Goal: Task Accomplishment & Management: Manage account settings

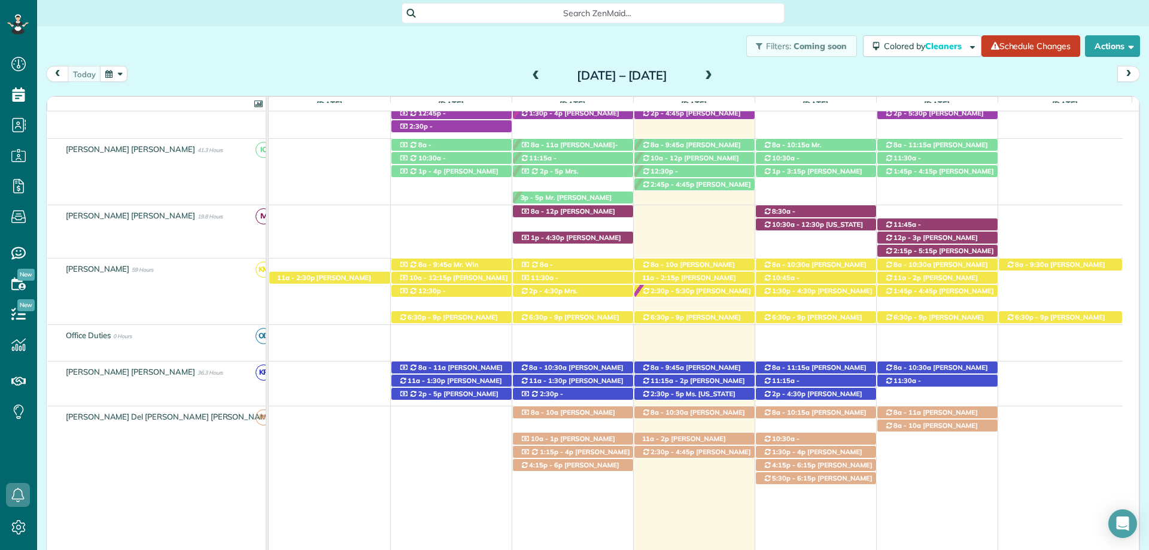
scroll to position [539, 0]
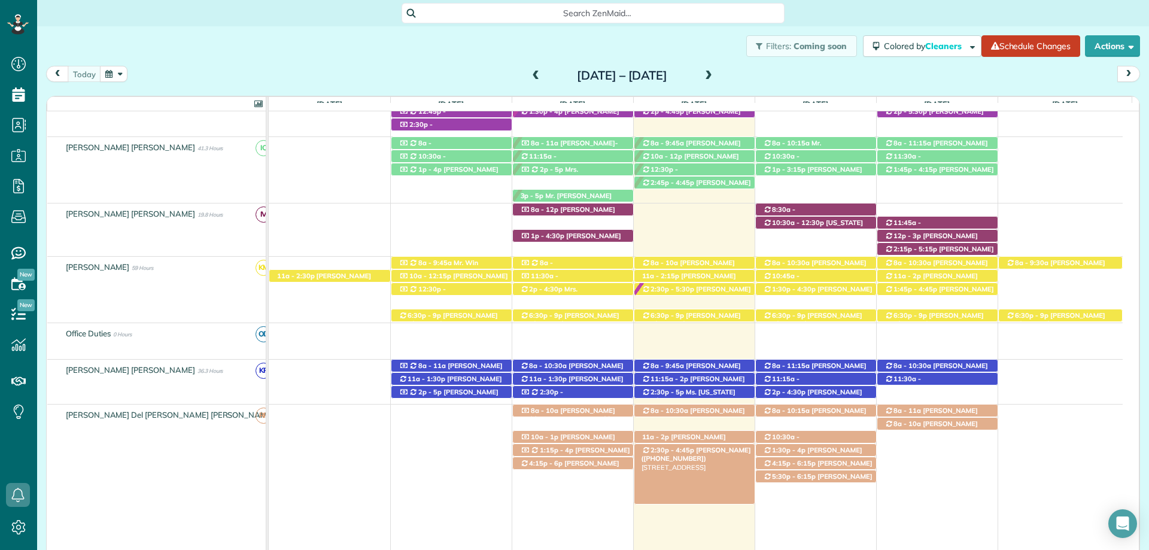
click at [697, 451] on span "[PERSON_NAME] ([PHONE_NUMBER])" at bounding box center [697, 454] width 110 height 17
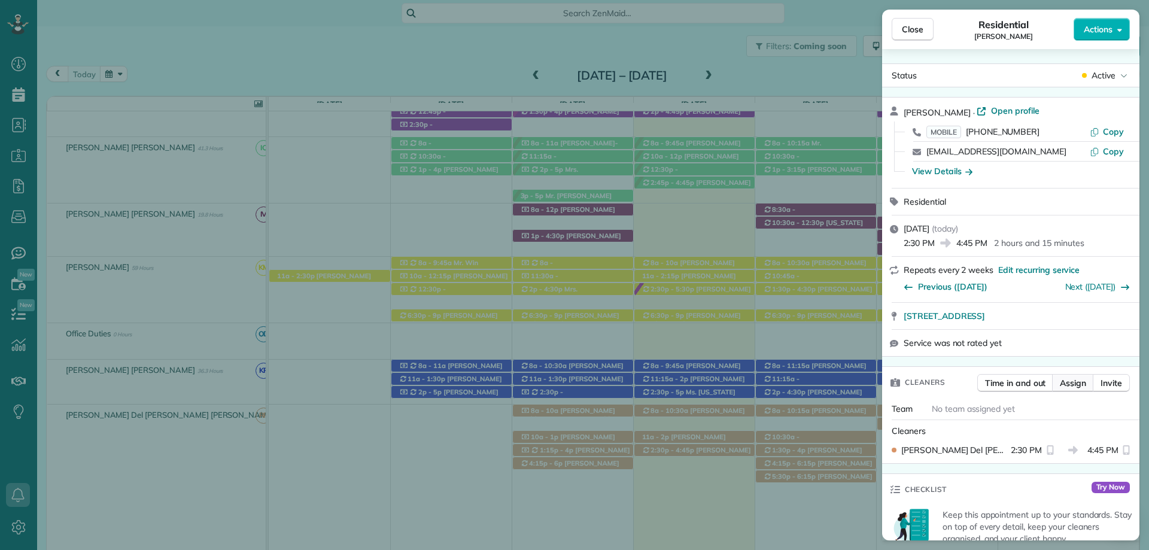
click at [1075, 384] on span "Assign" at bounding box center [1073, 383] width 26 height 12
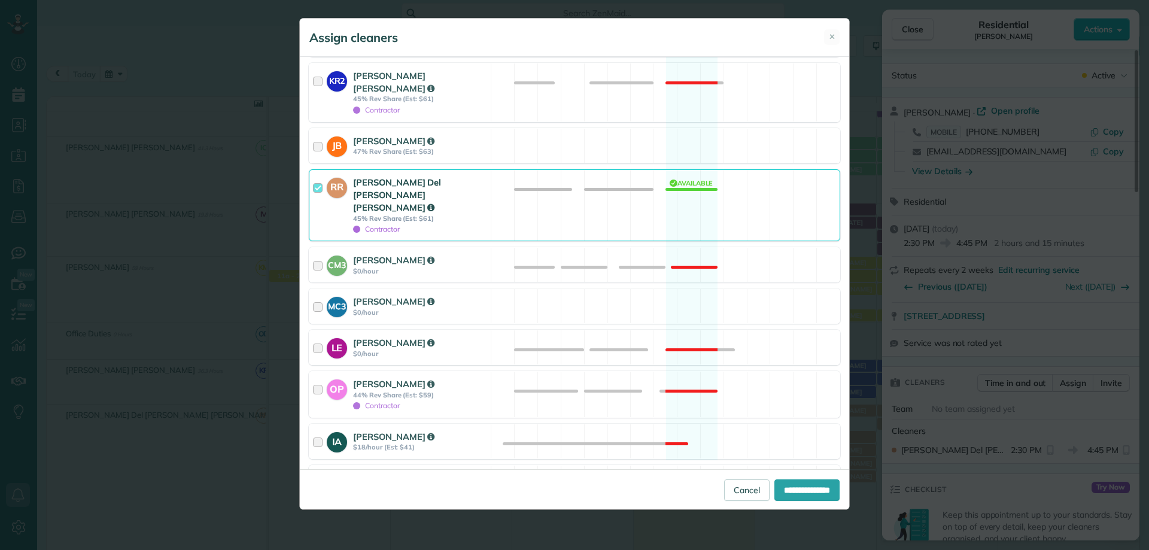
scroll to position [419, 0]
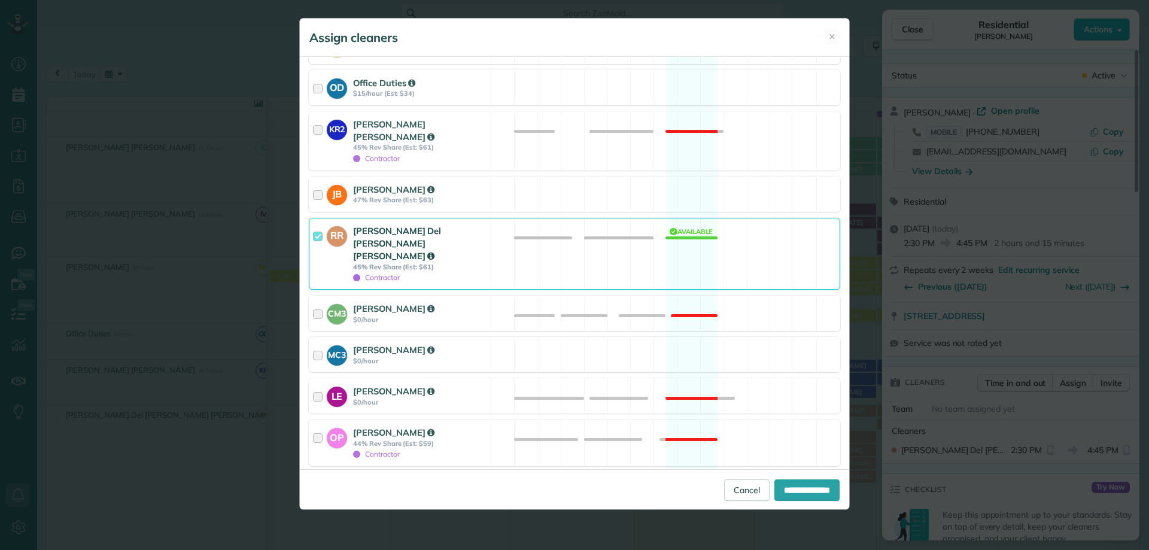
click at [316, 224] on div at bounding box center [320, 253] width 14 height 59
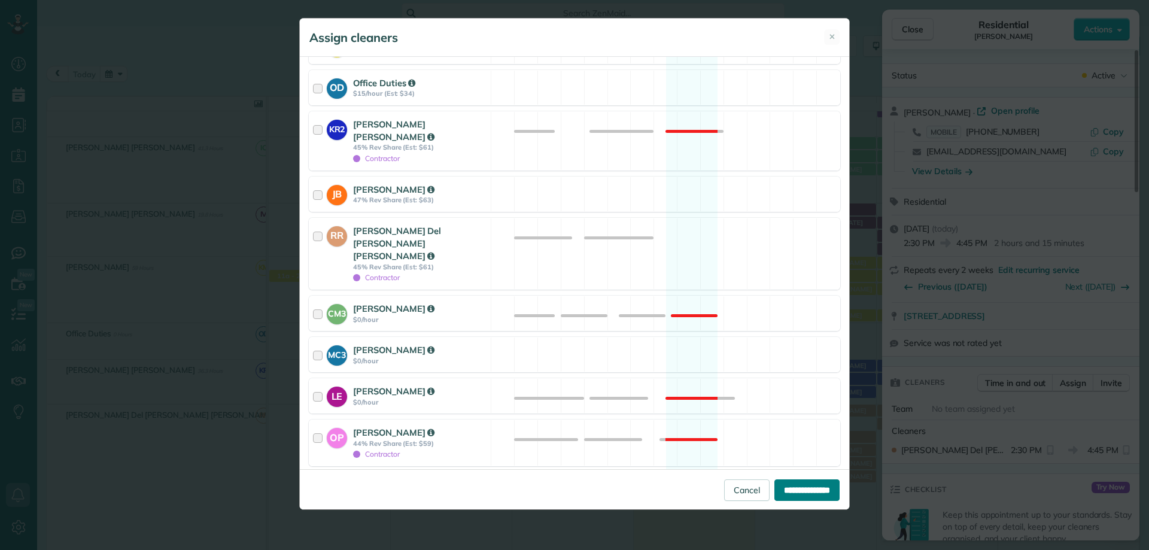
click at [824, 485] on input "**********" at bounding box center [807, 491] width 65 height 22
type input "**********"
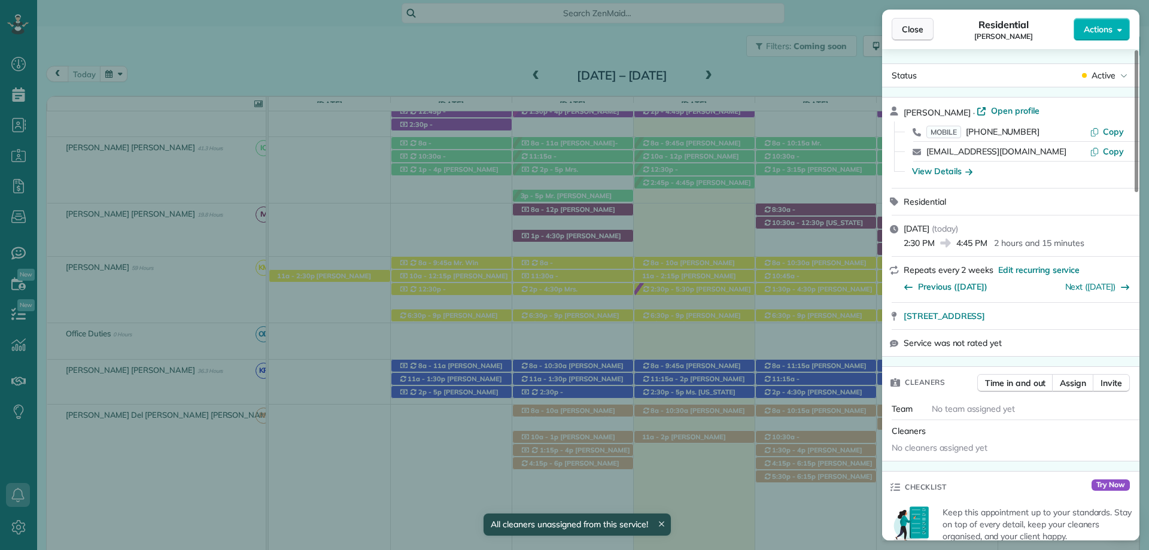
click at [914, 30] on span "Close" at bounding box center [913, 29] width 22 height 12
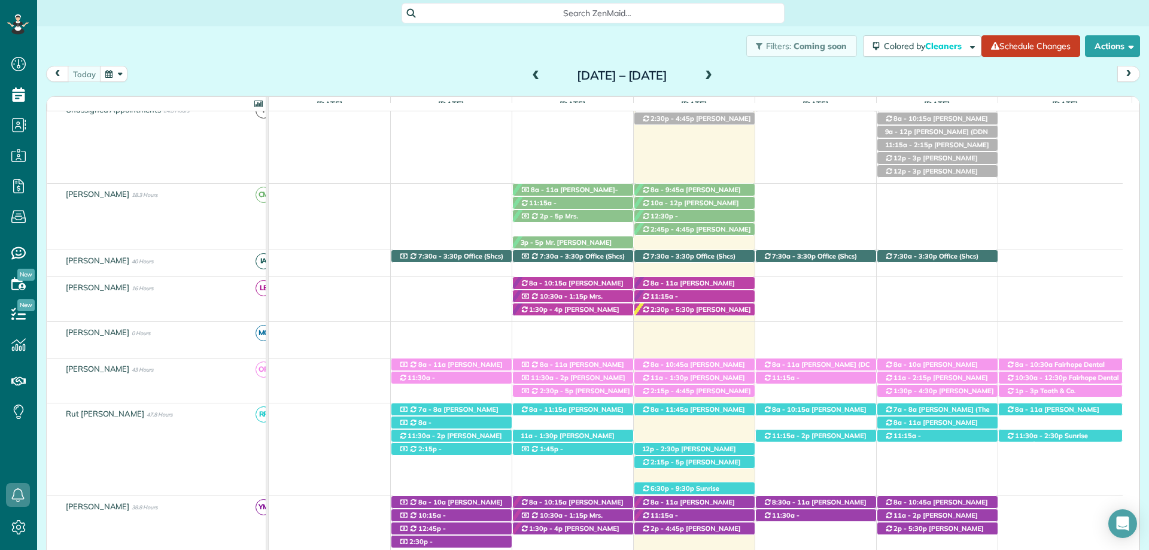
scroll to position [60, 0]
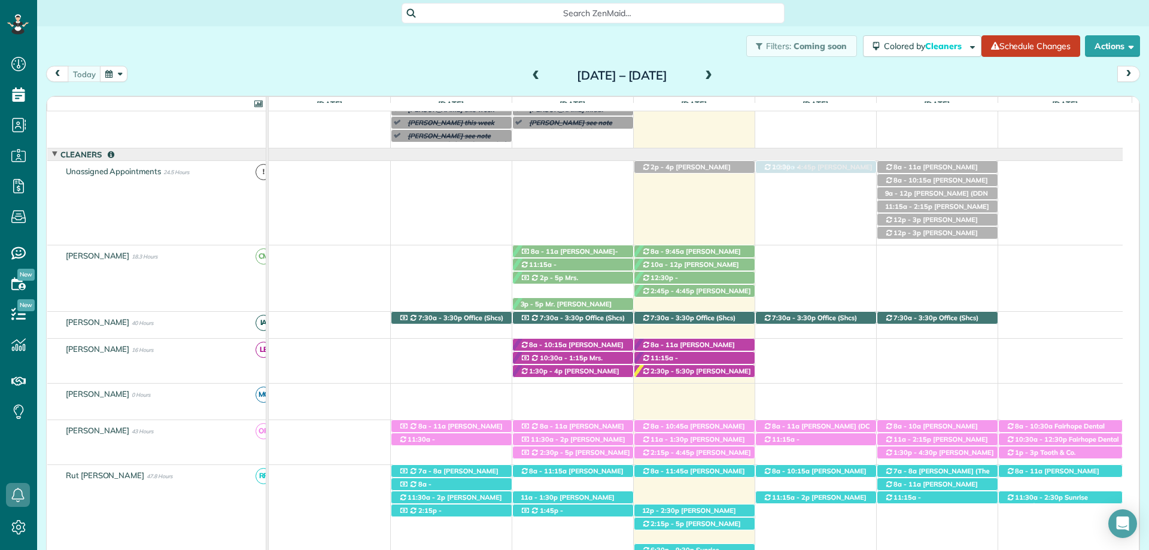
drag, startPoint x: 672, startPoint y: 181, endPoint x: 811, endPoint y: 181, distance: 138.9
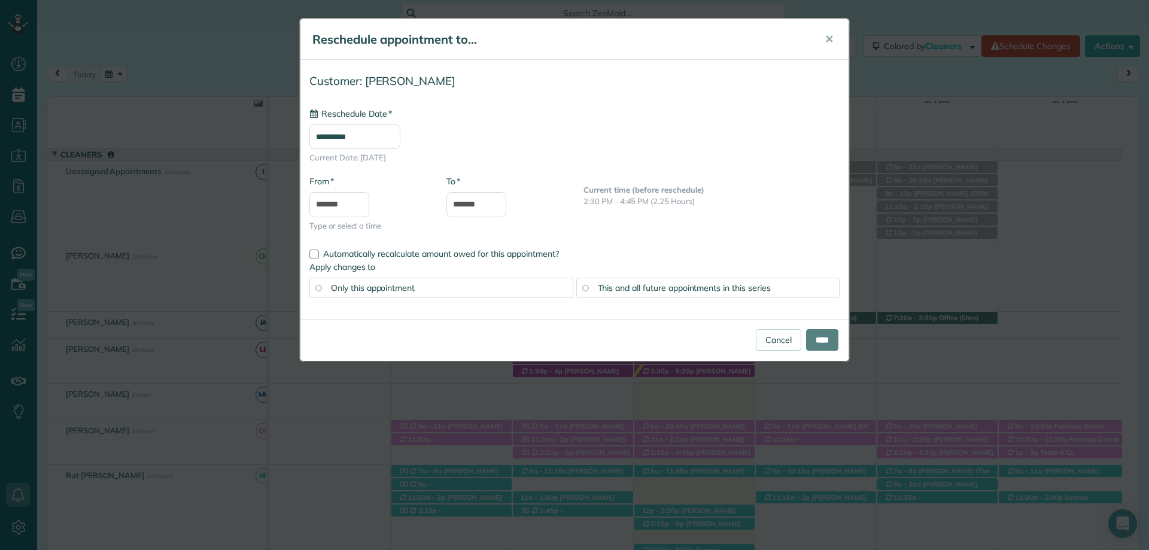
type input "**********"
click at [328, 207] on input "*******" at bounding box center [340, 204] width 60 height 25
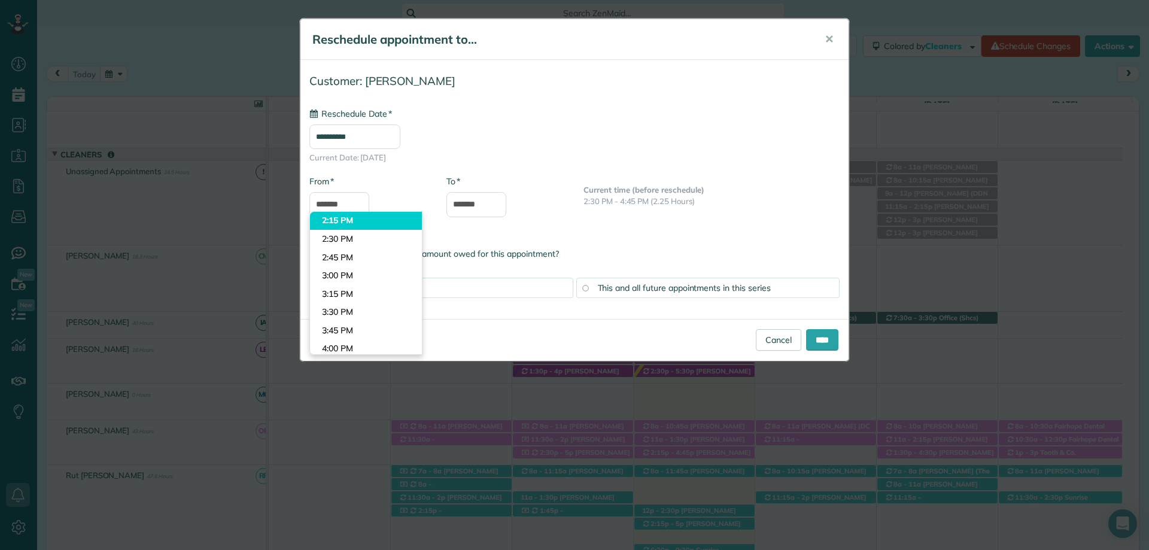
type input "*******"
click at [371, 223] on body "Dashboard Scheduling Calendar View List View Dispatch View - Weekly scheduling …" at bounding box center [574, 275] width 1149 height 550
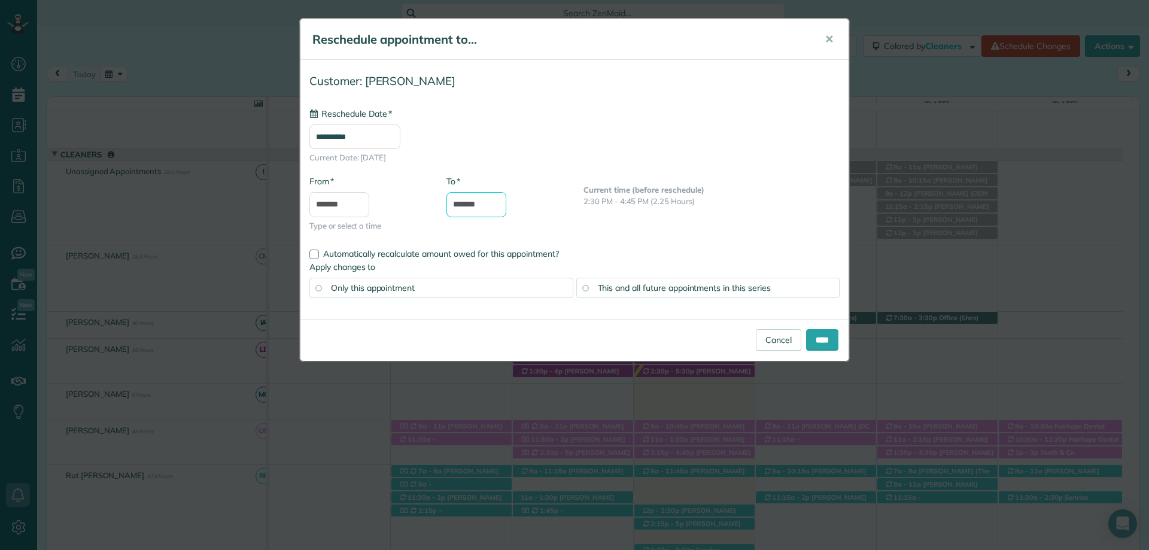
click at [474, 198] on input "*******" at bounding box center [477, 204] width 60 height 25
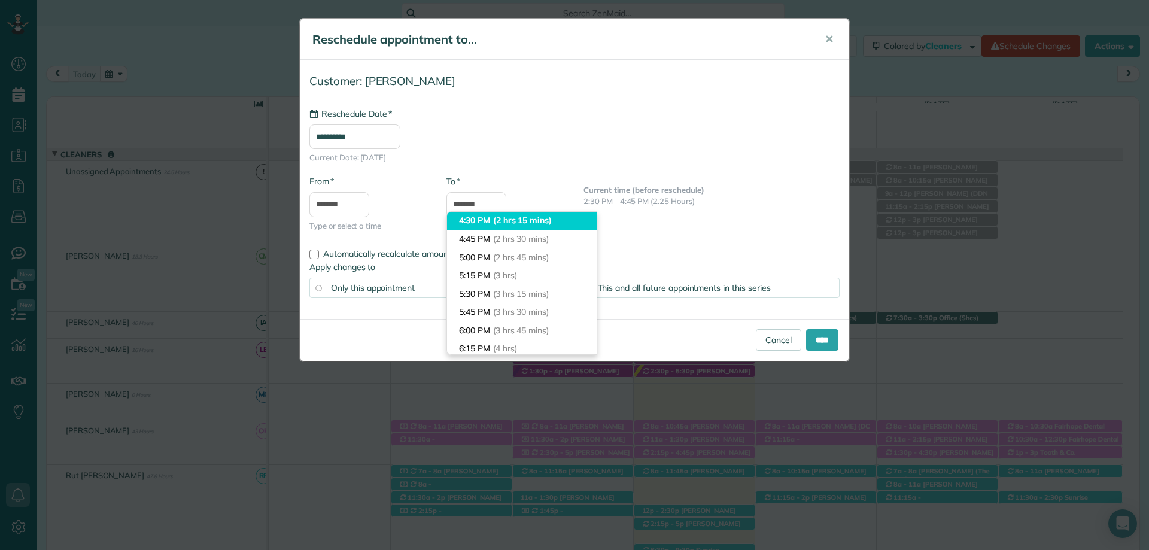
type input "*******"
click at [499, 224] on span "(2 hrs 15 mins)" at bounding box center [522, 220] width 59 height 11
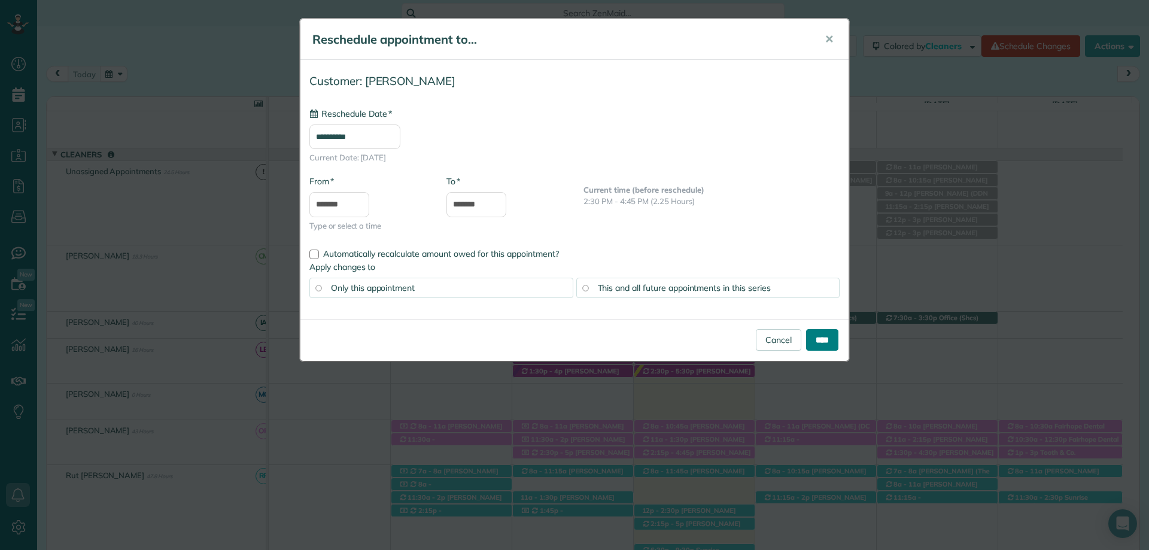
click at [830, 343] on input "****" at bounding box center [822, 340] width 32 height 22
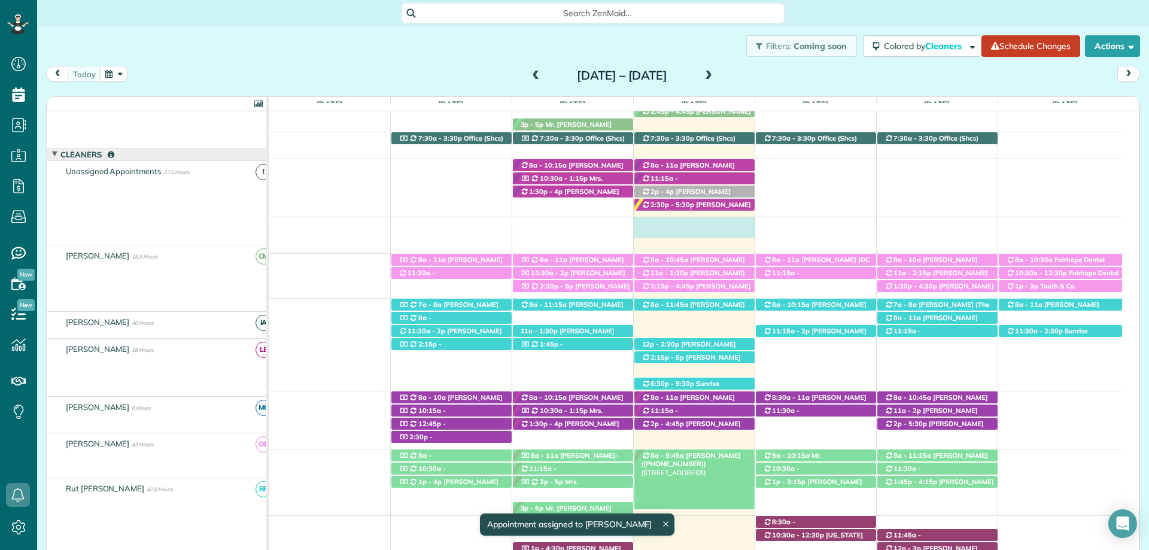
scroll to position [239, 0]
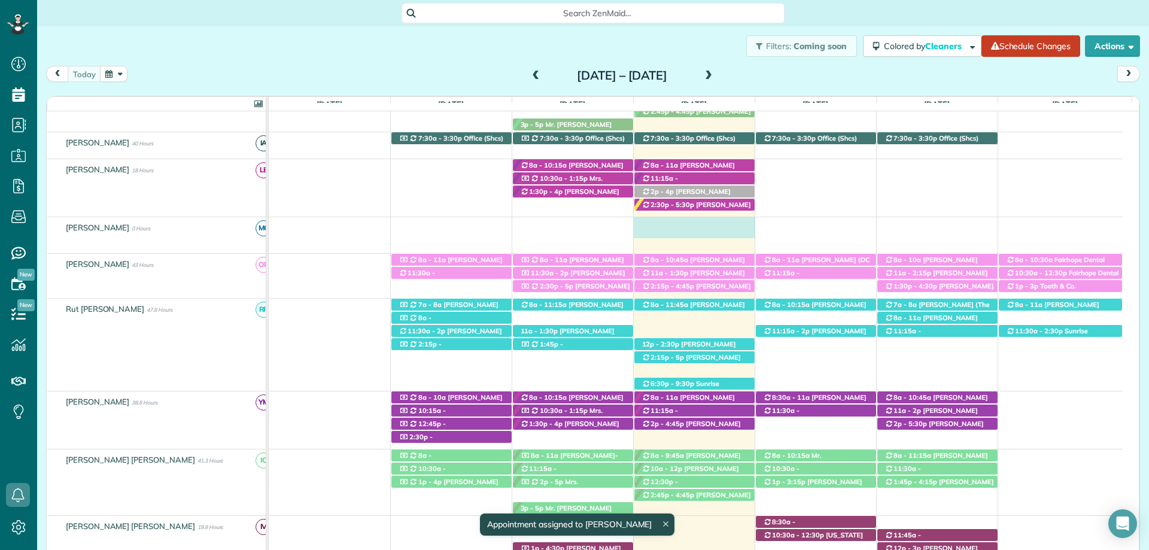
scroll to position [359, 0]
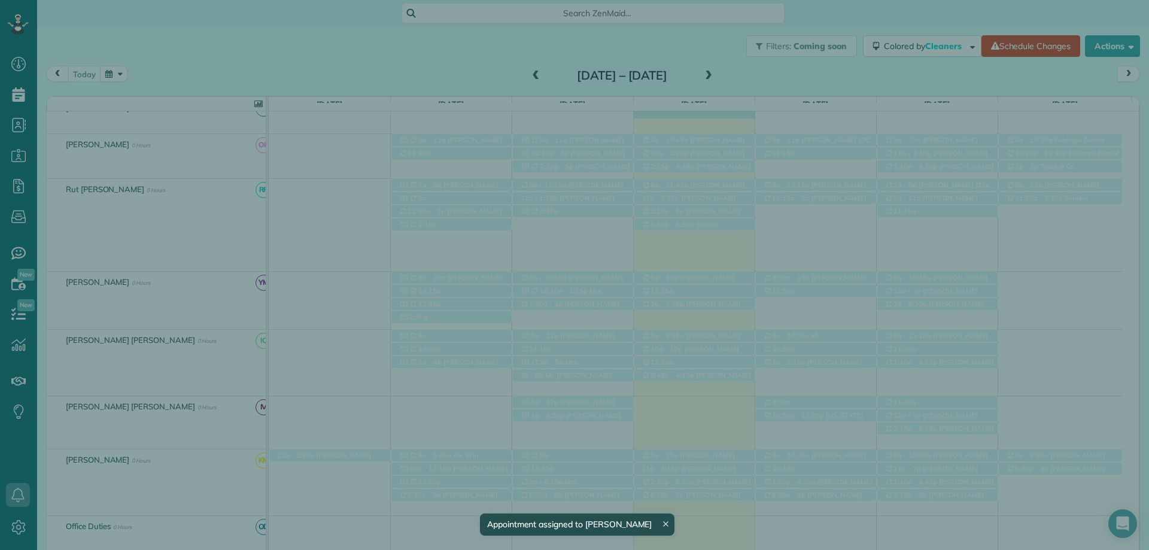
drag, startPoint x: 673, startPoint y: 411, endPoint x: 703, endPoint y: 466, distance: 62.9
click at [703, 466] on body "Dashboard Scheduling Calendar View List View Dispatch View - Weekly scheduling …" at bounding box center [574, 275] width 1149 height 550
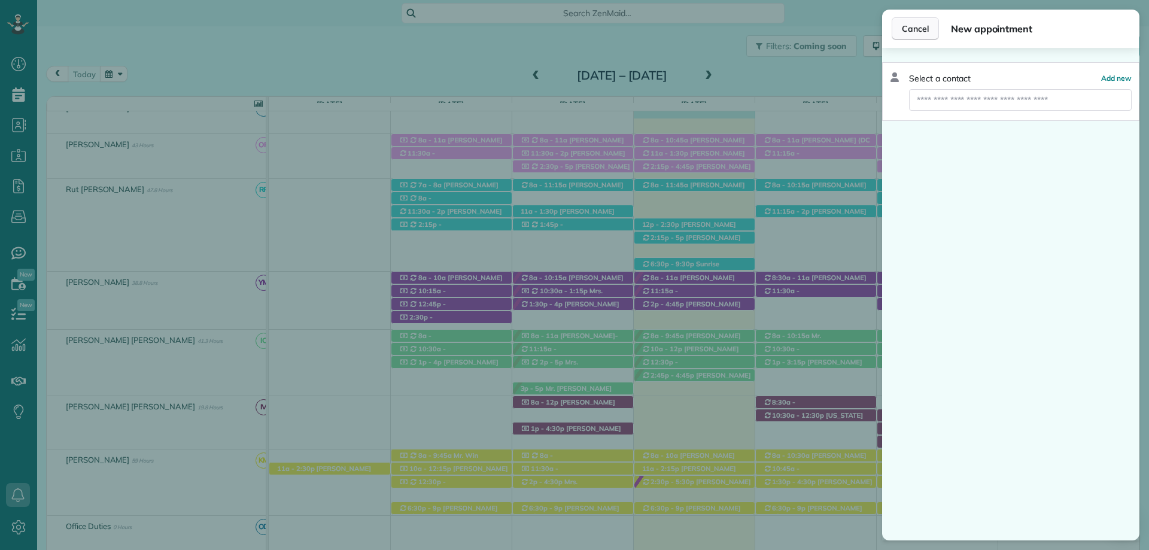
click at [915, 32] on span "Cancel" at bounding box center [915, 29] width 27 height 12
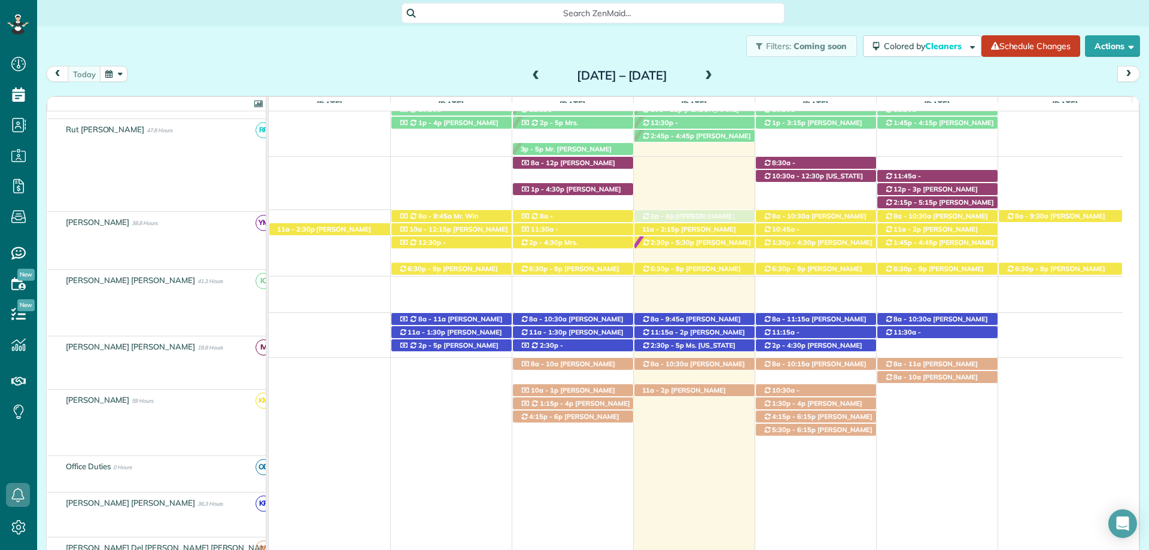
scroll to position [599, 0]
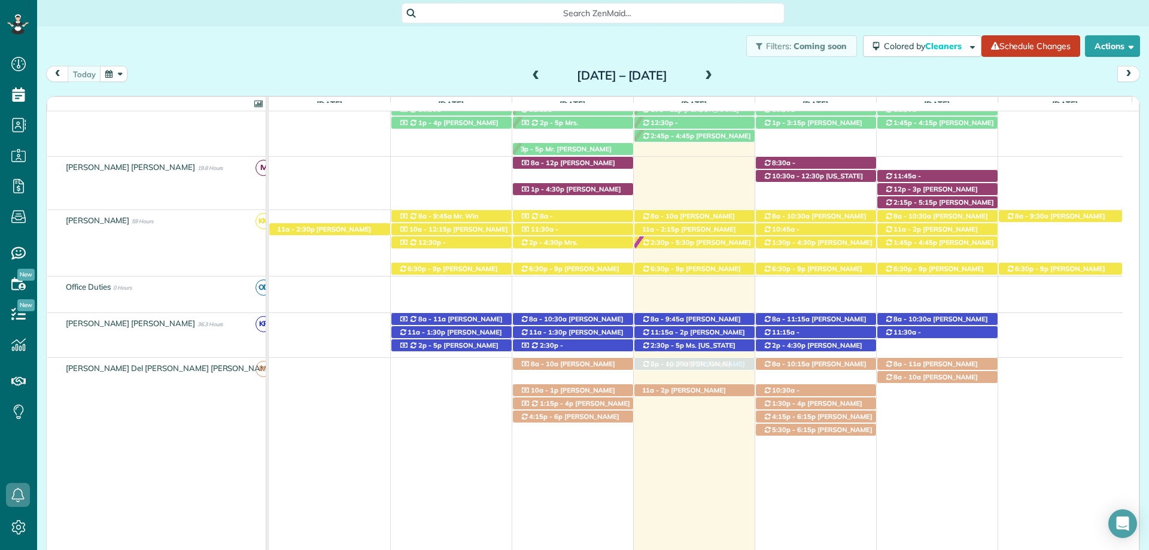
drag, startPoint x: 694, startPoint y: 190, endPoint x: 691, endPoint y: 429, distance: 239.5
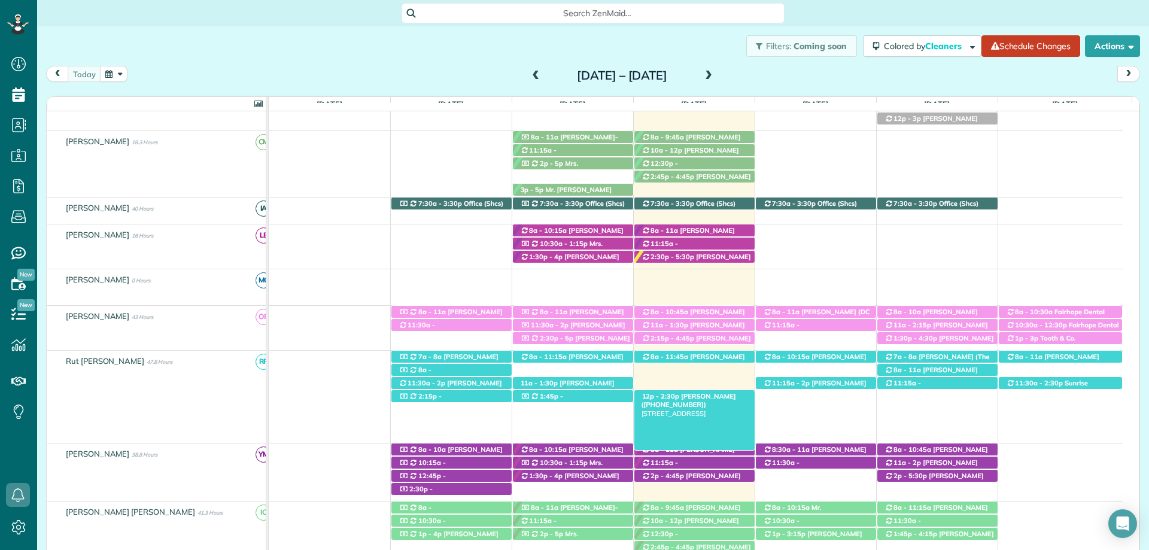
scroll to position [166, 0]
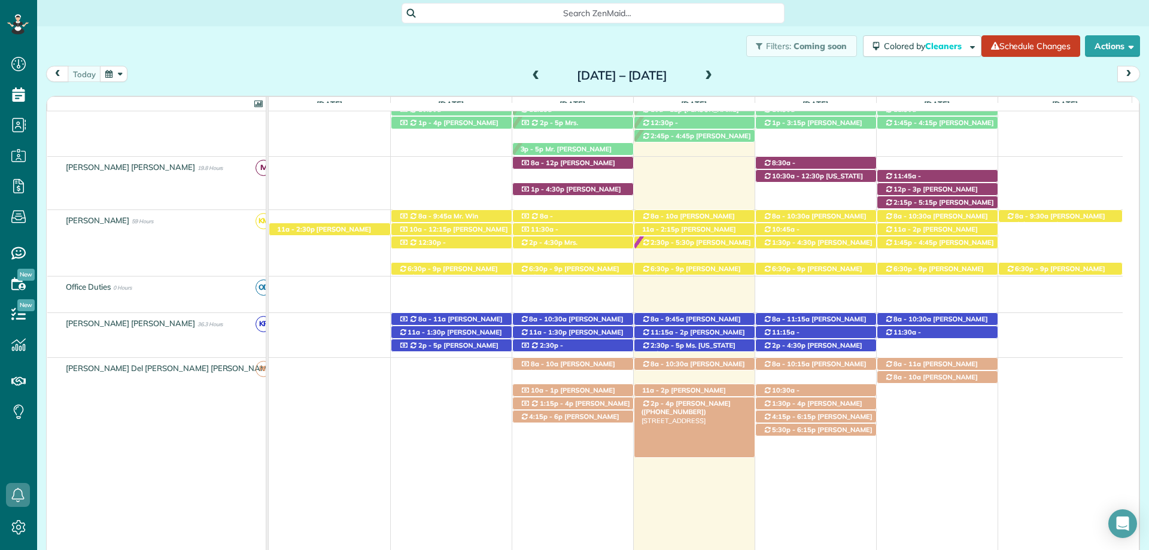
click at [704, 400] on span "[PERSON_NAME] ([PHONE_NUMBER])" at bounding box center [686, 407] width 89 height 17
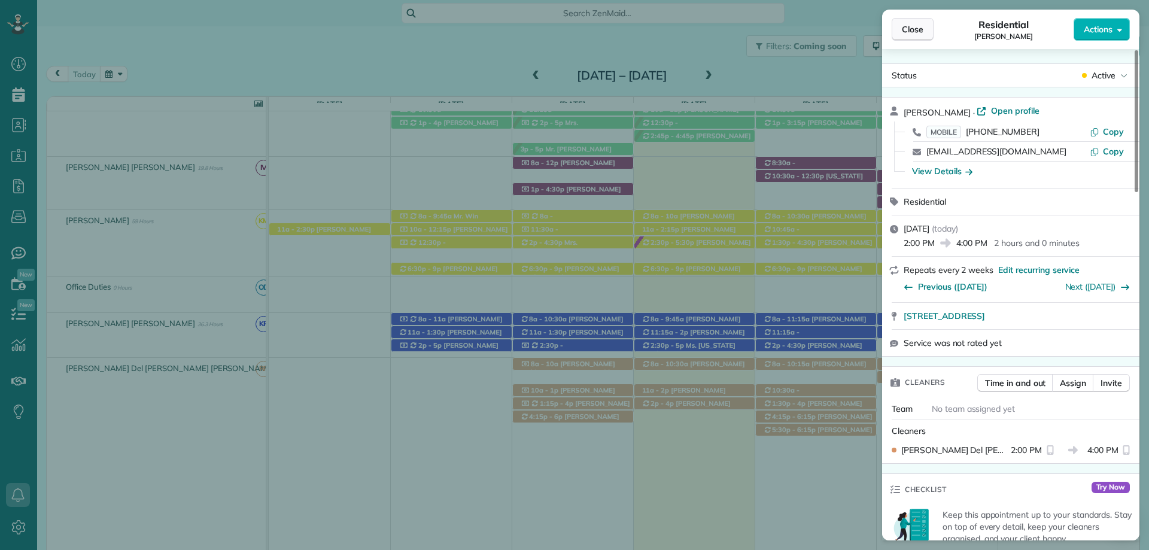
click at [912, 29] on span "Close" at bounding box center [913, 29] width 22 height 12
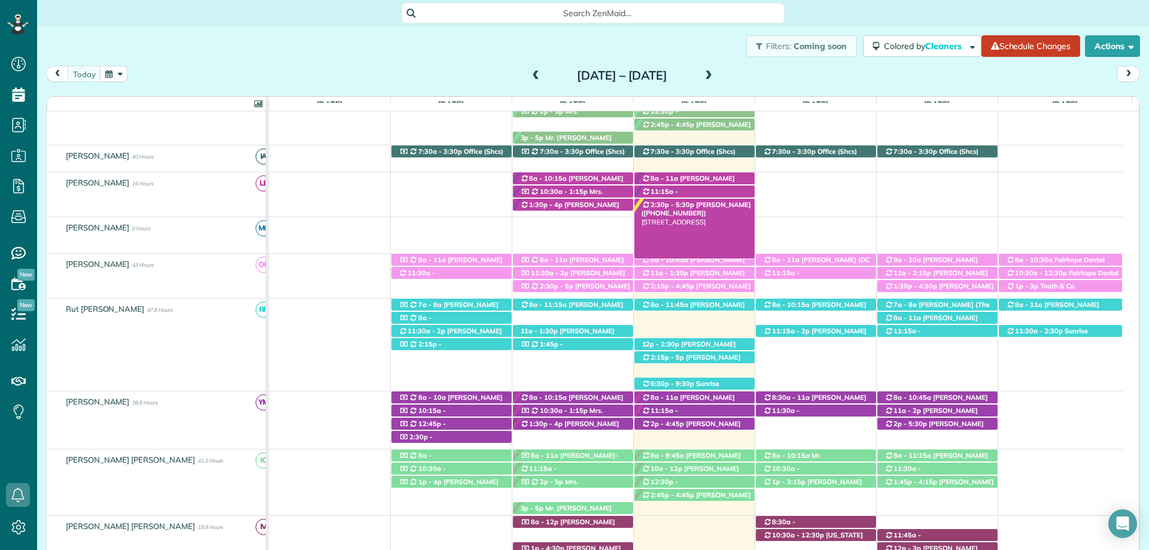
scroll to position [107, 0]
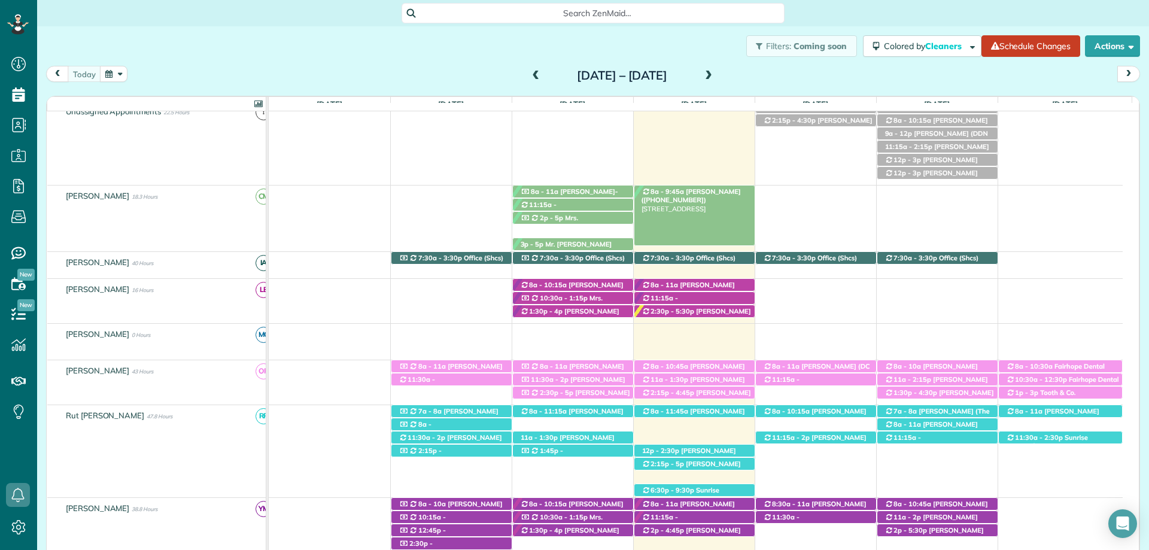
click at [710, 192] on span "[PERSON_NAME] ([PHONE_NUMBER])" at bounding box center [691, 195] width 99 height 17
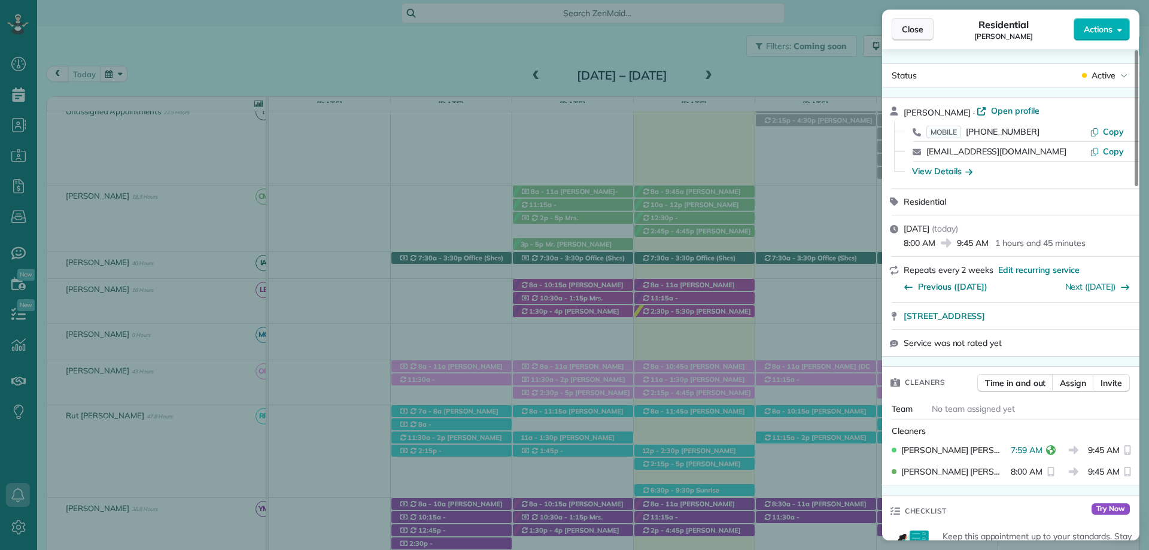
click at [914, 31] on span "Close" at bounding box center [913, 29] width 22 height 12
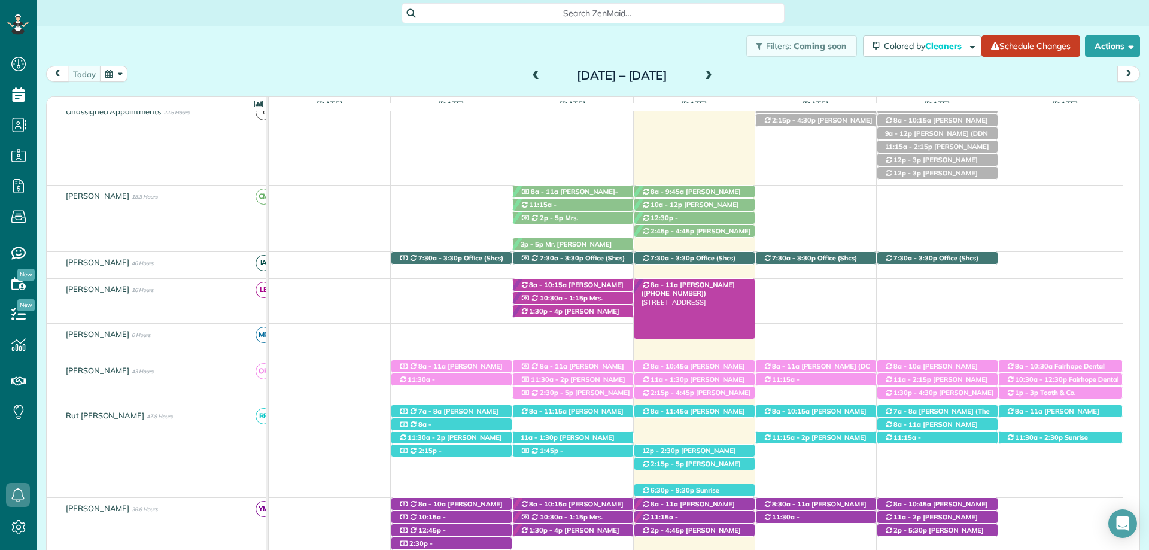
click at [698, 284] on span "[PERSON_NAME] ([PHONE_NUMBER])" at bounding box center [688, 289] width 93 height 17
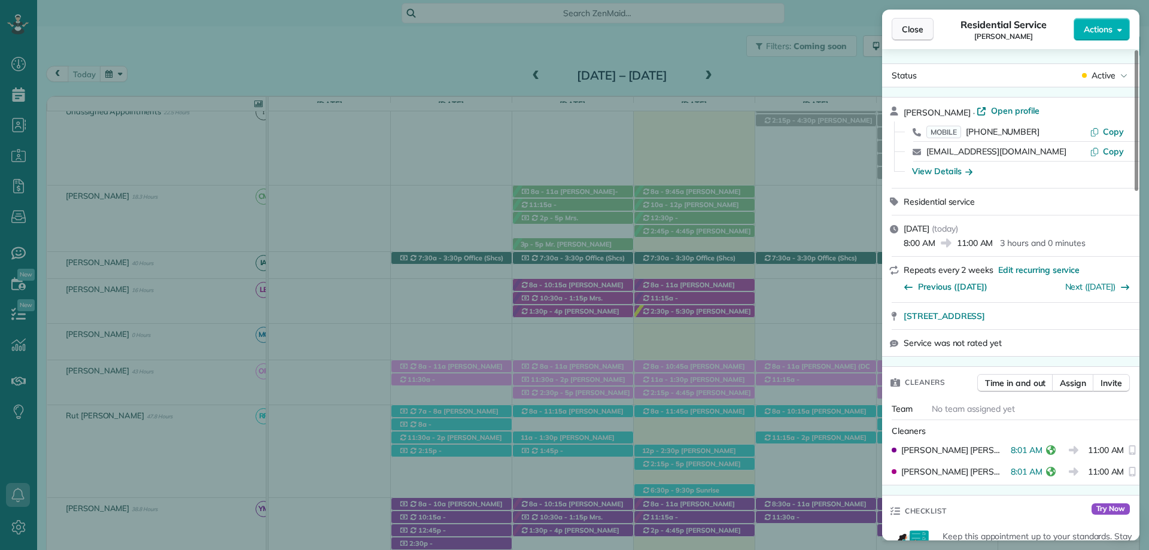
click at [908, 30] on span "Close" at bounding box center [913, 29] width 22 height 12
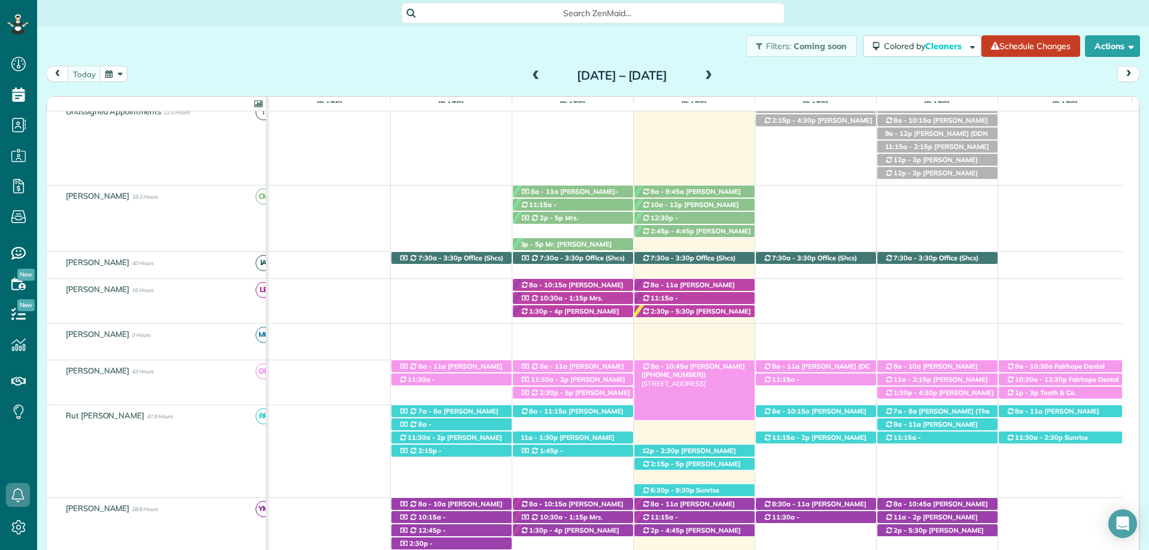
click at [699, 370] on span "[PERSON_NAME] ([PHONE_NUMBER])" at bounding box center [694, 370] width 104 height 17
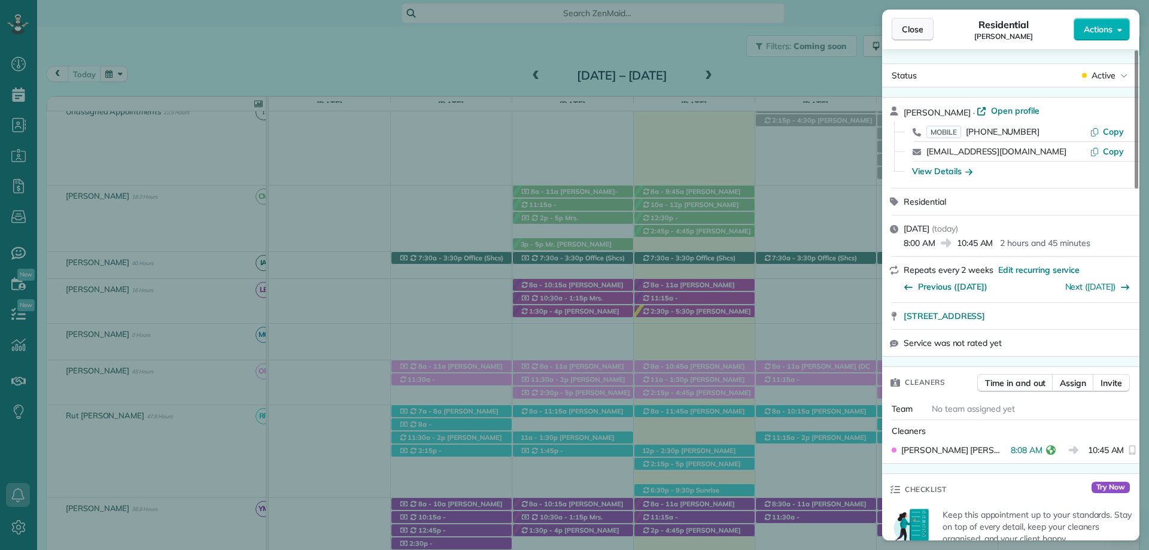
click at [915, 23] on span "Close" at bounding box center [913, 29] width 22 height 12
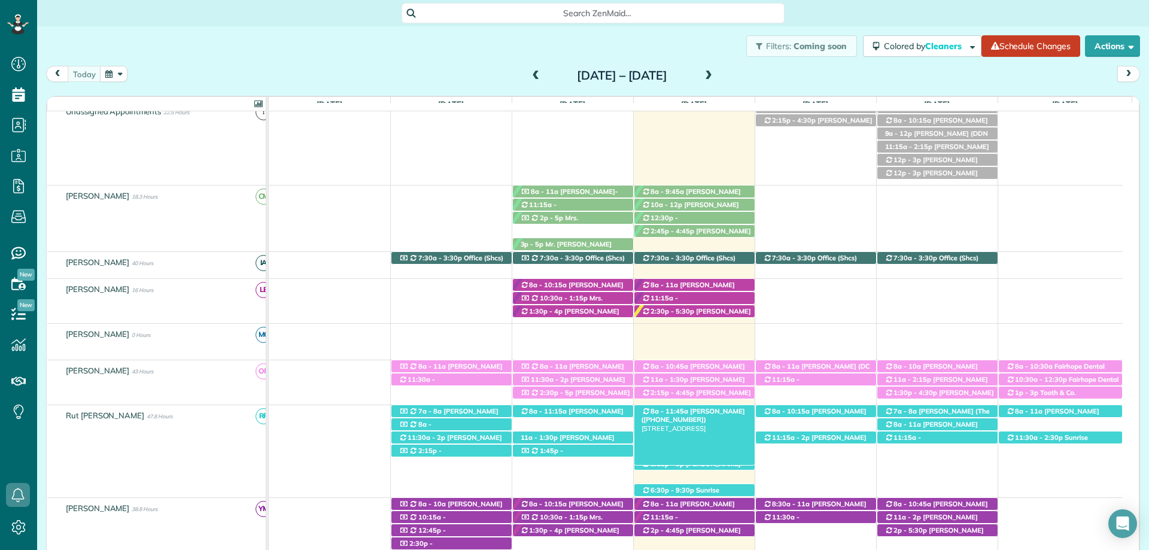
click at [691, 408] on span "[PERSON_NAME] ([PHONE_NUMBER])" at bounding box center [694, 415] width 104 height 17
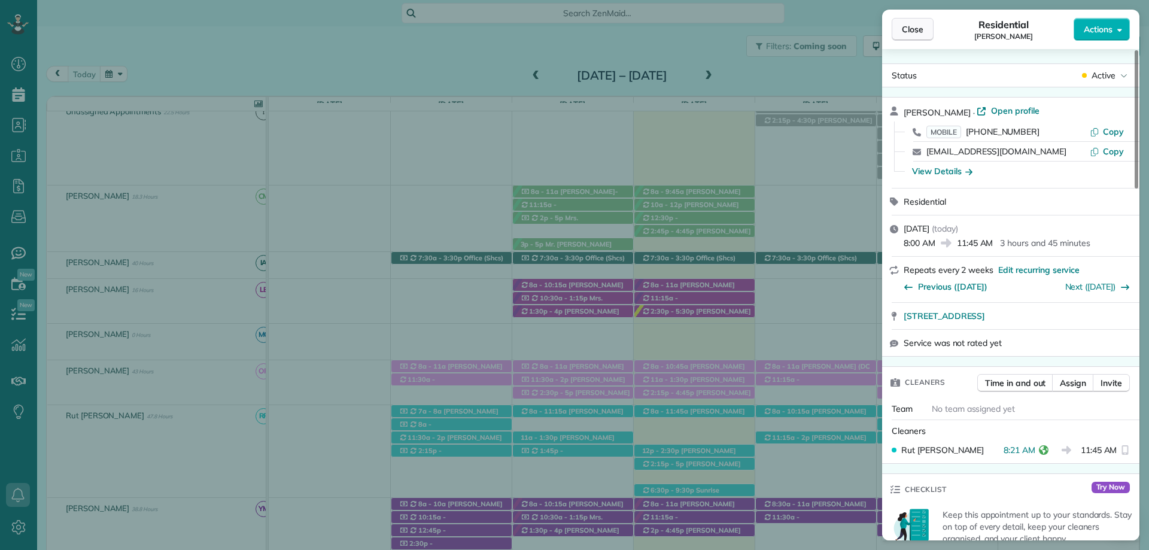
click at [914, 28] on span "Close" at bounding box center [913, 29] width 22 height 12
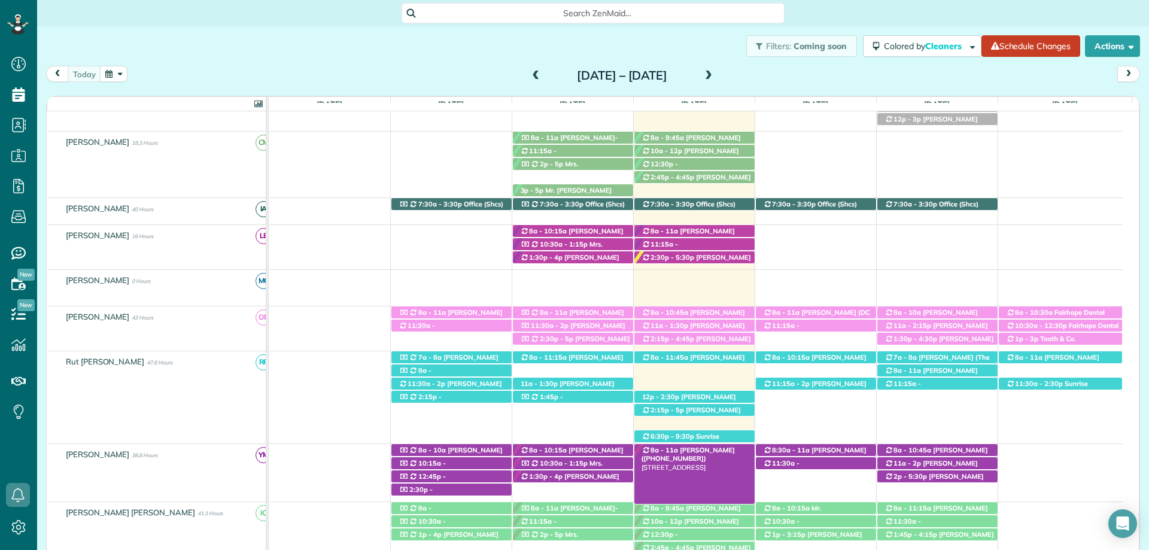
scroll to position [180, 0]
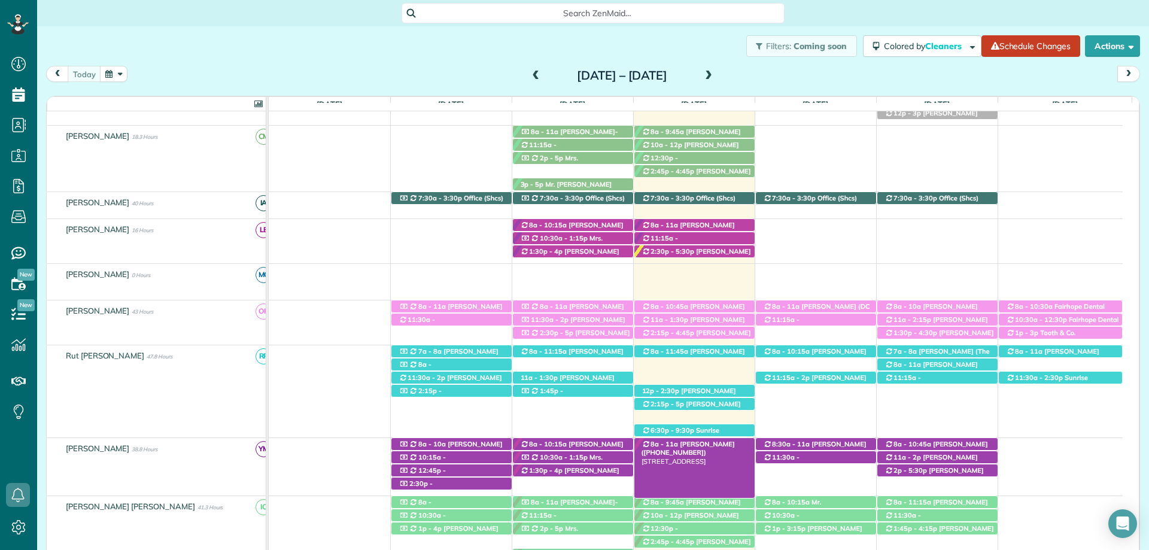
click at [705, 442] on span "[PERSON_NAME] ([PHONE_NUMBER])" at bounding box center [688, 448] width 93 height 17
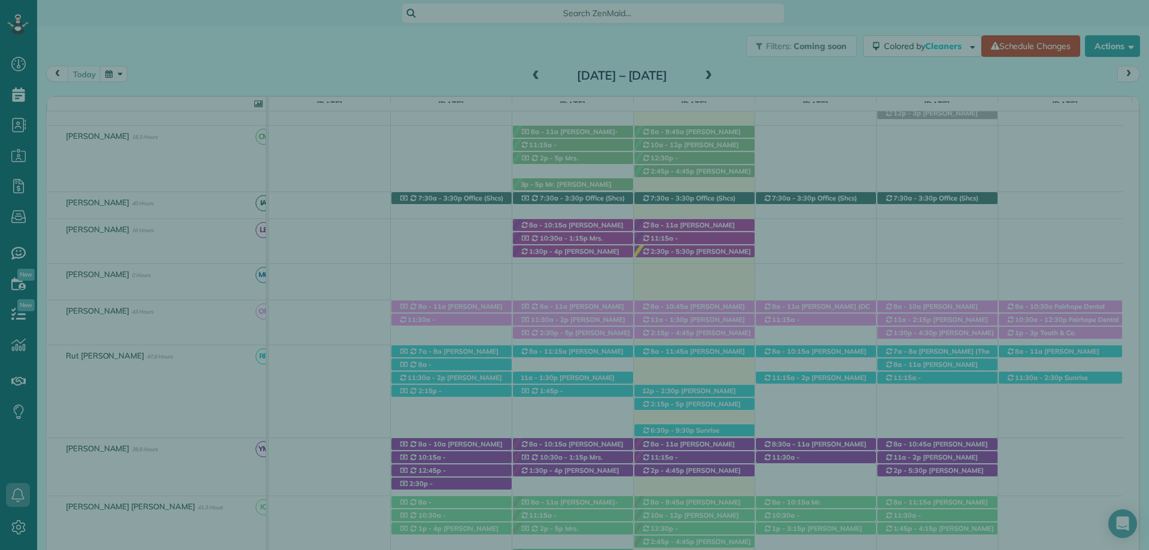
click at [912, 32] on span "Close" at bounding box center [913, 29] width 22 height 12
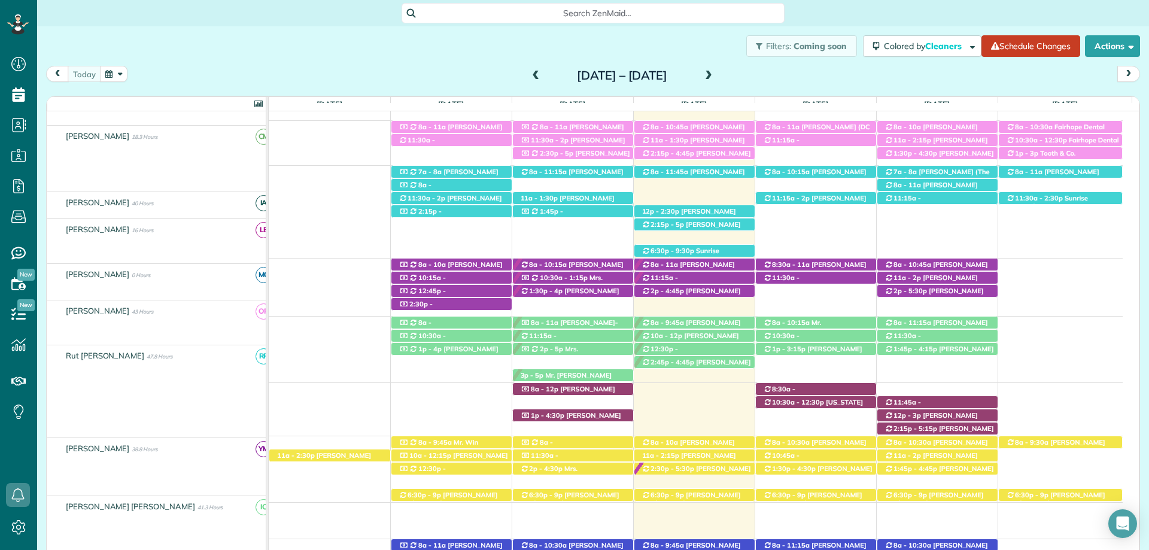
scroll to position [359, 0]
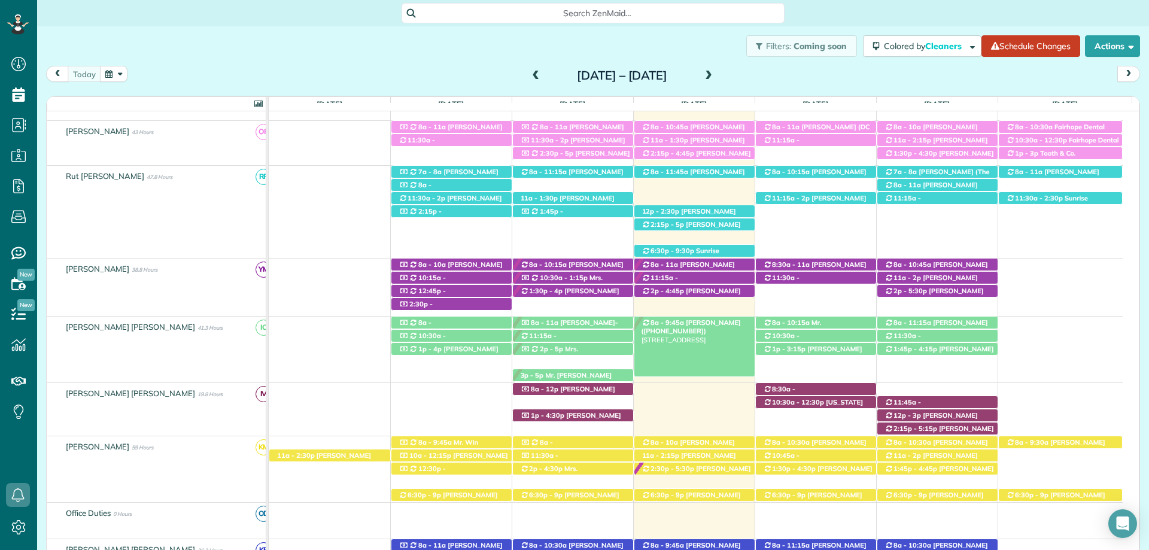
click at [708, 321] on span "[PERSON_NAME] ([PHONE_NUMBER])" at bounding box center [691, 326] width 99 height 17
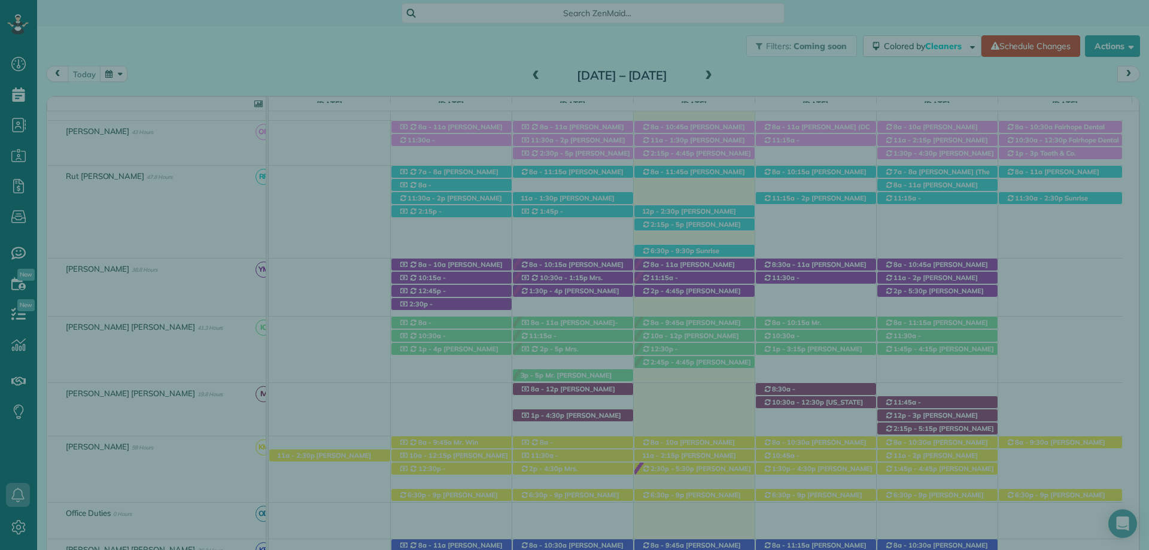
click at [903, 25] on span "Close" at bounding box center [913, 29] width 22 height 12
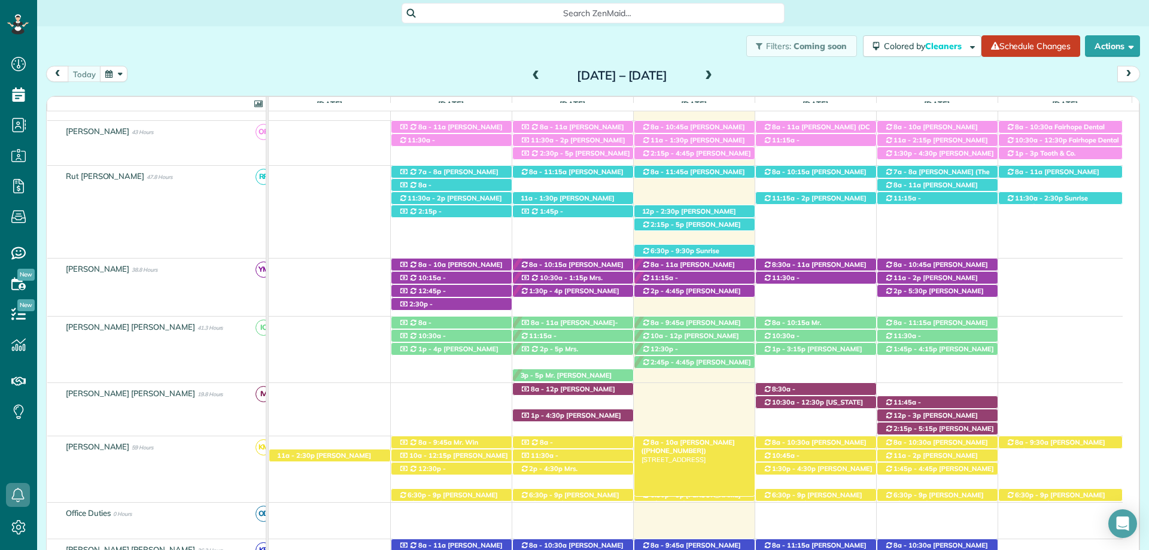
click at [709, 441] on span "[PERSON_NAME] ([PHONE_NUMBER])" at bounding box center [688, 446] width 93 height 17
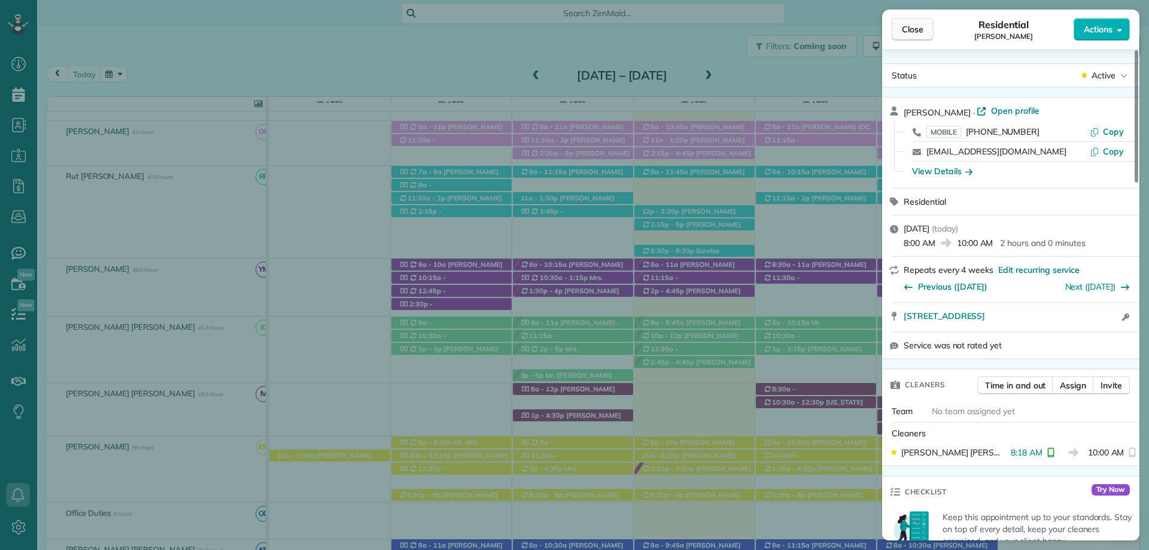
click at [930, 25] on button "Close" at bounding box center [913, 29] width 42 height 23
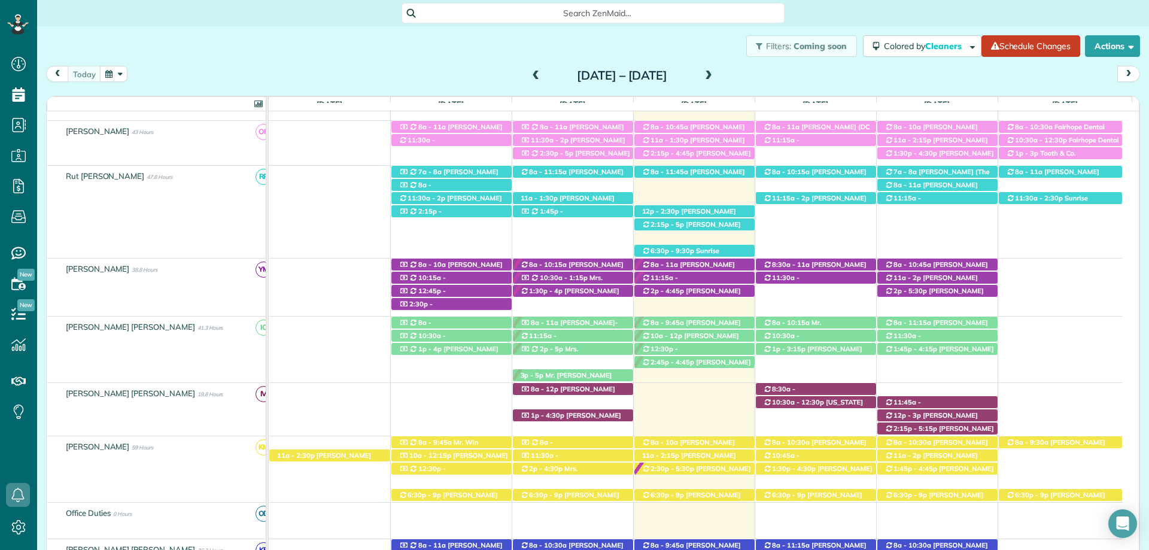
scroll to position [479, 0]
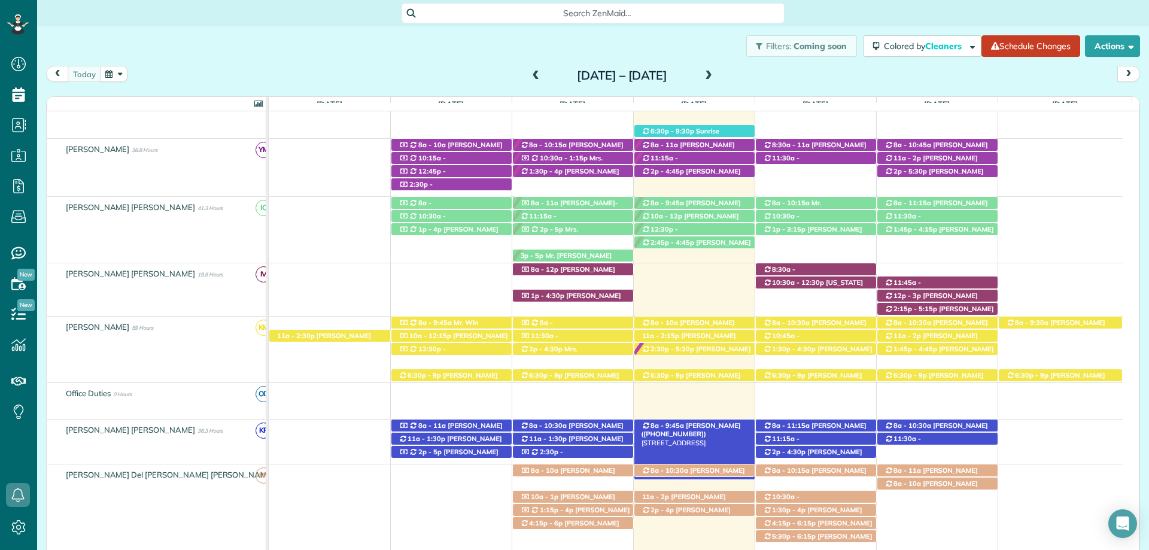
click at [694, 426] on span "[PERSON_NAME] ([PHONE_NUMBER])" at bounding box center [691, 429] width 99 height 17
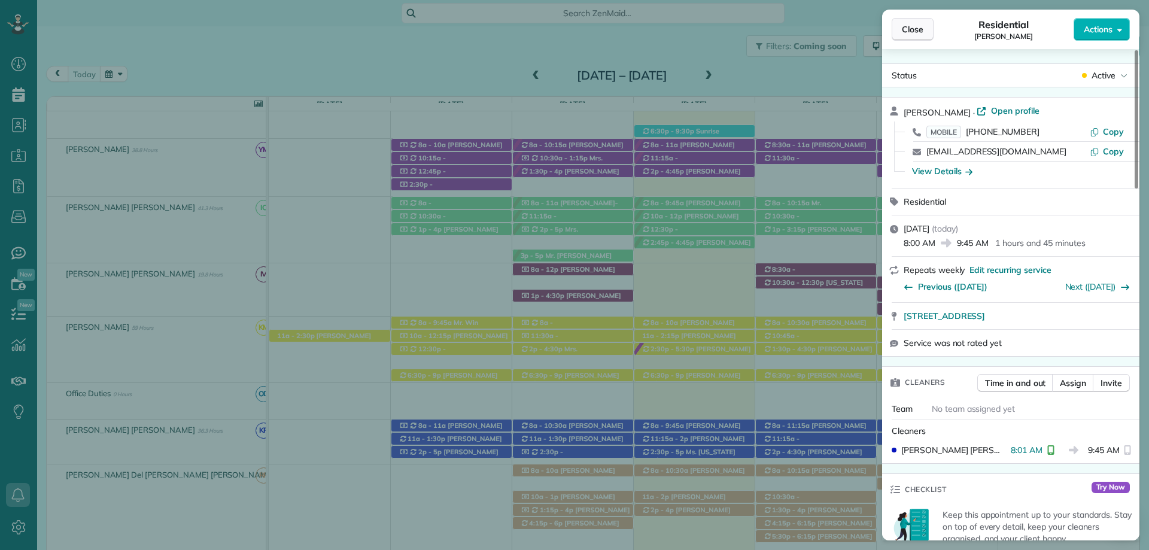
click at [914, 29] on span "Close" at bounding box center [913, 29] width 22 height 12
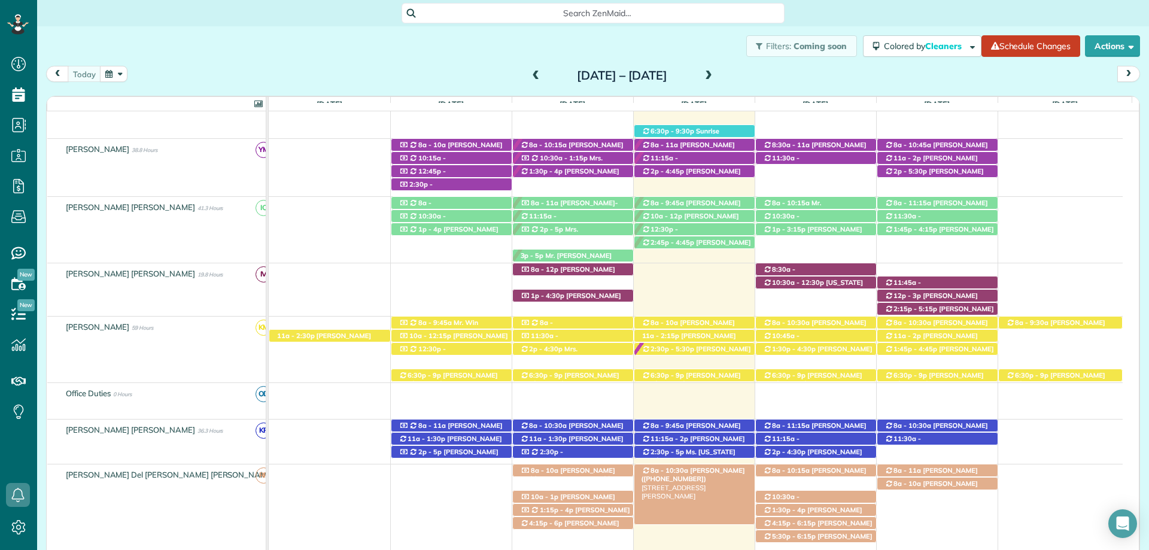
click at [680, 471] on span "8a - 10:30a" at bounding box center [669, 470] width 39 height 8
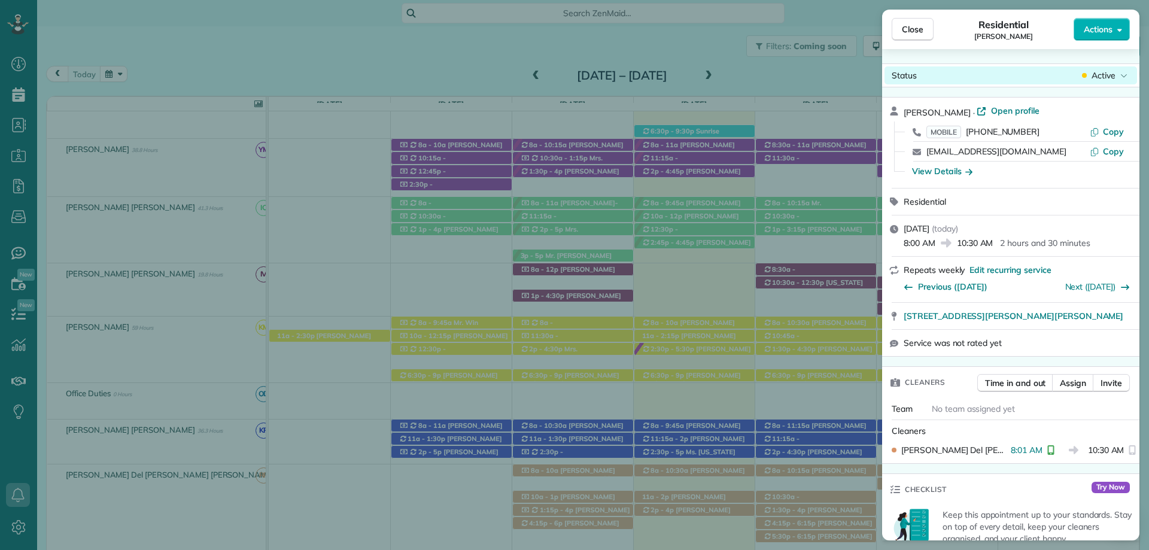
click at [921, 33] on span "Close" at bounding box center [913, 29] width 22 height 12
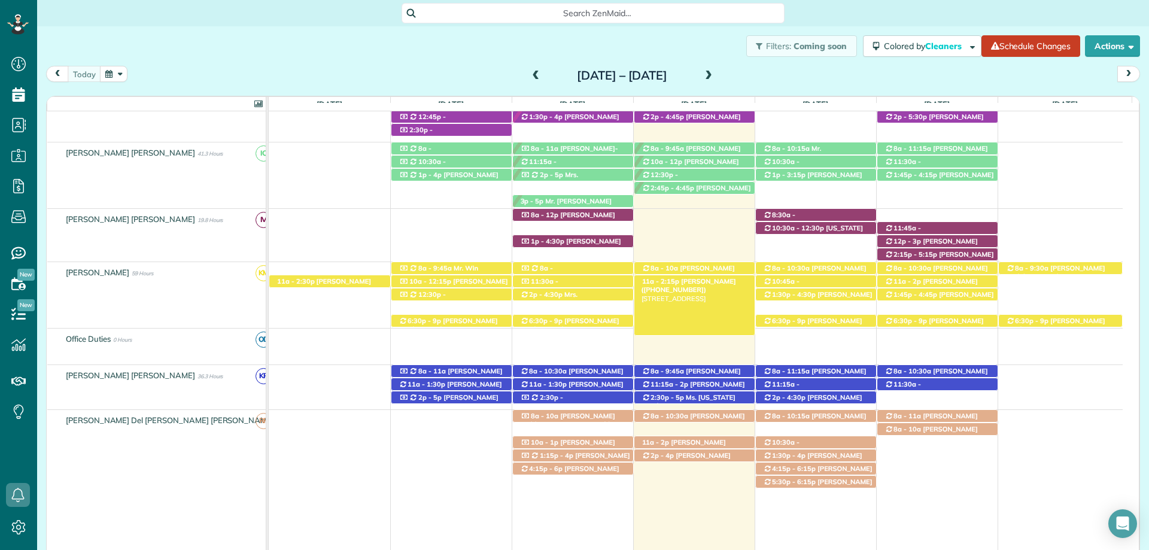
scroll to position [539, 0]
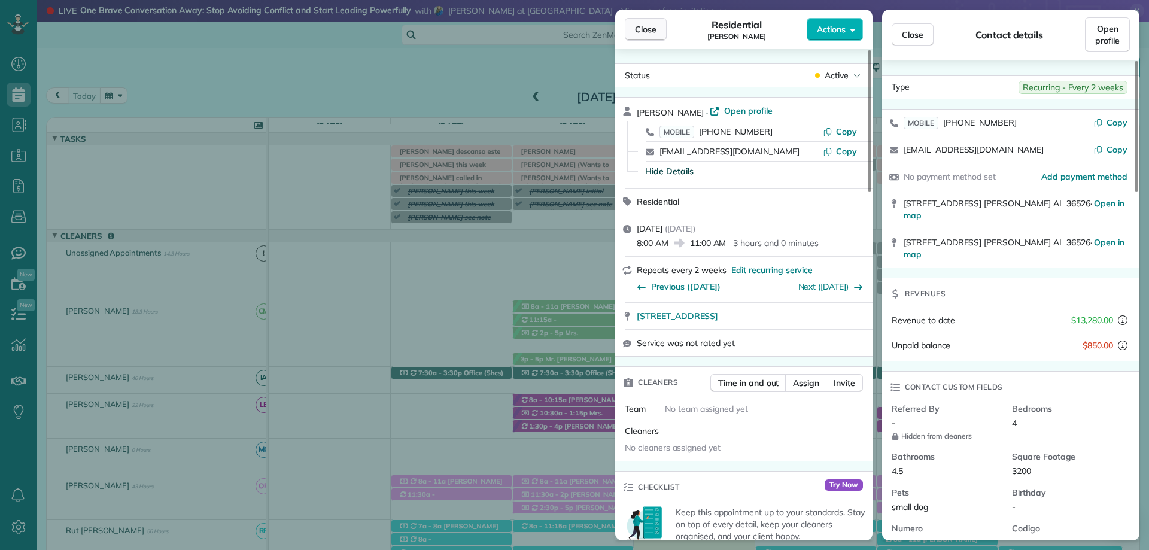
click at [639, 28] on span "Close" at bounding box center [646, 29] width 22 height 12
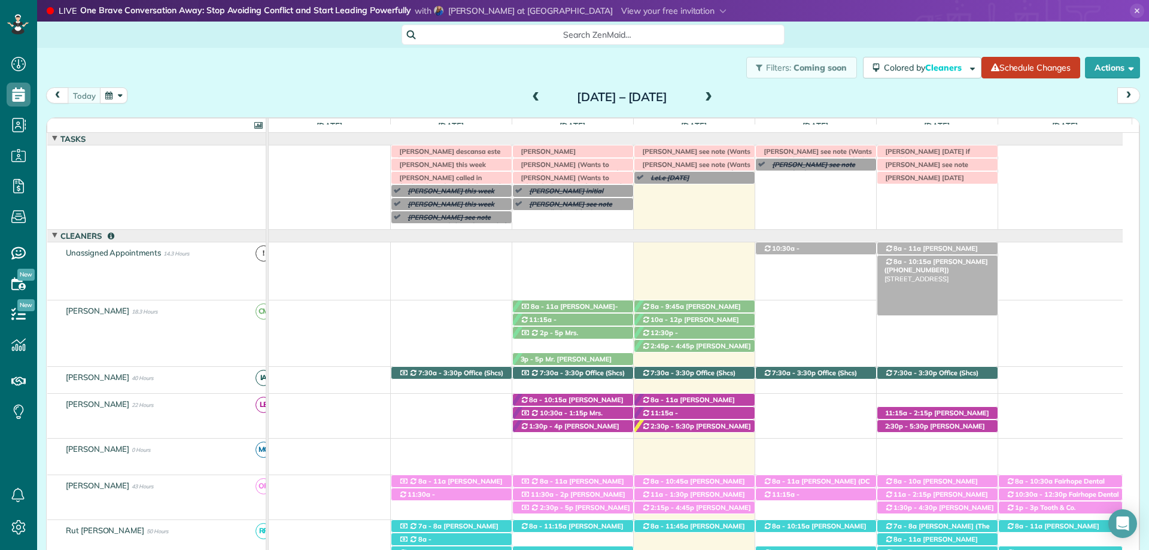
click at [940, 262] on span "[PERSON_NAME] ([PHONE_NUMBER])" at bounding box center [937, 265] width 104 height 17
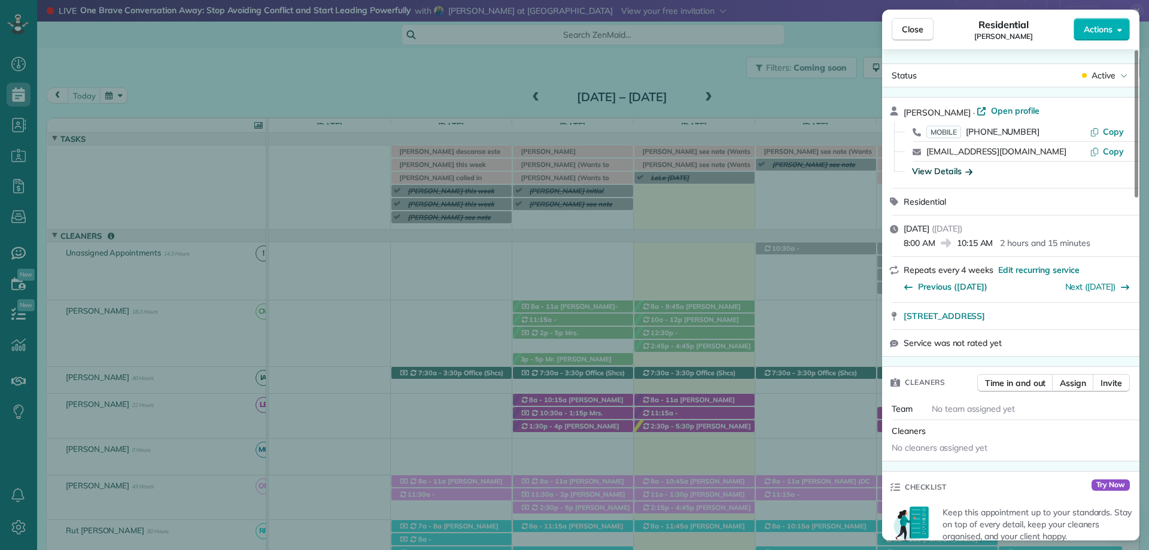
click at [954, 172] on div "View Details" at bounding box center [942, 171] width 60 height 12
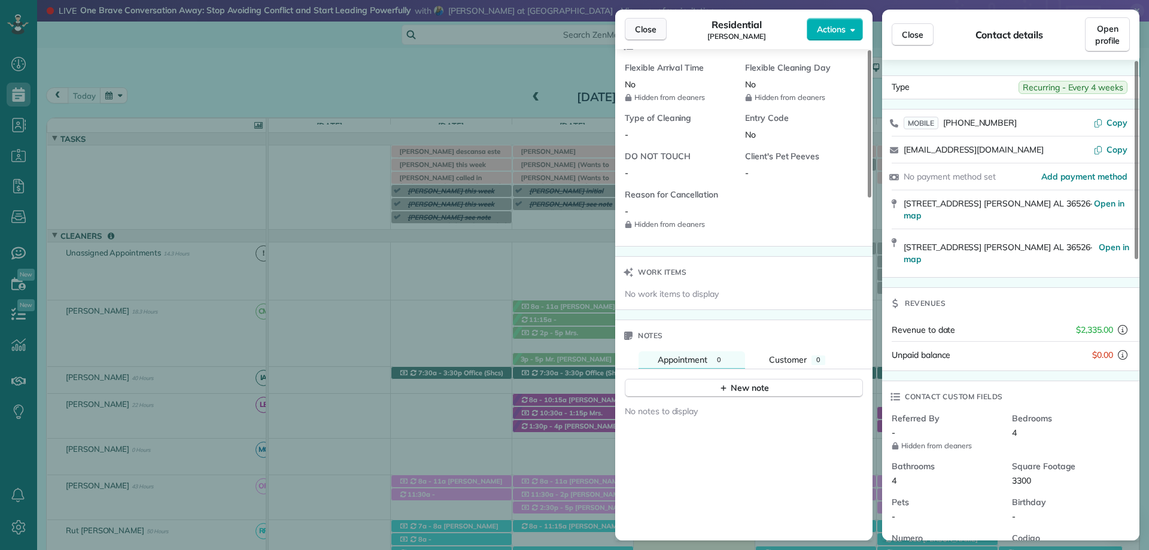
click at [644, 32] on span "Close" at bounding box center [646, 29] width 22 height 12
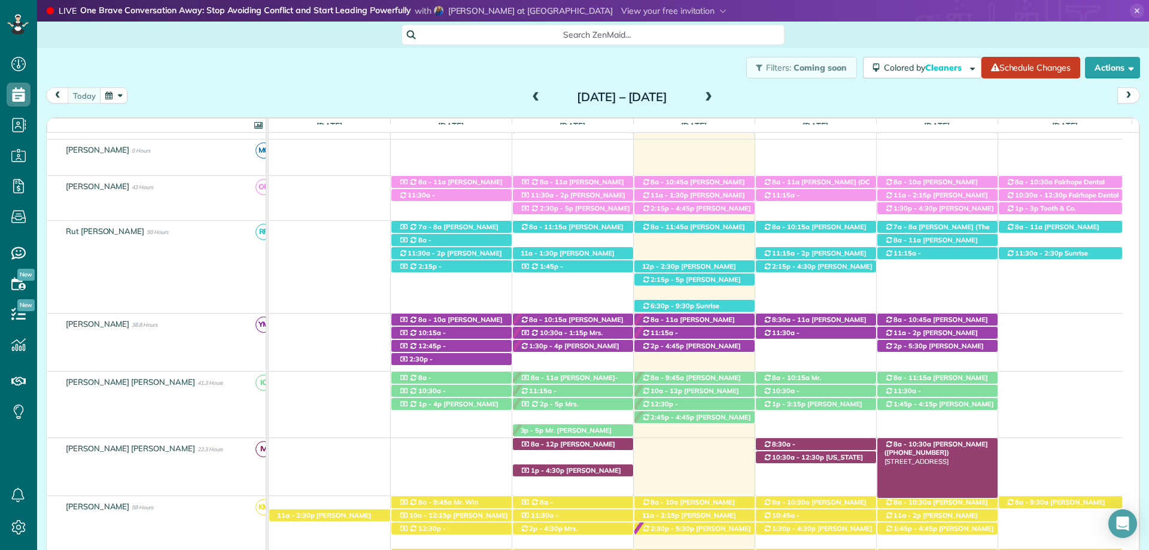
click at [937, 446] on span "[PERSON_NAME] ([PHONE_NUMBER])" at bounding box center [937, 448] width 104 height 17
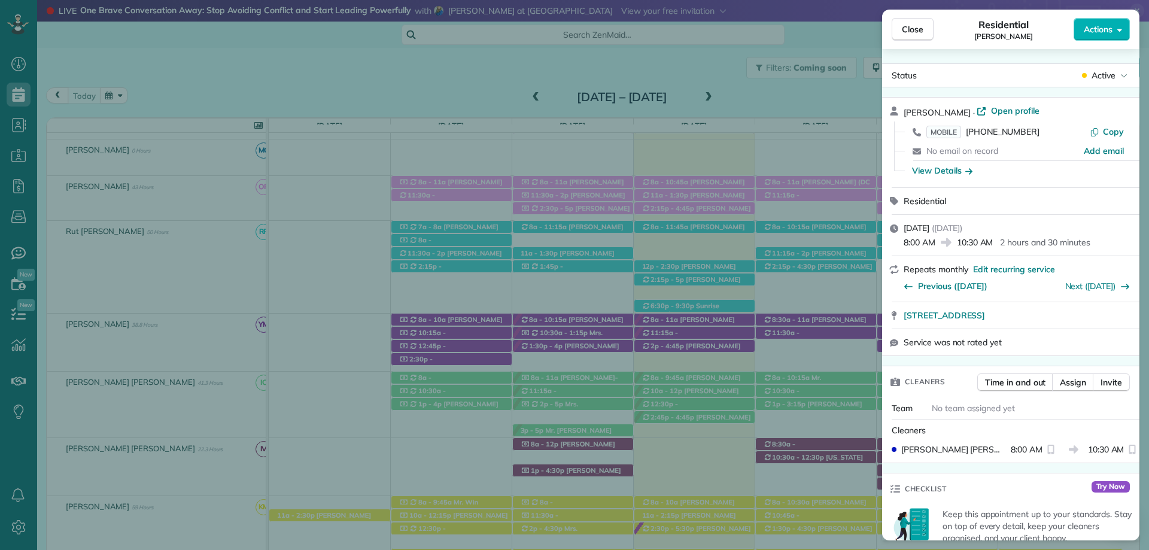
click at [940, 166] on div "View Details" at bounding box center [942, 171] width 60 height 12
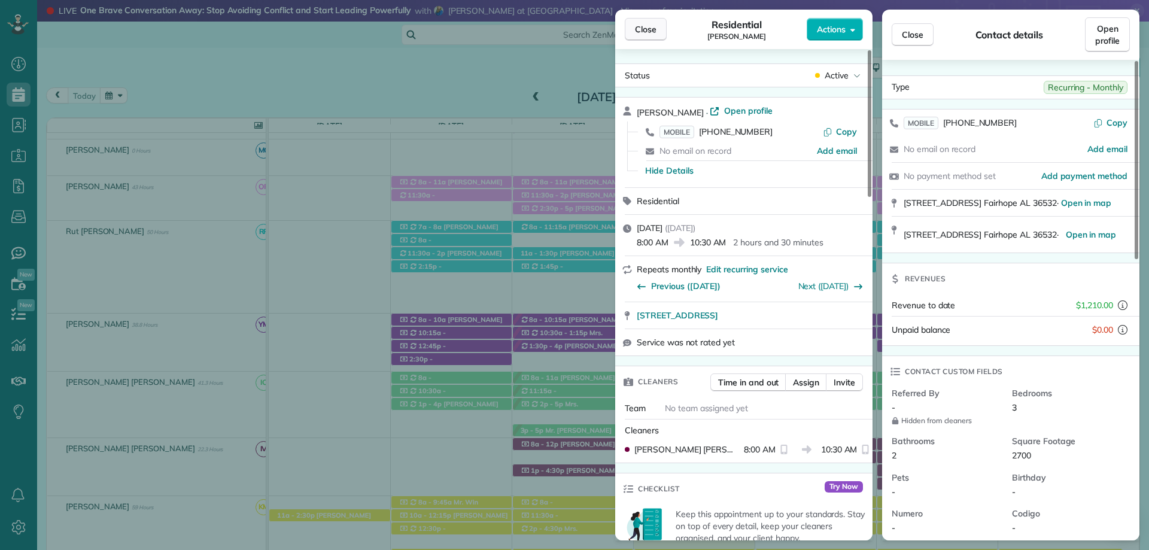
click at [649, 29] on span "Close" at bounding box center [646, 29] width 22 height 12
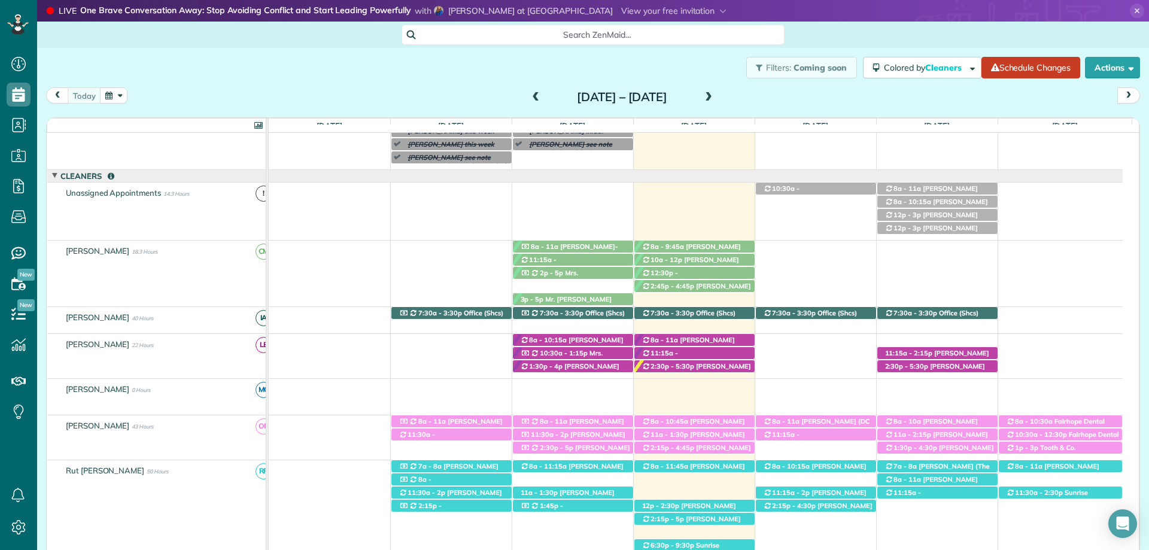
scroll to position [239, 0]
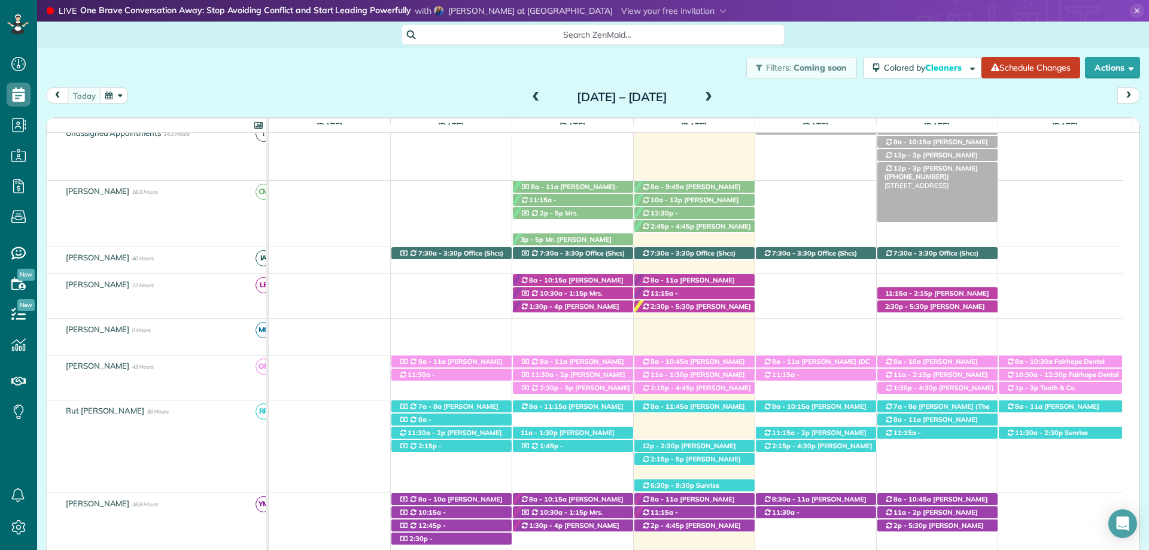
click at [915, 170] on span "[PERSON_NAME] ([PHONE_NUMBER])" at bounding box center [931, 172] width 93 height 17
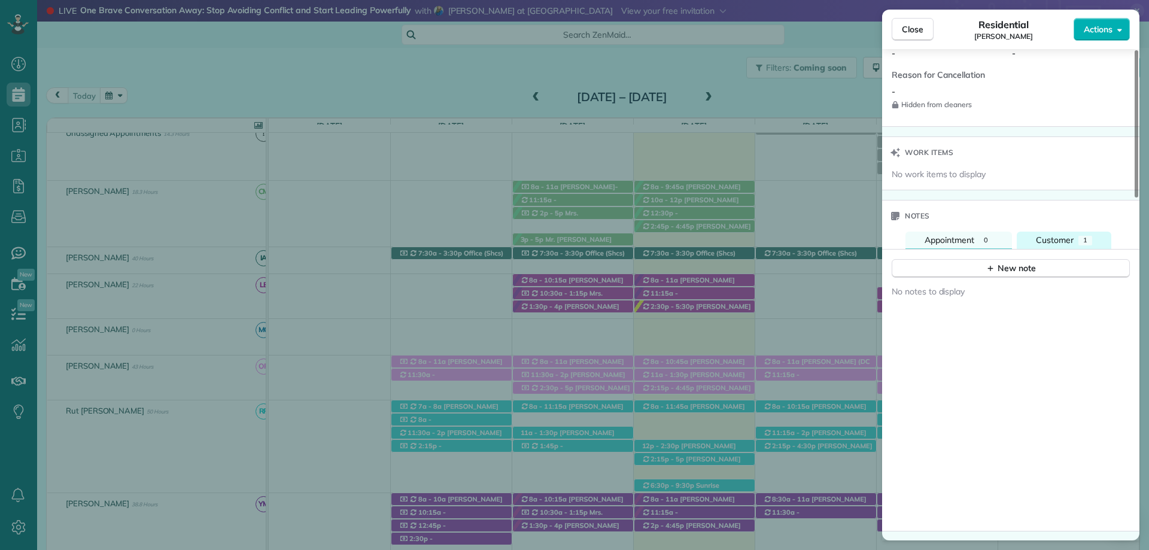
click at [1066, 241] on span "Customer" at bounding box center [1055, 240] width 38 height 11
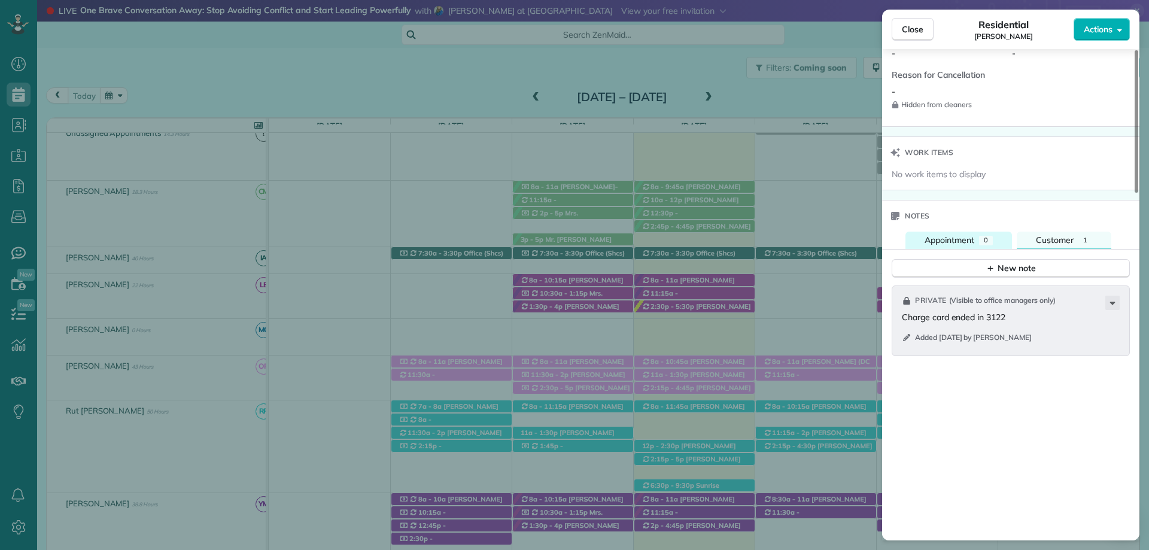
click at [960, 244] on span "Appointment" at bounding box center [950, 240] width 50 height 11
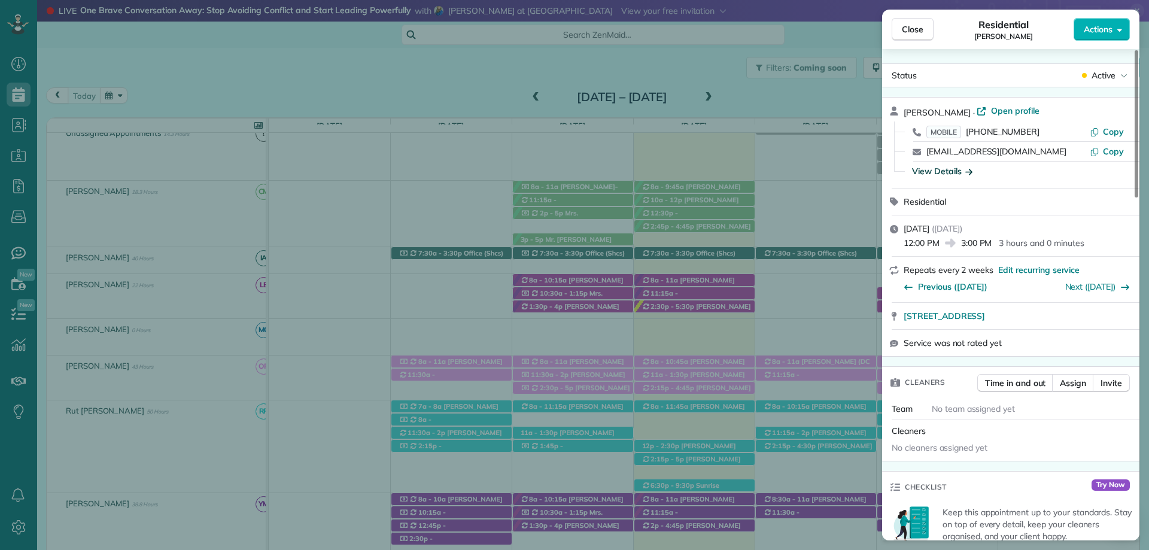
click at [966, 167] on icon "button" at bounding box center [969, 171] width 7 height 12
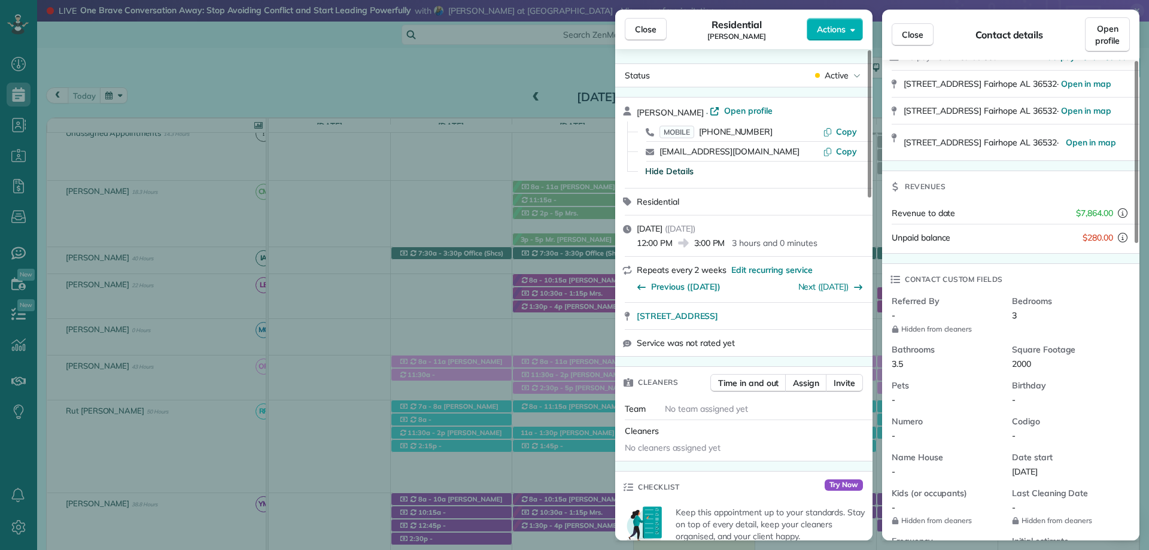
click at [651, 28] on span "Close" at bounding box center [646, 29] width 22 height 12
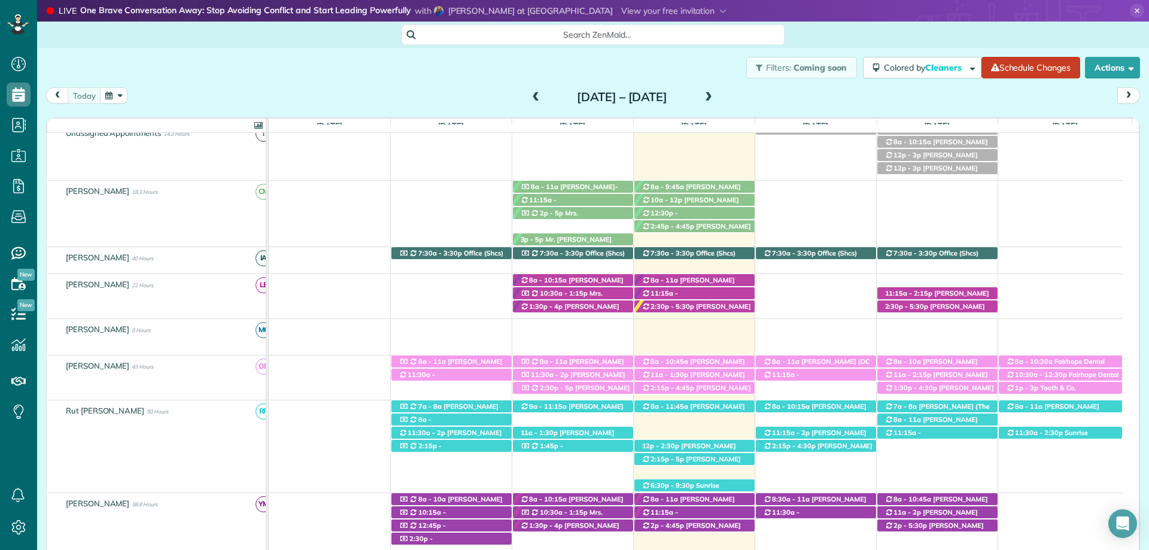
scroll to position [60, 0]
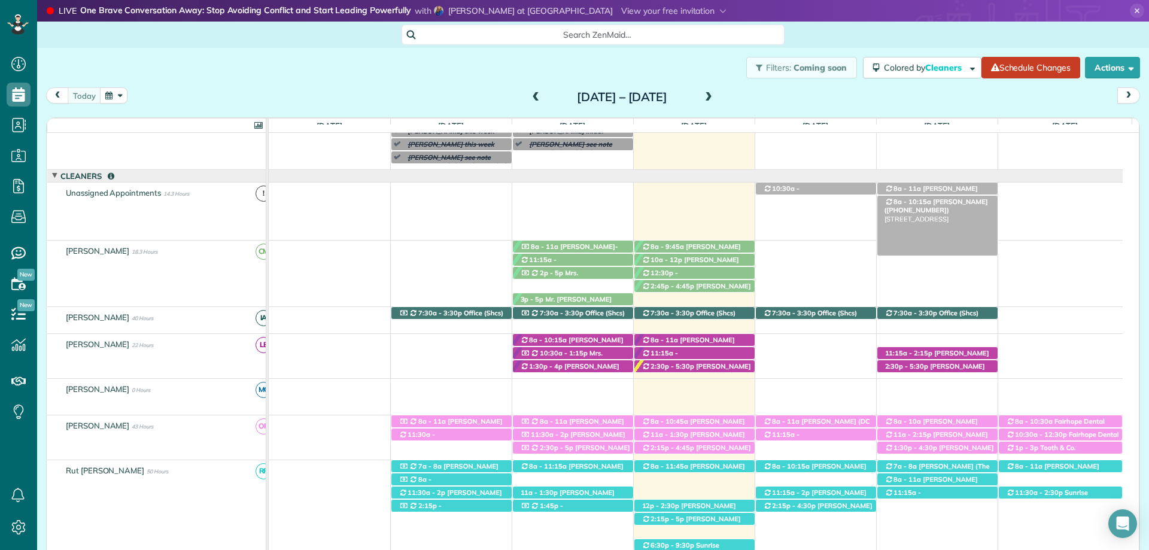
click at [965, 200] on span "[PERSON_NAME] ([PHONE_NUMBER])" at bounding box center [937, 206] width 104 height 17
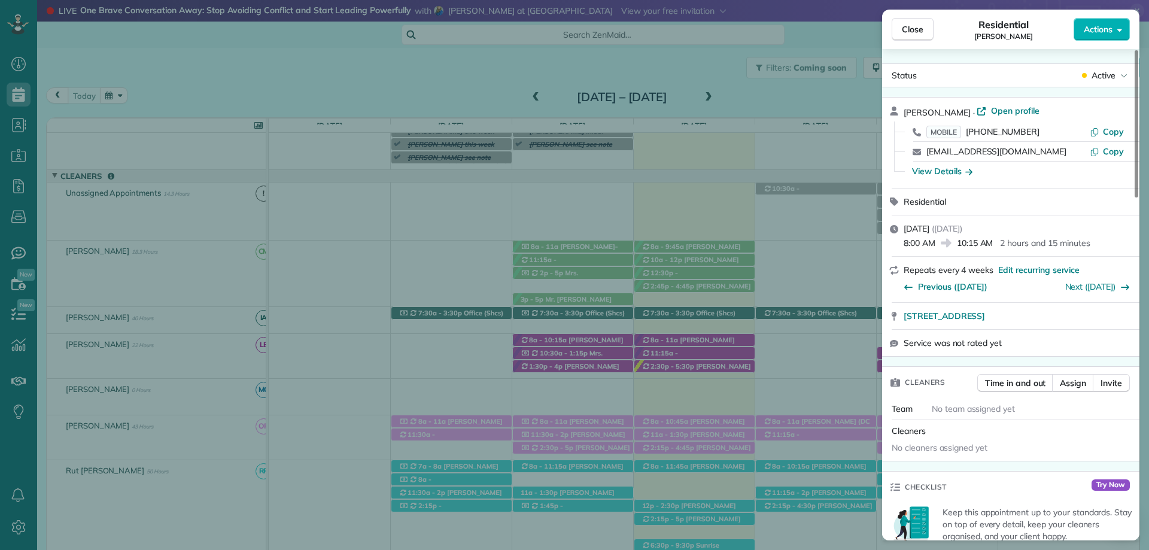
click at [1009, 108] on span "Open profile" at bounding box center [1015, 111] width 48 height 12
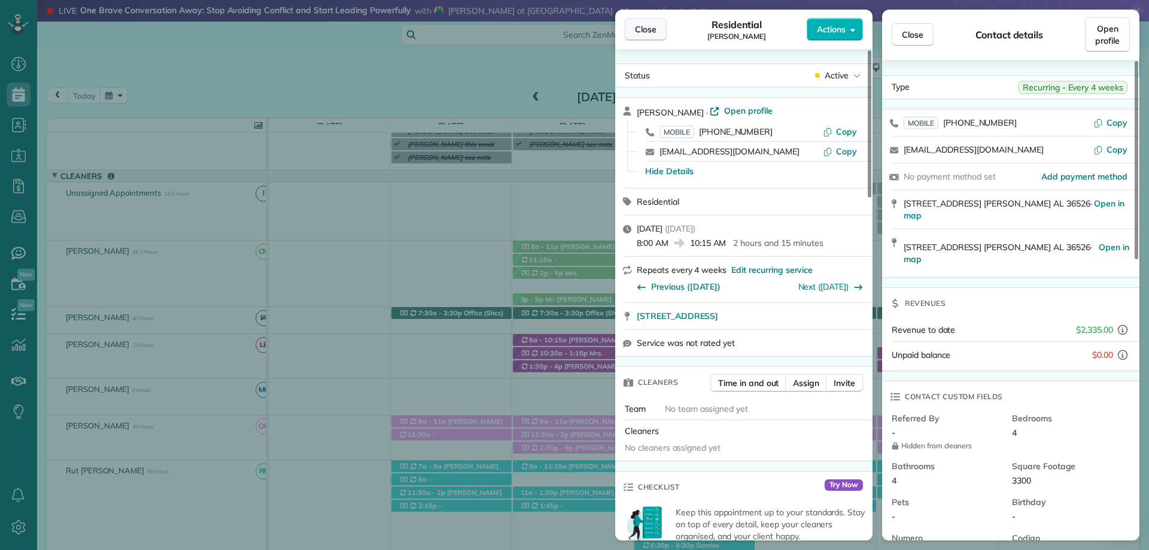
click at [652, 23] on span "Close" at bounding box center [646, 29] width 22 height 12
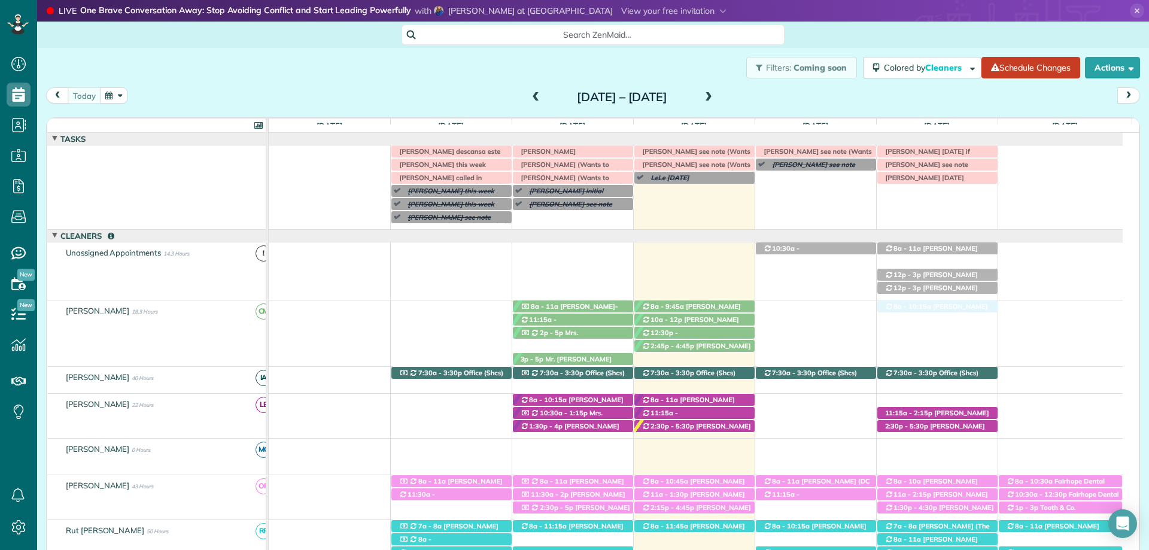
drag, startPoint x: 947, startPoint y: 262, endPoint x: 959, endPoint y: 430, distance: 168.6
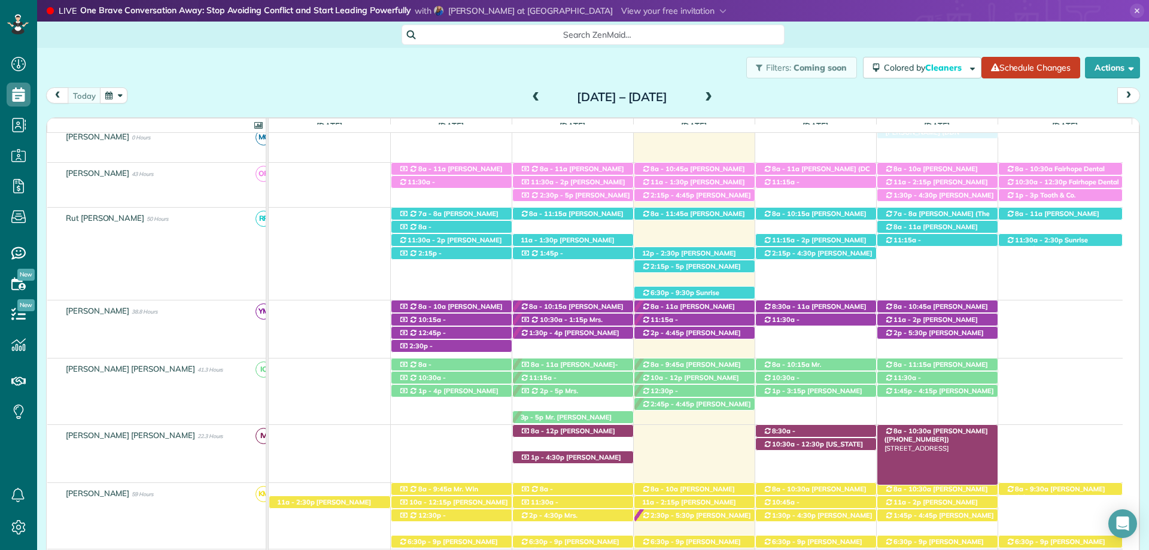
scroll to position [479, 0]
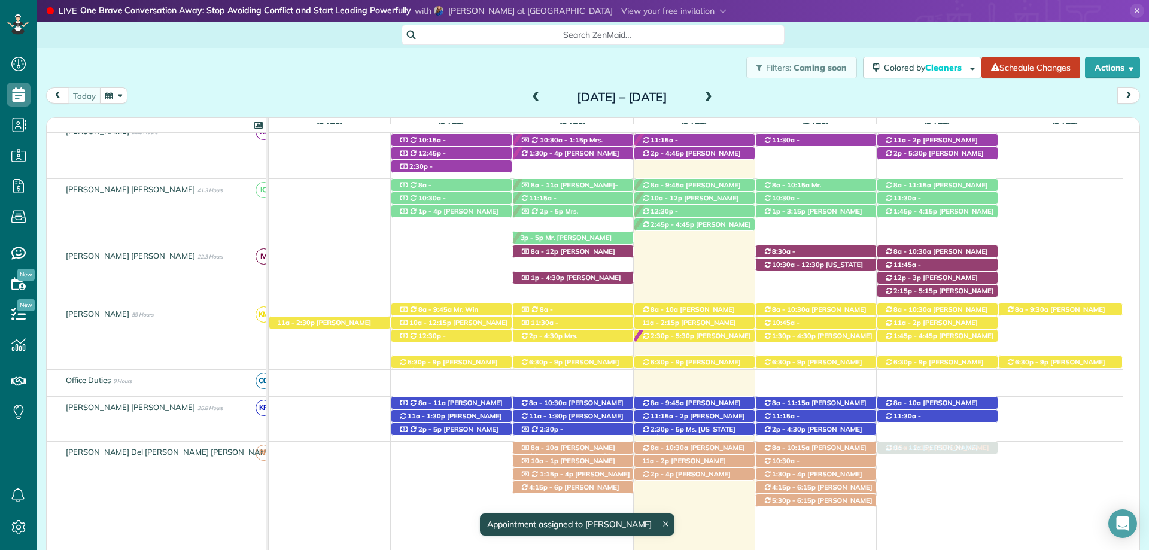
click at [953, 478] on tbody "Irma V descansa este lunes Rachel N initial Patty Cumming this week Kristie Dav…" at bounding box center [696, 171] width 854 height 1034
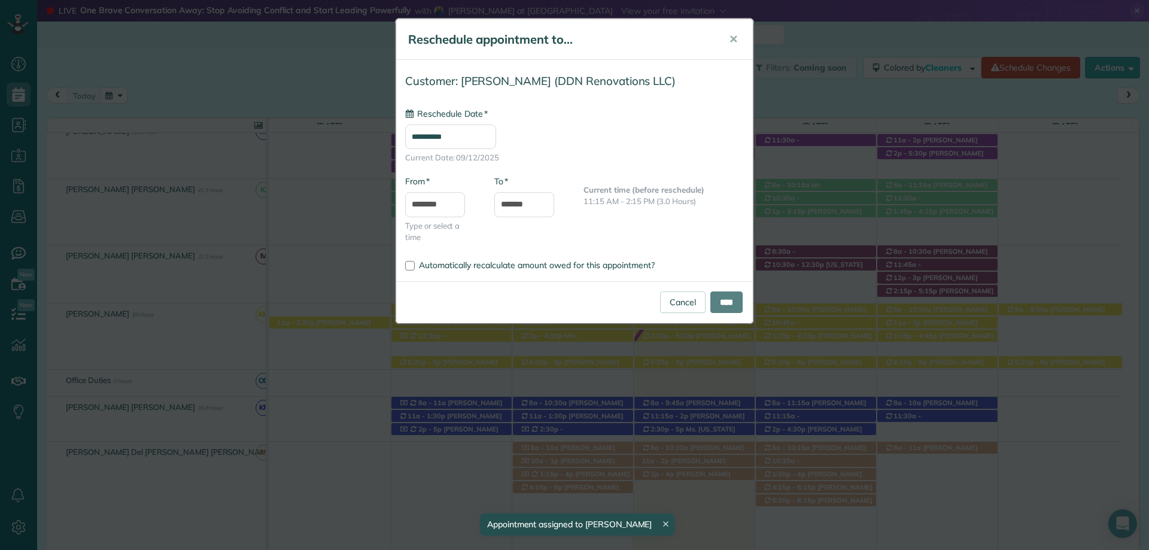
type input "**********"
click at [675, 299] on link "Cancel" at bounding box center [682, 303] width 45 height 22
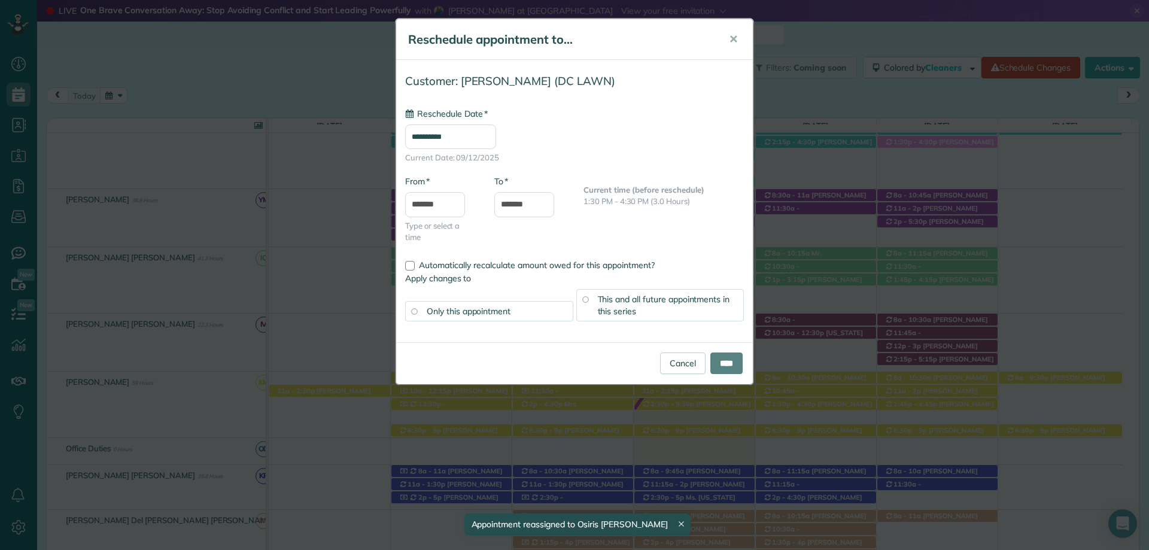
scroll to position [414, 0]
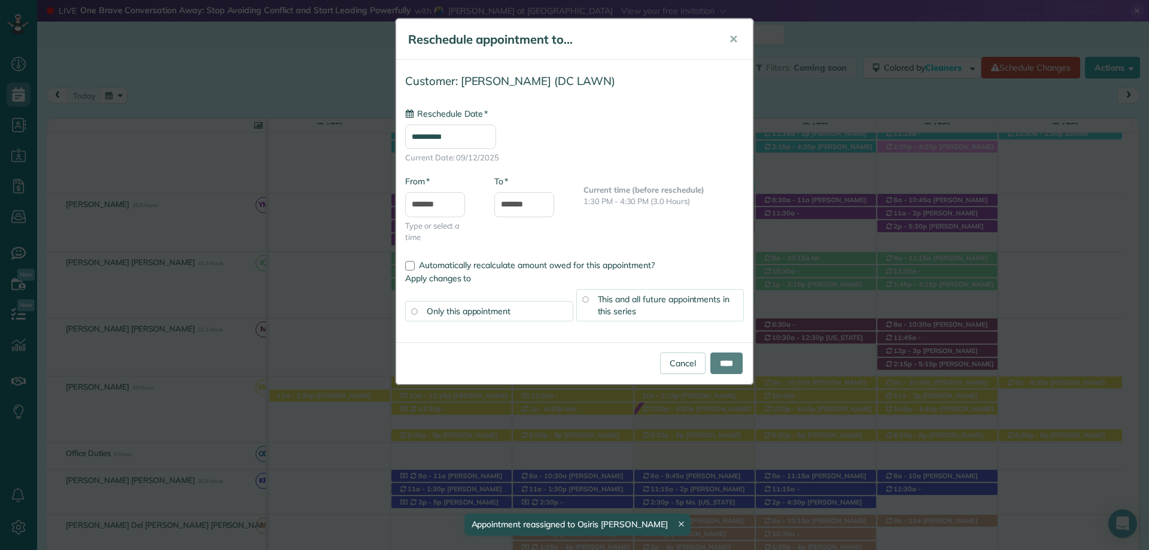
drag, startPoint x: 951, startPoint y: 265, endPoint x: 949, endPoint y: 321, distance: 56.9
type input "**********"
click at [669, 365] on link "Cancel" at bounding box center [682, 364] width 45 height 22
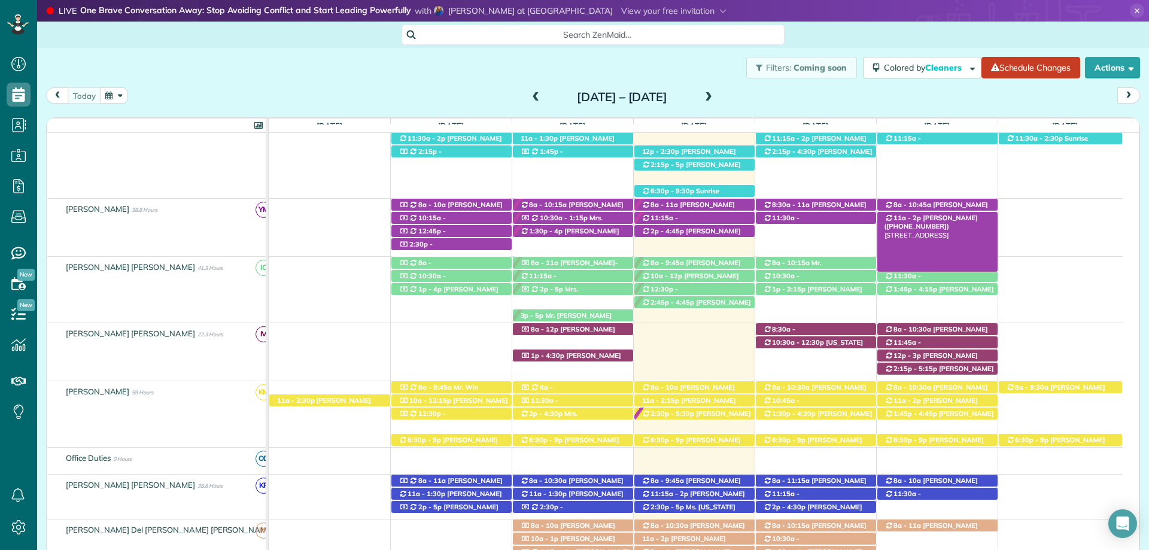
scroll to position [419, 0]
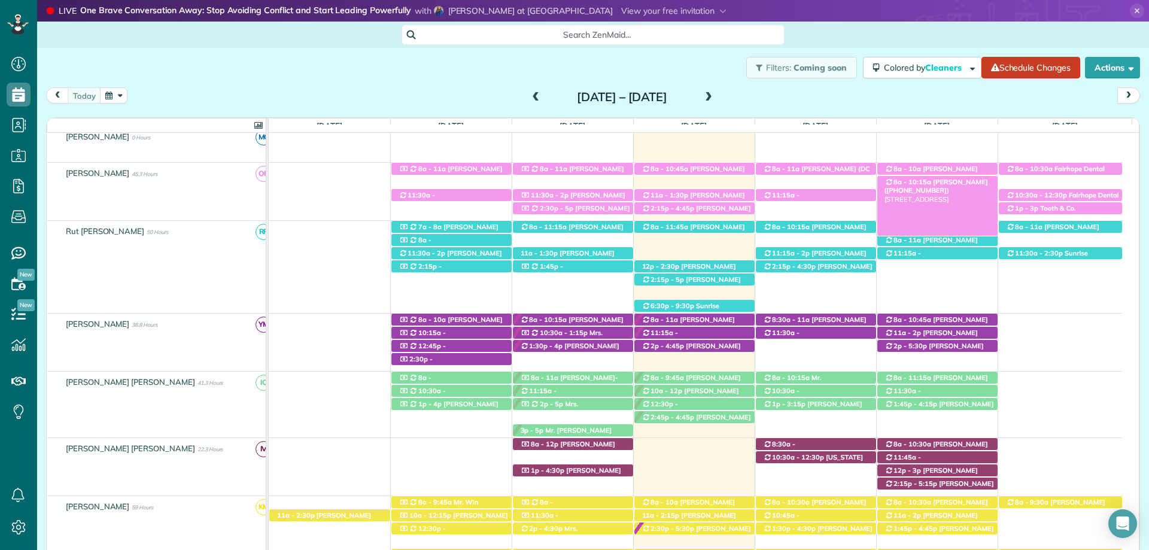
click at [950, 180] on span "[PERSON_NAME] ([PHONE_NUMBER])" at bounding box center [937, 186] width 104 height 17
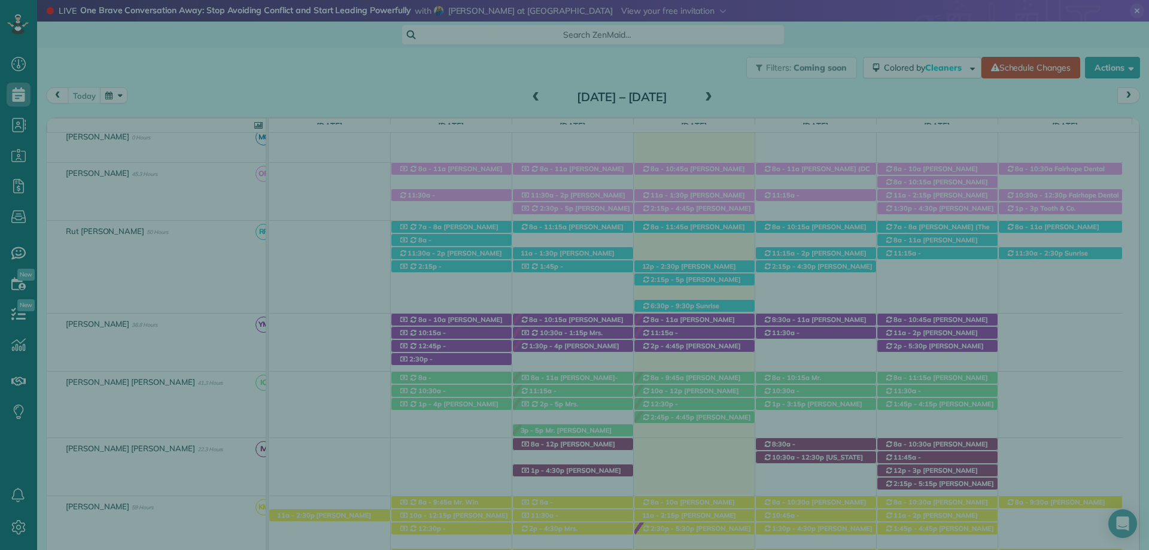
click at [1075, 383] on span "Assign" at bounding box center [1073, 383] width 26 height 12
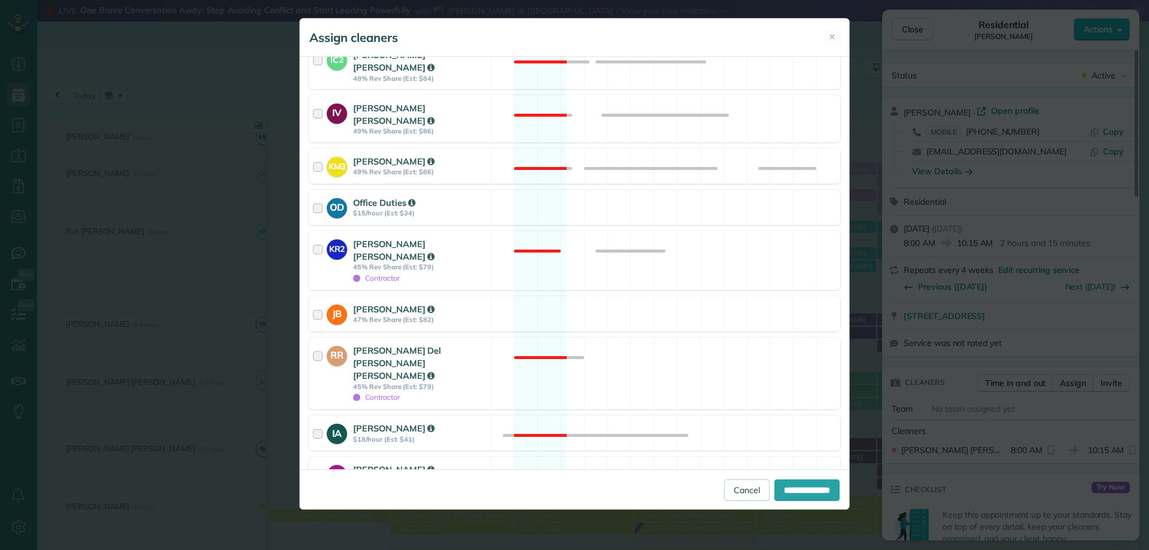
click at [314, 505] on div at bounding box center [320, 522] width 14 height 34
click at [323, 344] on div at bounding box center [320, 373] width 14 height 59
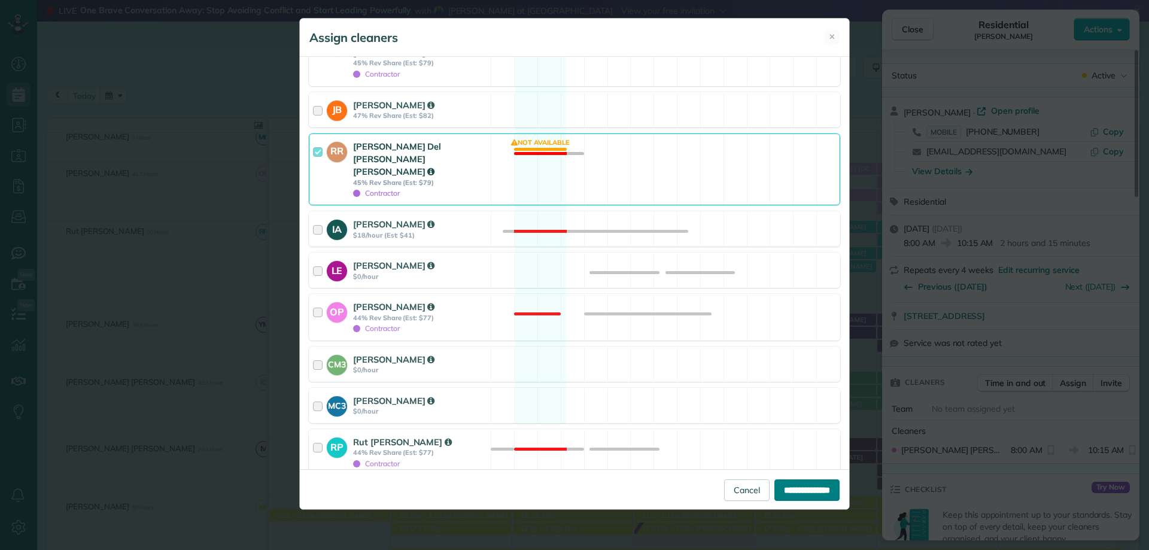
click at [806, 490] on input "**********" at bounding box center [807, 491] width 65 height 22
type input "**********"
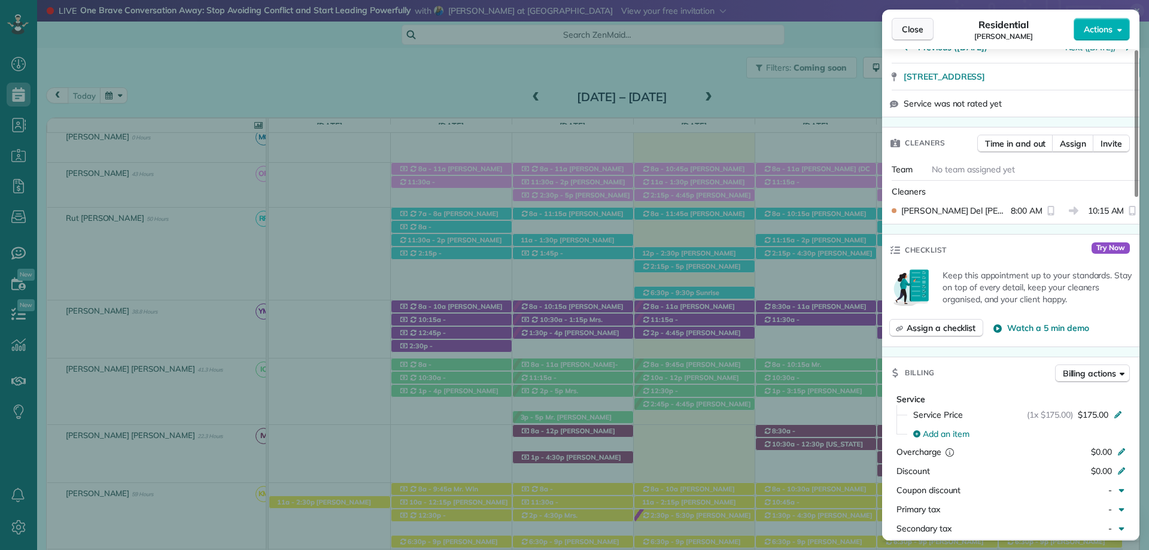
click at [911, 25] on span "Close" at bounding box center [913, 29] width 22 height 12
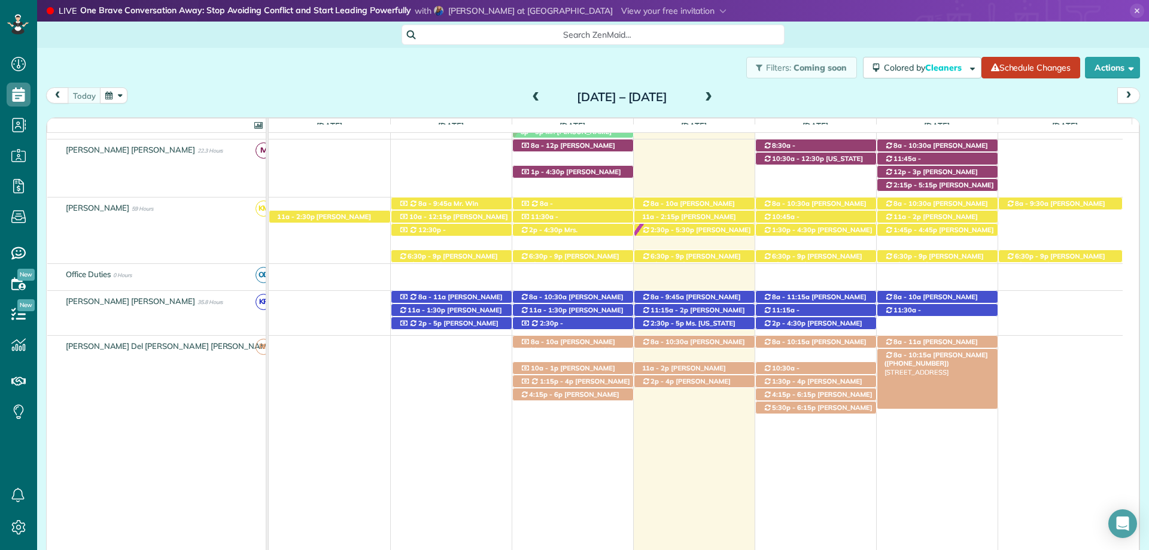
click at [946, 356] on span "[PERSON_NAME] ([PHONE_NUMBER])" at bounding box center [937, 359] width 104 height 17
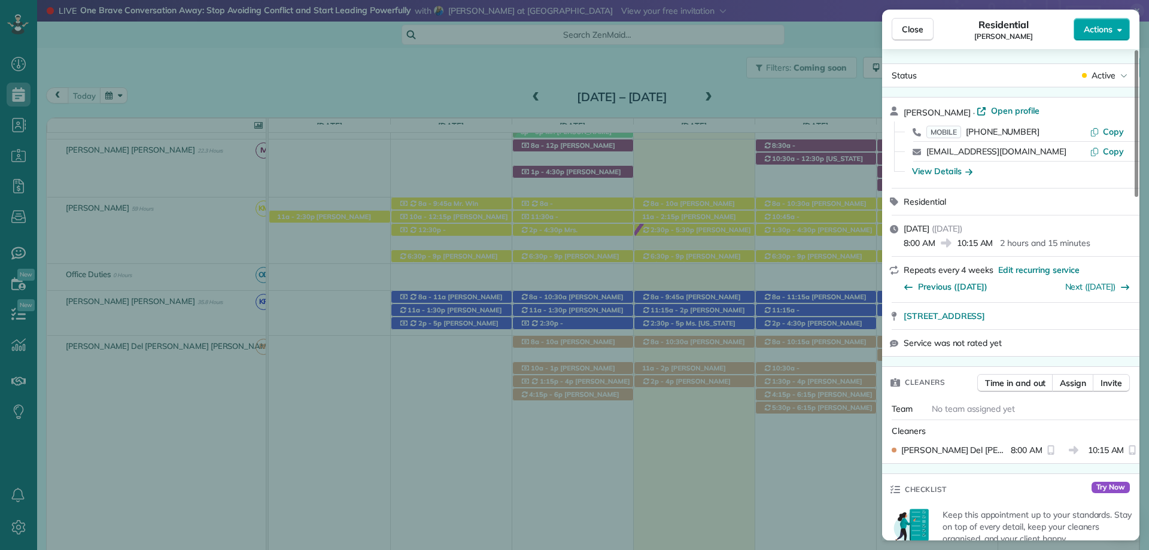
click at [1103, 31] on span "Actions" at bounding box center [1098, 29] width 29 height 12
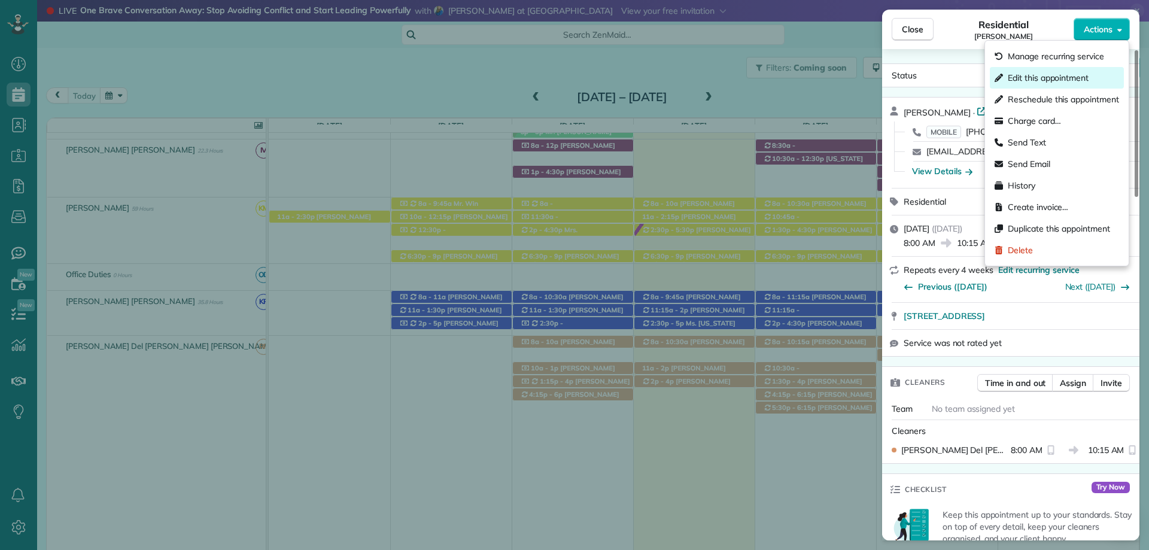
click at [1061, 79] on span "Edit this appointment" at bounding box center [1048, 78] width 81 height 12
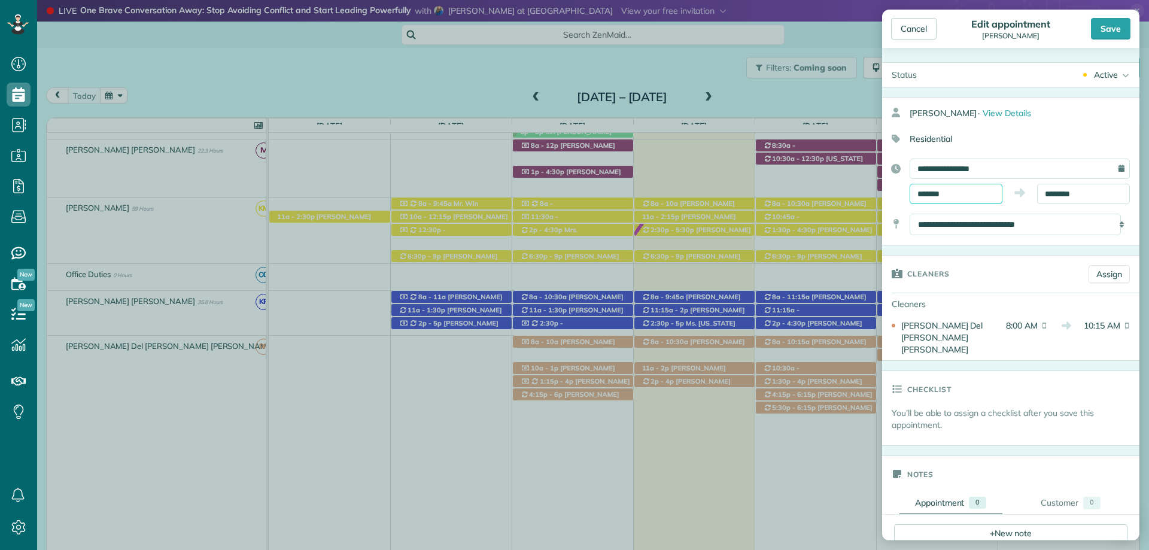
click at [943, 192] on input "*******" at bounding box center [956, 194] width 93 height 20
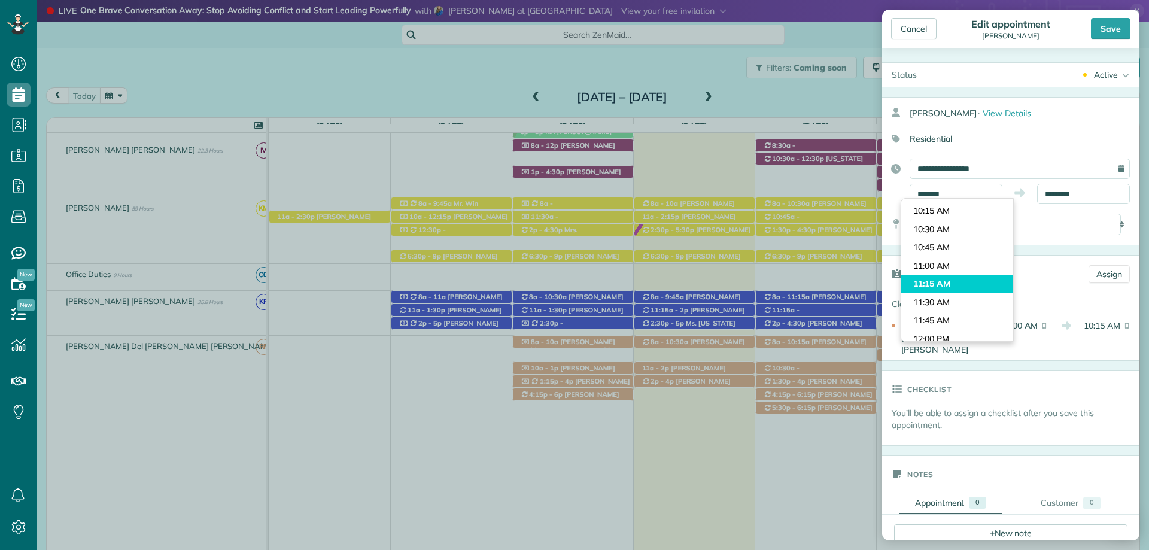
type input "********"
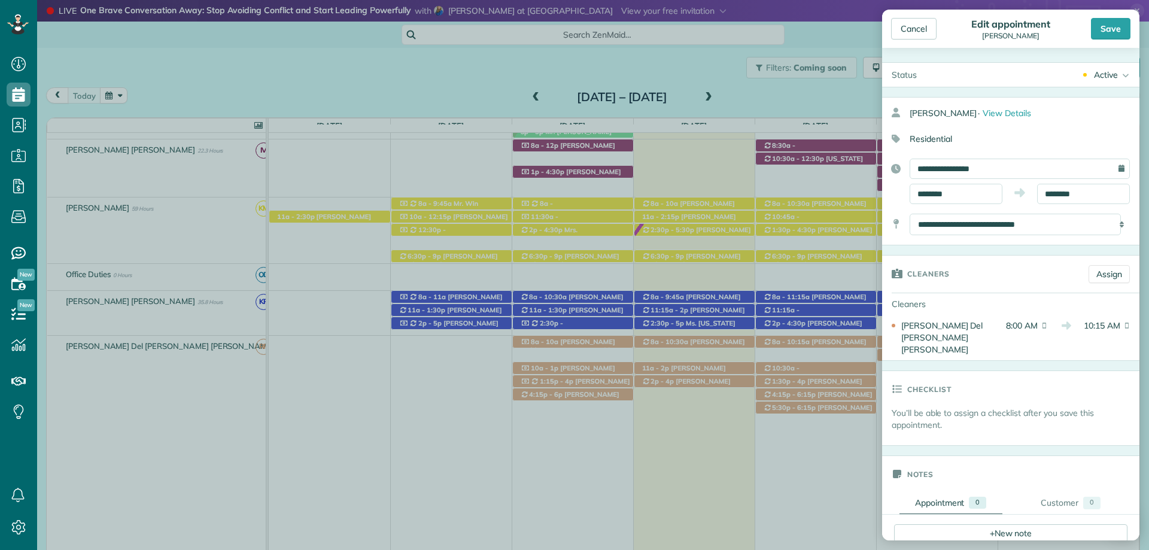
click at [942, 285] on body "Dashboard Scheduling Calendar View List View Dispatch View - Weekly scheduling …" at bounding box center [574, 275] width 1149 height 550
click at [1061, 199] on body "Dashboard Scheduling Calendar View List View Dispatch View - Weekly scheduling …" at bounding box center [574, 275] width 1149 height 550
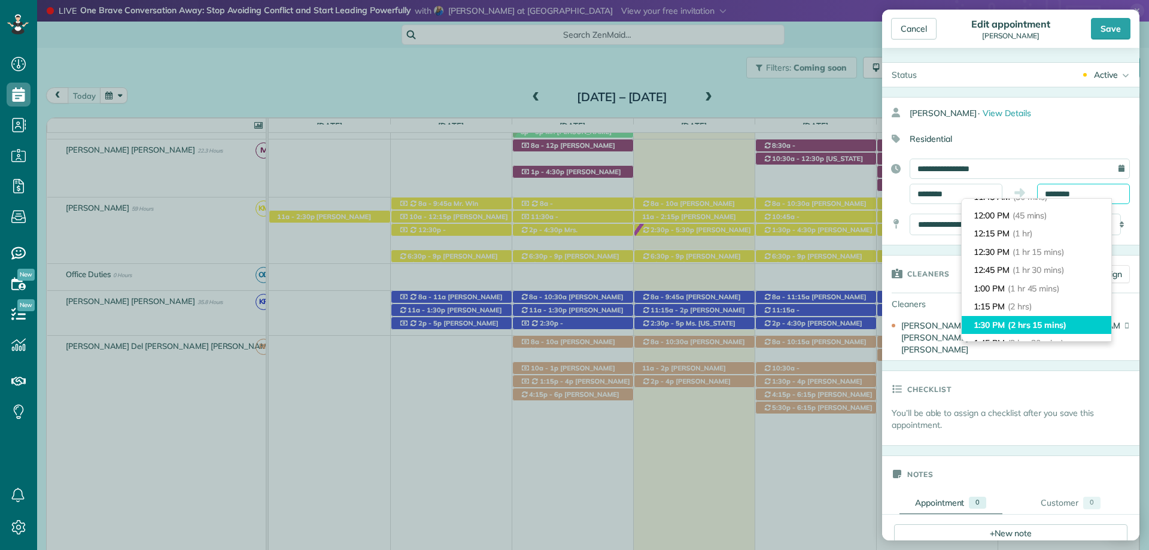
scroll to position [60, 0]
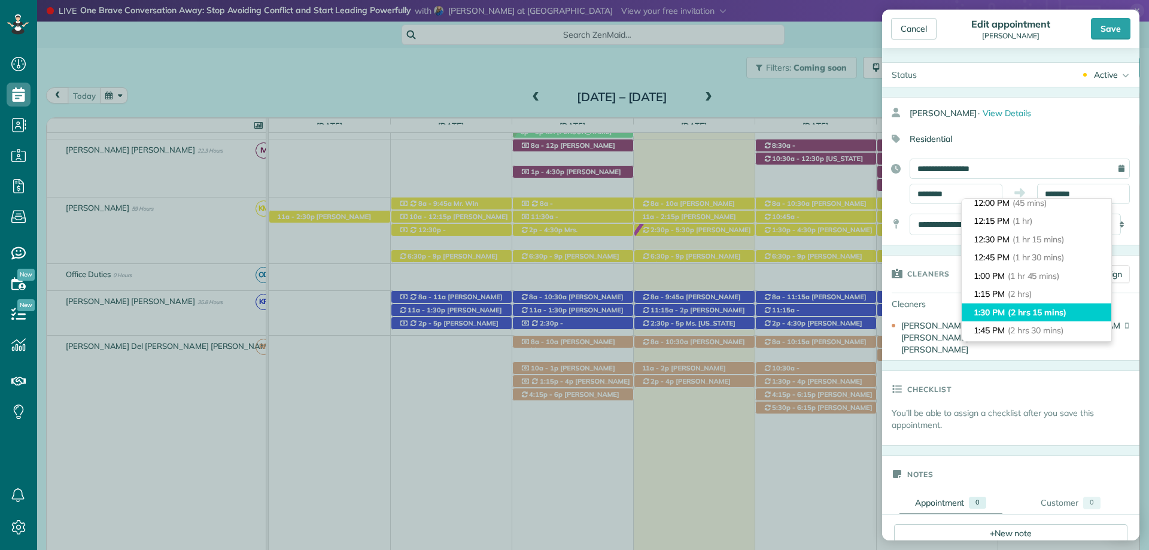
type input "*******"
click at [1042, 316] on span "(2 hrs 15 mins)" at bounding box center [1037, 312] width 59 height 11
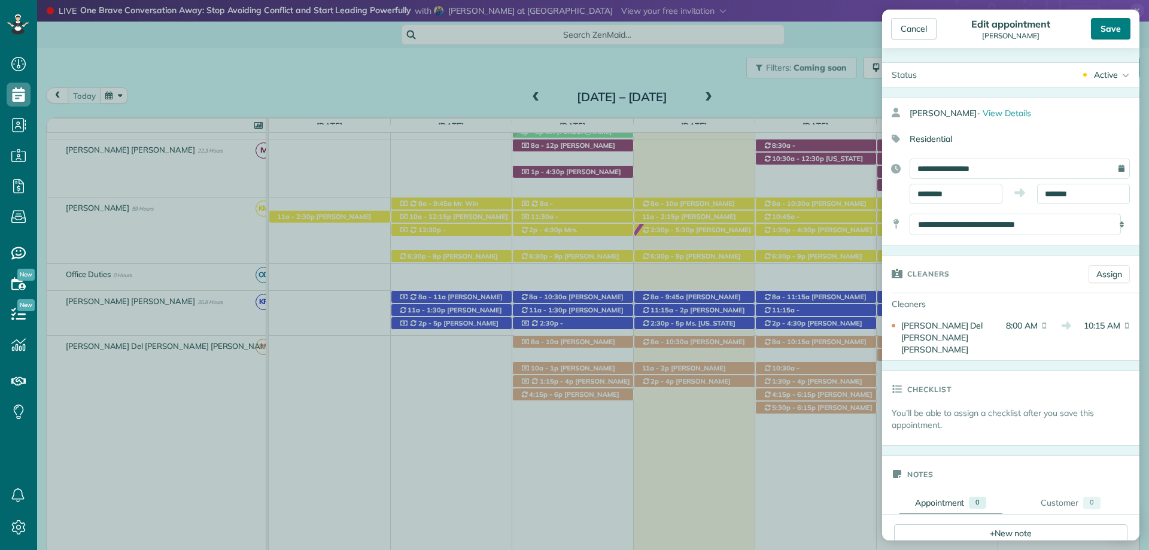
click at [1108, 33] on div "Save" at bounding box center [1111, 29] width 40 height 22
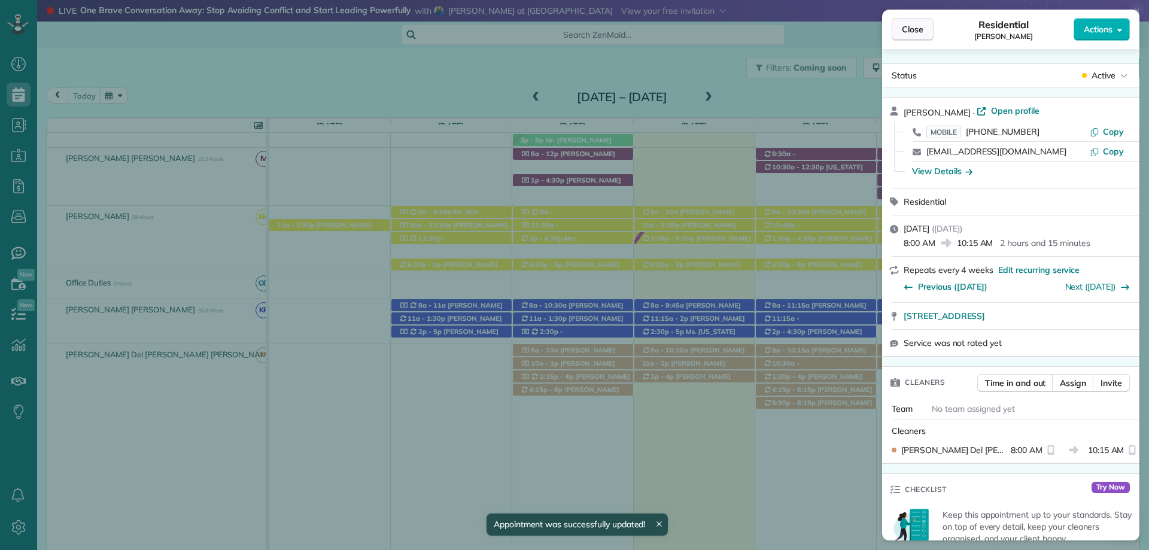
scroll to position [577, 0]
click at [911, 28] on span "Close" at bounding box center [913, 29] width 22 height 12
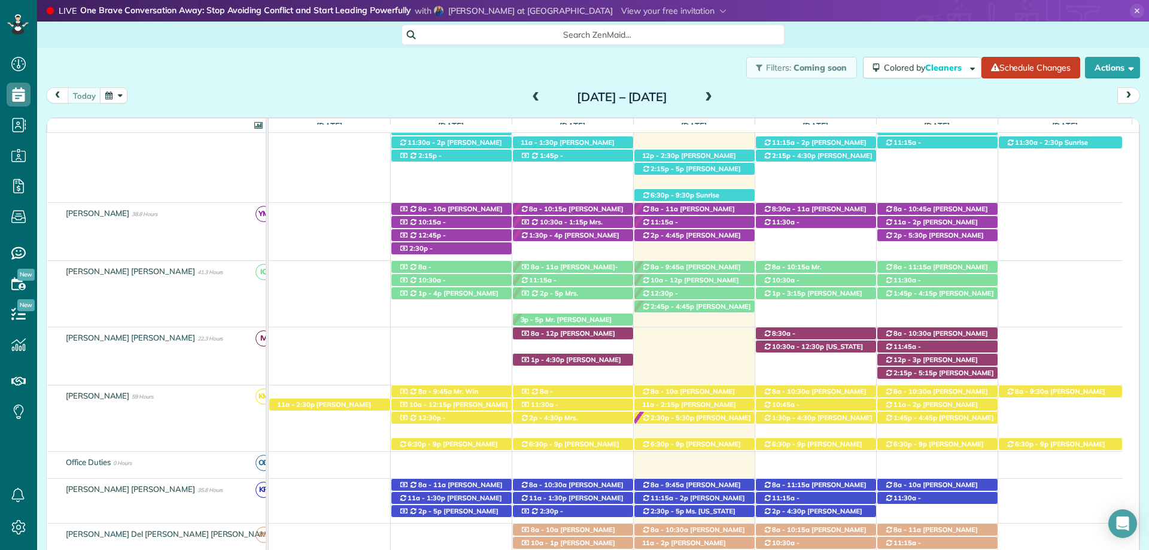
scroll to position [337, 0]
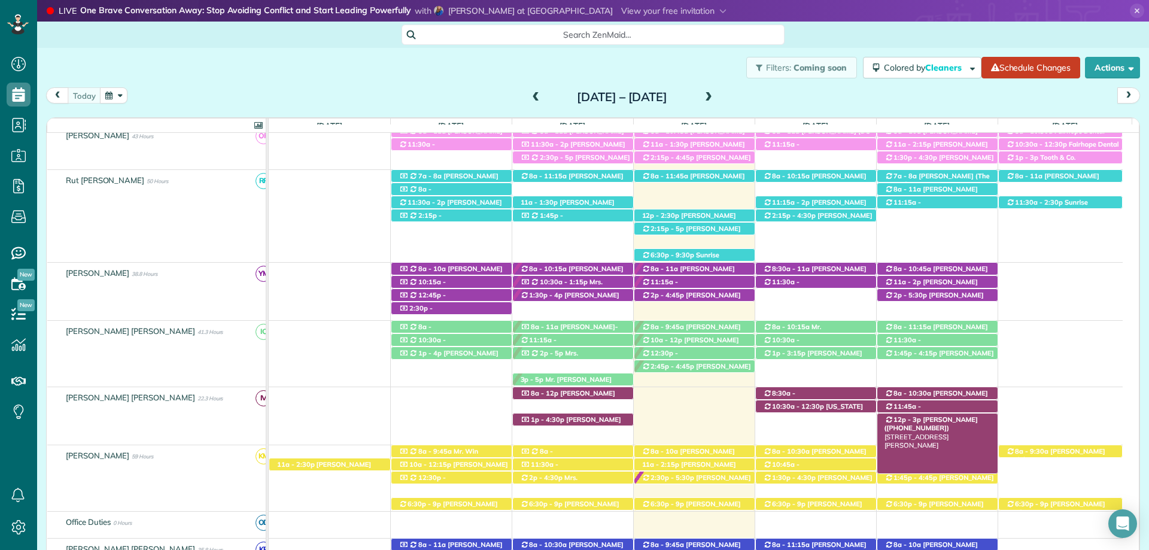
click at [971, 417] on div "12p - 3p Tina Kimbro (+14073500902) 18620 E Hammond Street - Robertsdale, AL, 3…" at bounding box center [938, 420] width 120 height 13
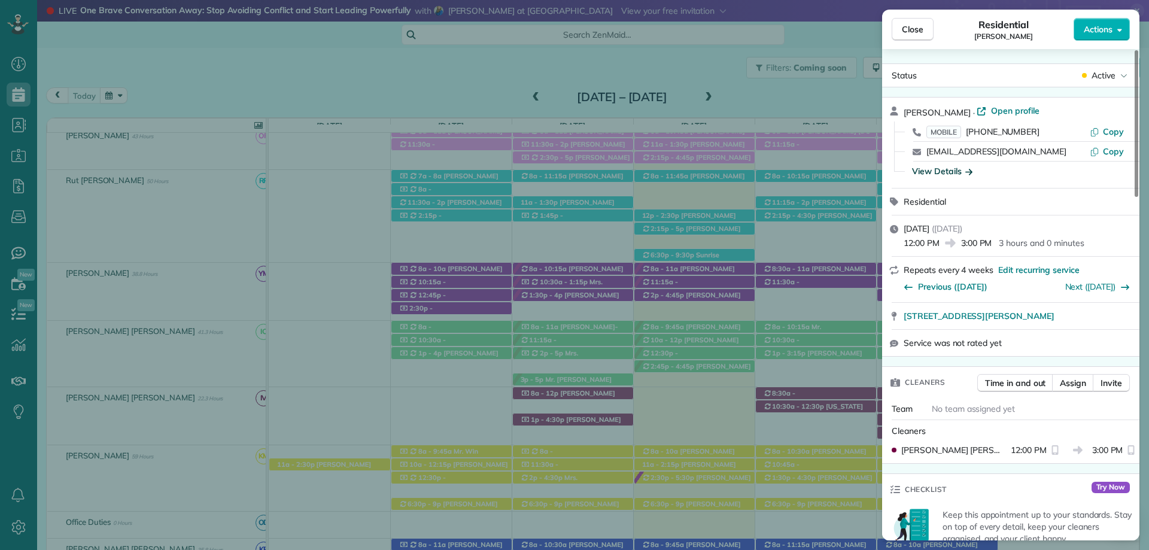
click at [962, 172] on div "View Details" at bounding box center [942, 171] width 60 height 12
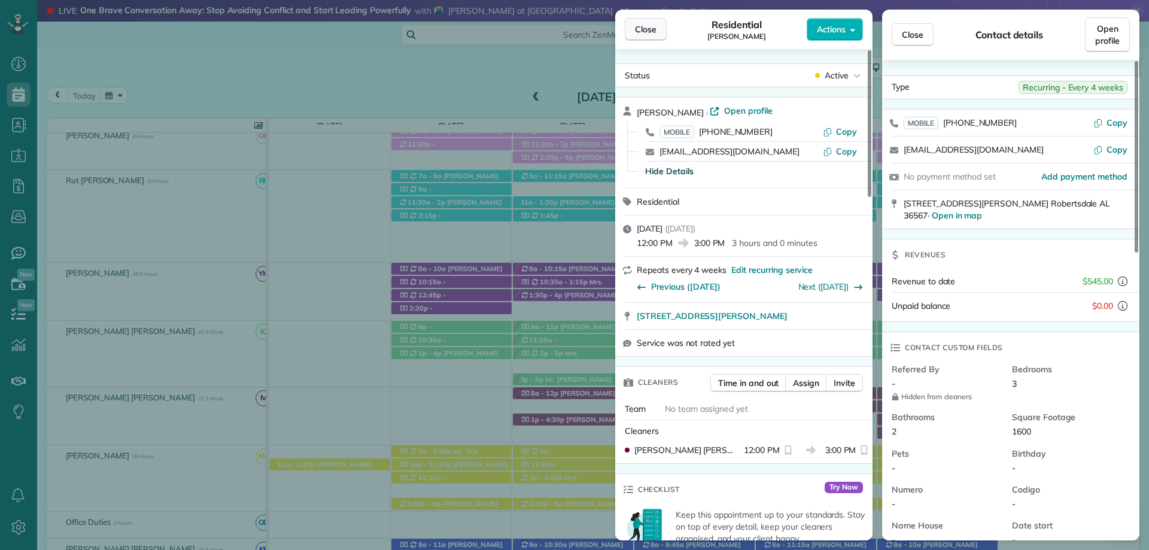
click at [660, 35] on button "Close" at bounding box center [646, 29] width 42 height 23
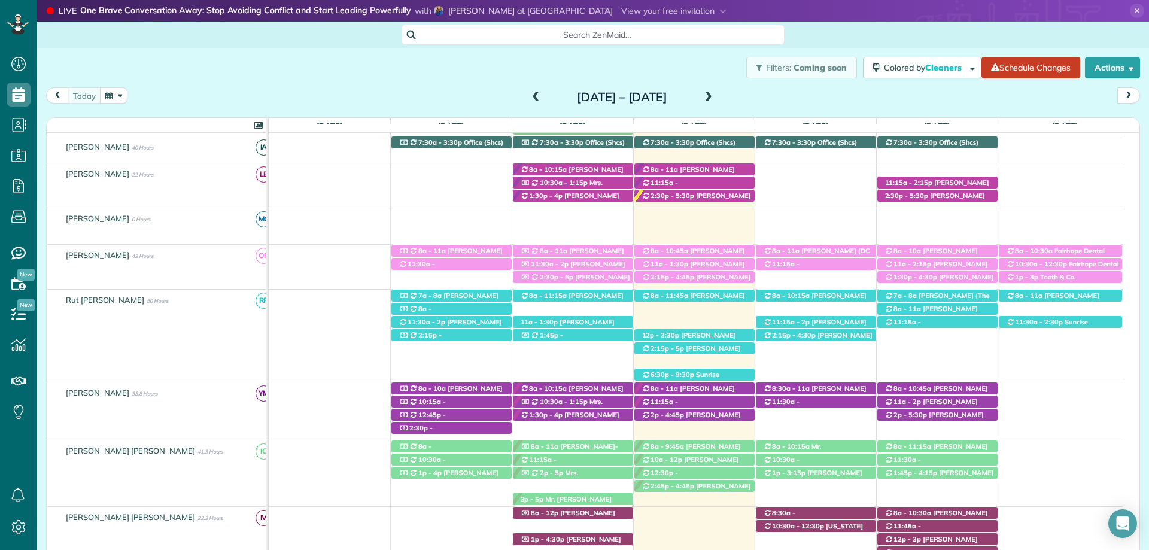
scroll to position [166, 0]
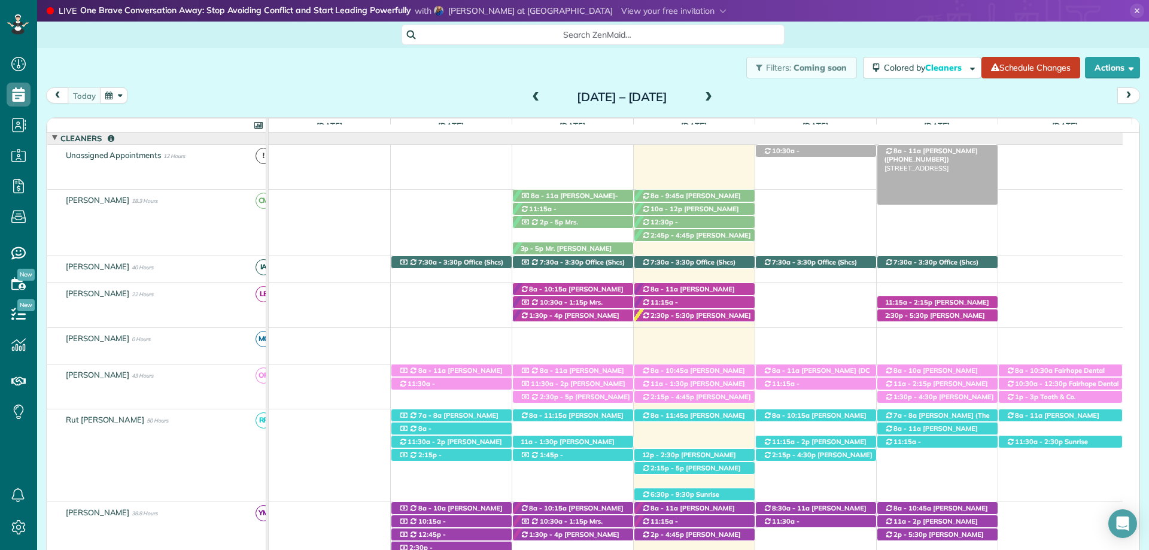
click at [925, 151] on span "[PERSON_NAME] ([PHONE_NUMBER])" at bounding box center [931, 155] width 93 height 17
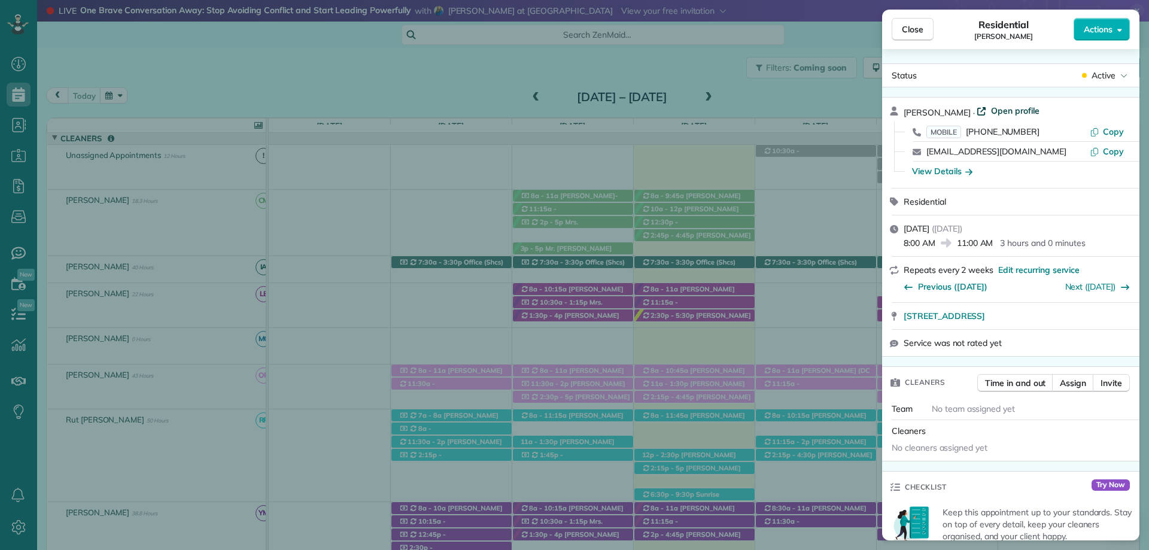
click at [1005, 110] on span "Open profile" at bounding box center [1015, 111] width 48 height 12
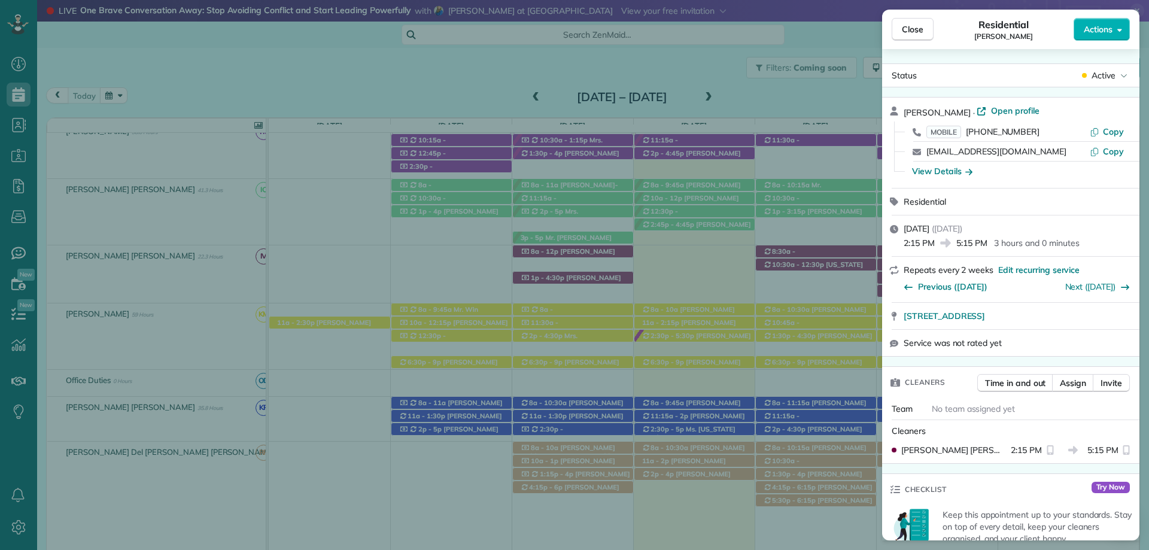
click at [1003, 111] on span "Open profile" at bounding box center [1015, 111] width 48 height 12
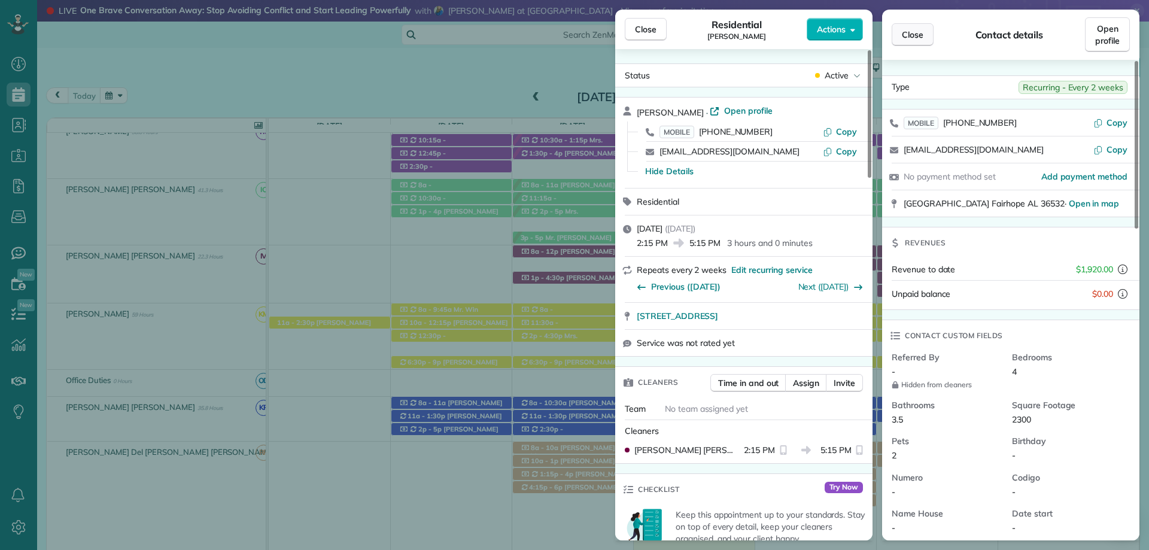
click at [903, 35] on span "Close" at bounding box center [913, 35] width 22 height 12
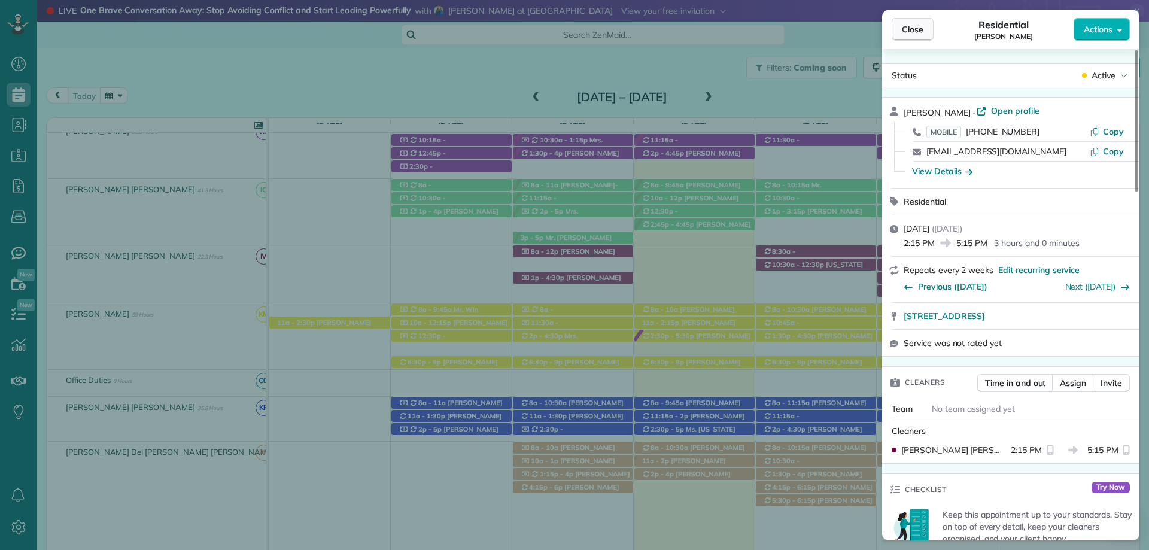
click at [911, 35] on span "Close" at bounding box center [913, 29] width 22 height 12
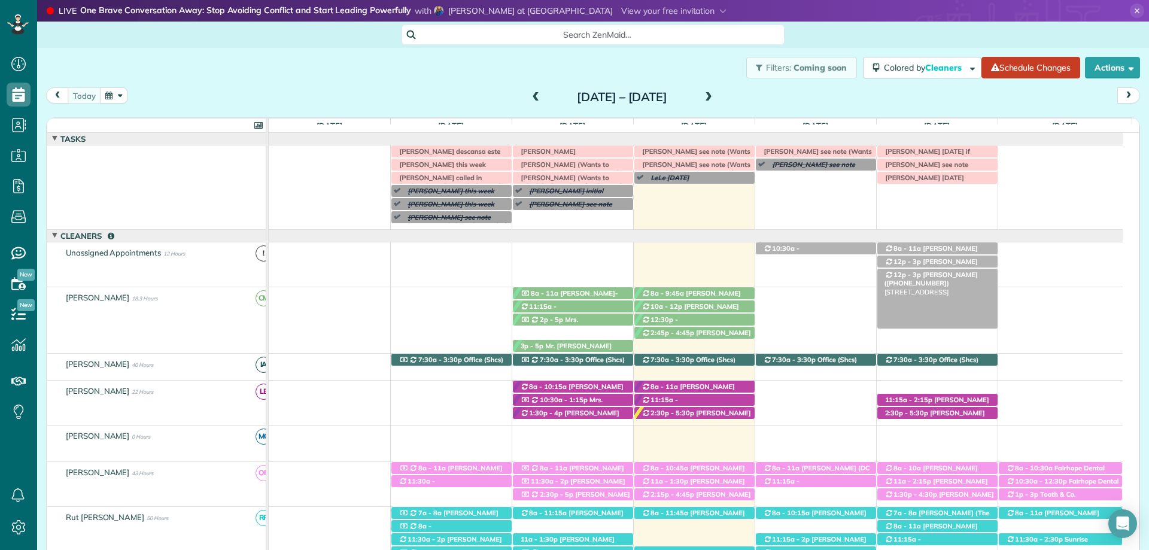
click at [939, 274] on span "[PERSON_NAME] ([PHONE_NUMBER])" at bounding box center [931, 279] width 93 height 17
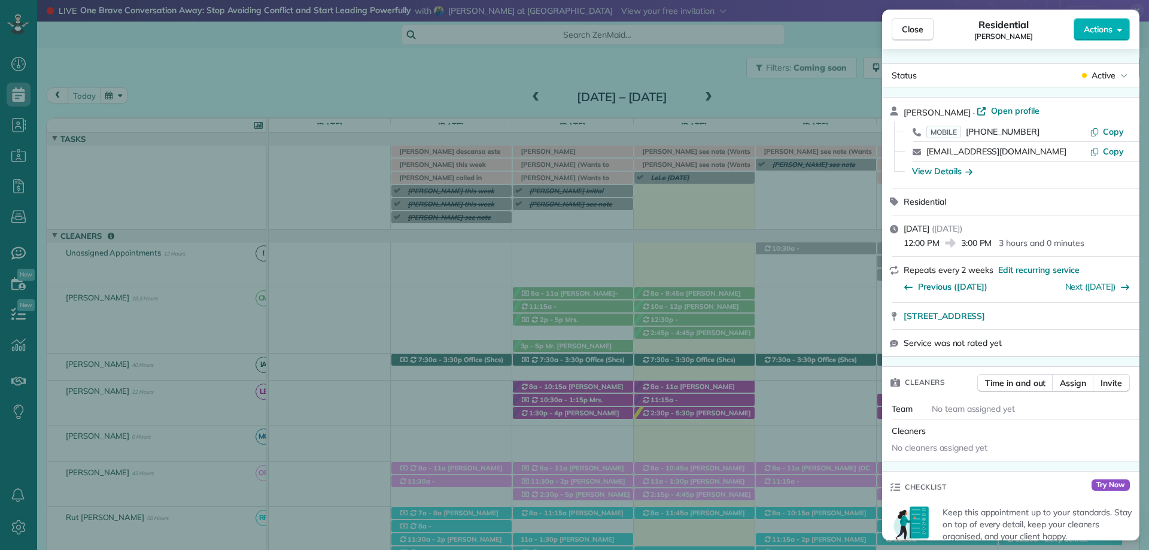
click at [942, 170] on div "View Details" at bounding box center [942, 171] width 60 height 12
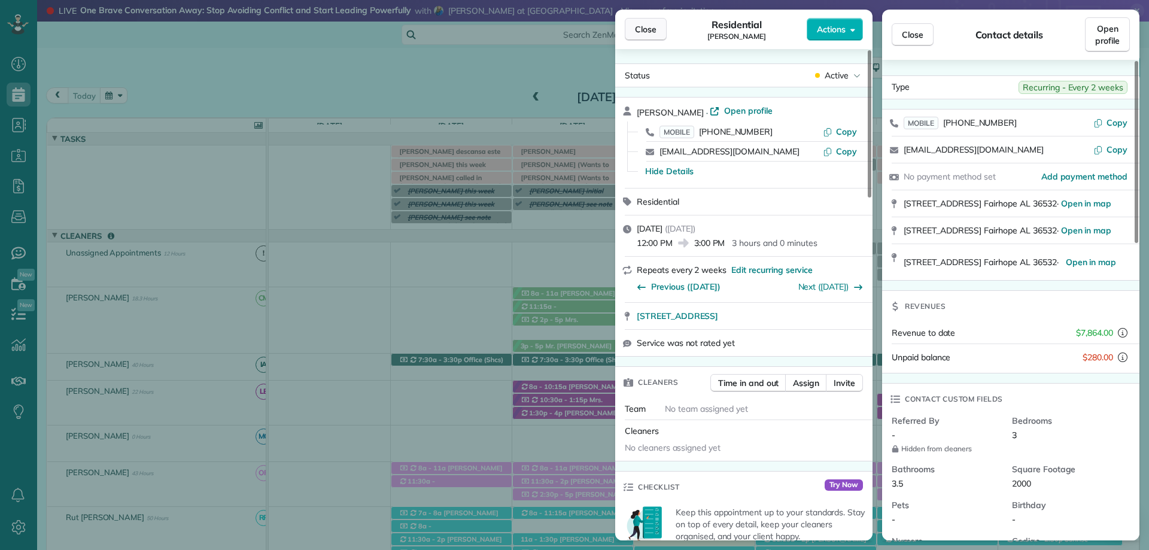
click at [642, 32] on span "Close" at bounding box center [646, 29] width 22 height 12
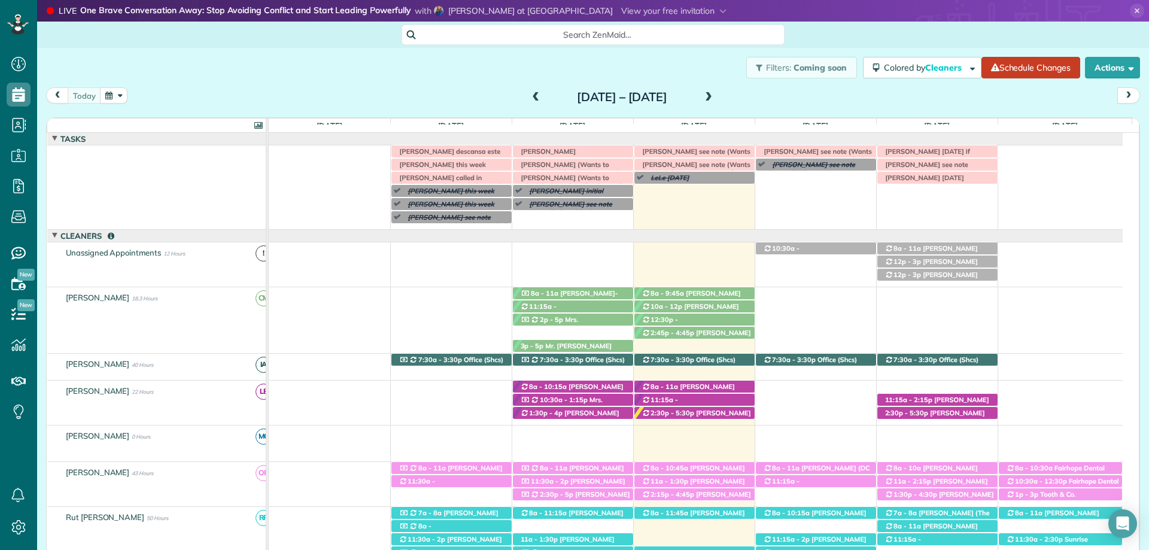
click at [286, 73] on div "Filters: Coming soon Colored by Cleaners Color by Cleaner Color by Team Color b…" at bounding box center [593, 68] width 1112 height 40
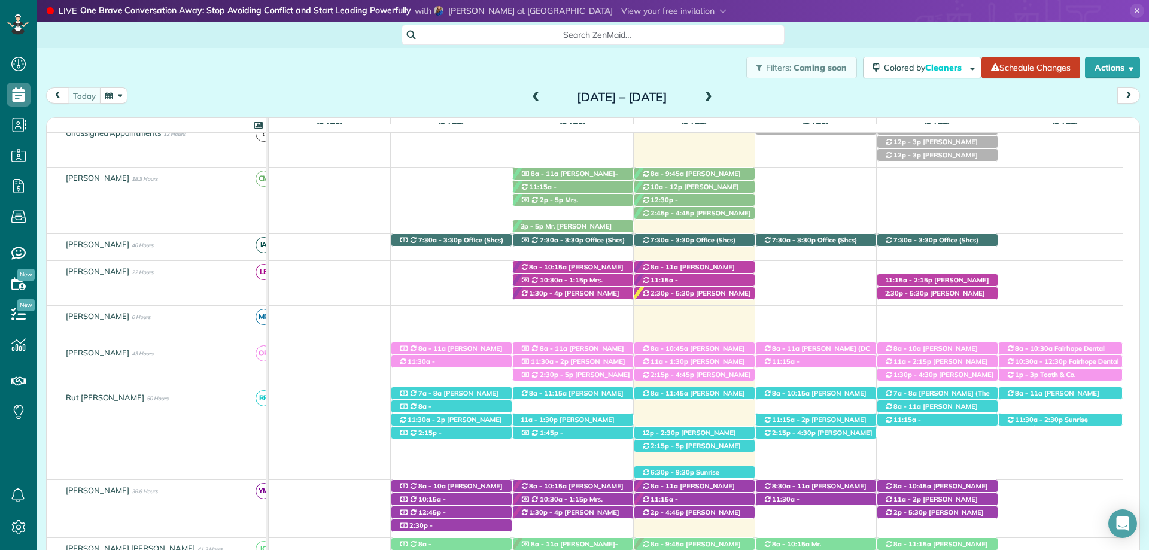
scroll to position [180, 0]
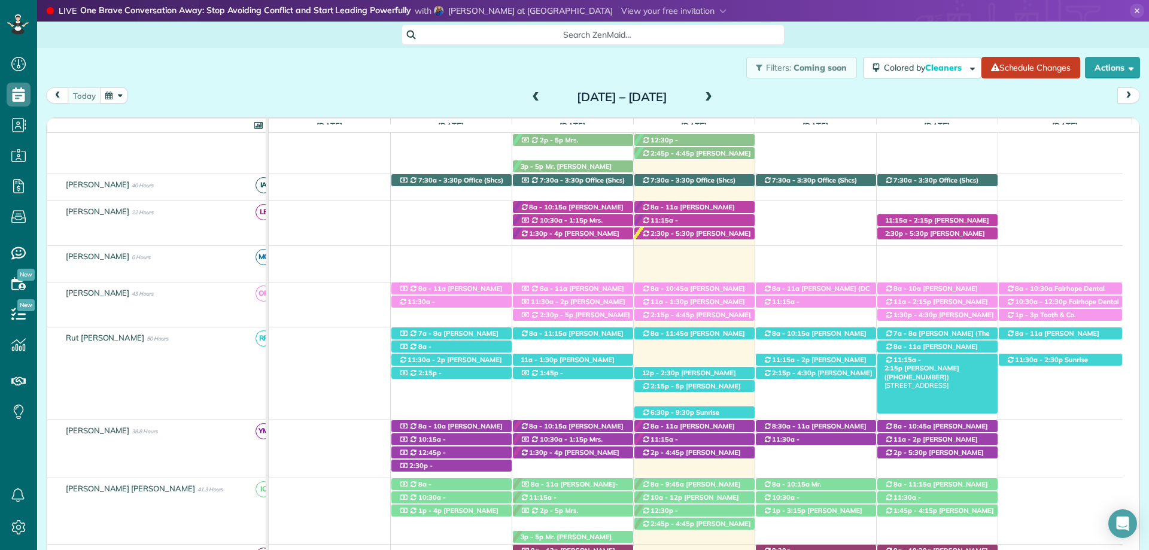
click at [960, 364] on span "[PERSON_NAME] ([PHONE_NUMBER])" at bounding box center [922, 372] width 75 height 17
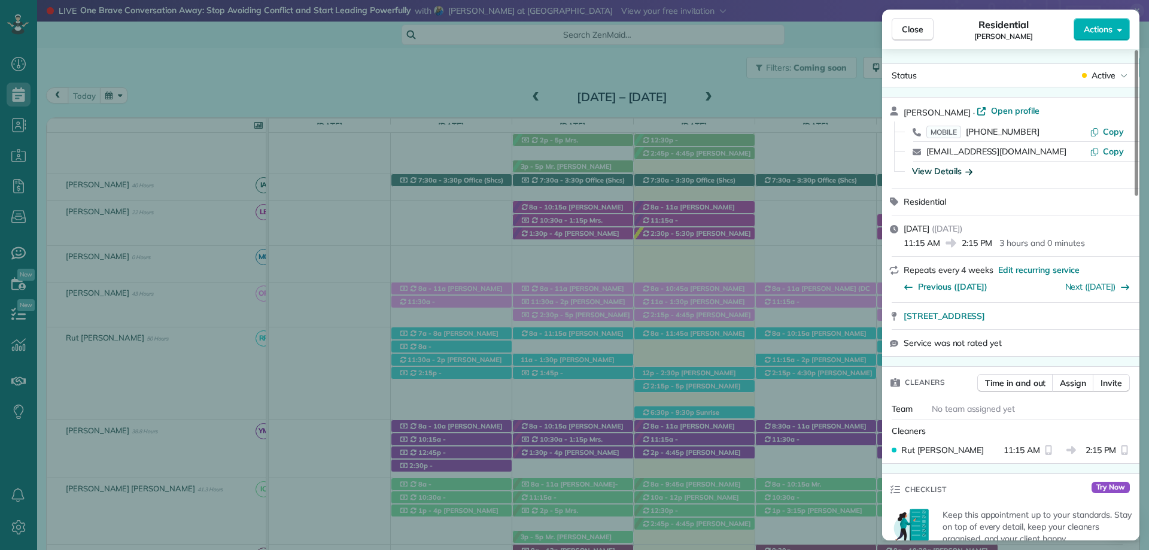
click at [937, 166] on div "View Details" at bounding box center [942, 171] width 60 height 12
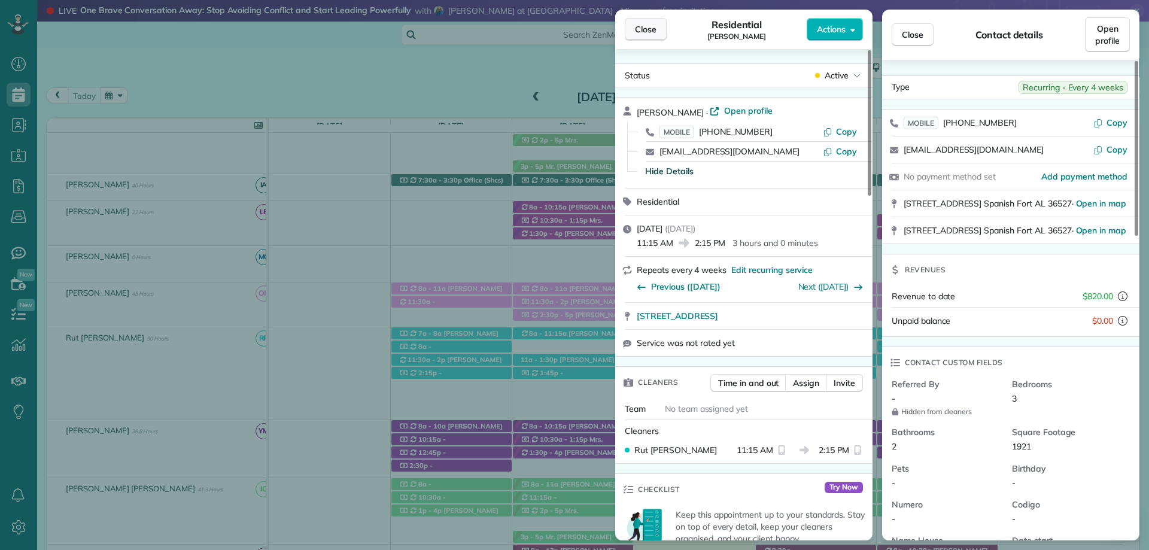
click at [654, 29] on span "Close" at bounding box center [646, 29] width 22 height 12
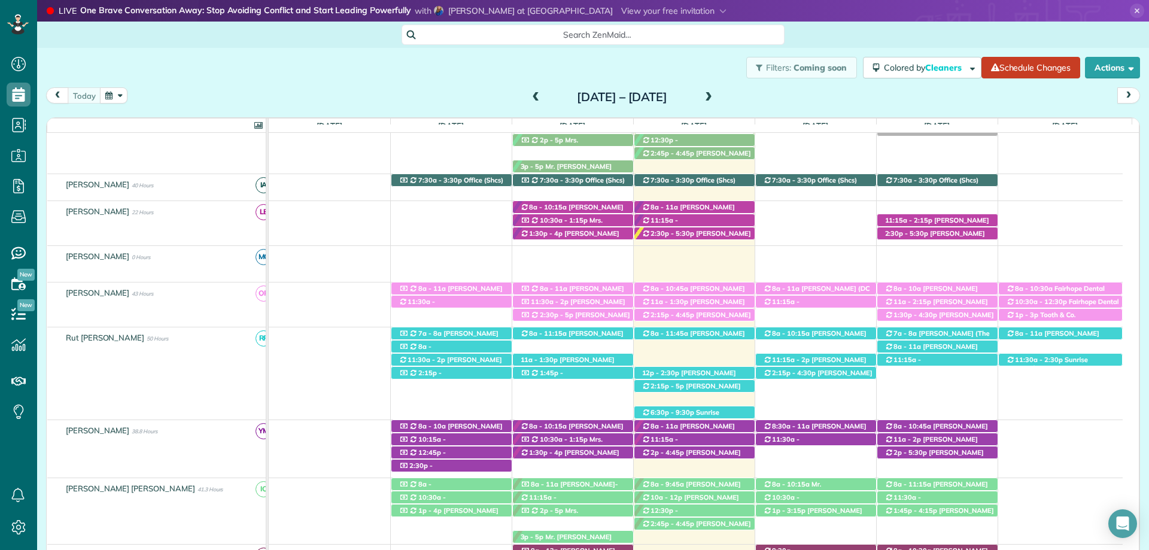
scroll to position [60, 0]
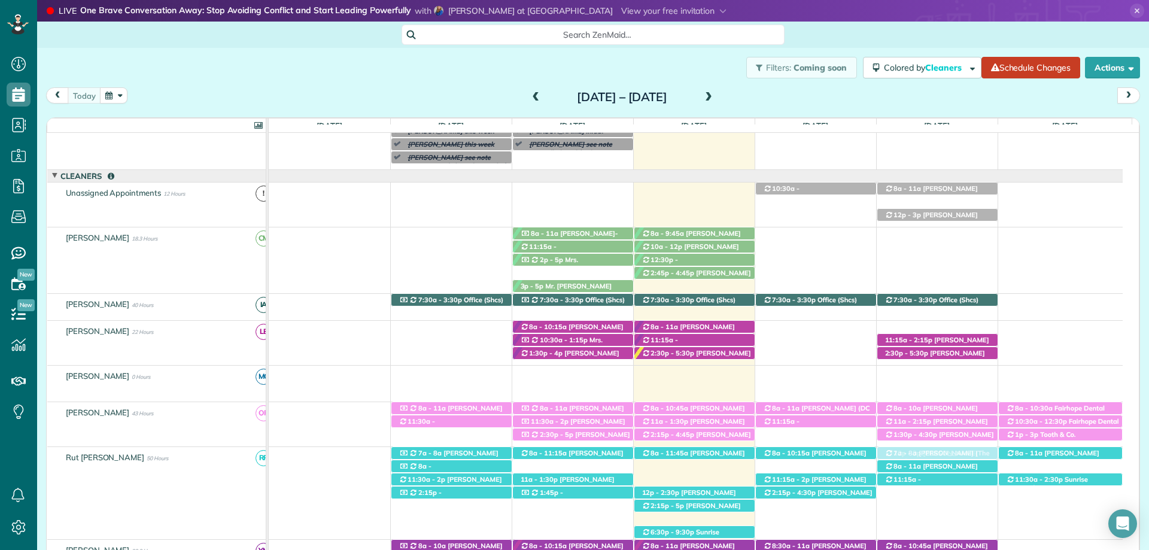
drag, startPoint x: 945, startPoint y: 201, endPoint x: 958, endPoint y: 508, distance: 307.4
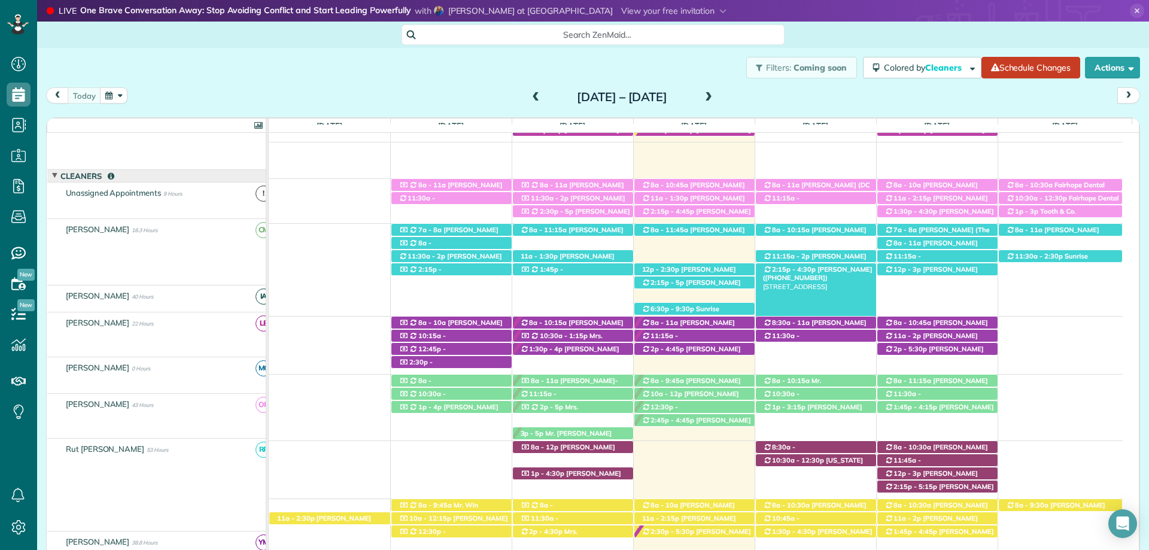
scroll to position [275, 0]
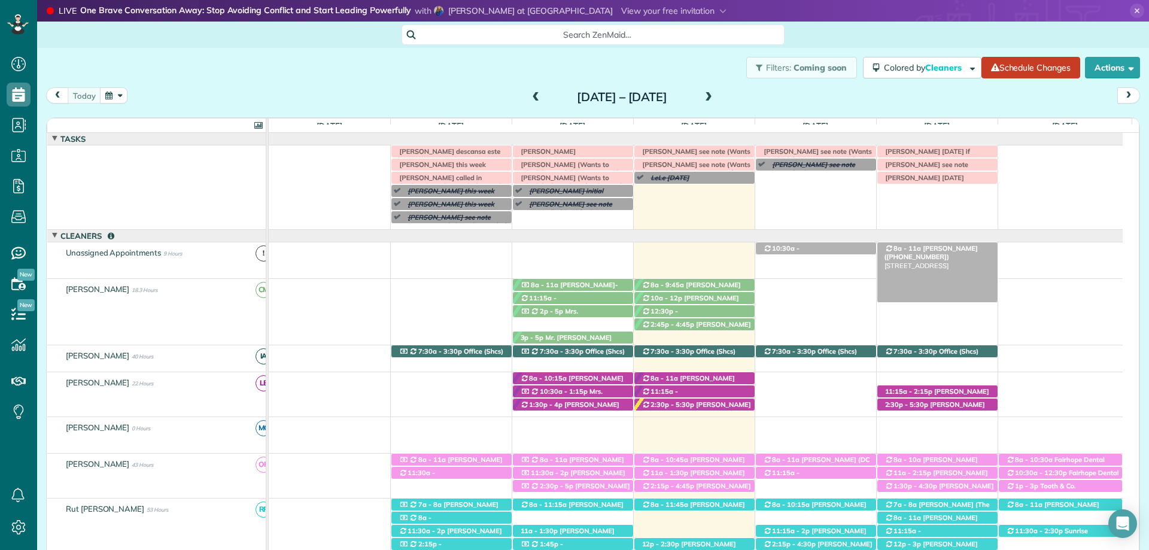
click at [941, 247] on span "[PERSON_NAME] ([PHONE_NUMBER])" at bounding box center [931, 252] width 93 height 17
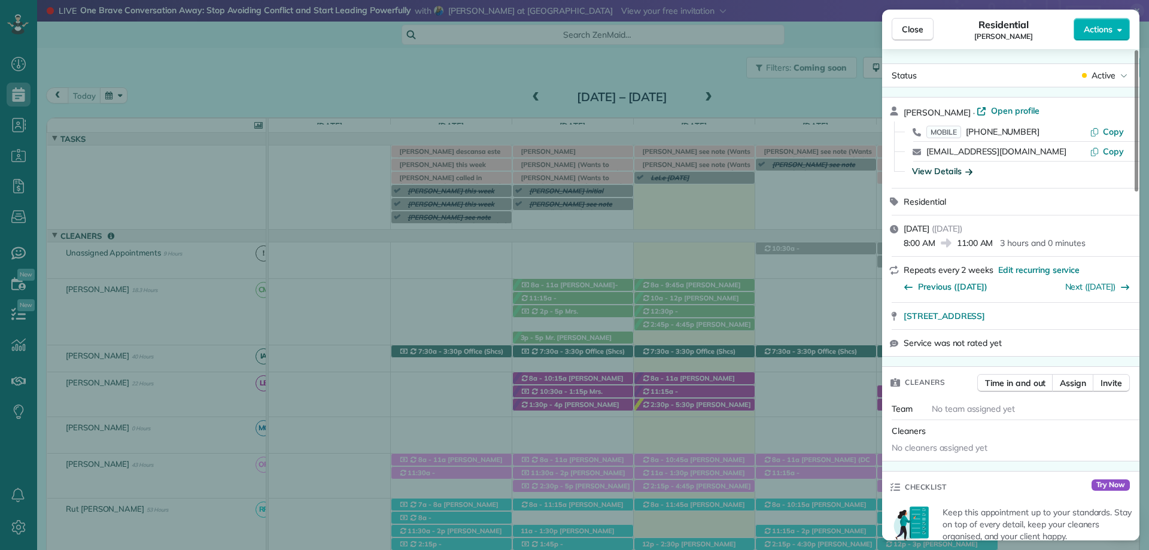
click at [950, 168] on div "View Details" at bounding box center [942, 171] width 60 height 12
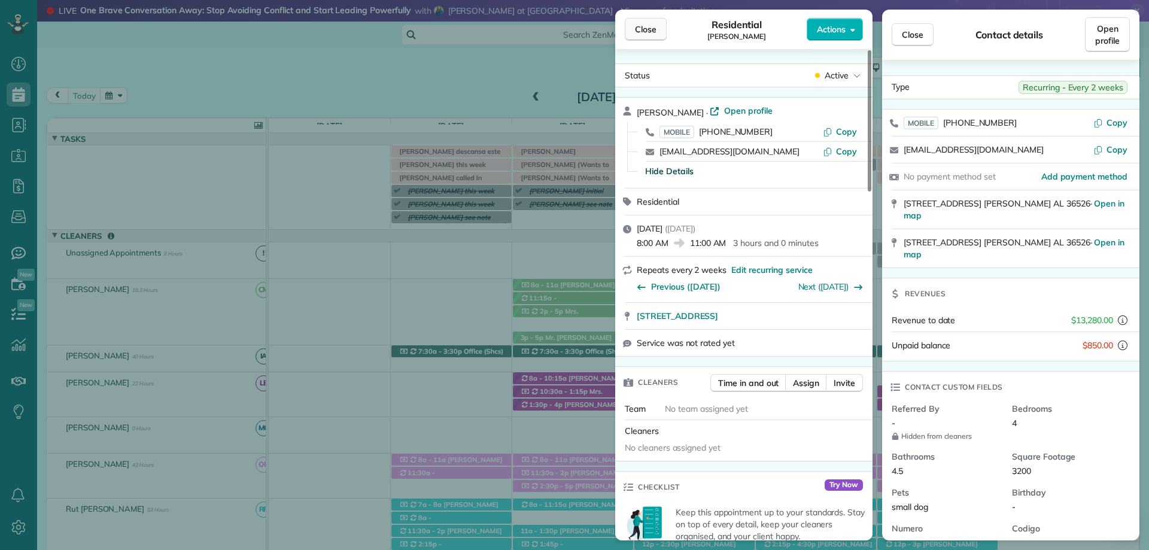
click at [641, 30] on span "Close" at bounding box center [646, 29] width 22 height 12
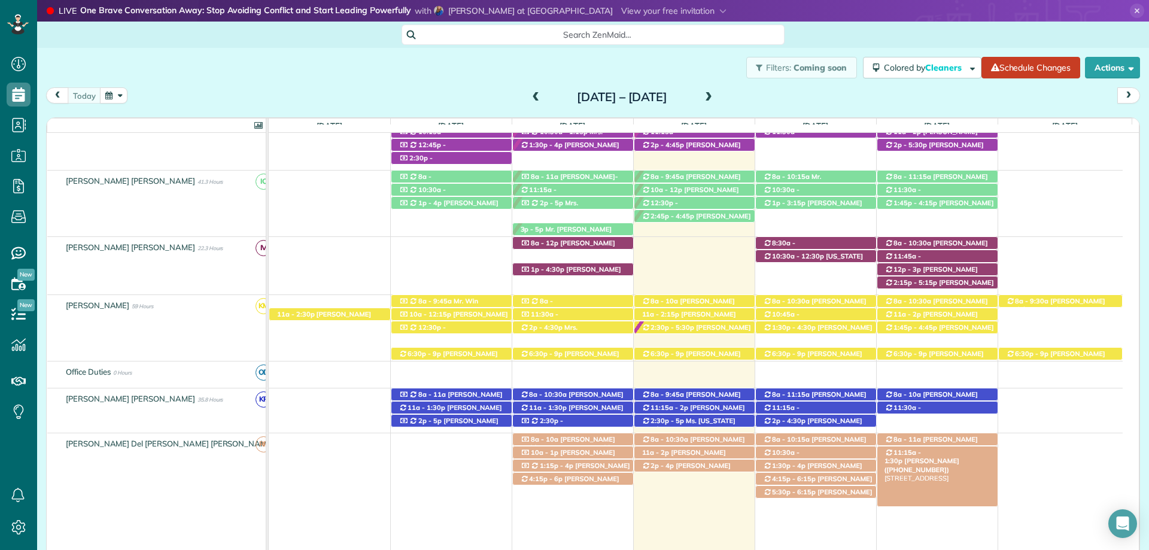
click at [946, 457] on span "[PERSON_NAME] ([PHONE_NUMBER])" at bounding box center [922, 465] width 75 height 17
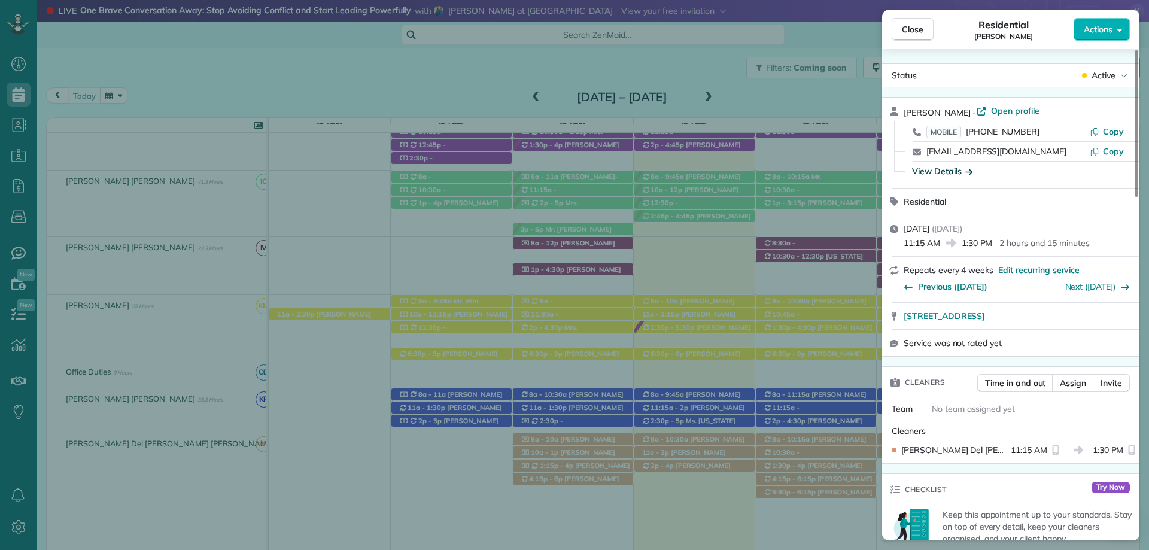
click at [946, 172] on div "View Details" at bounding box center [942, 171] width 60 height 12
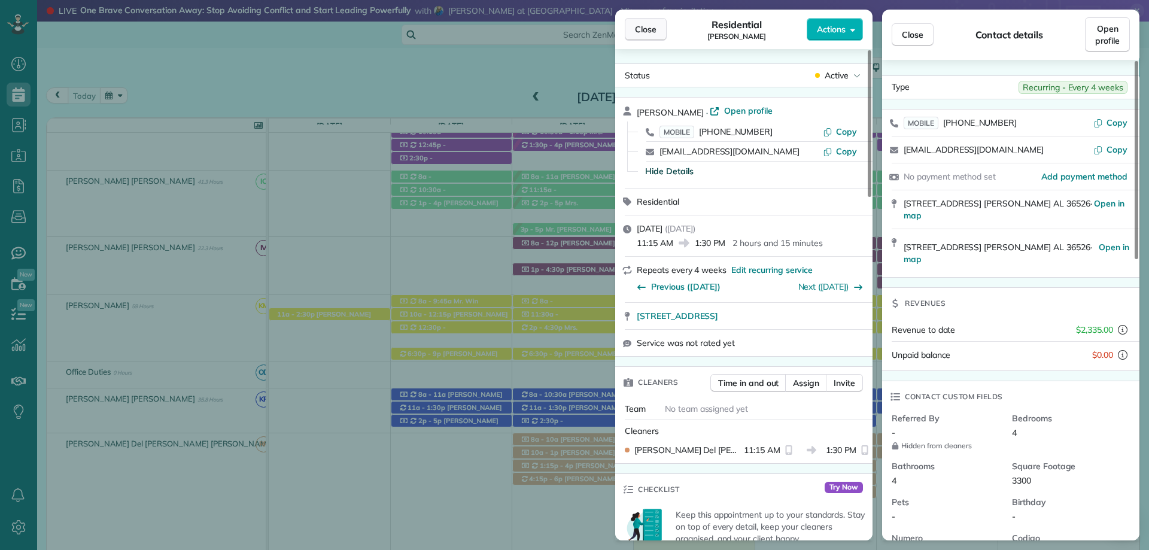
click at [648, 24] on span "Close" at bounding box center [646, 29] width 22 height 12
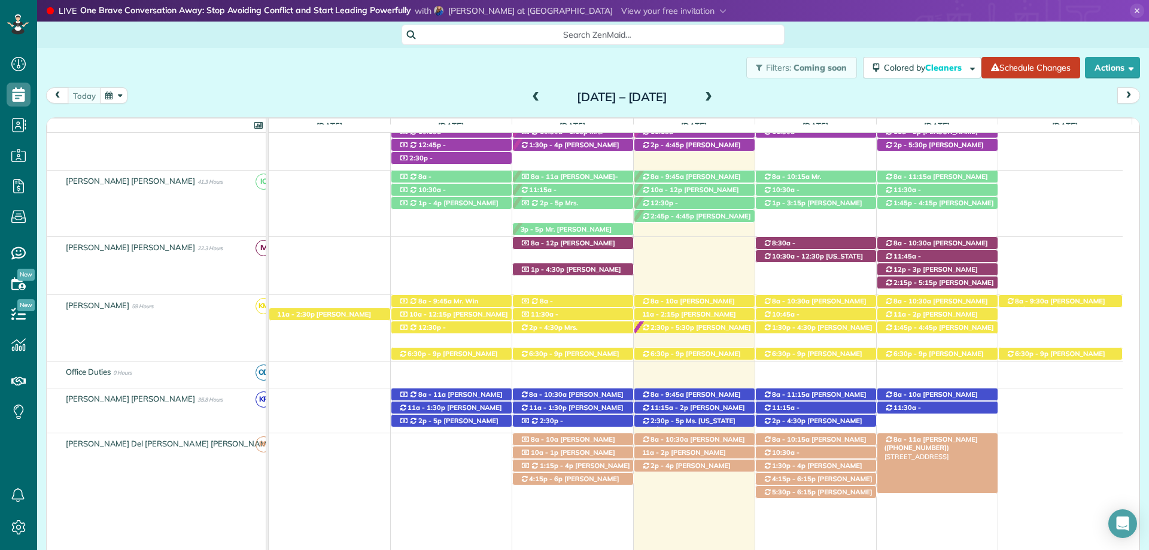
click at [980, 440] on div "8a - 11a Mrs. Shannon Silvernail (+12516053132) 708 Van Avenue - Daphne, AL, 36…" at bounding box center [938, 439] width 120 height 13
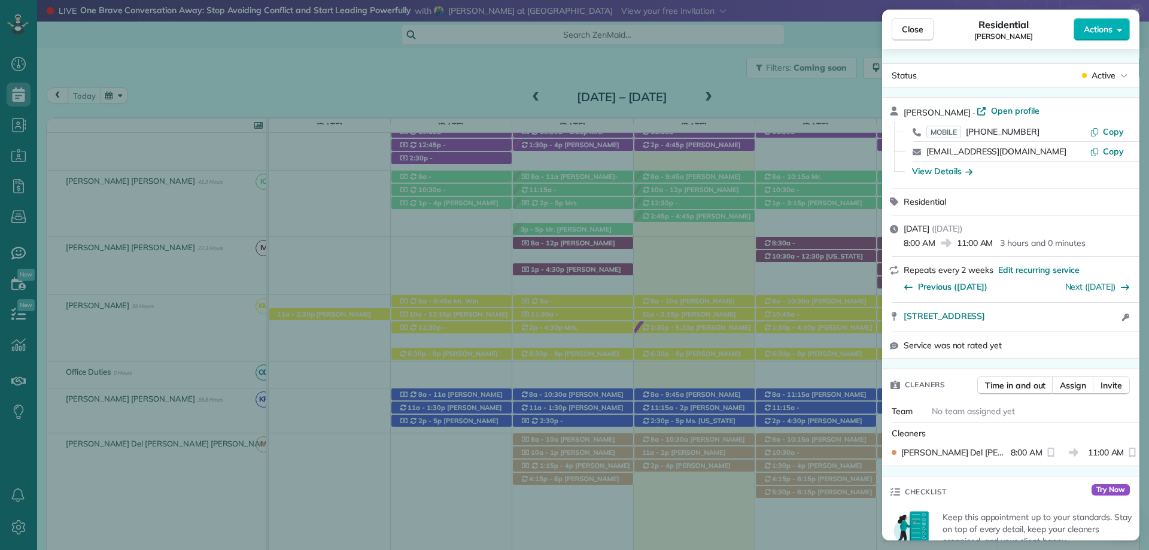
click at [939, 171] on div "View Details" at bounding box center [942, 171] width 60 height 12
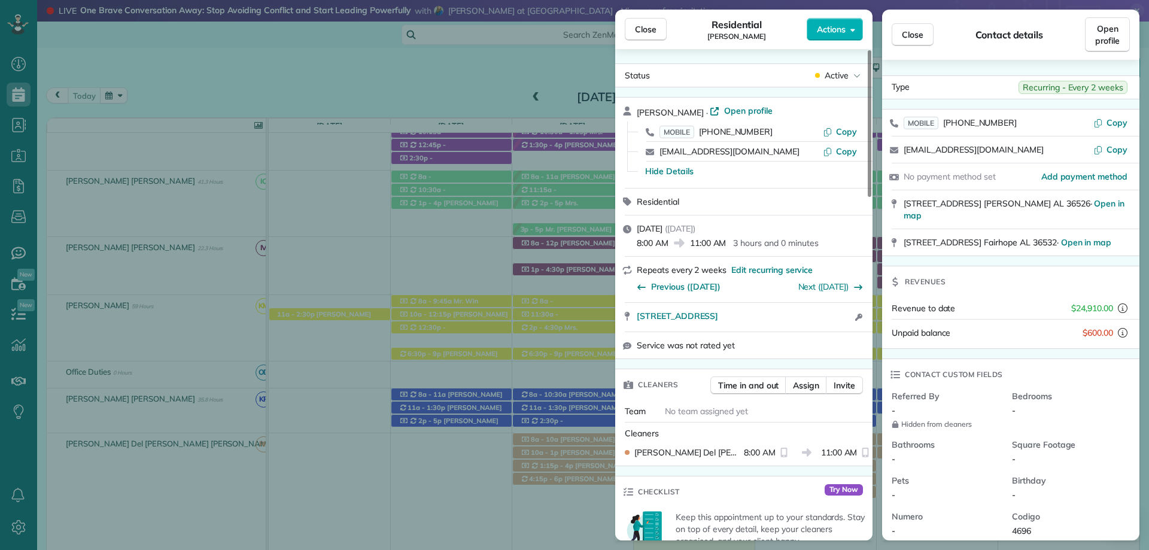
click at [650, 28] on span "Close" at bounding box center [646, 29] width 22 height 12
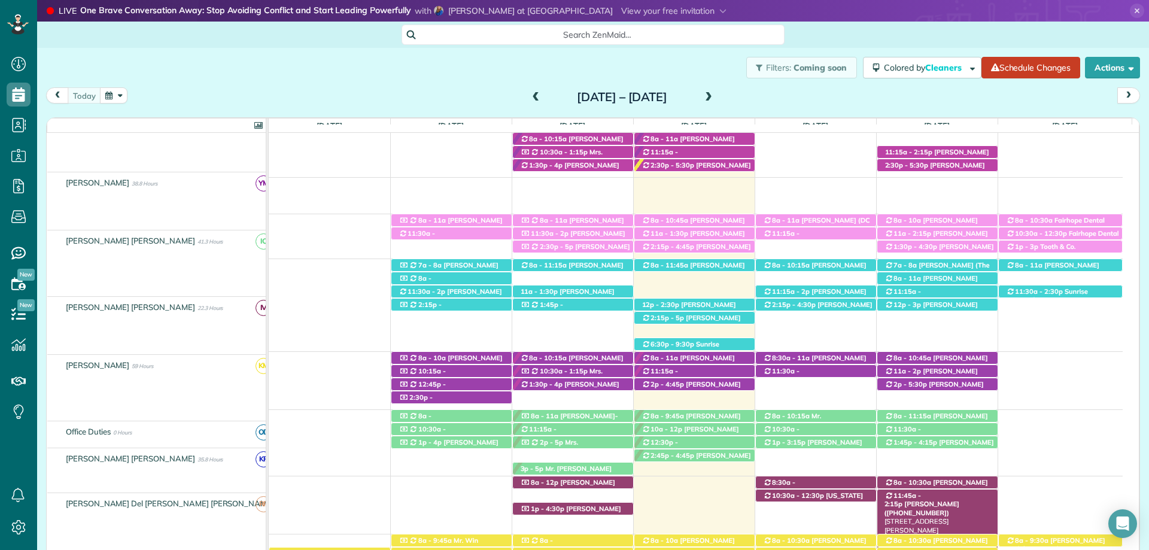
scroll to position [239, 0]
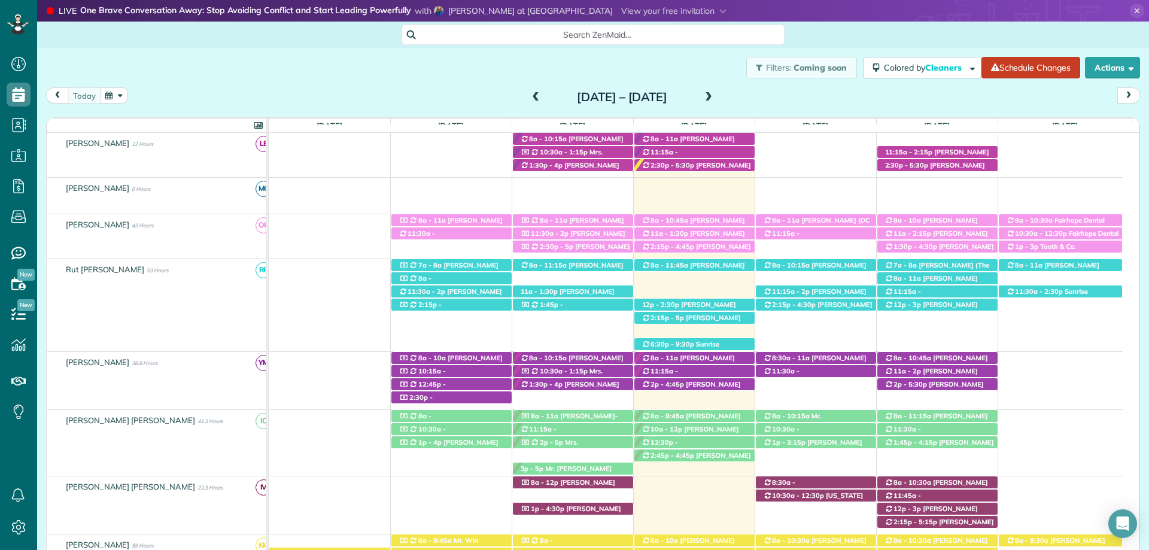
click at [943, 307] on span "[PERSON_NAME] ([PHONE_NUMBER])" at bounding box center [931, 309] width 93 height 17
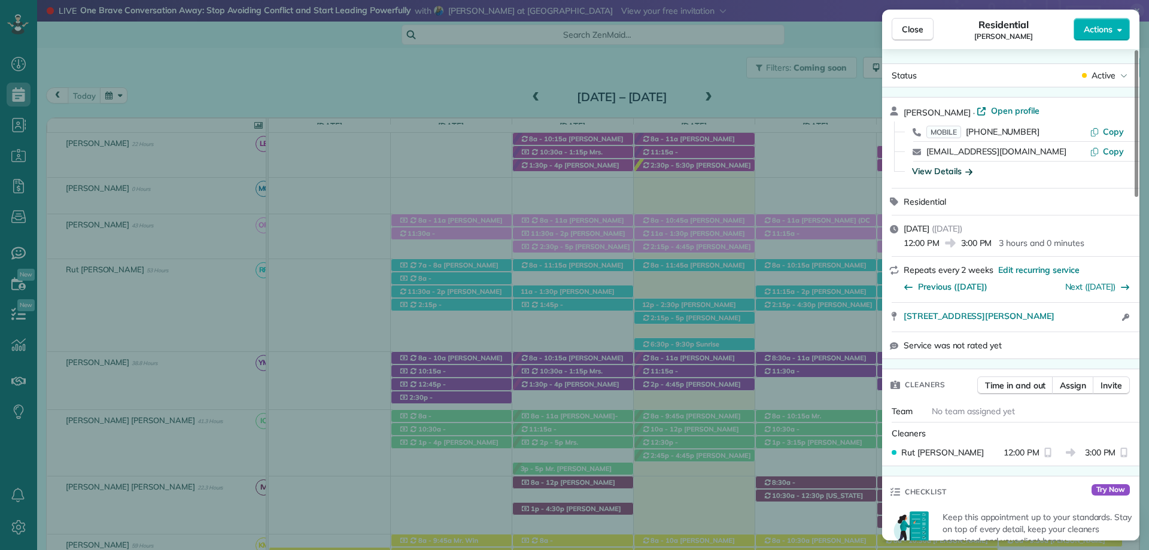
click at [957, 169] on div "View Details" at bounding box center [942, 171] width 60 height 12
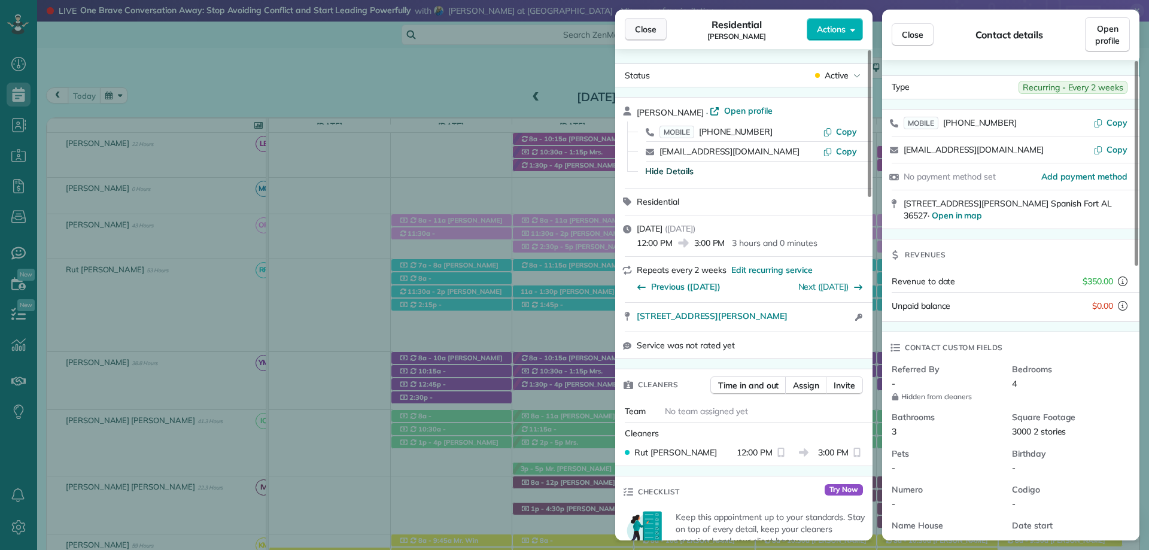
click at [650, 34] on span "Close" at bounding box center [646, 29] width 22 height 12
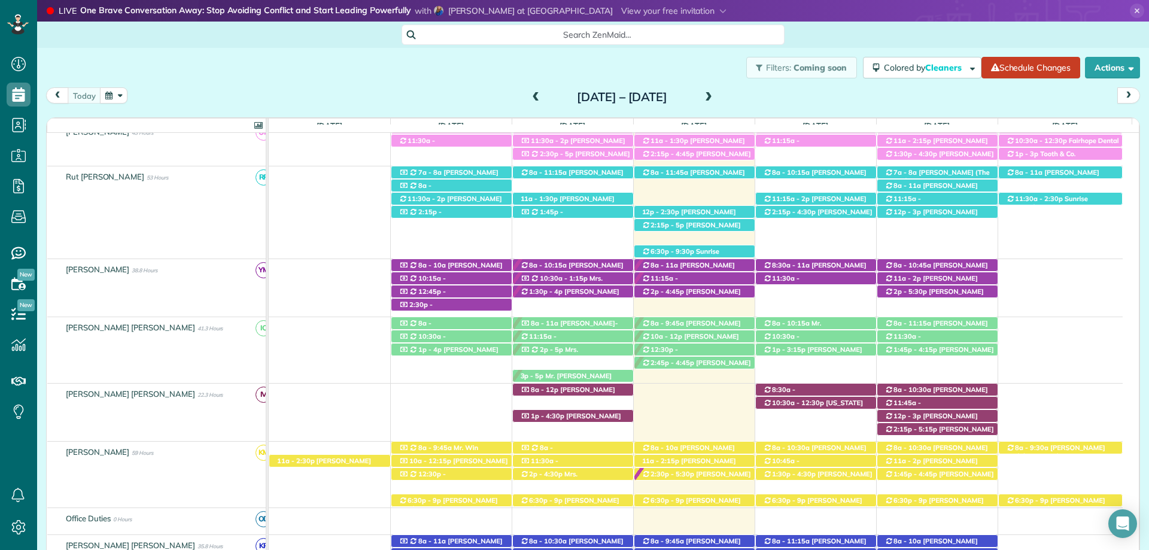
scroll to position [419, 0]
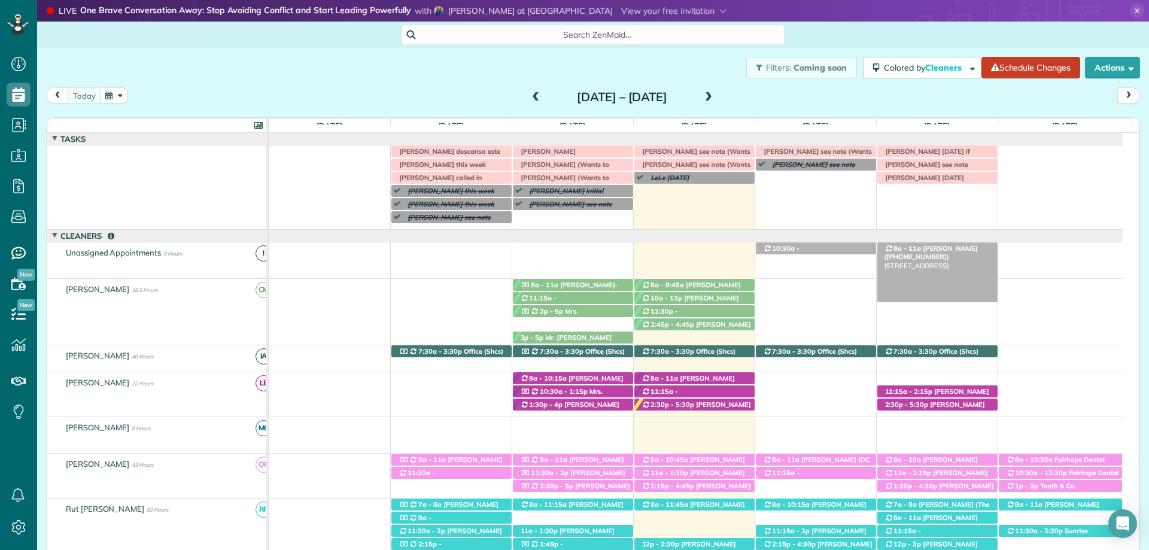
click at [933, 248] on span "[PERSON_NAME] ([PHONE_NUMBER])" at bounding box center [931, 252] width 93 height 17
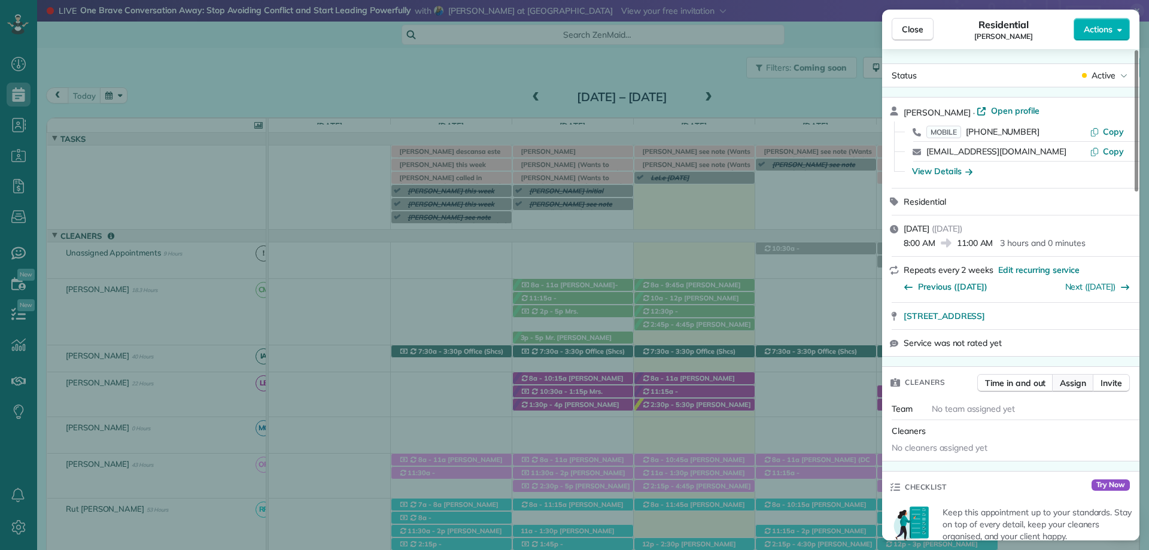
click at [1068, 384] on span "Assign" at bounding box center [1073, 383] width 26 height 12
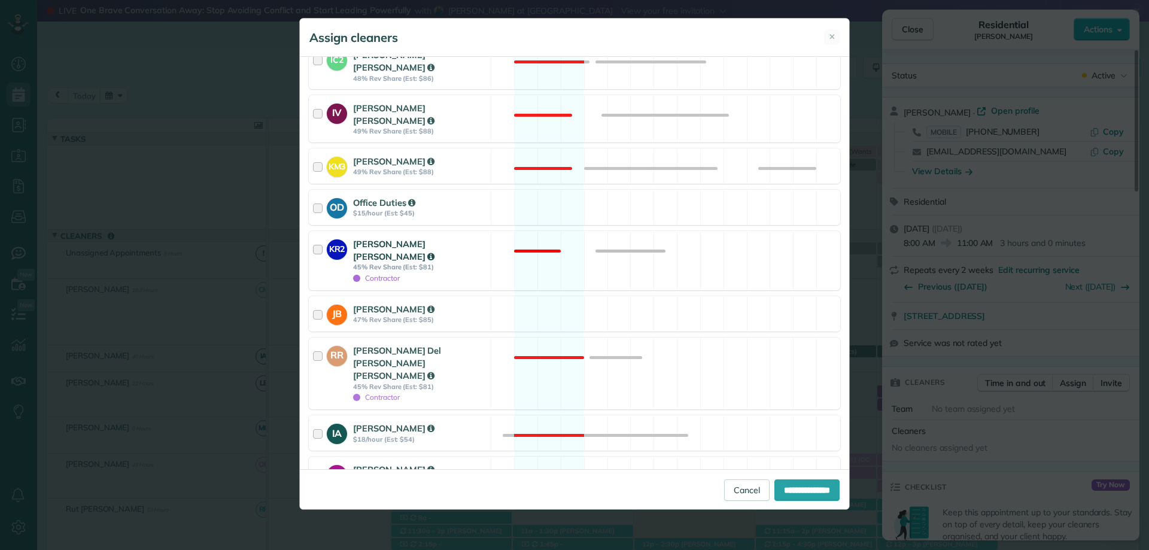
click at [322, 238] on div at bounding box center [320, 261] width 14 height 46
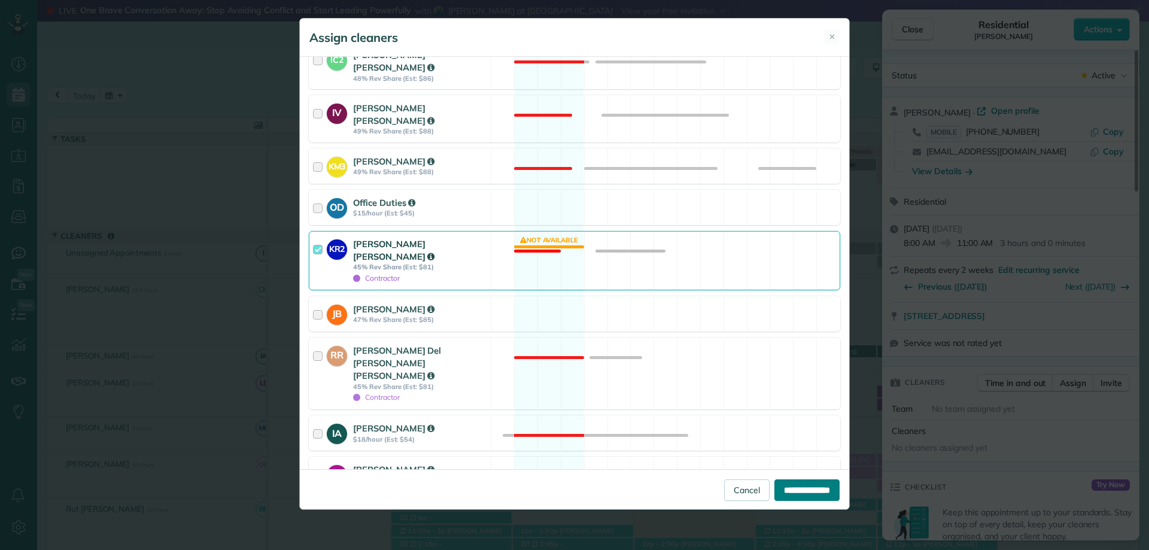
click at [800, 496] on input "**********" at bounding box center [807, 491] width 65 height 22
type input "**********"
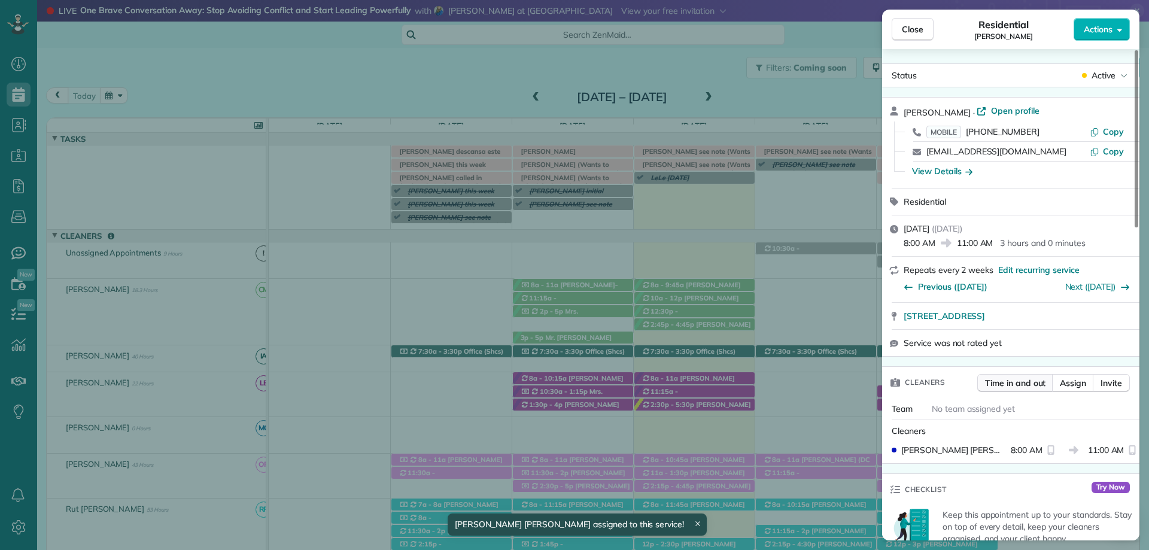
click at [910, 29] on span "Close" at bounding box center [913, 29] width 22 height 12
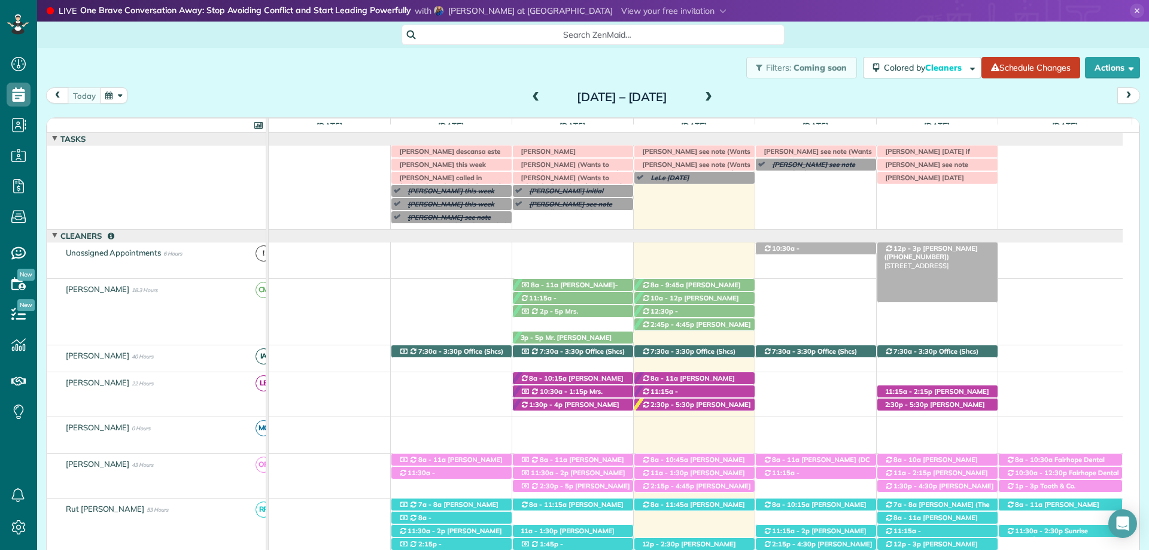
click at [938, 250] on span "[PERSON_NAME] ([PHONE_NUMBER])" at bounding box center [931, 252] width 93 height 17
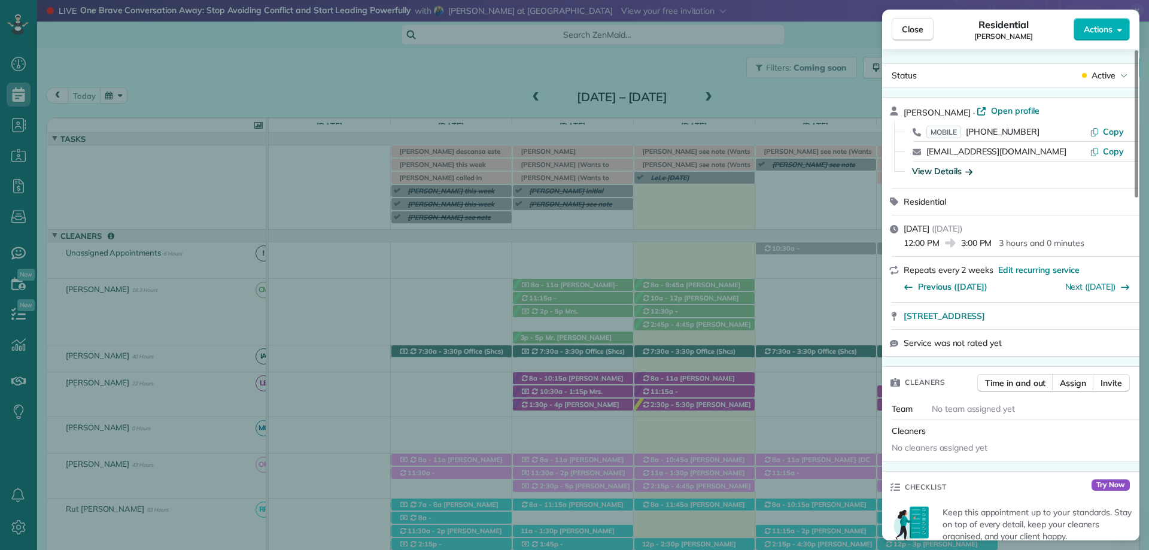
click at [956, 173] on div "View Details" at bounding box center [942, 171] width 60 height 12
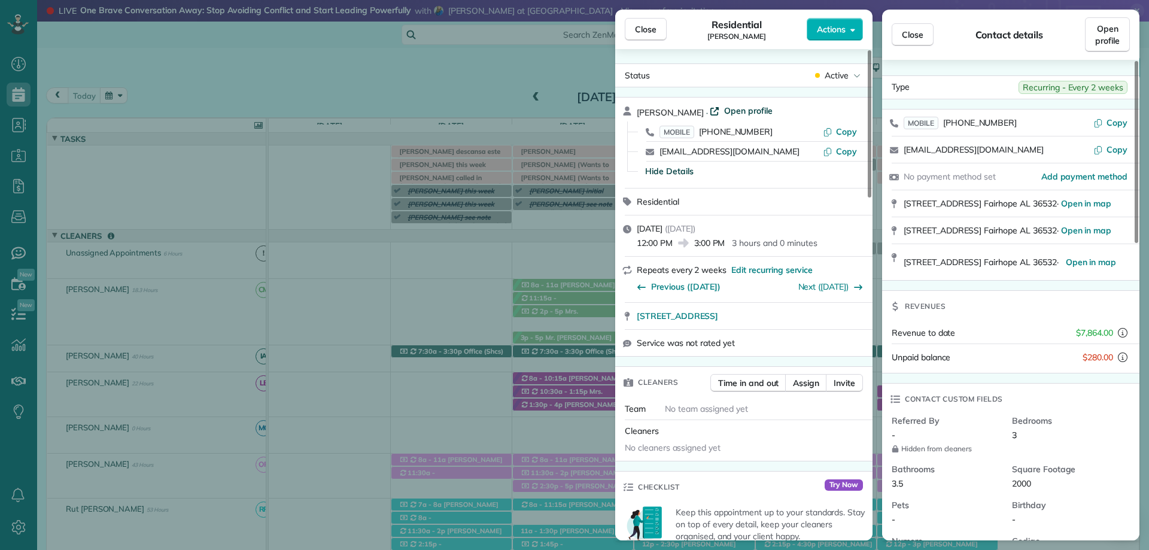
click at [732, 108] on span "Open profile" at bounding box center [748, 111] width 48 height 12
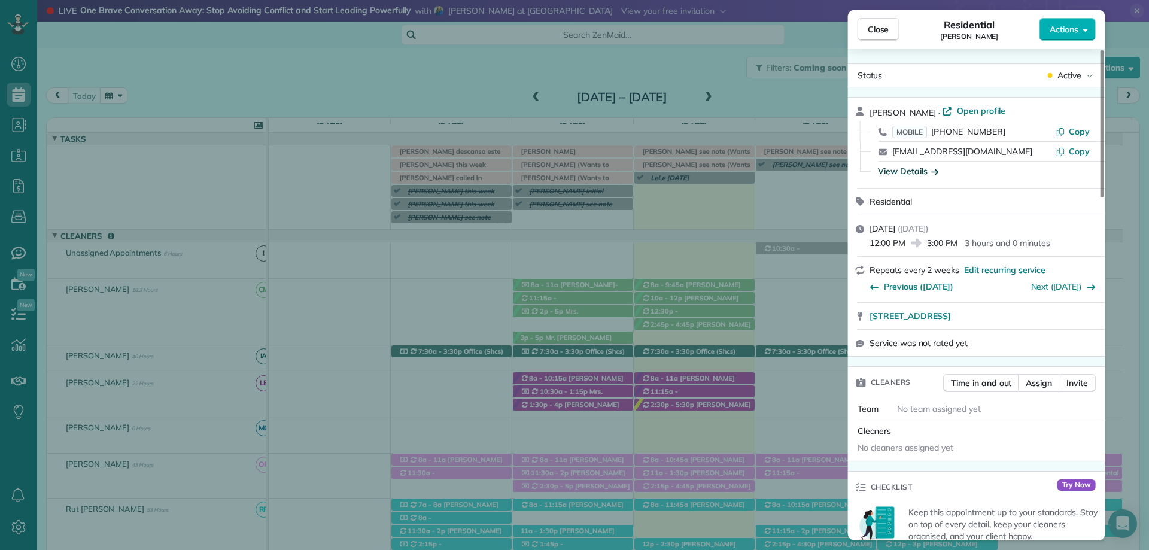
click at [642, 28] on div "Close Residential Kari Benson Actions Status Active Kari Benson · Open profile …" at bounding box center [574, 275] width 1149 height 550
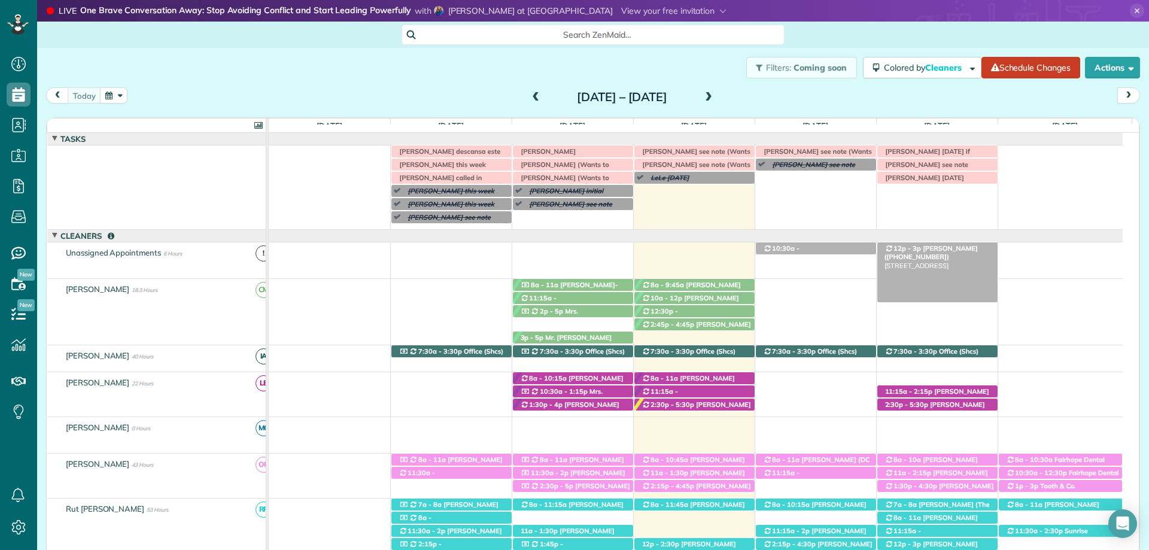
click at [928, 247] on span "[PERSON_NAME] ([PHONE_NUMBER])" at bounding box center [931, 252] width 93 height 17
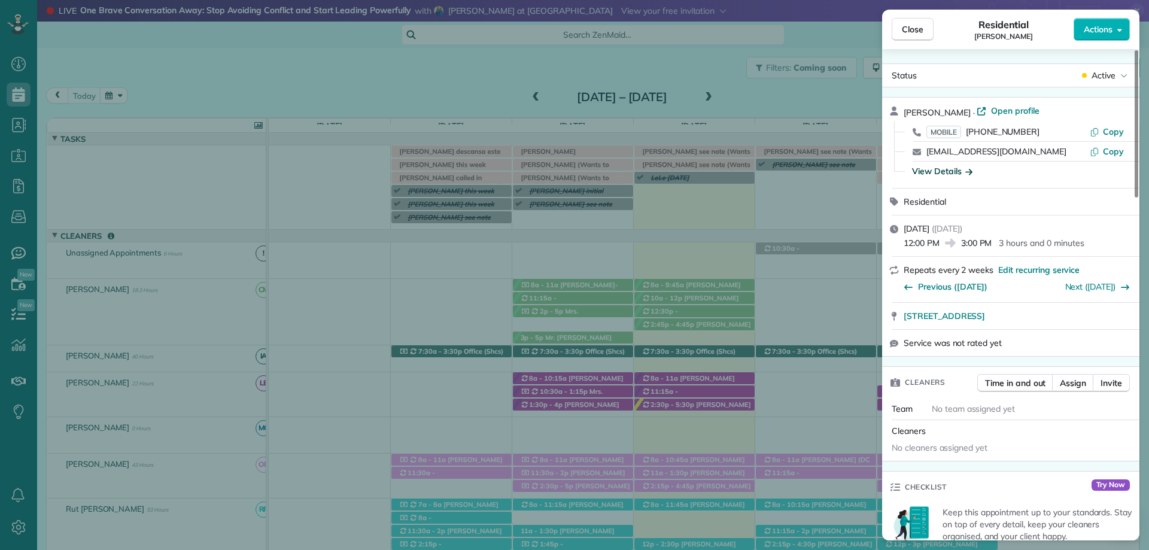
click at [948, 171] on div "View Details" at bounding box center [942, 171] width 60 height 12
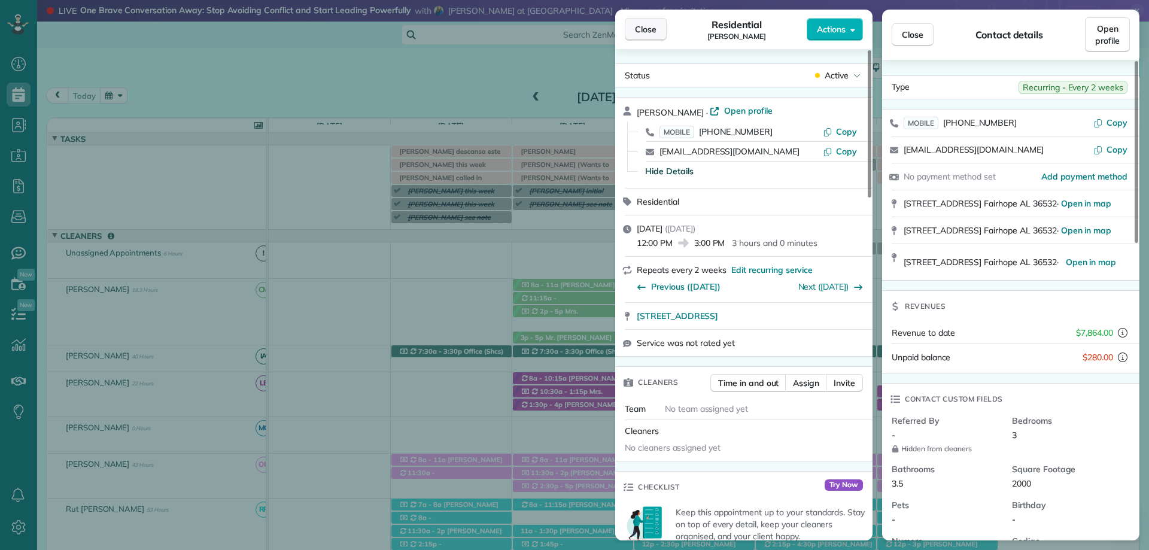
click at [642, 25] on span "Close" at bounding box center [646, 29] width 22 height 12
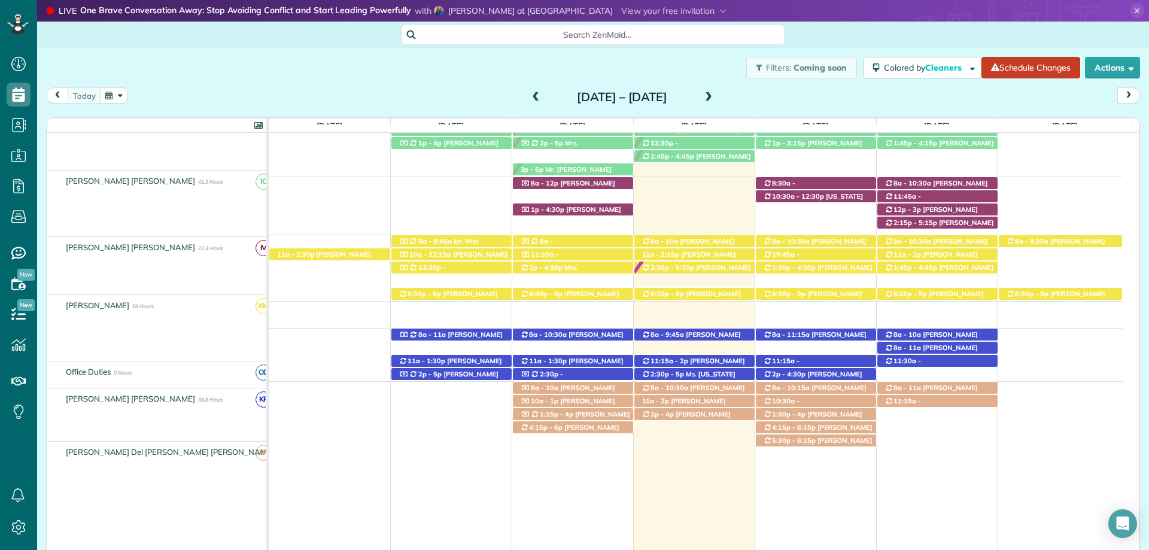
scroll to position [539, 0]
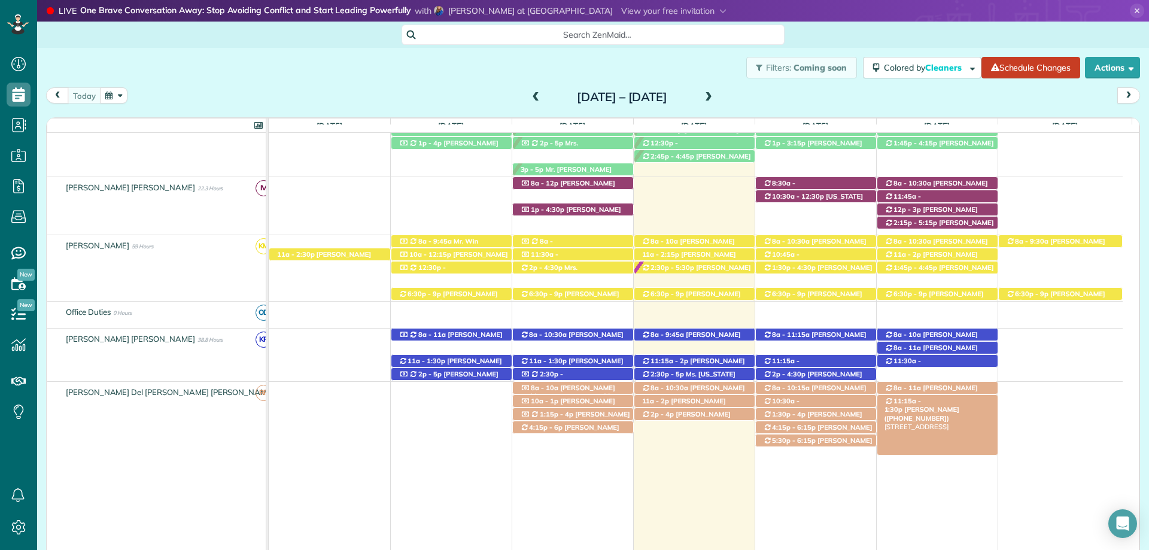
click at [954, 405] on span "[PERSON_NAME] ([PHONE_NUMBER])" at bounding box center [922, 413] width 75 height 17
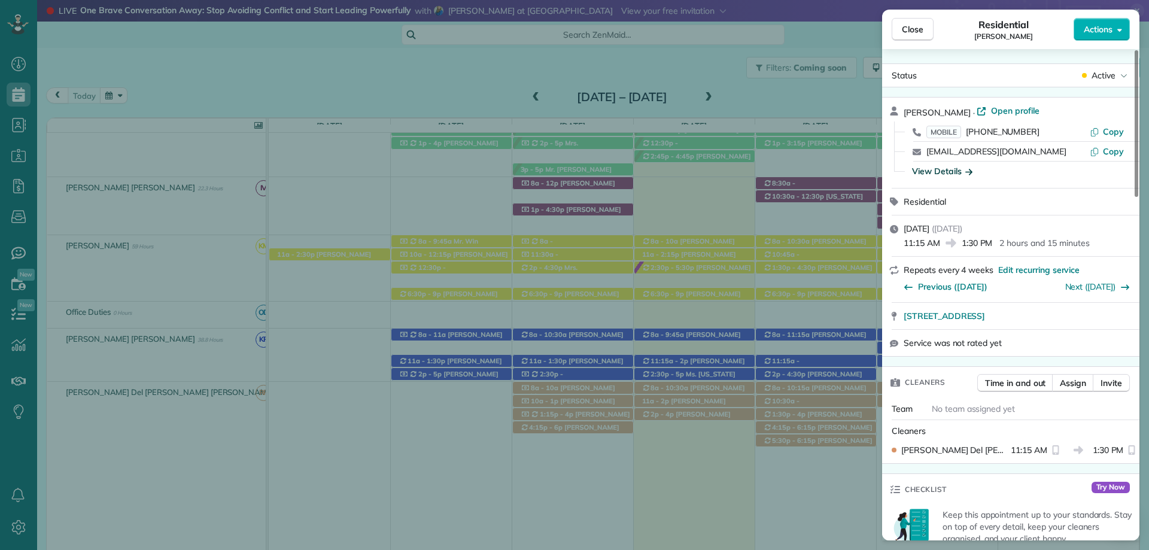
click at [941, 173] on div "View Details" at bounding box center [942, 171] width 60 height 12
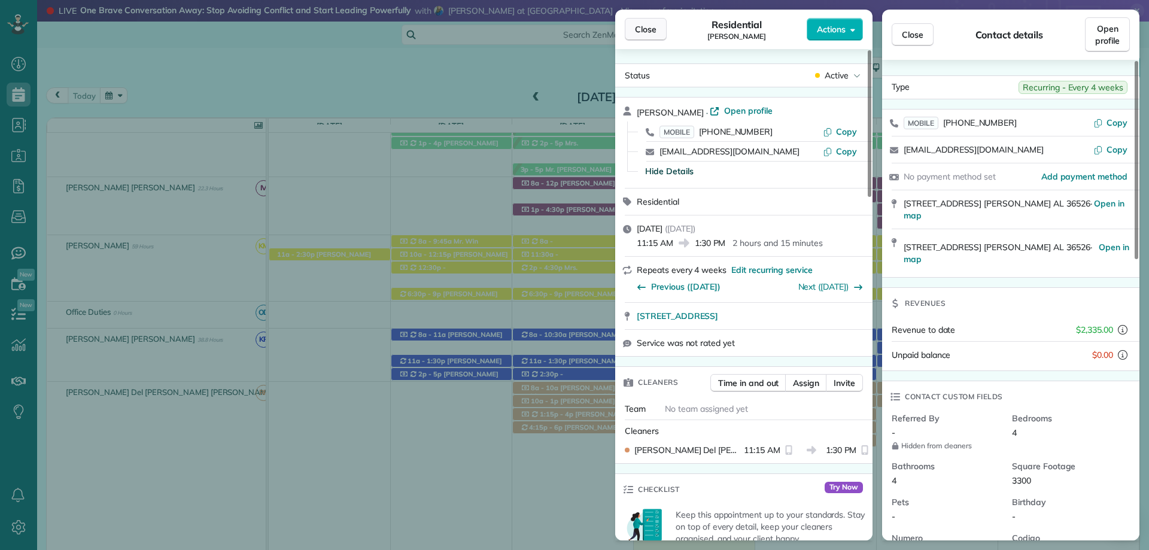
click at [643, 28] on span "Close" at bounding box center [646, 29] width 22 height 12
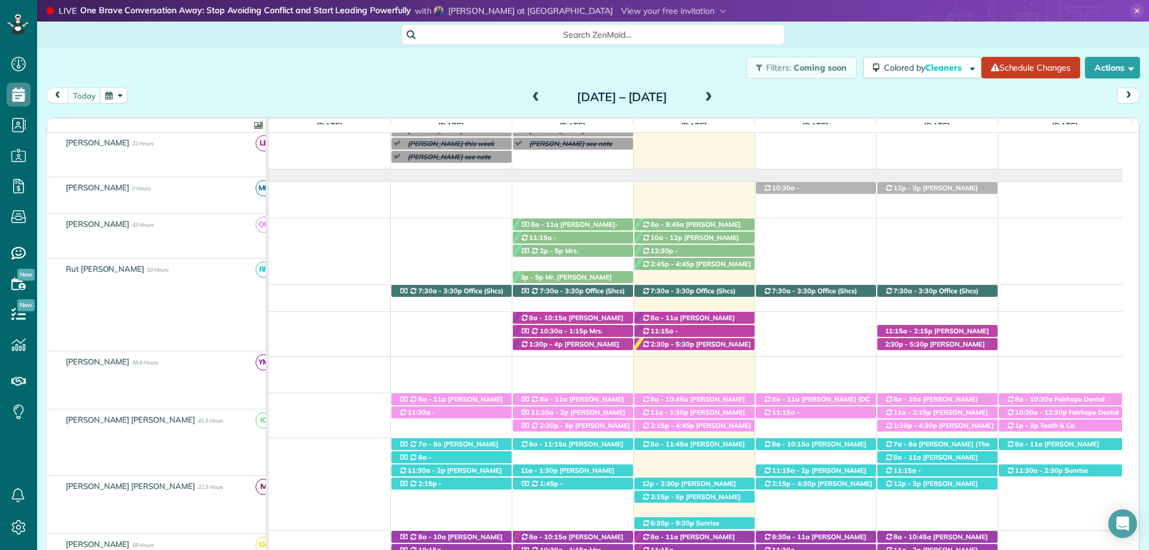
scroll to position [60, 0]
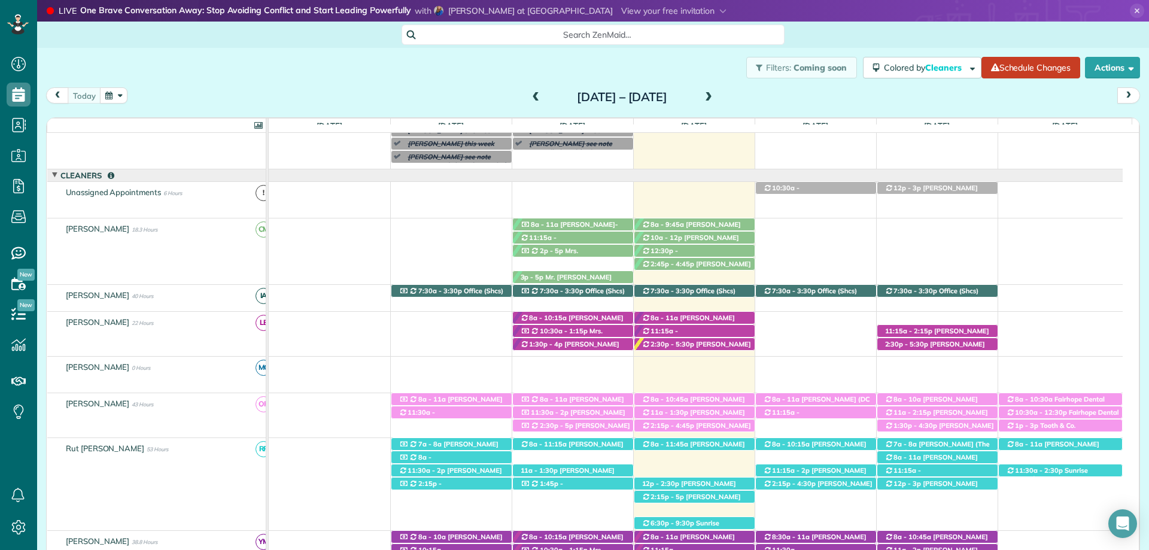
drag, startPoint x: 534, startPoint y: 54, endPoint x: 747, endPoint y: 143, distance: 231.0
click at [534, 54] on div "Filters: Coming soon Colored by Cleaners Color by Cleaner Color by Team Color b…" at bounding box center [593, 68] width 1112 height 40
click at [710, 320] on span "Mrs. Morgen Gillis (+18609925695)" at bounding box center [688, 322] width 93 height 17
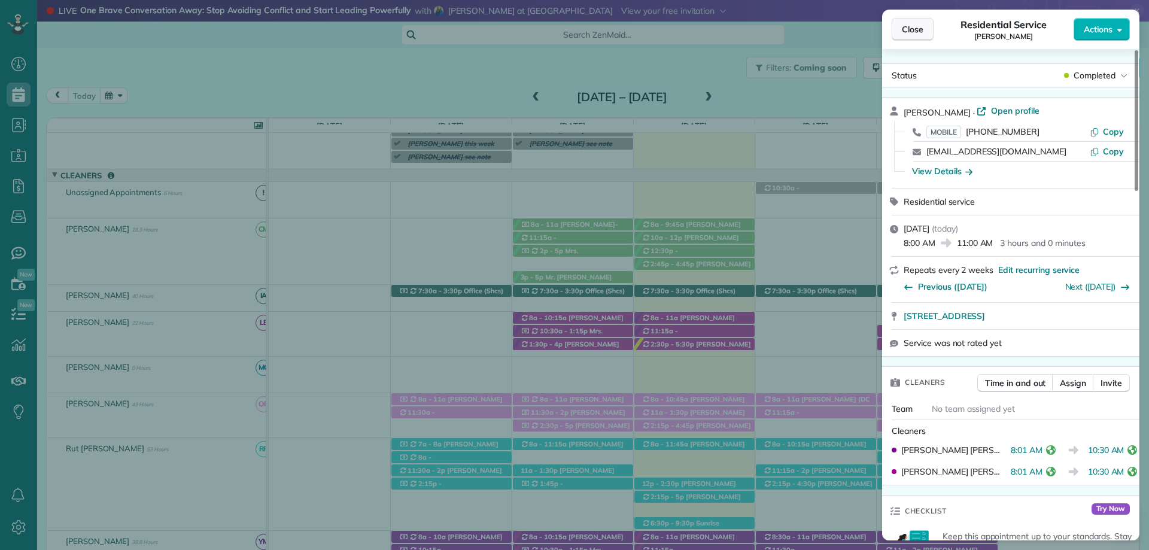
click at [909, 34] on span "Close" at bounding box center [913, 29] width 22 height 12
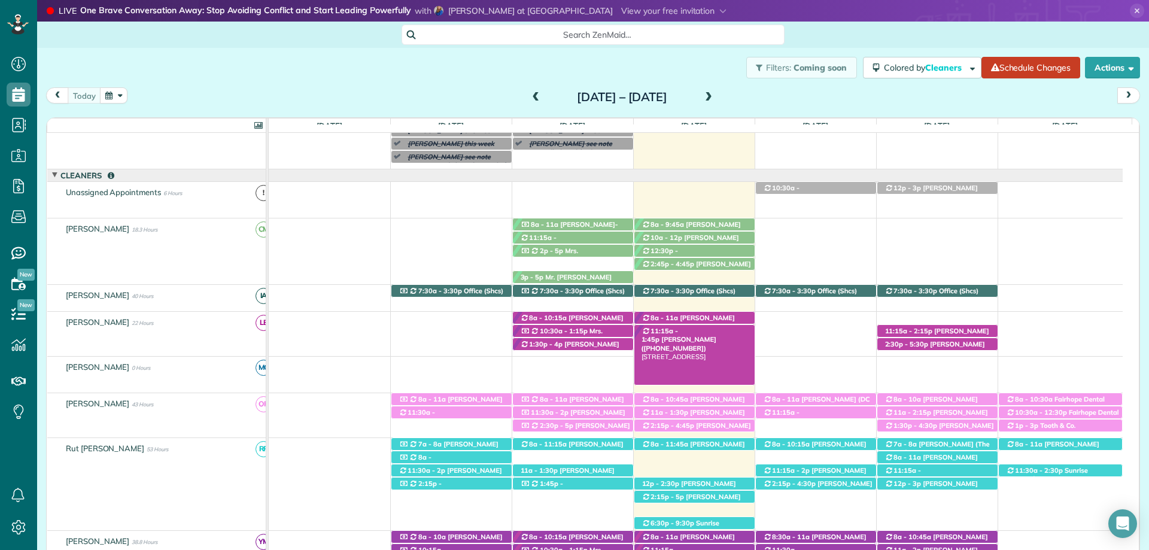
click at [709, 335] on span "Lynn Cooper (+12514231119)" at bounding box center [679, 343] width 75 height 17
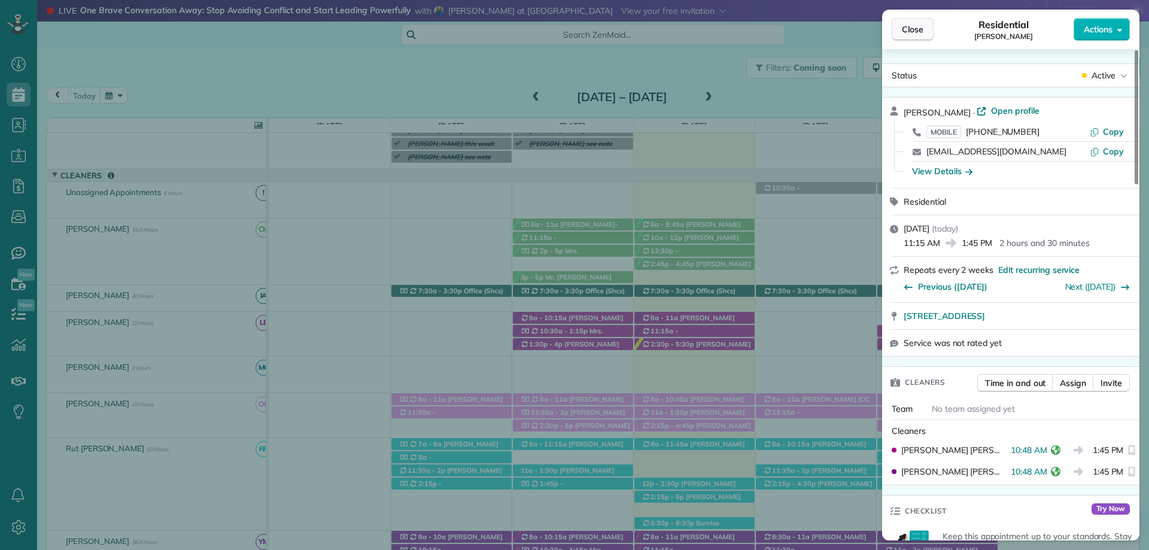
click at [910, 32] on span "Close" at bounding box center [913, 29] width 22 height 12
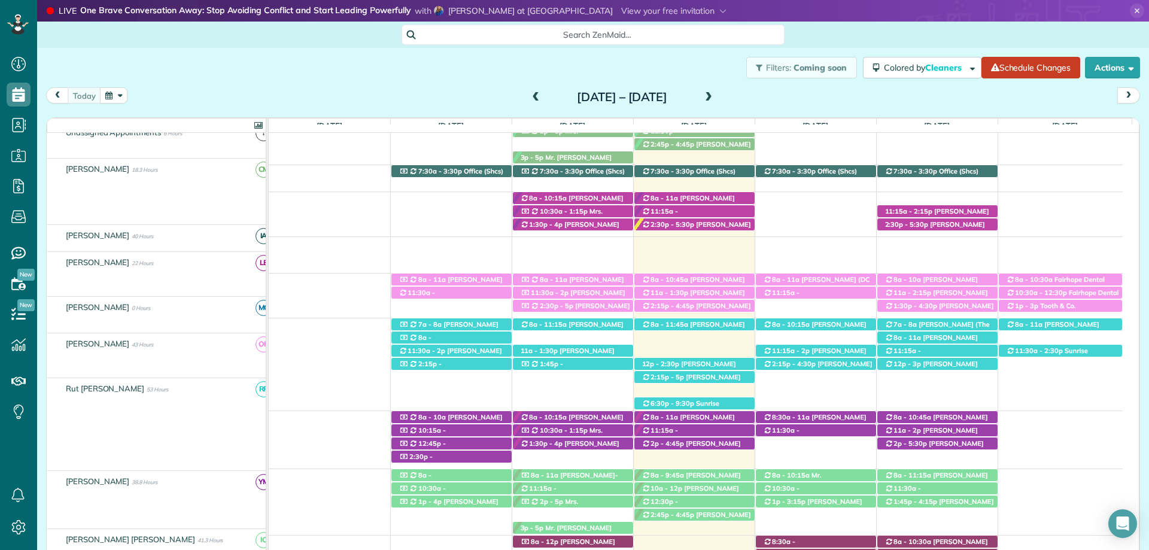
scroll to position [180, 0]
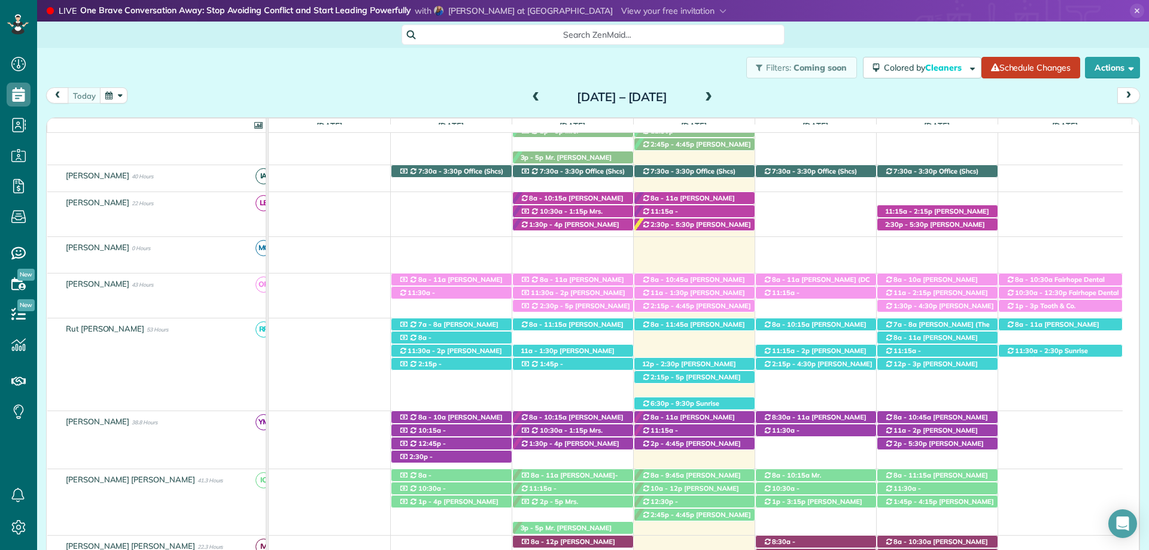
click at [1130, 7] on icon at bounding box center [1137, 11] width 14 height 14
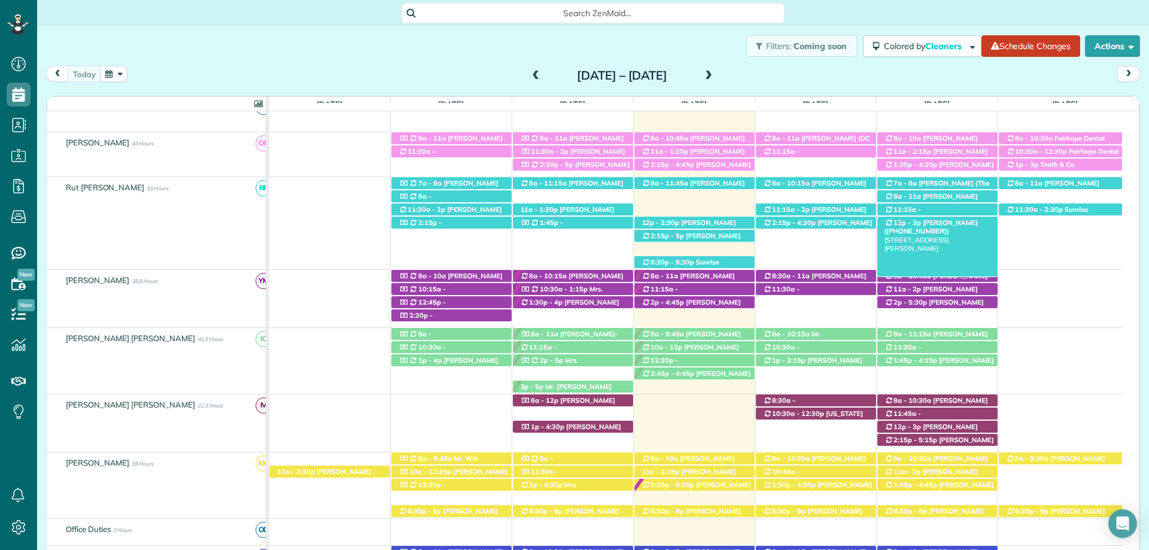
click at [942, 224] on span "[PERSON_NAME] ([PHONE_NUMBER])" at bounding box center [931, 227] width 93 height 17
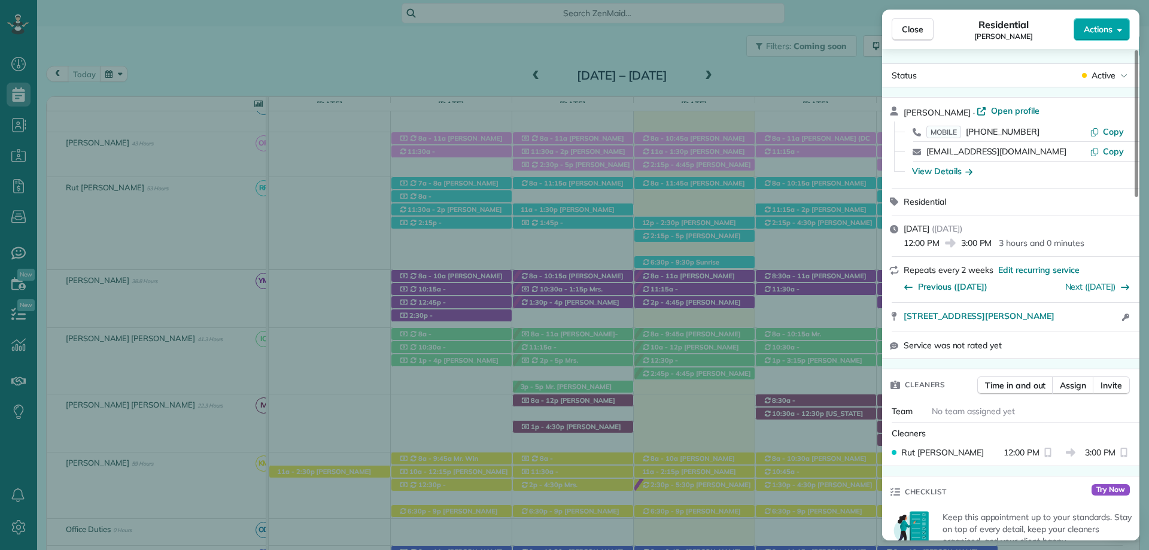
click at [1111, 29] on span "Actions" at bounding box center [1098, 29] width 29 height 12
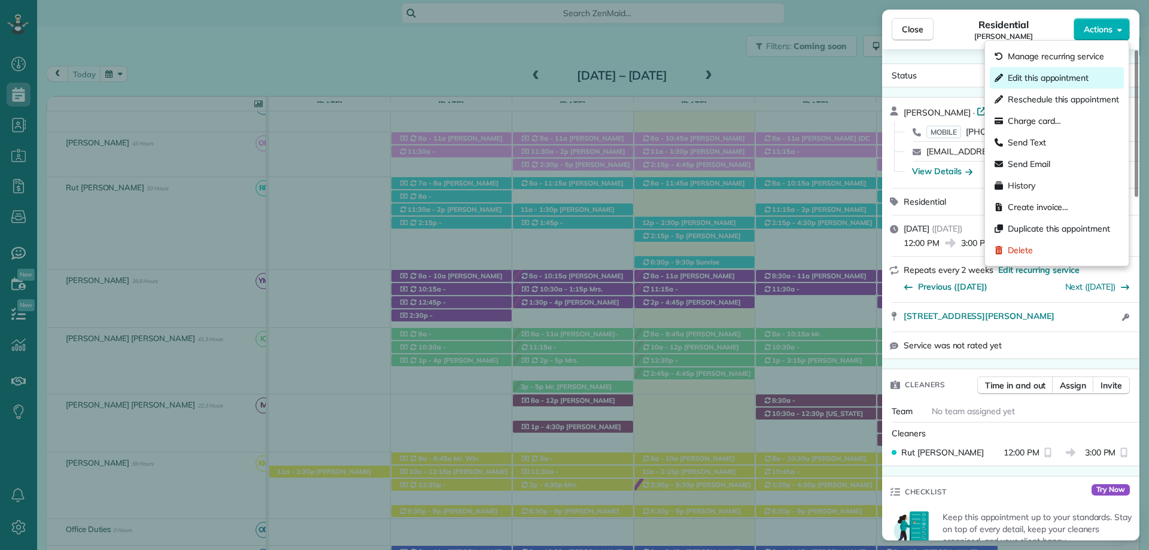
click at [1049, 80] on span "Edit this appointment" at bounding box center [1048, 78] width 81 height 12
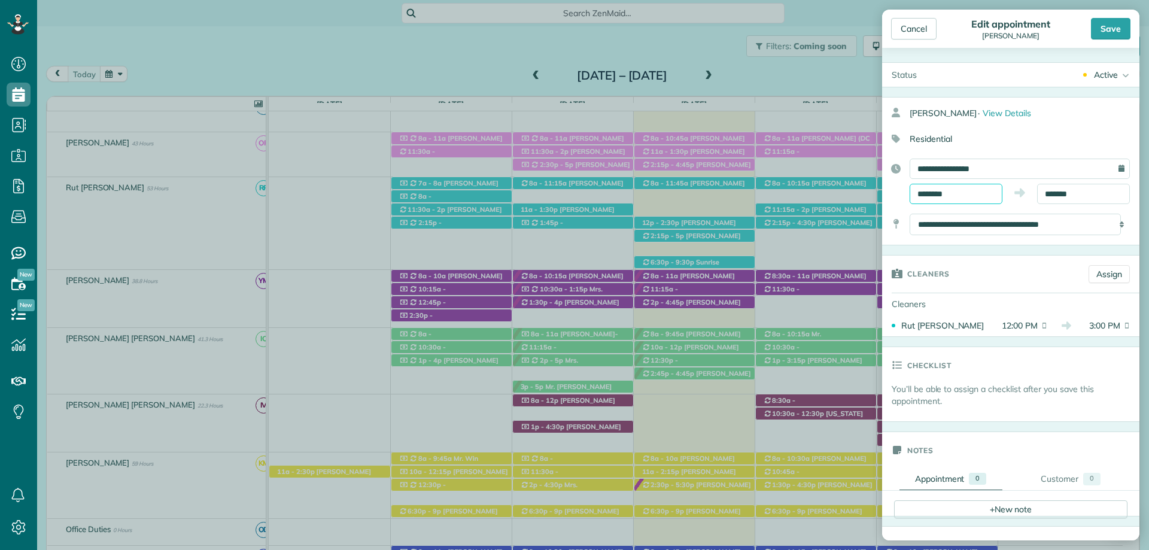
click at [936, 195] on input "********" at bounding box center [956, 194] width 93 height 20
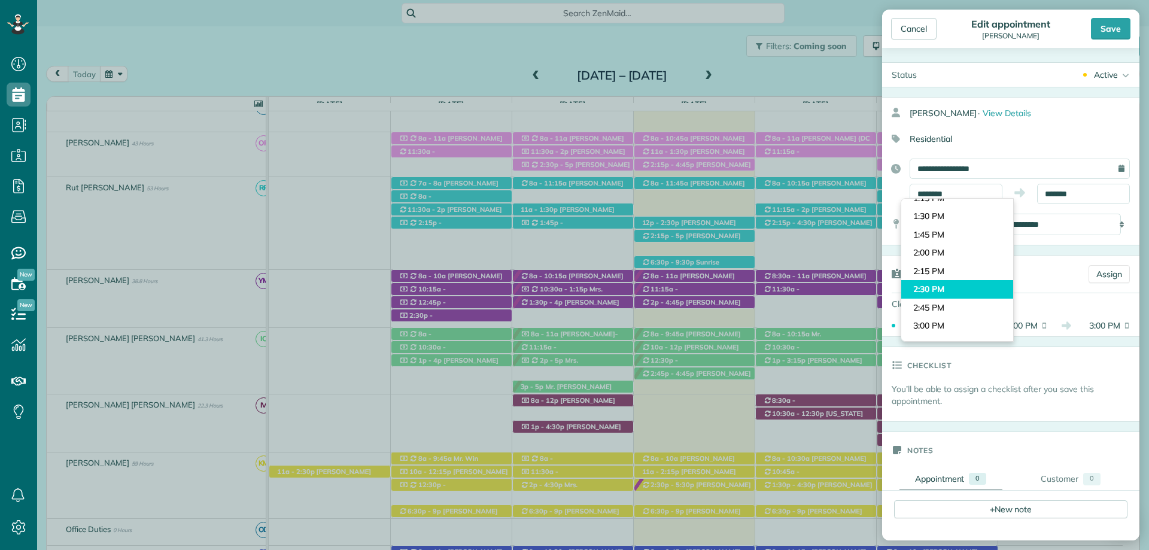
type input "*******"
click at [946, 285] on body "Dashboard Scheduling Calendar View List View Dispatch View - Weekly scheduling …" at bounding box center [574, 275] width 1149 height 550
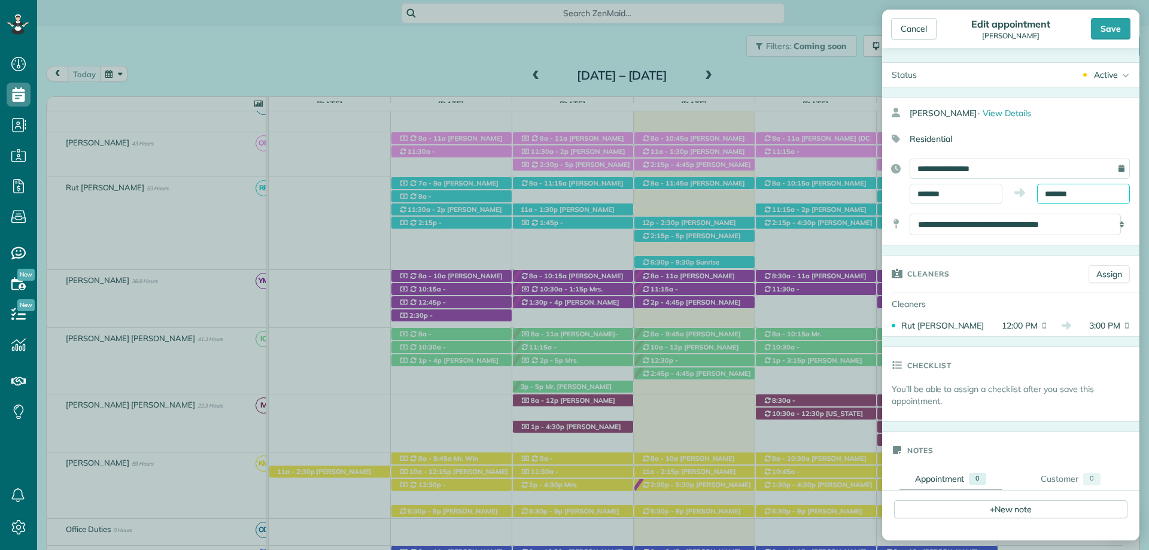
click at [1049, 196] on input "*******" at bounding box center [1083, 194] width 93 height 20
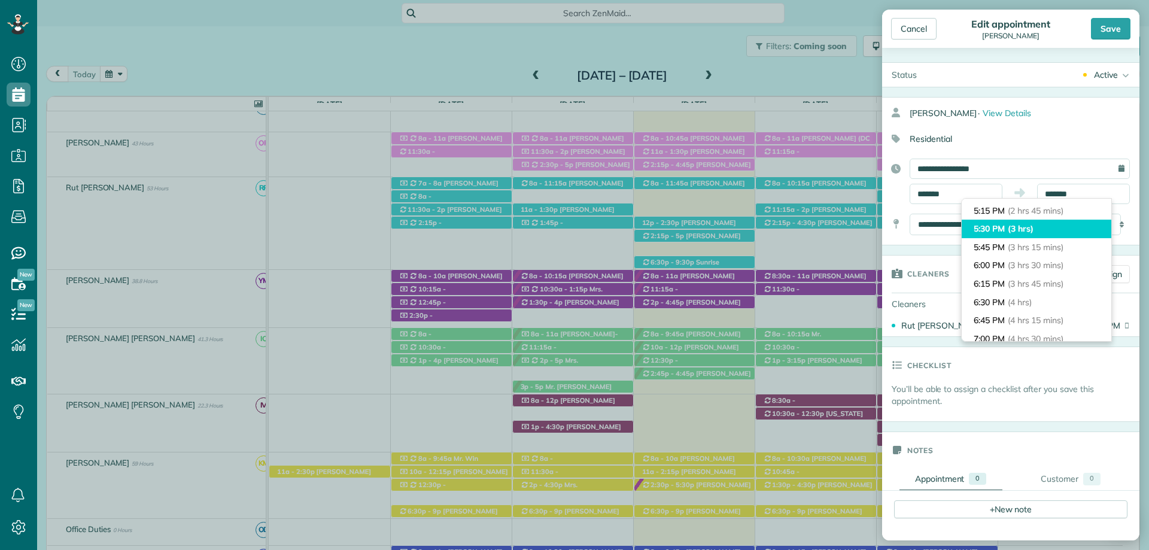
type input "*******"
click at [1020, 227] on span "(3 hrs)" at bounding box center [1021, 228] width 26 height 11
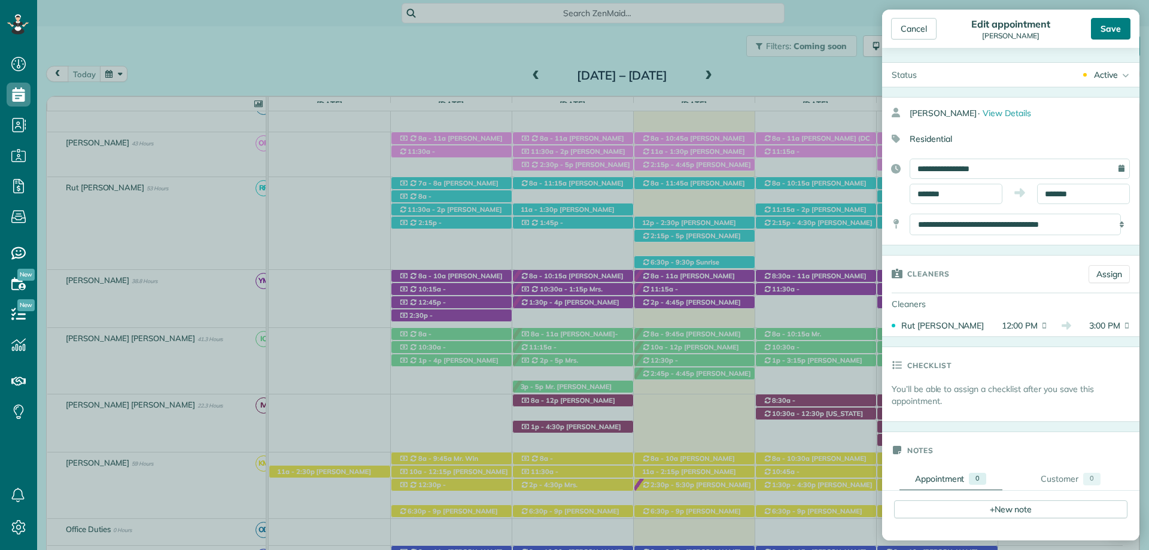
click at [1102, 26] on div "Save" at bounding box center [1111, 29] width 40 height 22
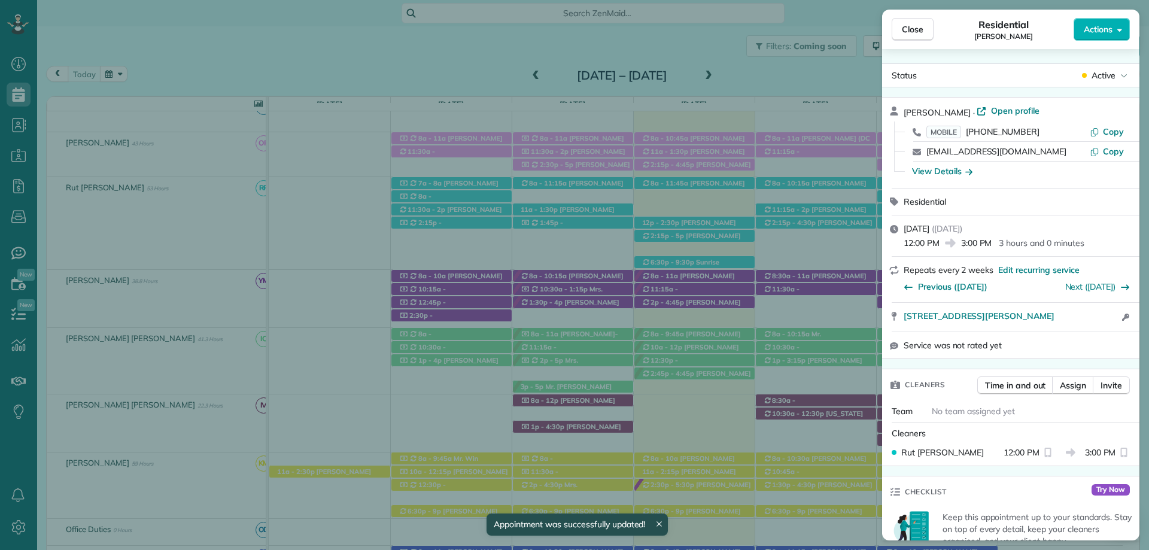
click at [915, 28] on span "Close" at bounding box center [913, 29] width 22 height 12
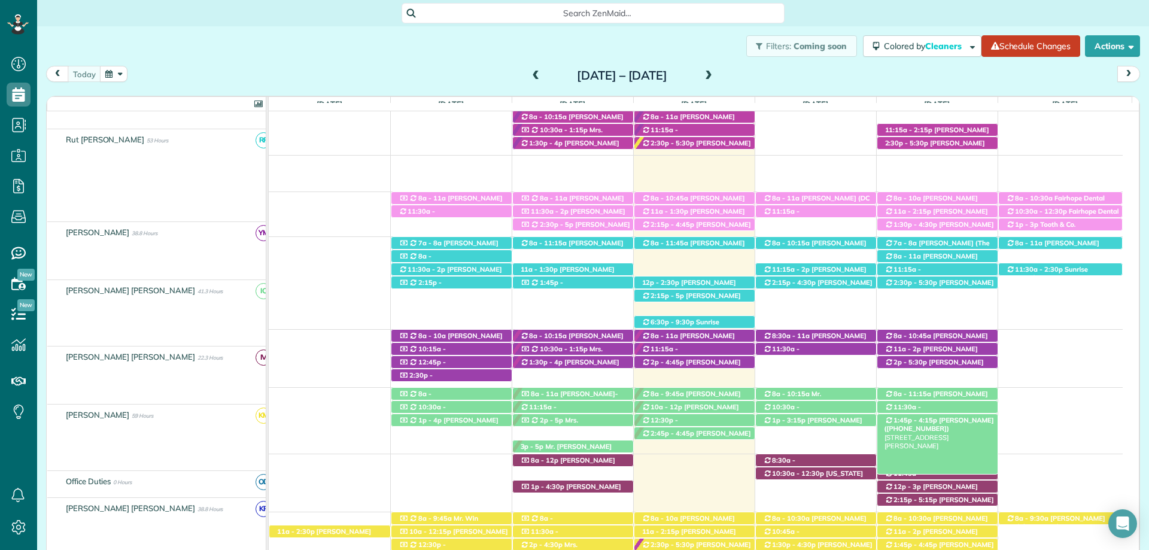
scroll to position [240, 0]
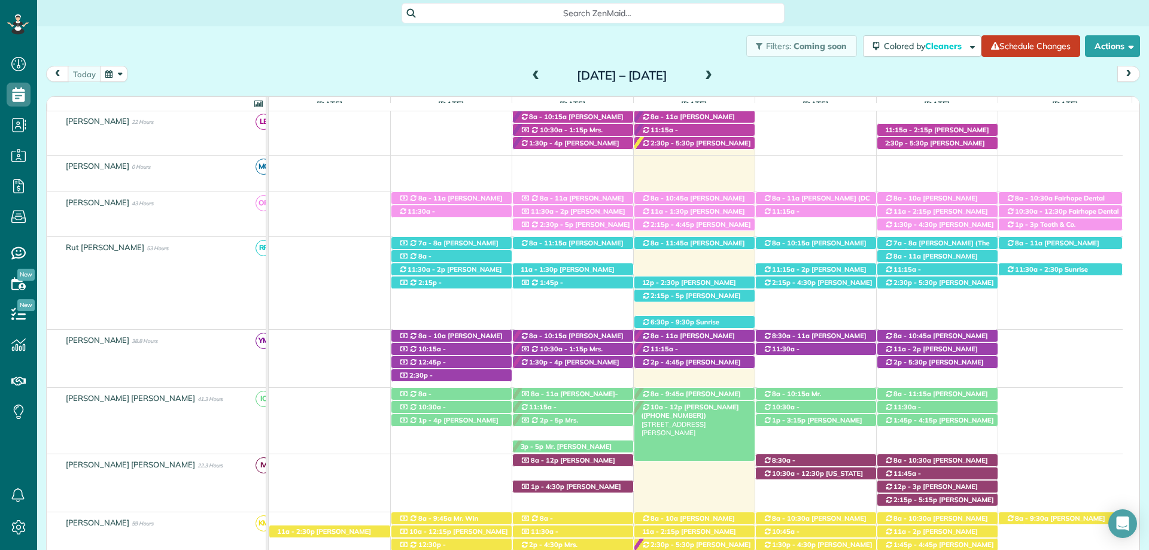
click at [696, 404] on span "[PERSON_NAME] ([PHONE_NUMBER])" at bounding box center [691, 411] width 98 height 17
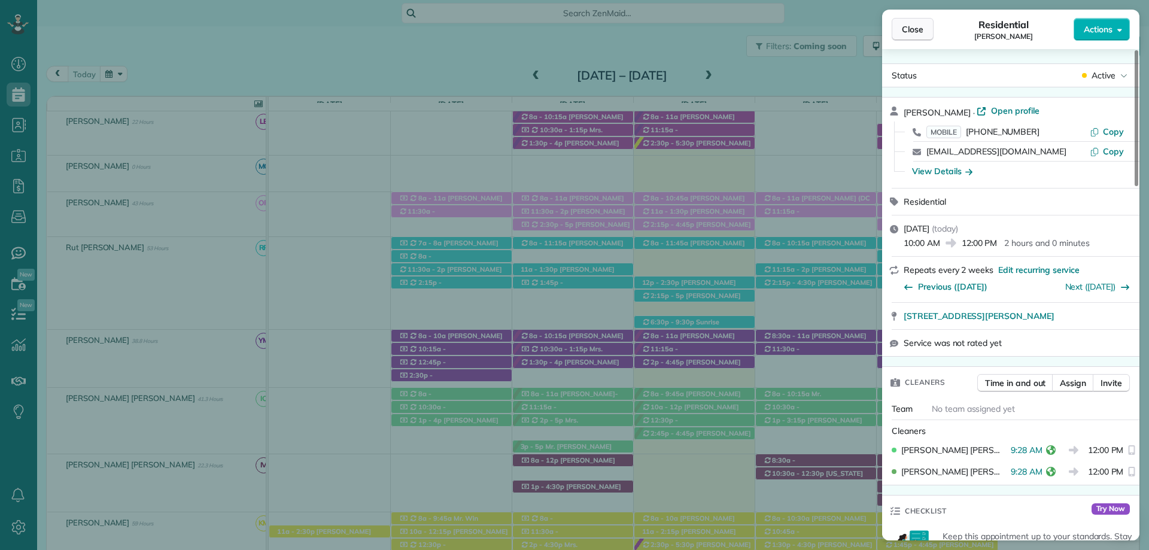
click at [918, 25] on span "Close" at bounding box center [913, 29] width 22 height 12
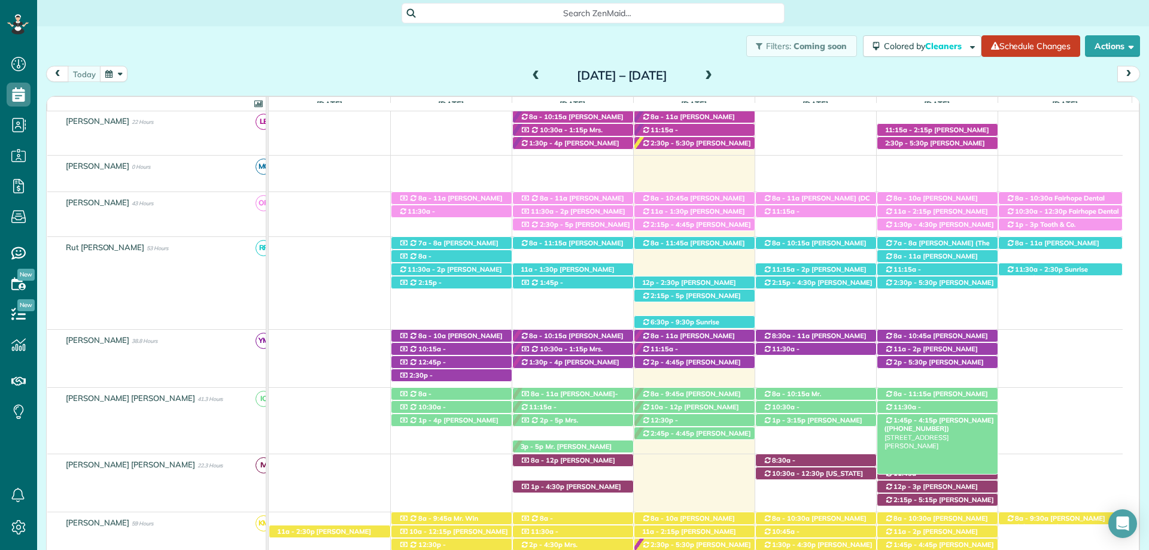
click at [918, 421] on span "1:45p - 4:15p" at bounding box center [915, 420] width 45 height 8
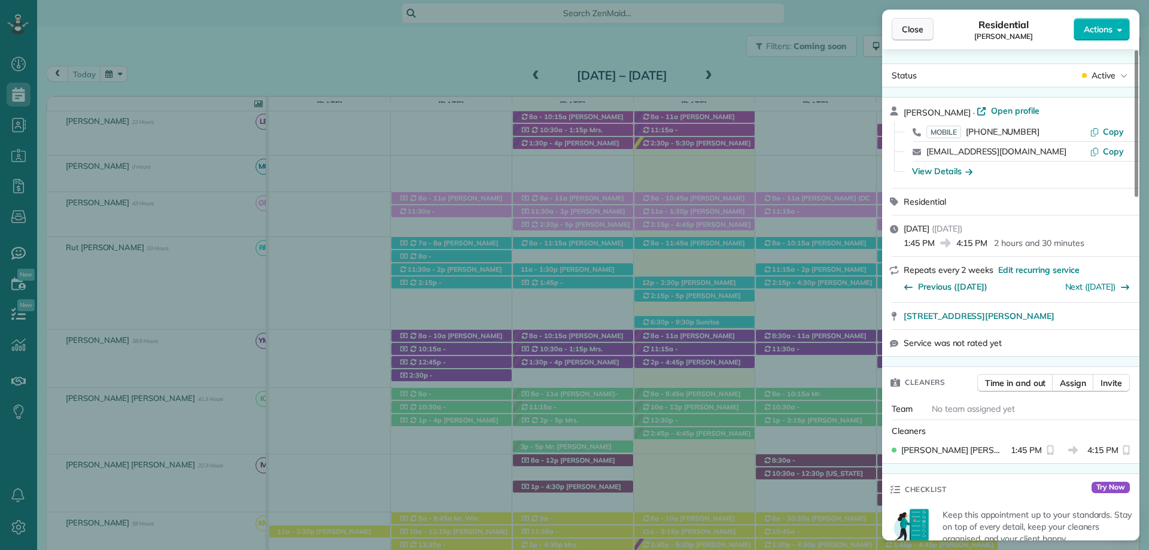
click at [906, 26] on span "Close" at bounding box center [913, 29] width 22 height 12
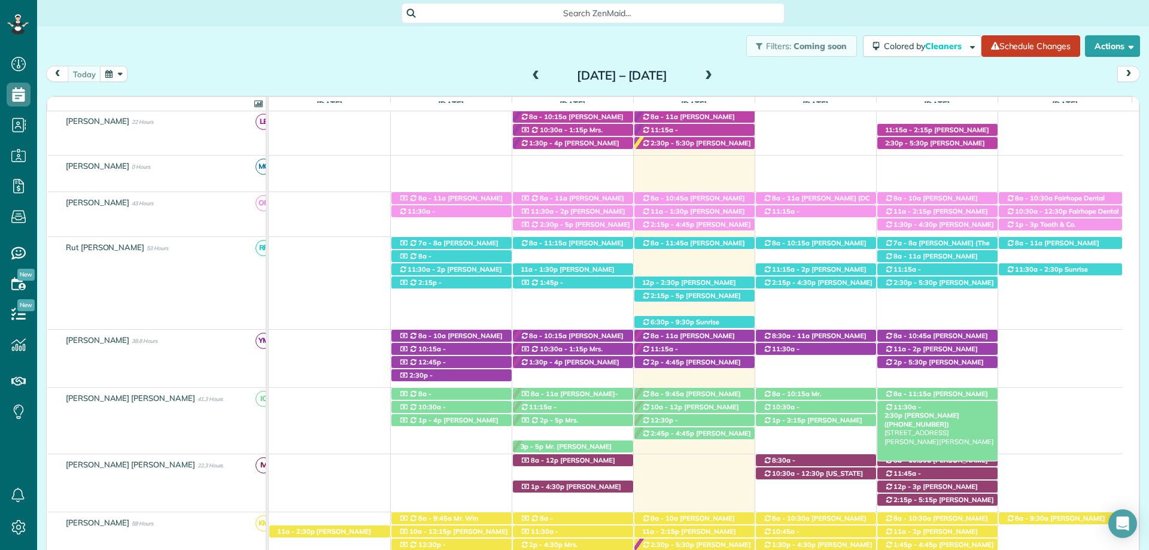
click at [938, 411] on span "[PERSON_NAME] ([PHONE_NUMBER])" at bounding box center [922, 419] width 75 height 17
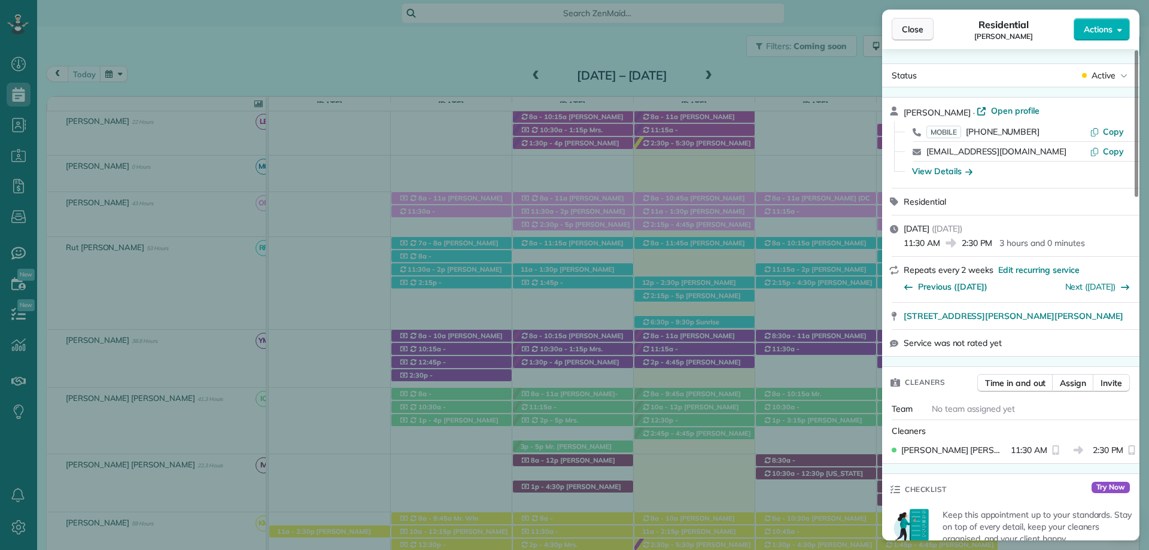
click at [907, 29] on span "Close" at bounding box center [913, 29] width 22 height 12
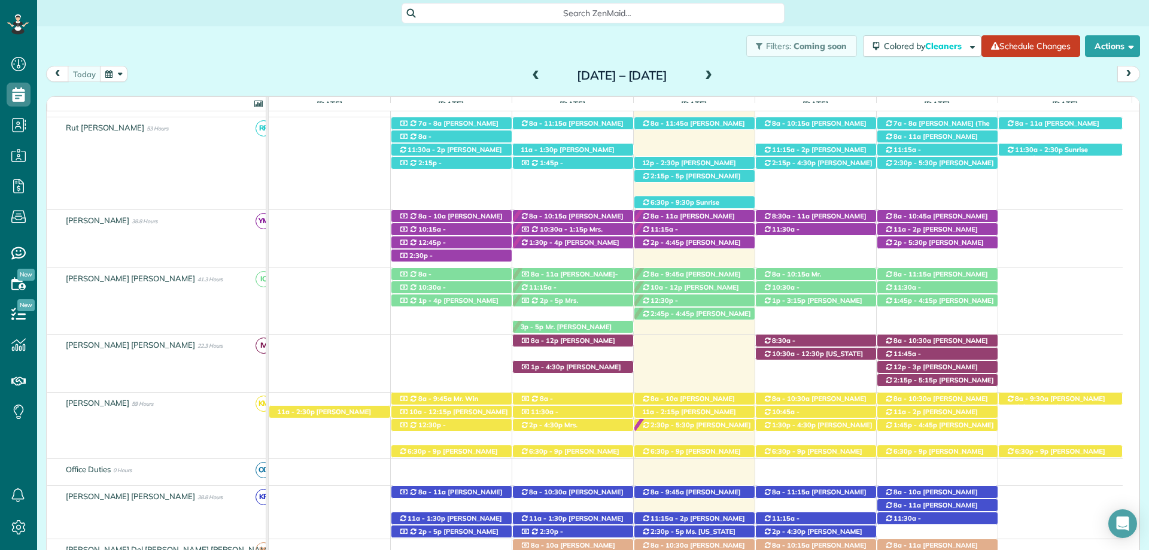
scroll to position [420, 0]
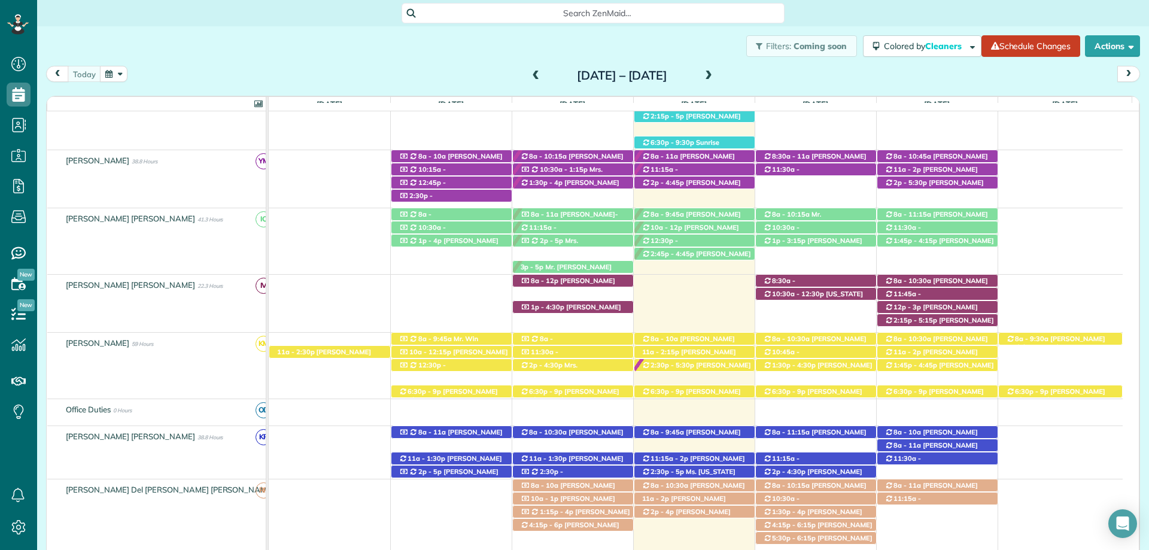
click at [683, 501] on span "[PERSON_NAME] ([PHONE_NUMBER])" at bounding box center [684, 502] width 84 height 17
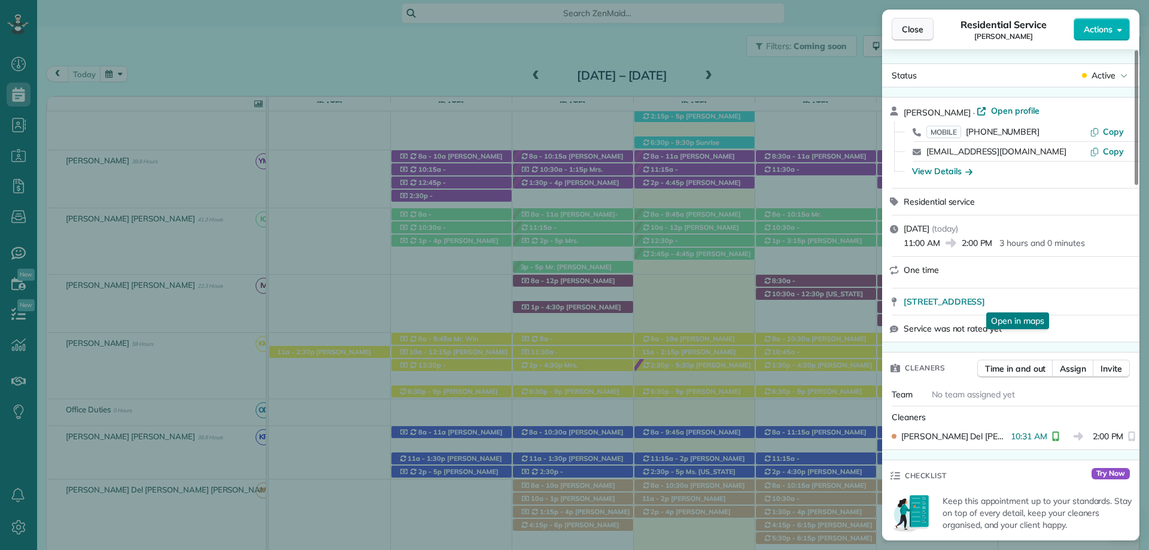
click at [906, 34] on span "Close" at bounding box center [913, 29] width 22 height 12
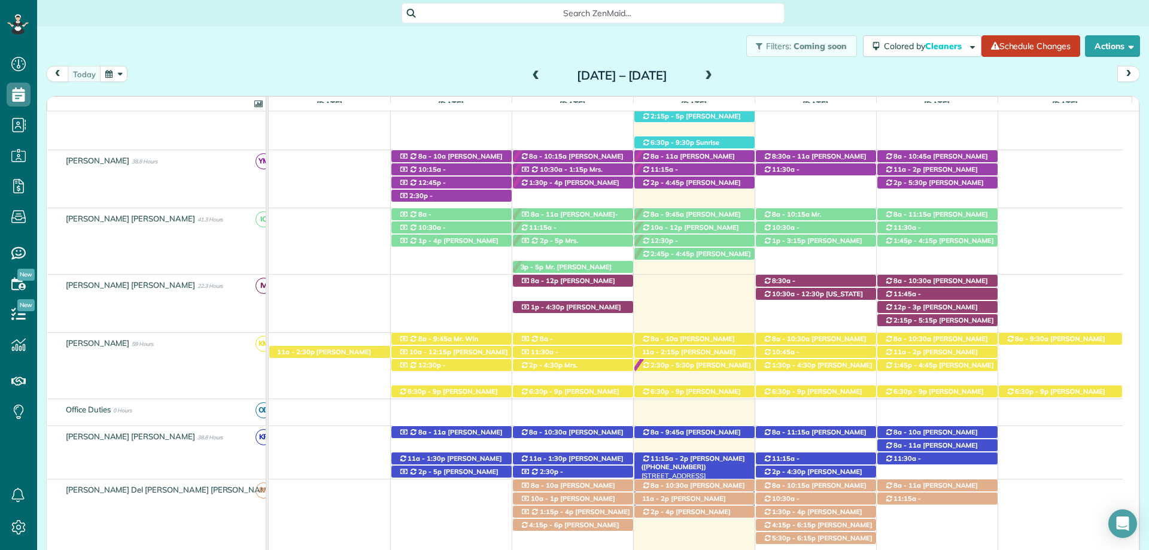
click at [681, 456] on span "11:15a - 2p" at bounding box center [669, 458] width 39 height 8
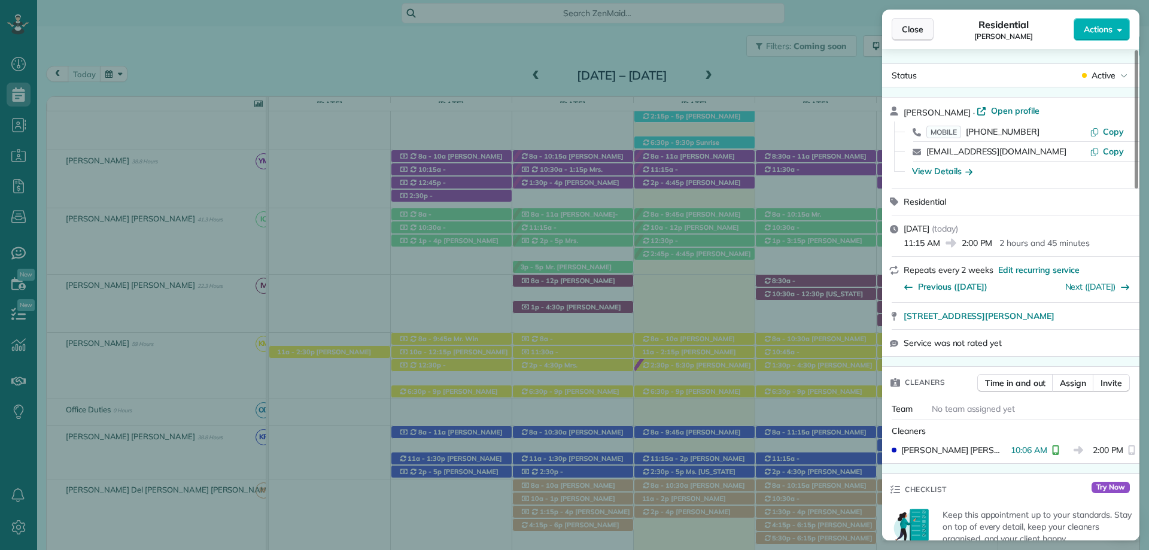
click at [903, 34] on span "Close" at bounding box center [913, 29] width 22 height 12
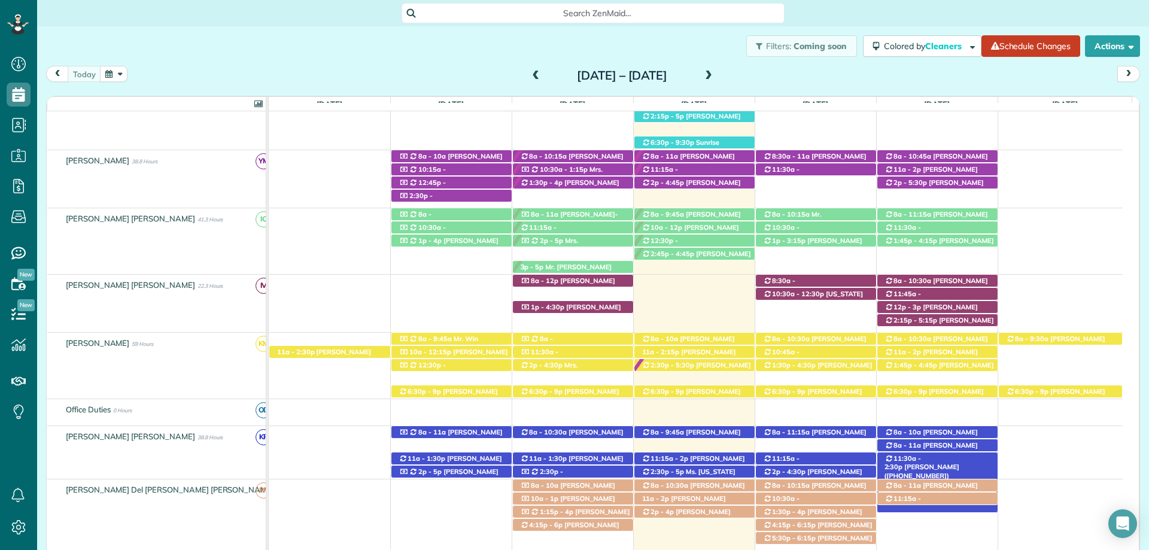
click at [960, 463] on span "[PERSON_NAME] ([PHONE_NUMBER])" at bounding box center [922, 471] width 75 height 17
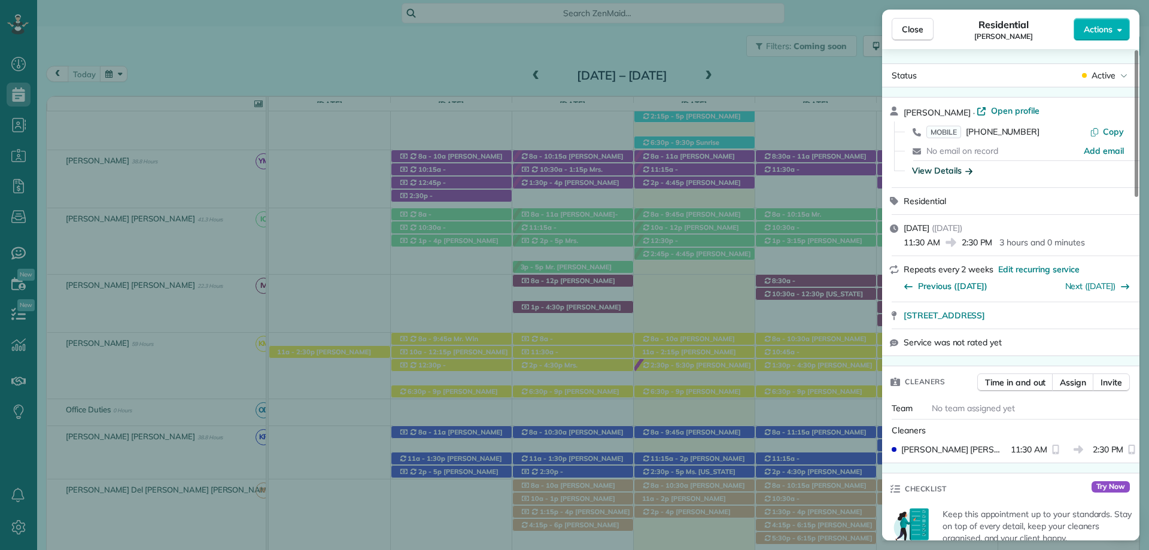
click at [955, 166] on div "View Details" at bounding box center [942, 171] width 60 height 12
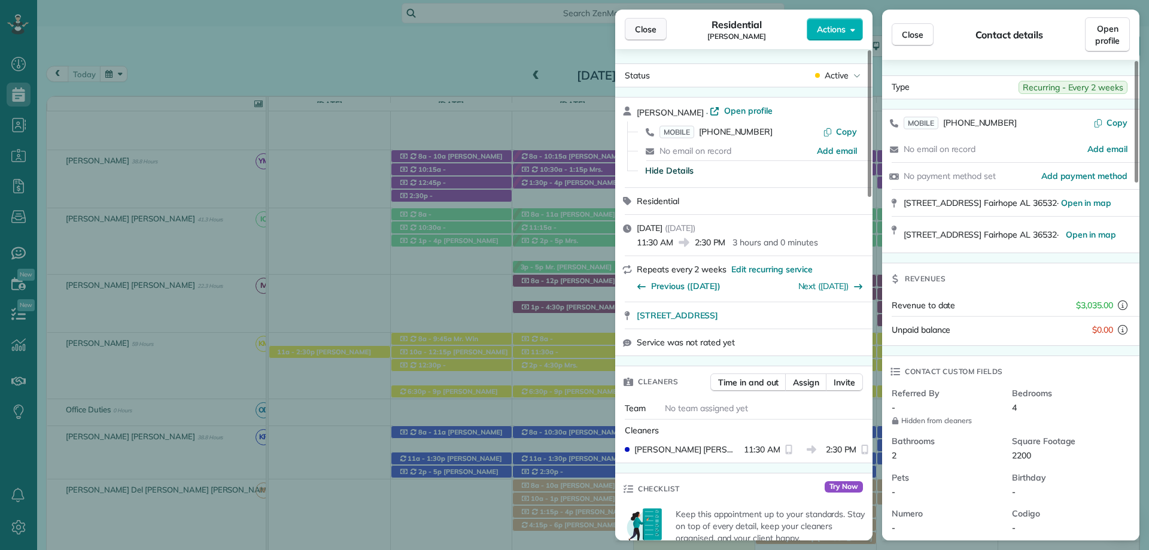
click at [658, 35] on button "Close" at bounding box center [646, 29] width 42 height 23
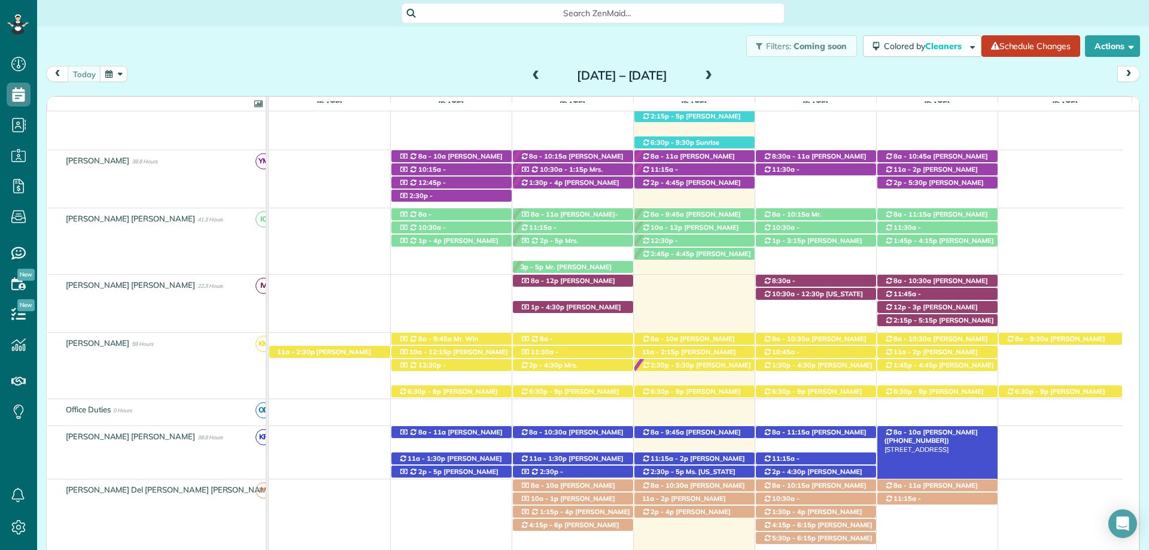
click at [979, 430] on div "8a - 10a Mrs. Sandra Lynn (+12516101731) 363 Wisteria Street - Fairhope, AL, 36…" at bounding box center [938, 432] width 120 height 13
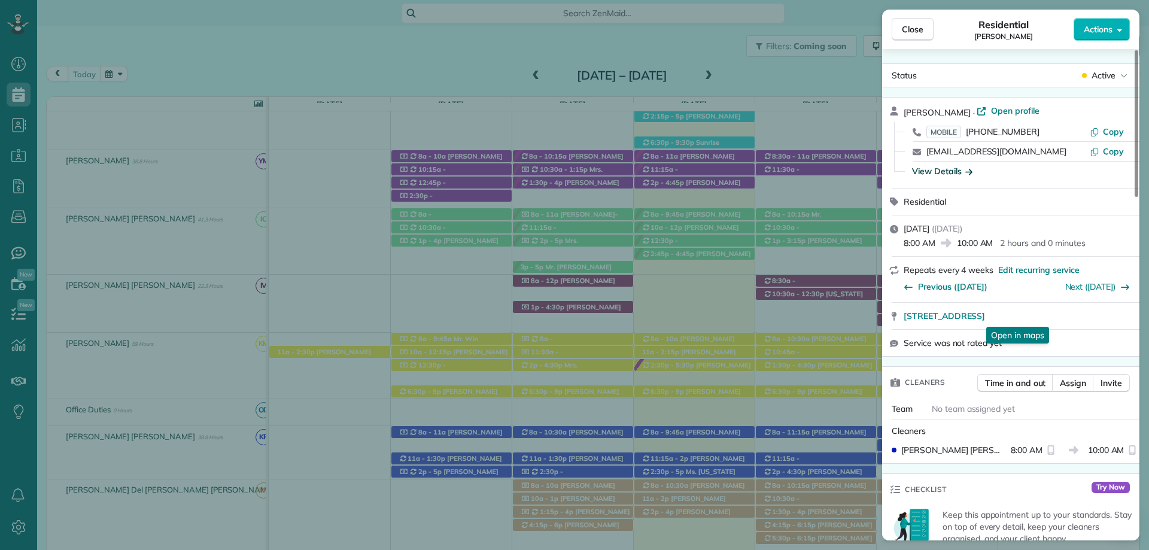
click at [946, 172] on div "View Details" at bounding box center [942, 171] width 60 height 12
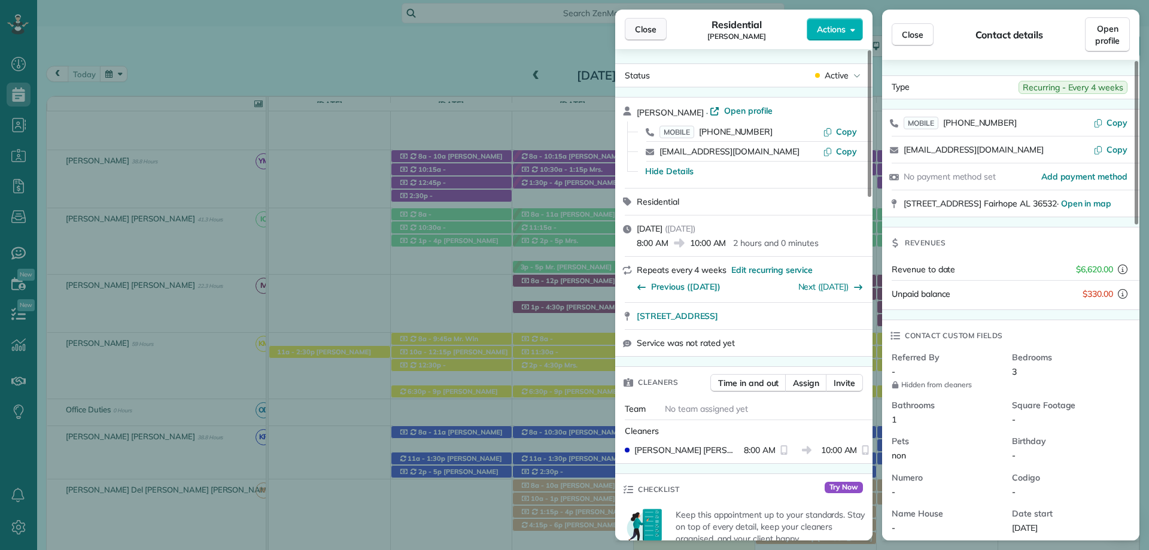
click at [645, 23] on button "Close" at bounding box center [646, 29] width 42 height 23
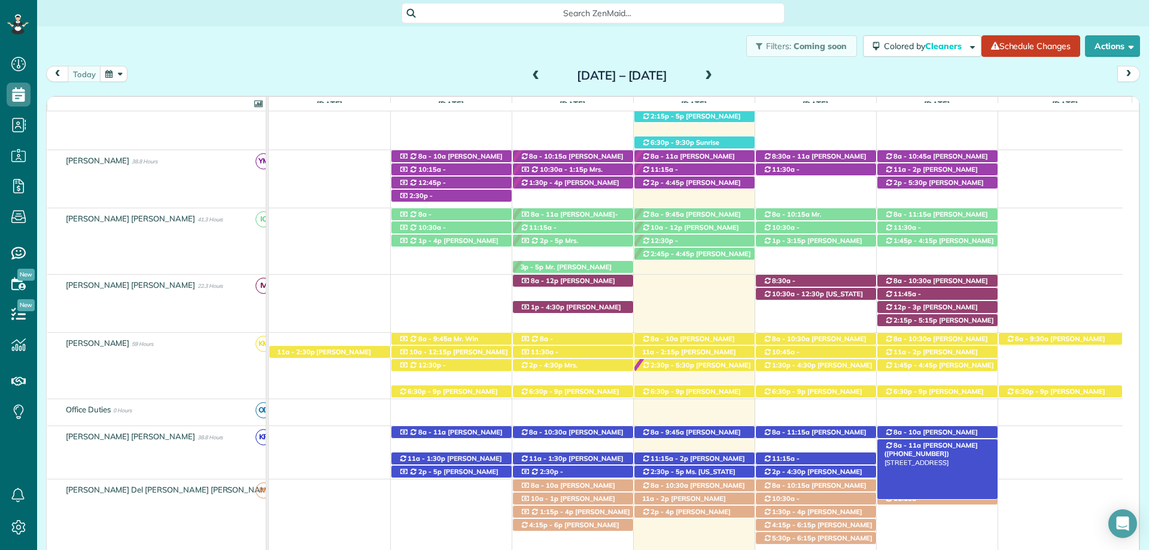
click at [958, 446] on span "[PERSON_NAME] ([PHONE_NUMBER])" at bounding box center [931, 449] width 93 height 17
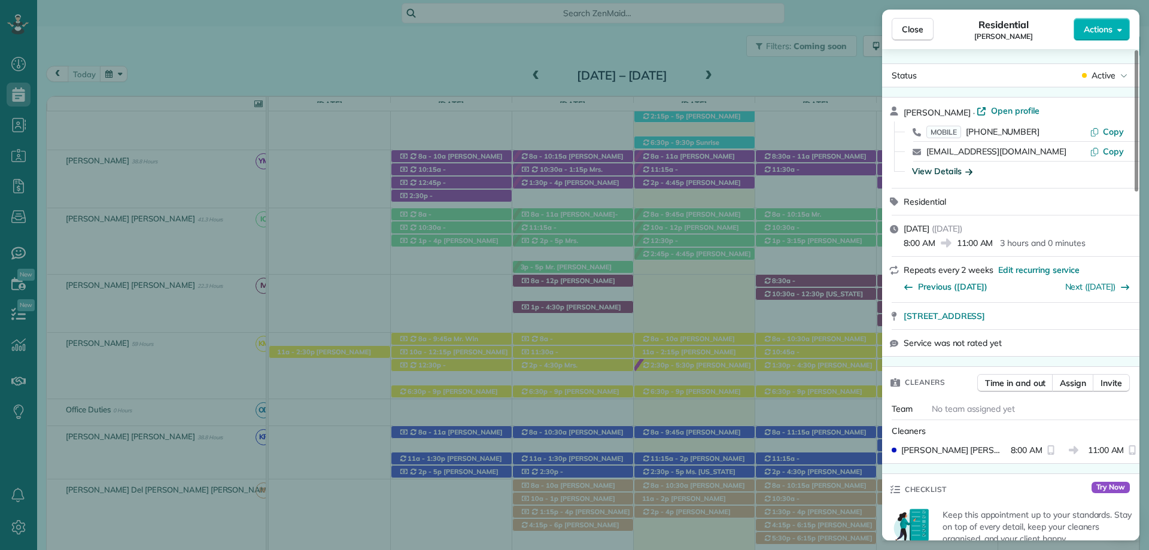
click at [946, 170] on div "View Details" at bounding box center [942, 171] width 60 height 12
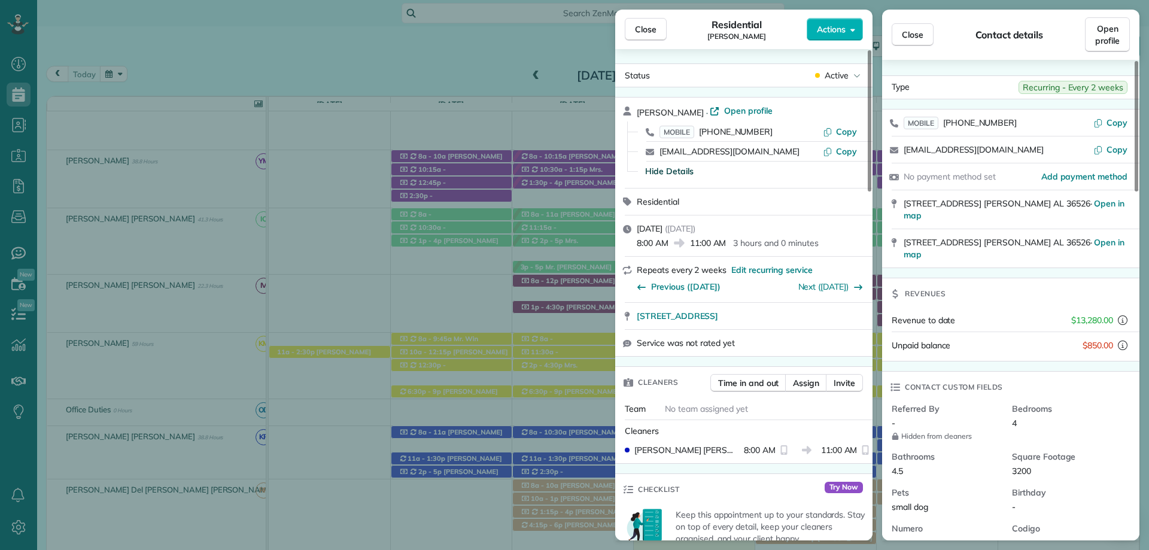
drag, startPoint x: 645, startPoint y: 30, endPoint x: 930, endPoint y: 229, distance: 347.8
click at [646, 30] on span "Close" at bounding box center [646, 29] width 22 height 12
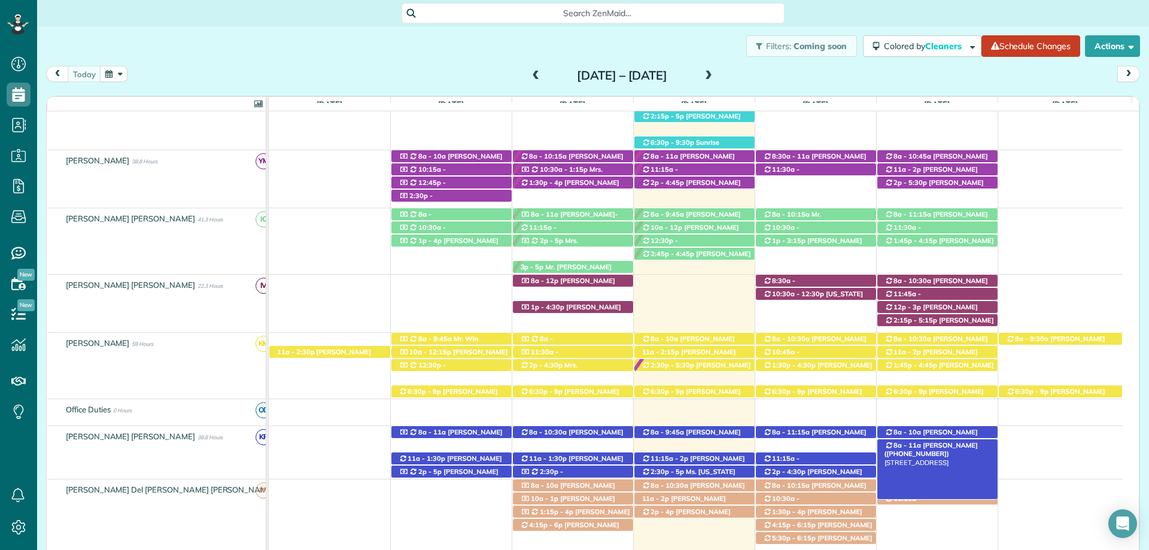
click at [929, 443] on span "[PERSON_NAME] ([PHONE_NUMBER])" at bounding box center [931, 449] width 93 height 17
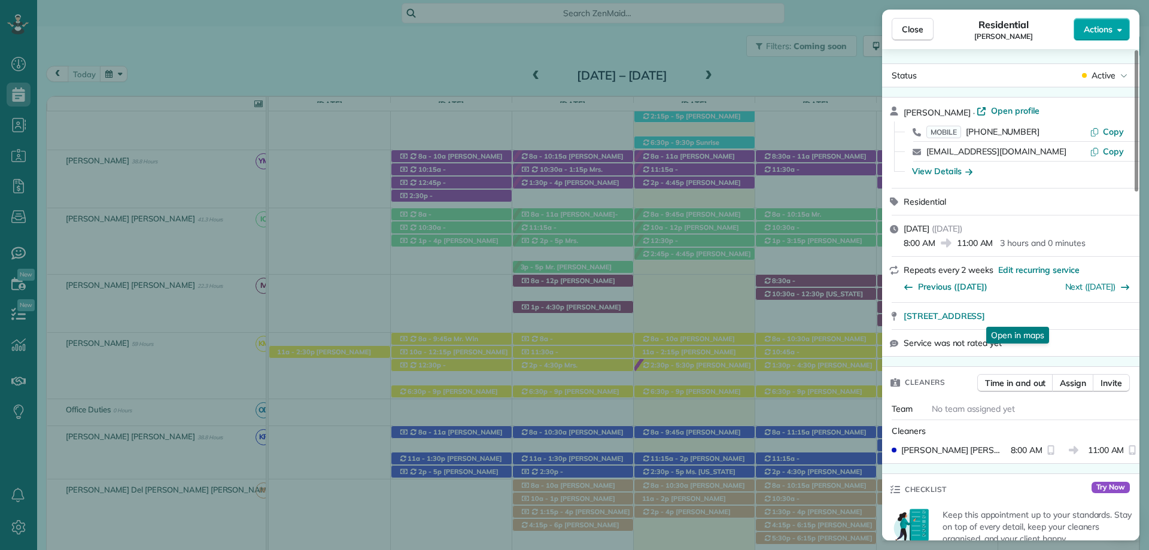
click at [1111, 34] on span "Actions" at bounding box center [1098, 29] width 29 height 12
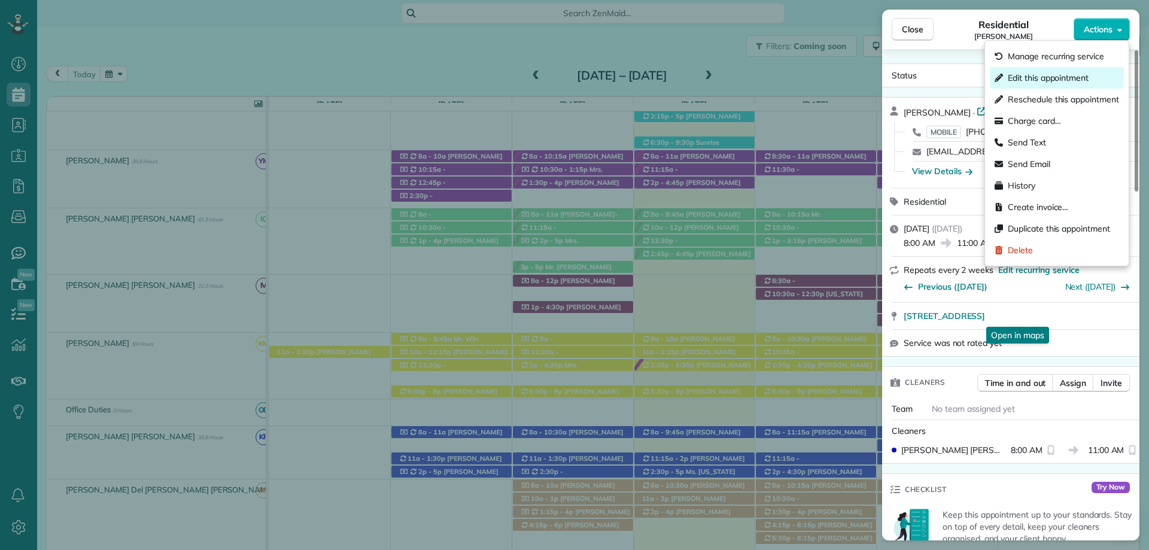
click at [1047, 78] on span "Edit this appointment" at bounding box center [1048, 78] width 81 height 12
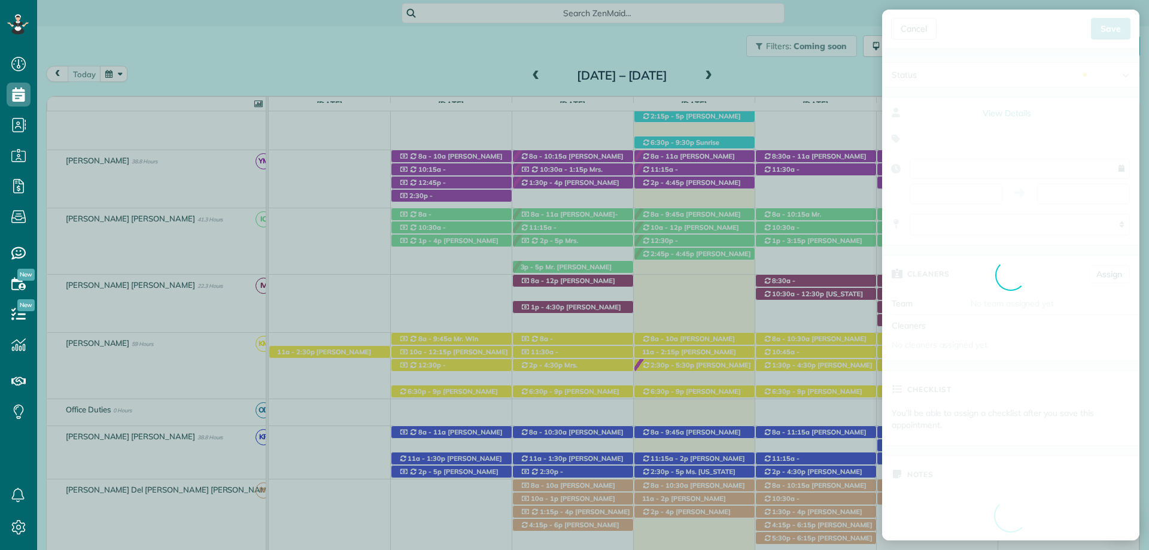
type input "**********"
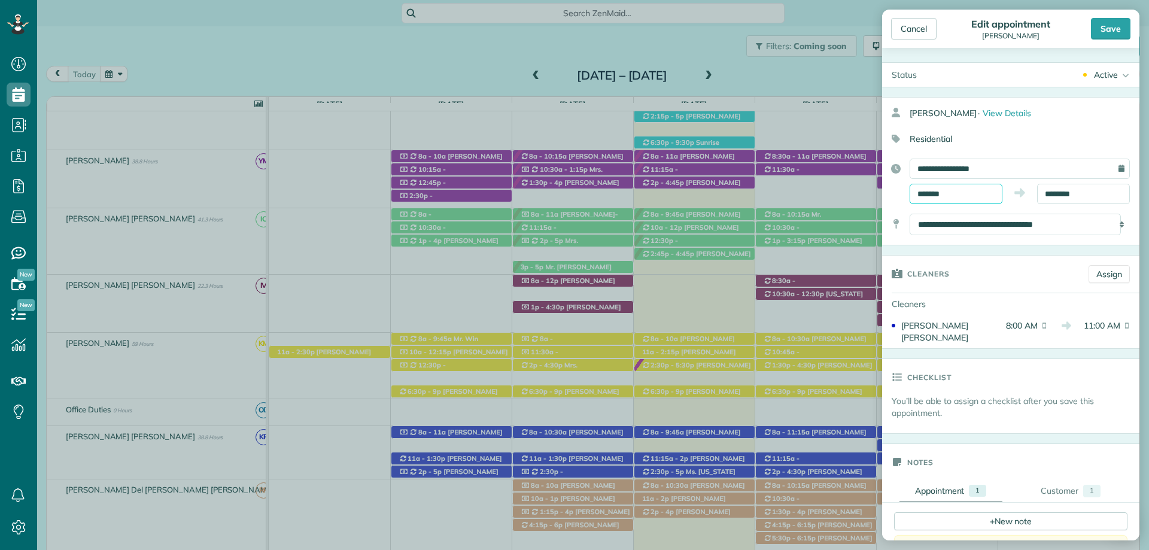
click at [943, 195] on input "*******" at bounding box center [956, 194] width 93 height 20
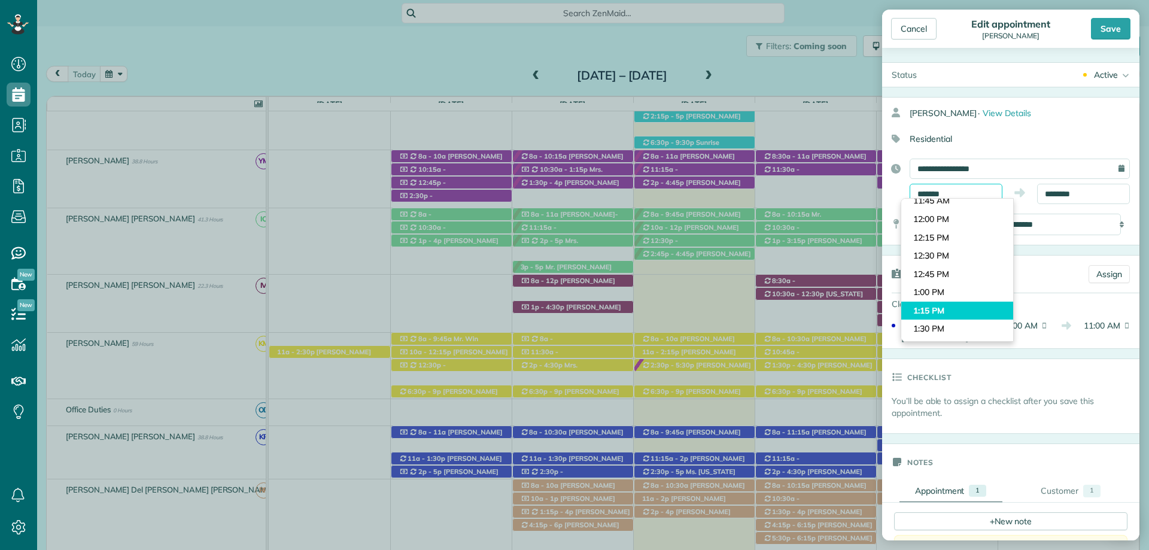
scroll to position [967, 0]
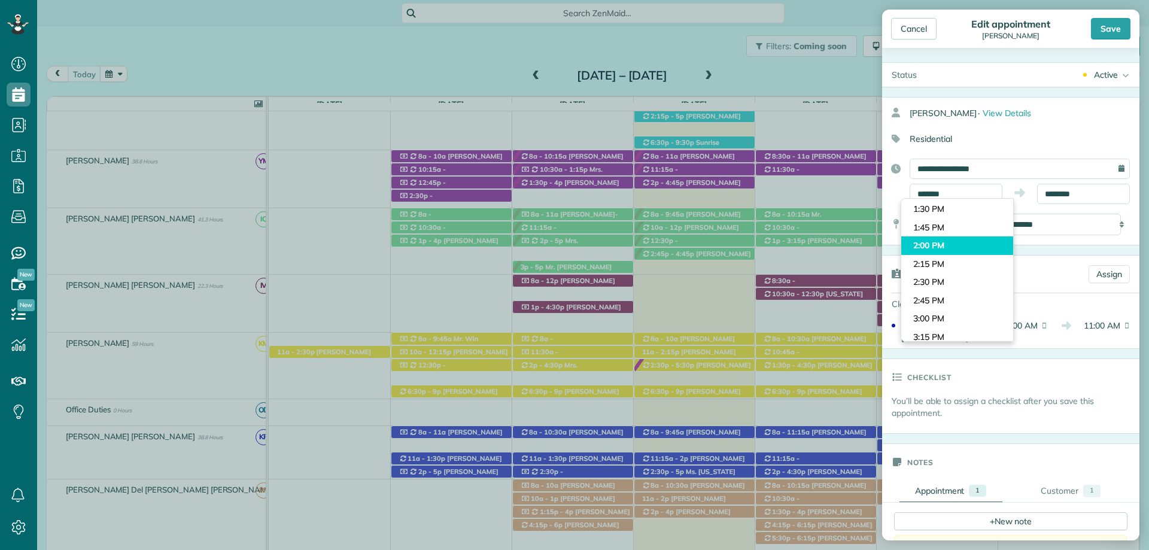
type input "*******"
click at [940, 247] on body "Dashboard Scheduling Calendar View List View Dispatch View - Weekly scheduling …" at bounding box center [574, 275] width 1149 height 550
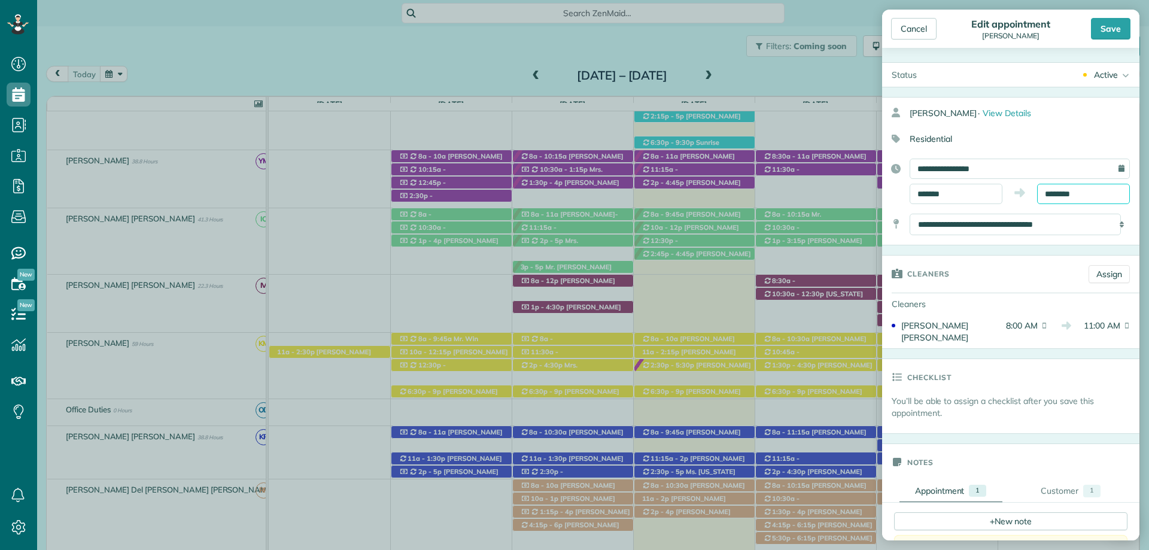
click at [1060, 199] on body "Dashboard Scheduling Calendar View List View Dispatch View - Weekly scheduling …" at bounding box center [574, 275] width 1149 height 550
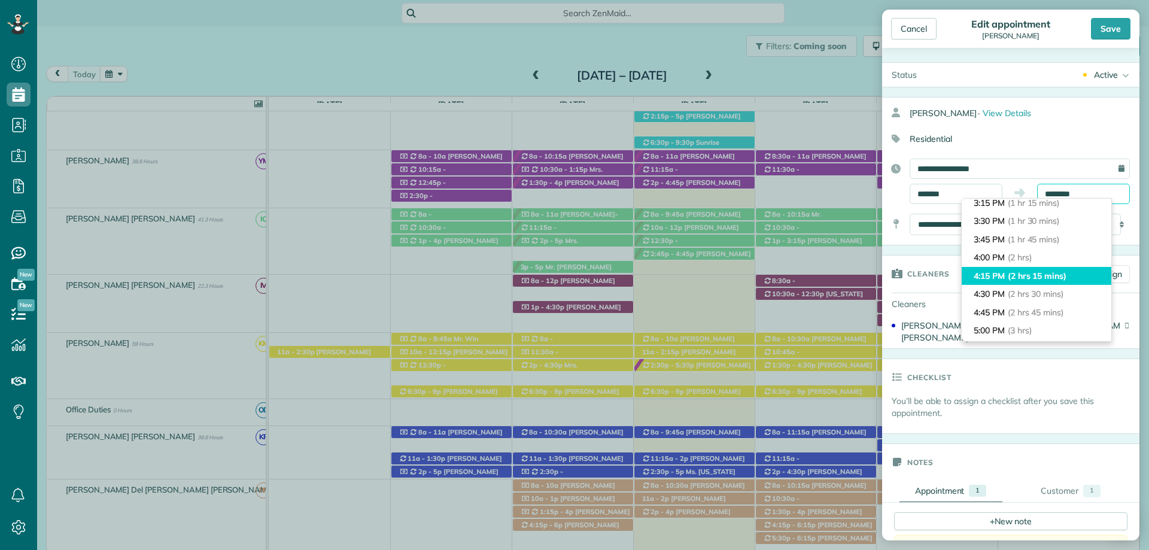
scroll to position [180, 0]
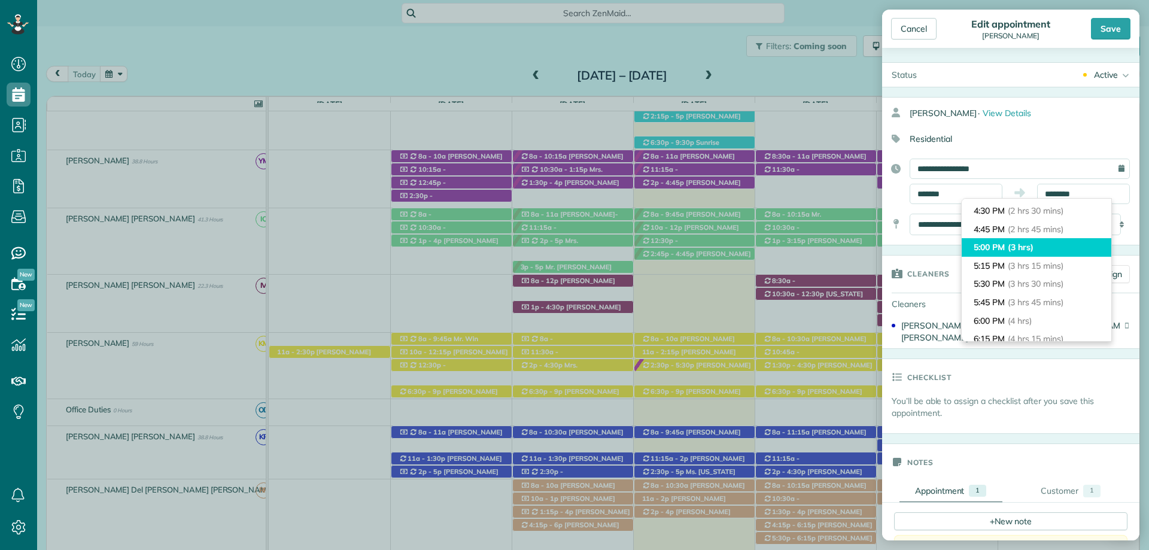
type input "*******"
click at [1007, 244] on li "5:00 PM (3 hrs)" at bounding box center [1037, 247] width 150 height 19
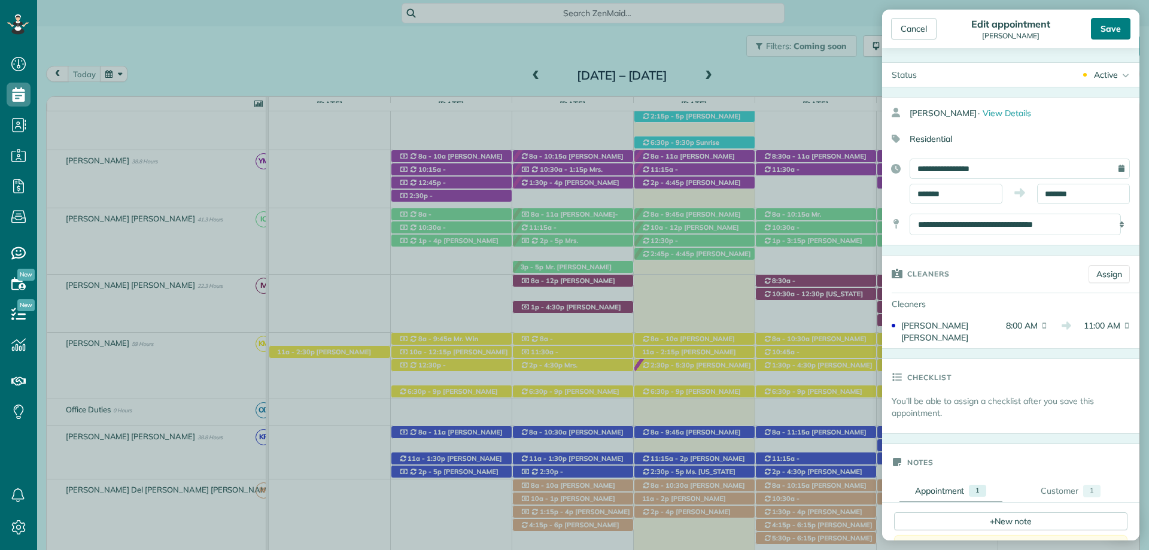
click at [1109, 22] on div "Save" at bounding box center [1111, 29] width 40 height 22
click at [1109, 22] on body "Dashboard Scheduling Calendar View List View Dispatch View - Weekly scheduling …" at bounding box center [574, 275] width 1149 height 550
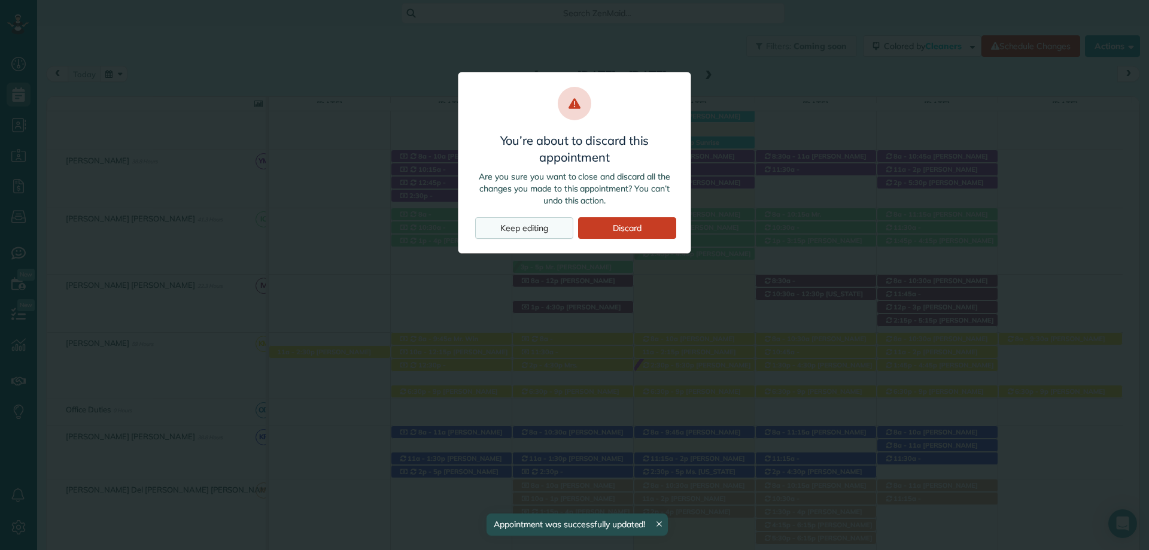
click at [523, 227] on div "Keep editing" at bounding box center [524, 228] width 98 height 22
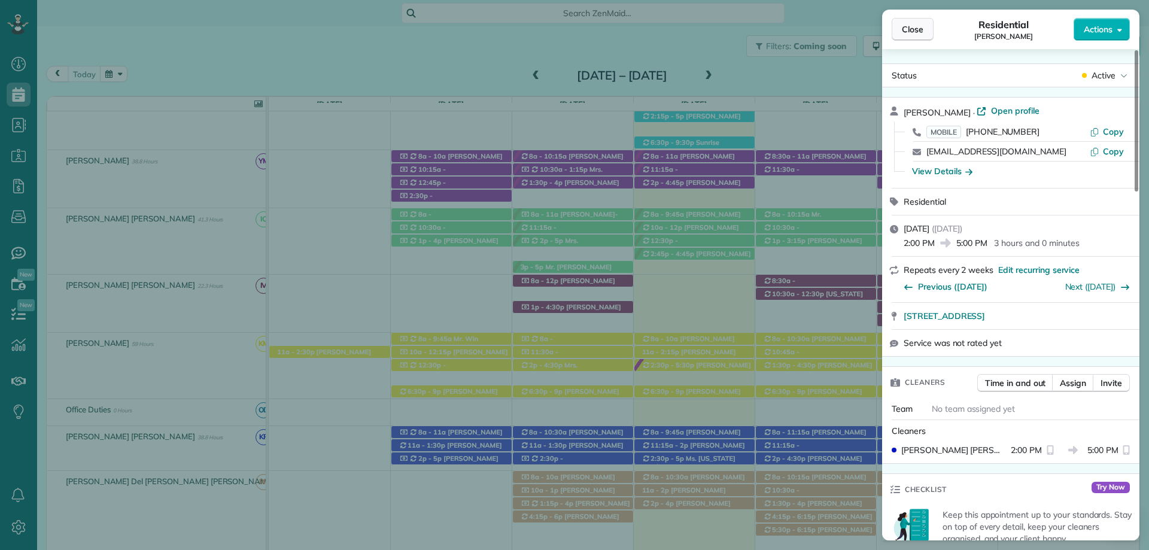
click at [919, 31] on span "Close" at bounding box center [913, 29] width 22 height 12
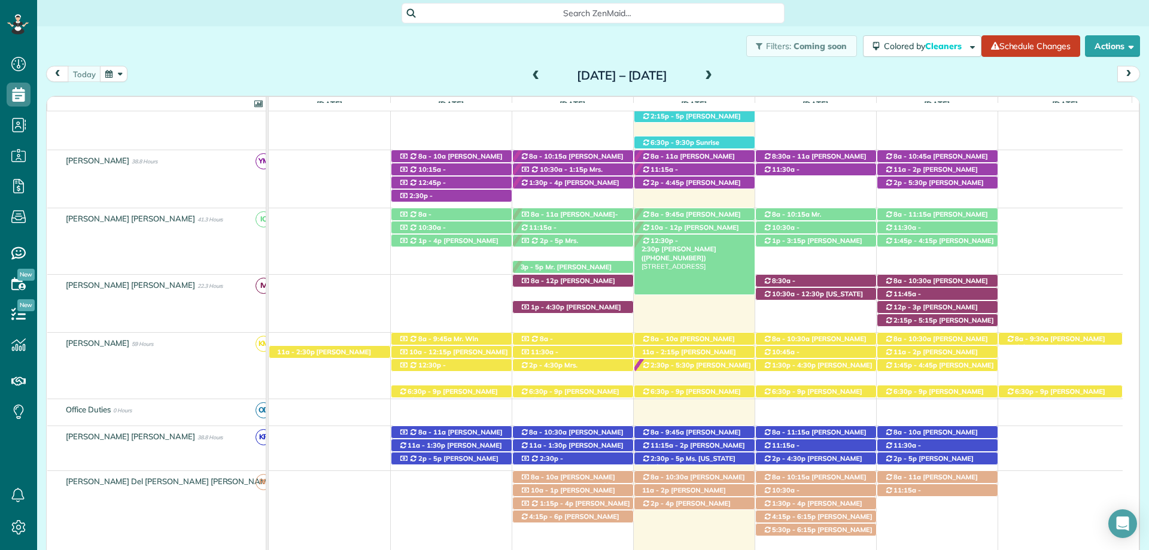
click at [717, 245] on span "[PERSON_NAME] ([PHONE_NUMBER])" at bounding box center [679, 253] width 75 height 17
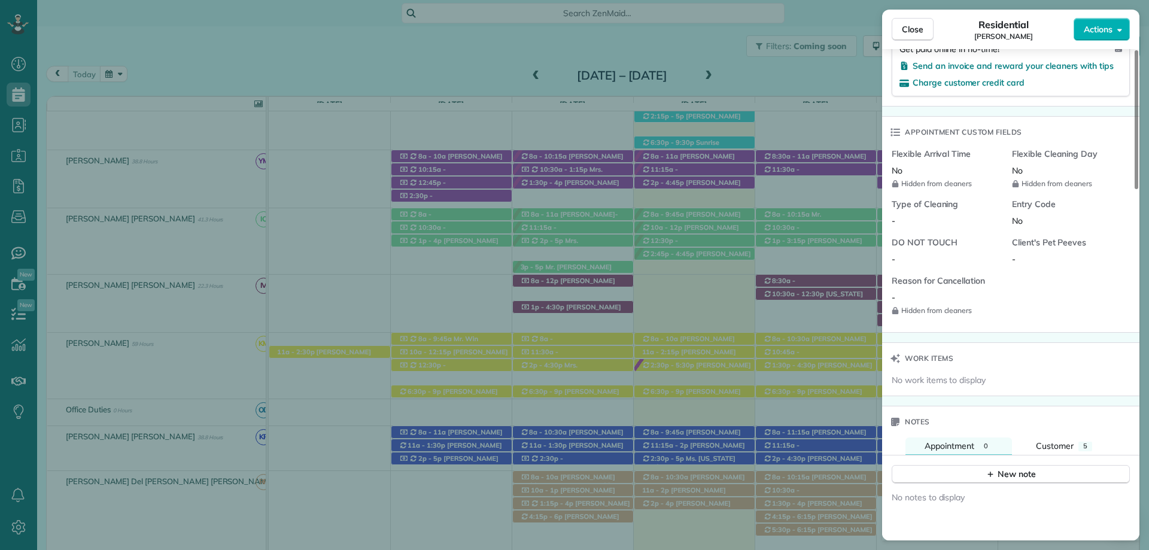
scroll to position [958, 0]
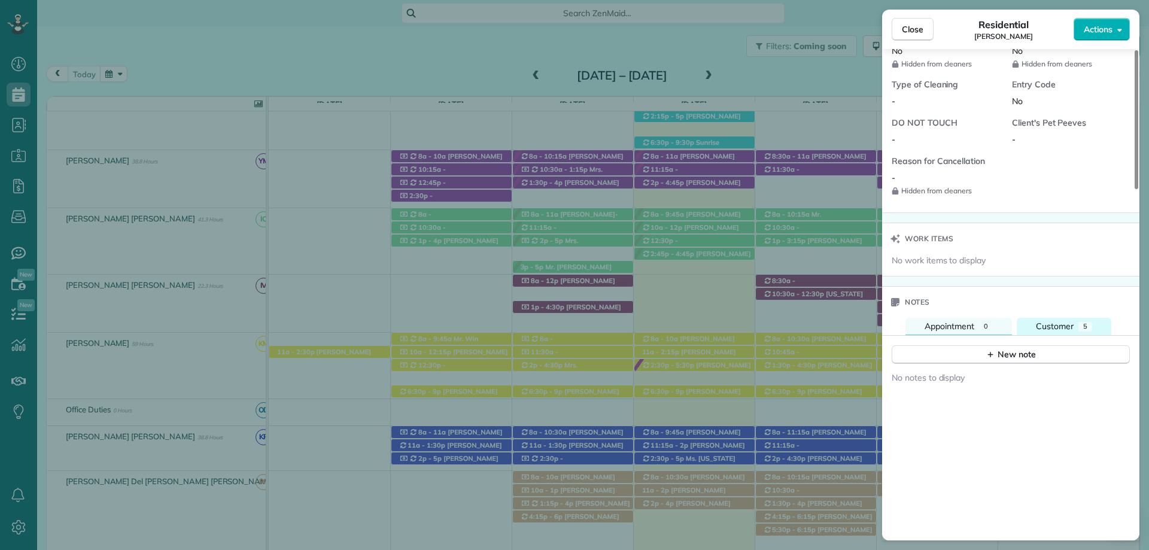
click at [1054, 322] on span "Customer" at bounding box center [1055, 326] width 38 height 11
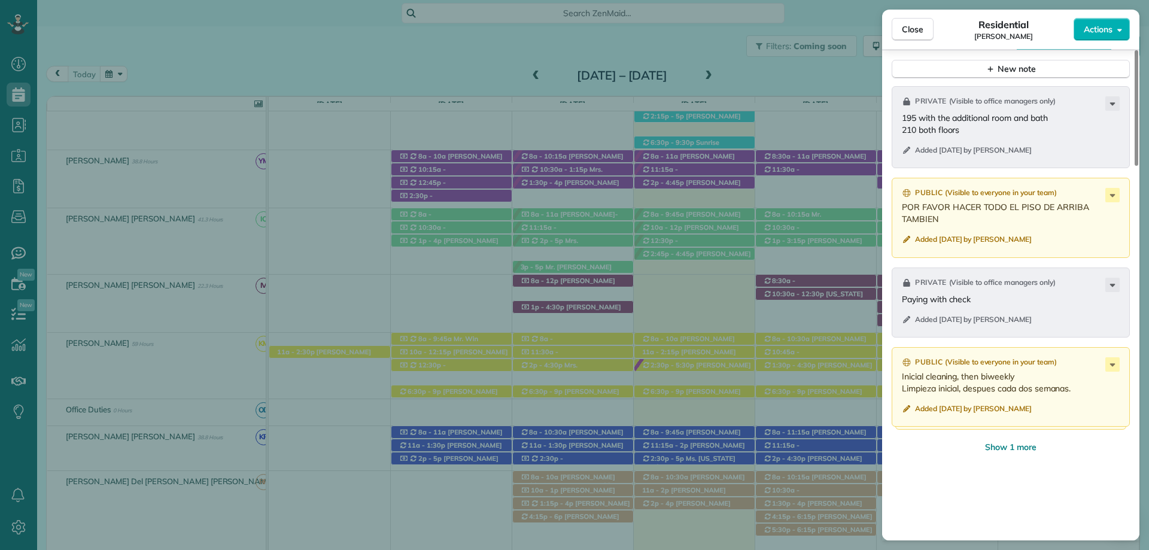
scroll to position [1257, 0]
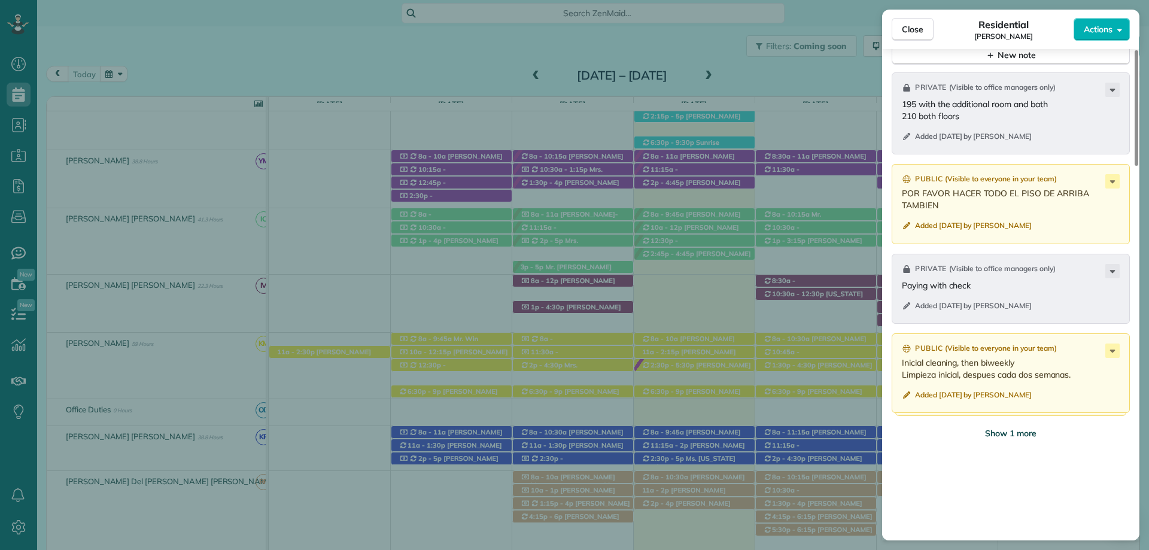
click at [1017, 429] on span "Show 1 more" at bounding box center [1010, 433] width 51 height 12
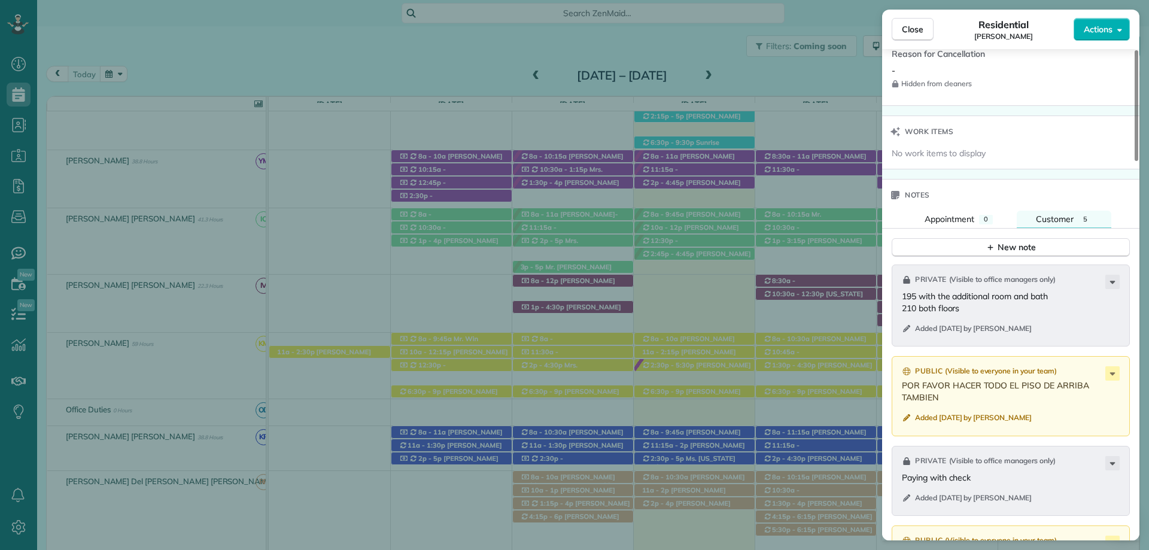
scroll to position [1018, 0]
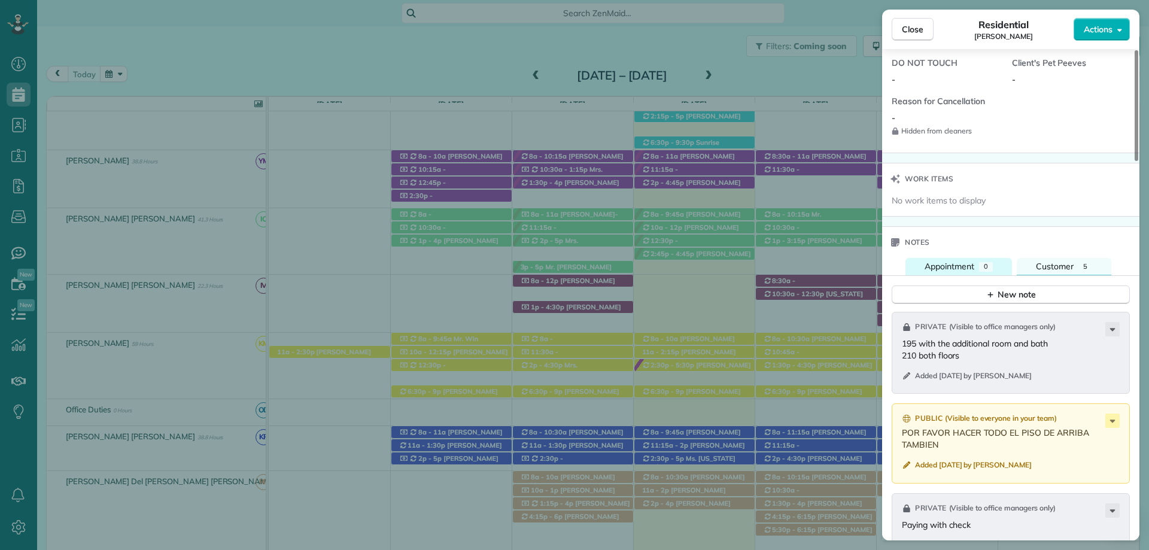
click at [957, 272] on div "Appointment" at bounding box center [950, 266] width 50 height 13
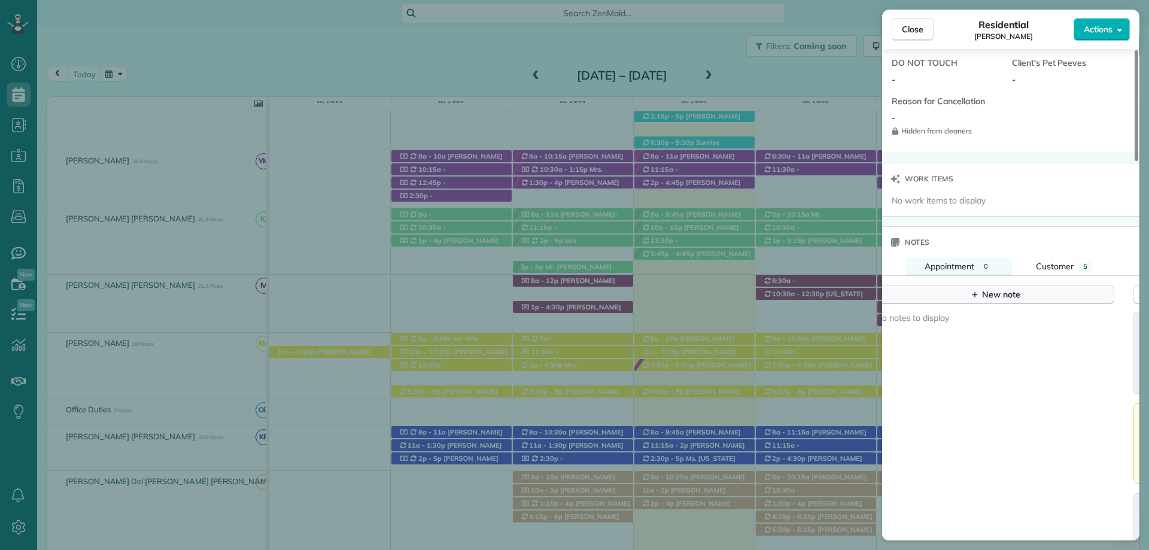
click at [969, 293] on button "New note" at bounding box center [995, 295] width 238 height 19
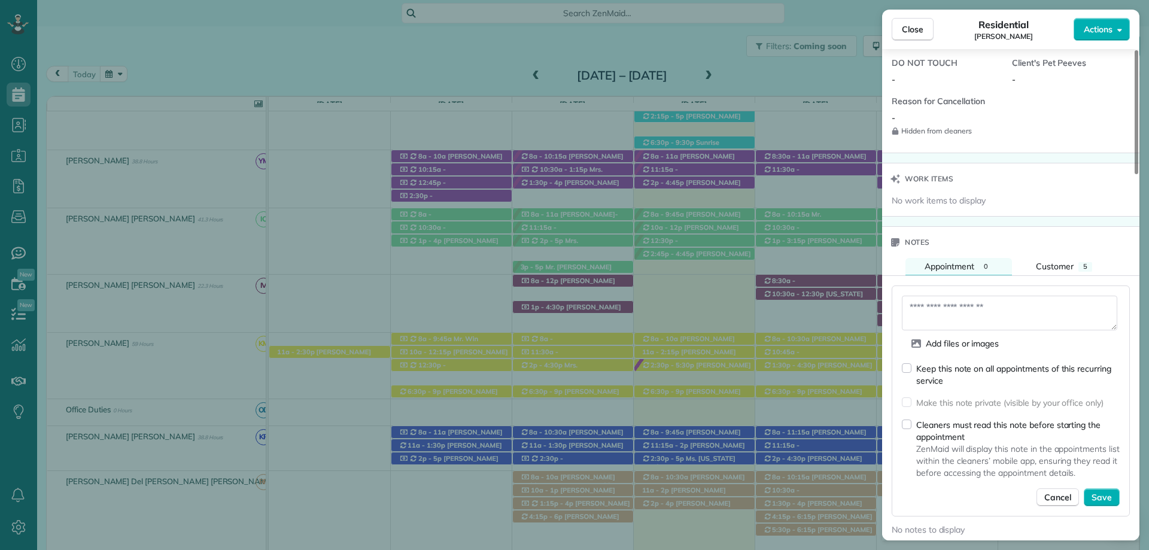
click at [951, 314] on textarea at bounding box center [1010, 313] width 216 height 35
type textarea "**********"
click at [1101, 489] on button "Save" at bounding box center [1102, 497] width 36 height 18
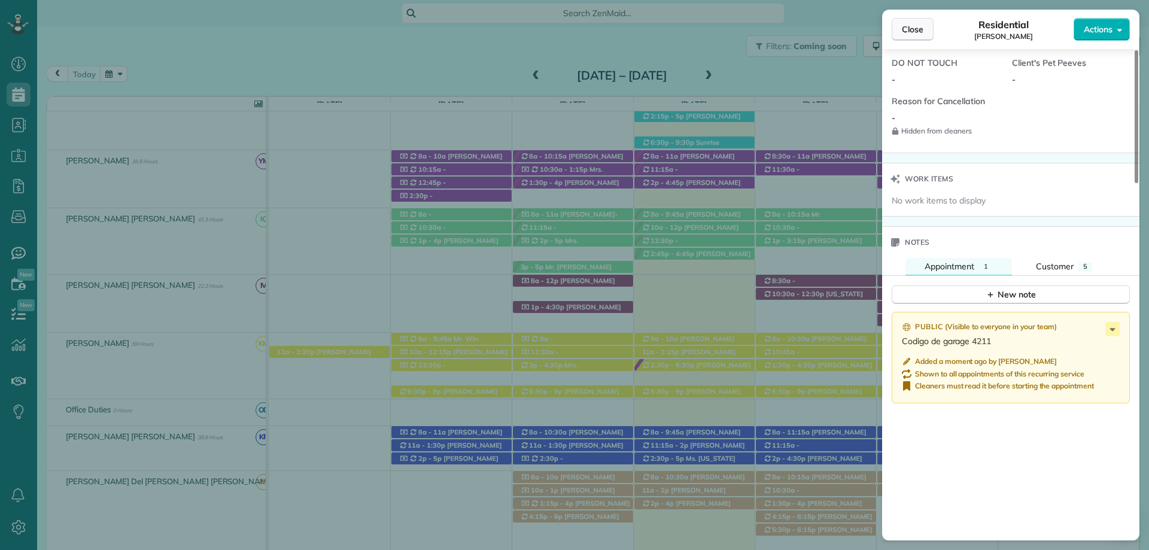
click at [914, 30] on span "Close" at bounding box center [913, 29] width 22 height 12
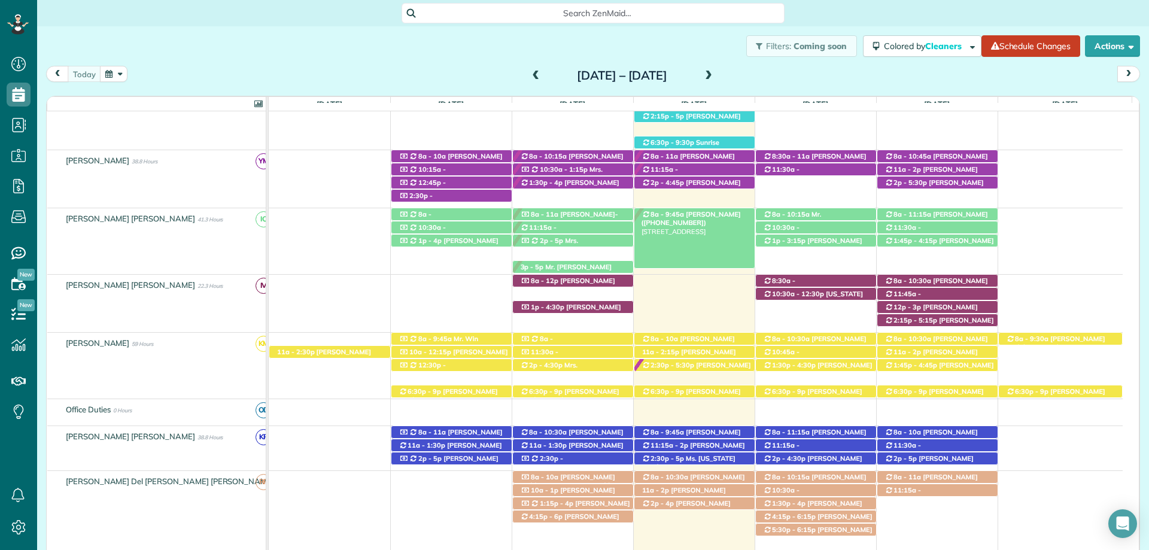
click at [735, 214] on div "8a - 9:45a Claire Bowman (+12514557588) 865 Creek Drive - Fairhope, AL, 36532" at bounding box center [695, 214] width 120 height 13
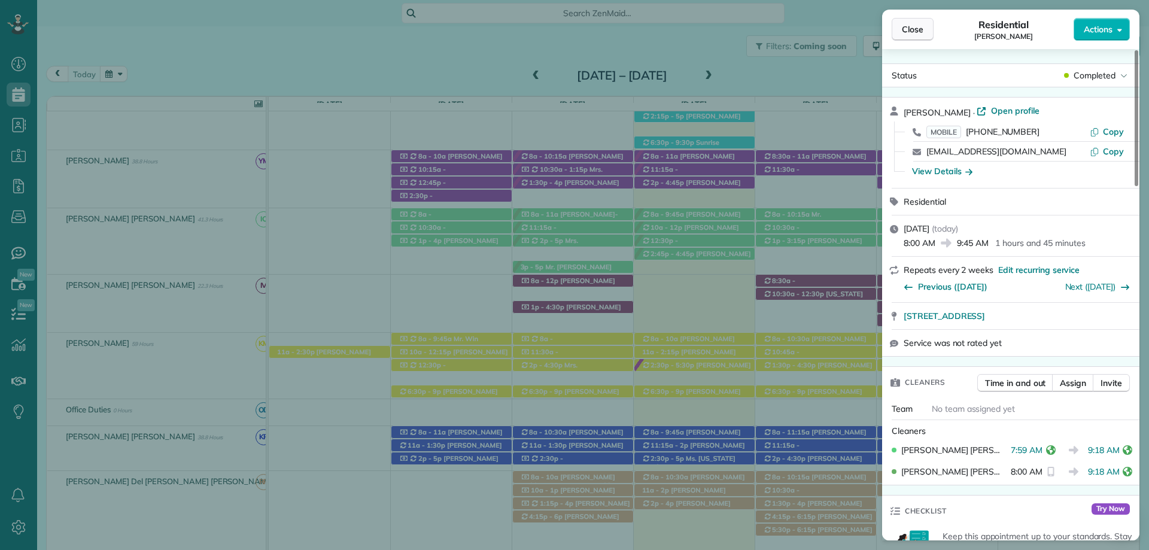
click at [913, 26] on span "Close" at bounding box center [913, 29] width 22 height 12
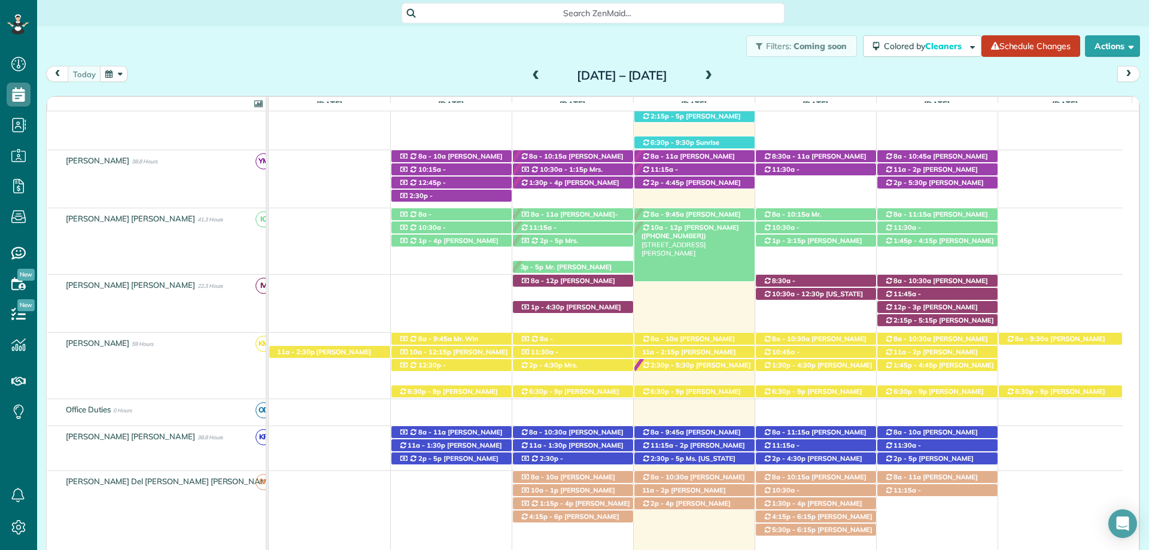
click at [728, 227] on div "10a - 12p Ray Evans (+12517536600) 9809 Dewberry Lane - Fairhope, AL, 36532" at bounding box center [695, 228] width 120 height 13
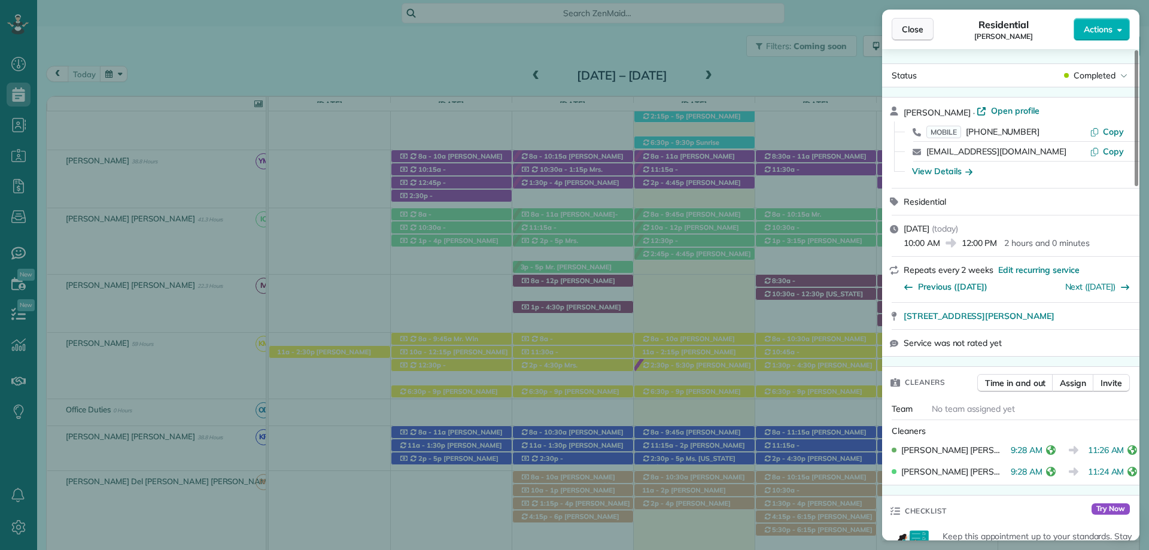
click at [900, 25] on button "Close" at bounding box center [913, 29] width 42 height 23
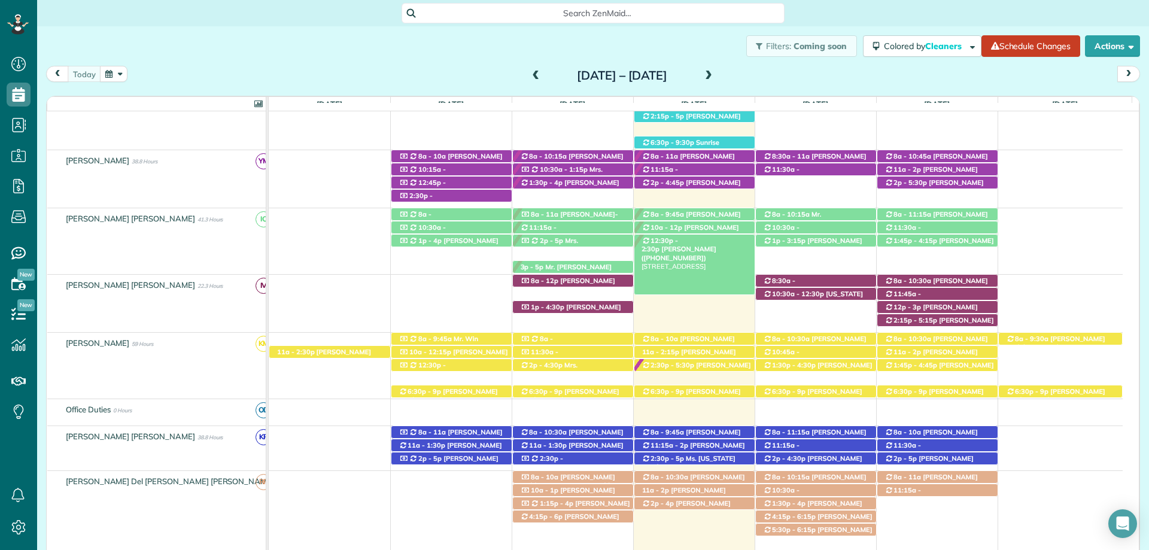
click at [717, 245] on span "[PERSON_NAME] ([PHONE_NUMBER])" at bounding box center [679, 253] width 75 height 17
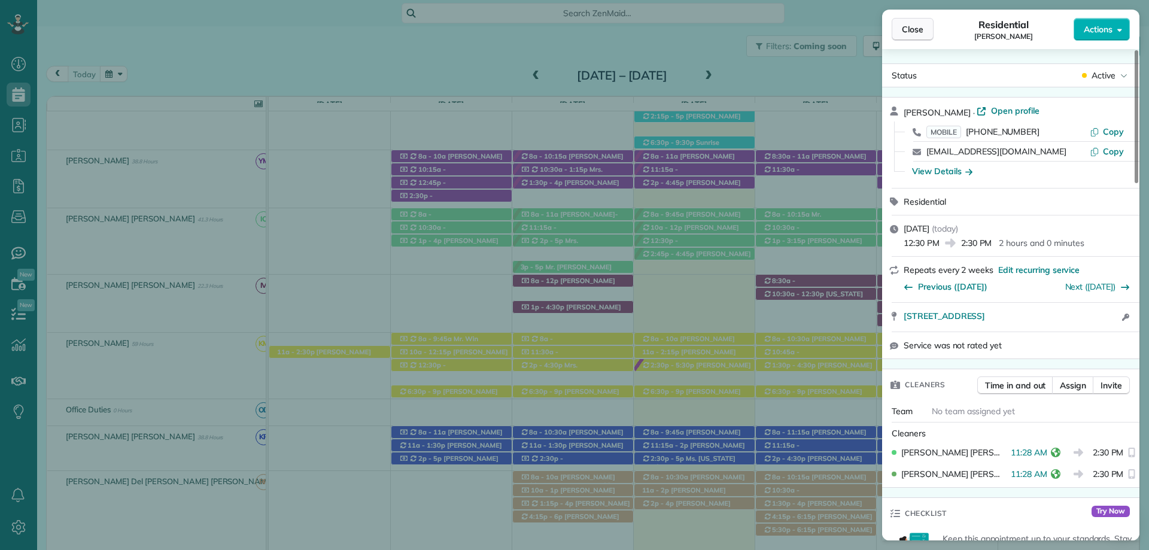
click at [906, 31] on span "Close" at bounding box center [913, 29] width 22 height 12
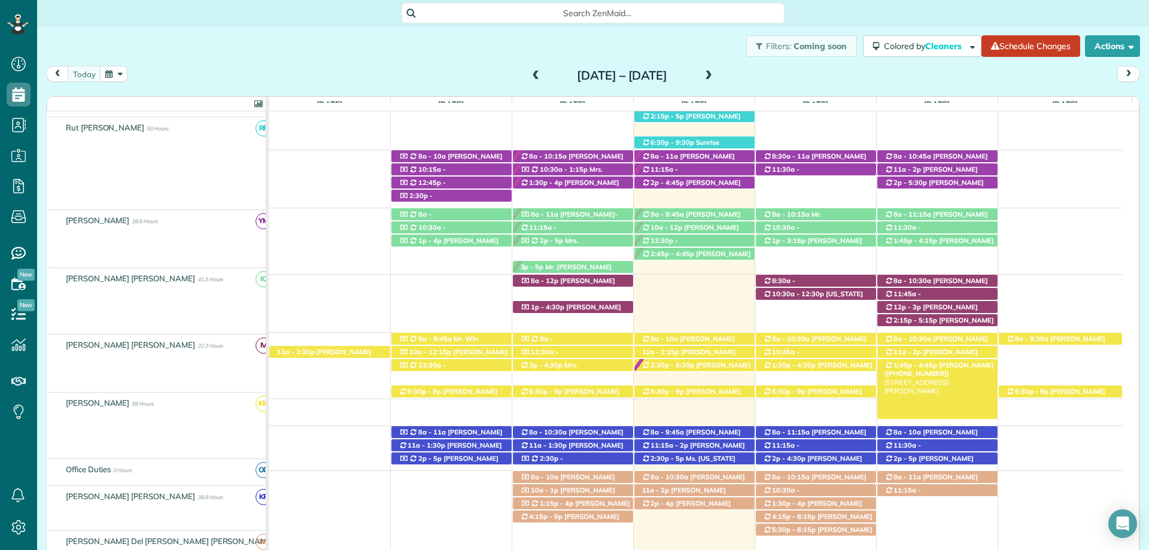
scroll to position [420, 0]
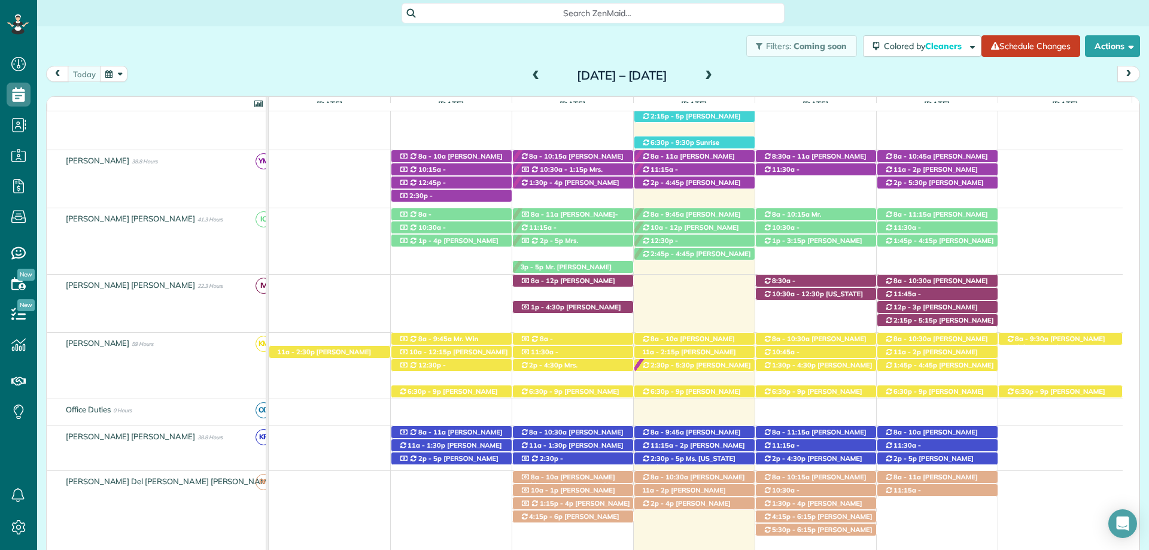
drag, startPoint x: 851, startPoint y: 18, endPoint x: 834, endPoint y: 29, distance: 20.3
click at [851, 18] on div "Search ZenMaid…" at bounding box center [593, 13] width 1112 height 20
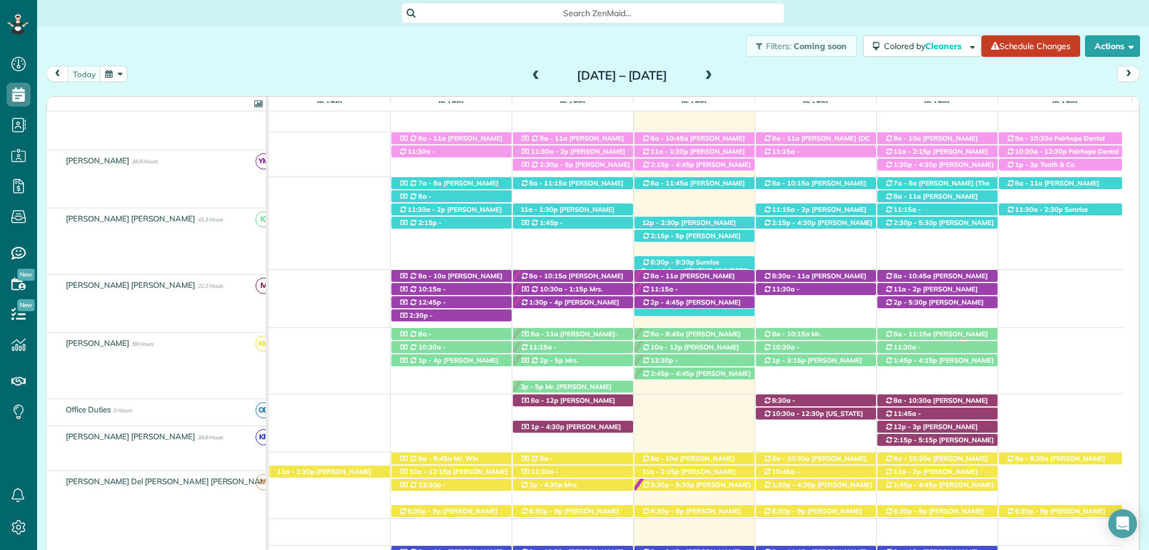
scroll to position [300, 0]
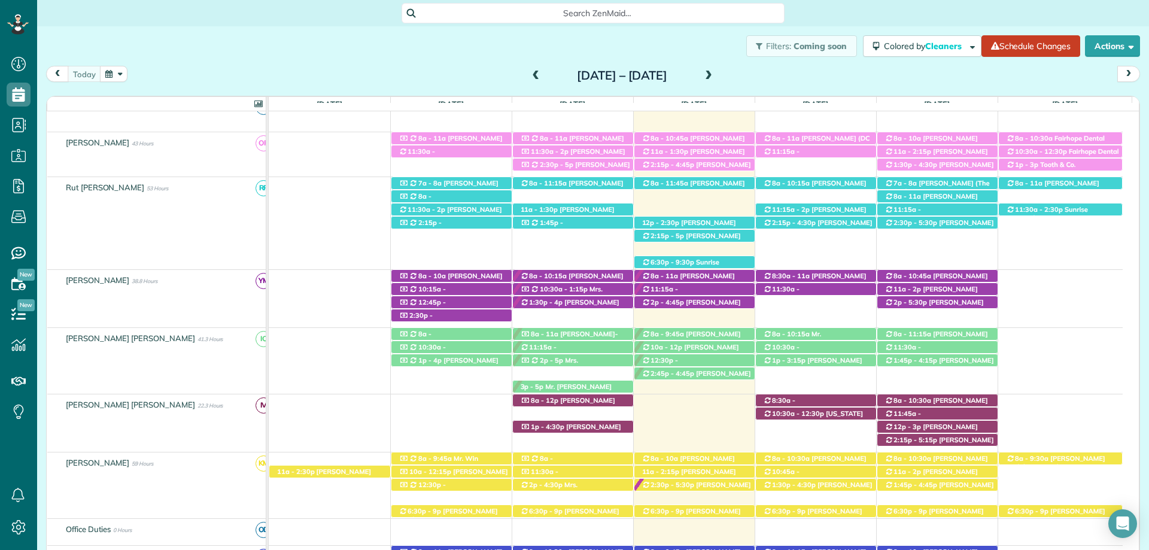
click at [858, 16] on div "Search ZenMaid…" at bounding box center [593, 13] width 1112 height 20
click at [687, 150] on span "[PERSON_NAME] ([PHONE_NUMBER])" at bounding box center [694, 155] width 104 height 17
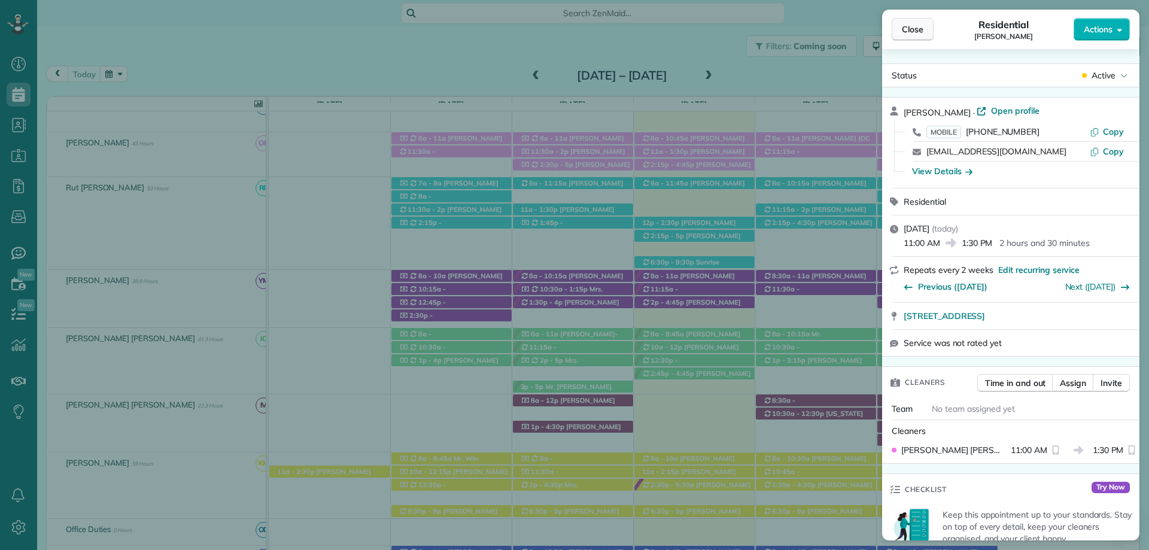
click at [911, 28] on span "Close" at bounding box center [913, 29] width 22 height 12
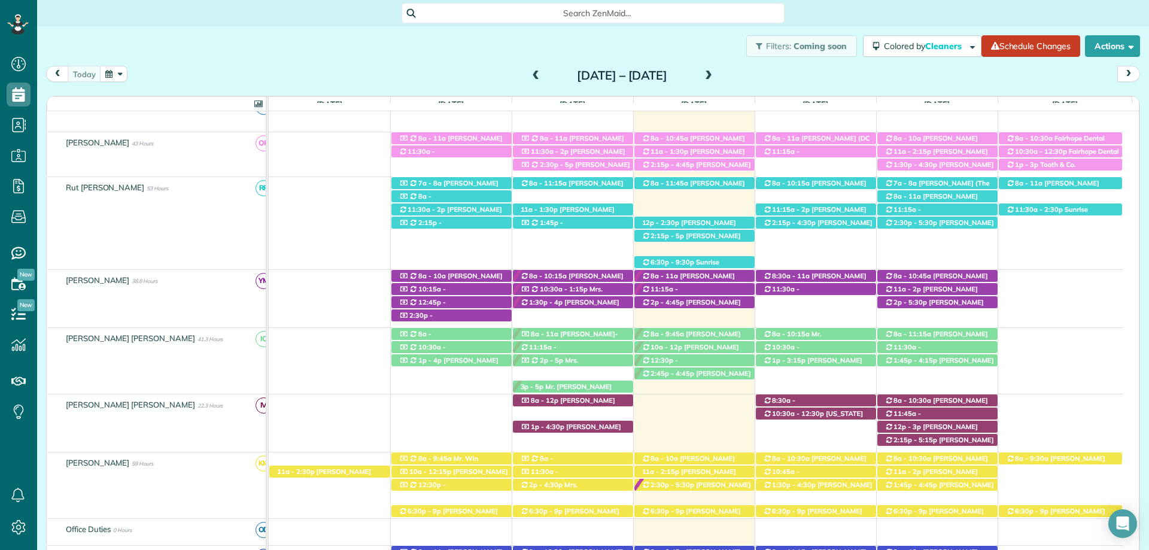
drag, startPoint x: 551, startPoint y: 62, endPoint x: 607, endPoint y: 86, distance: 60.9
click at [551, 62] on div "Filters: Coming soon Colored by Cleaners Color by Cleaner Color by Team Color b…" at bounding box center [593, 46] width 1112 height 40
click at [712, 150] on span "[PERSON_NAME] ([PHONE_NUMBER])" at bounding box center [694, 155] width 104 height 17
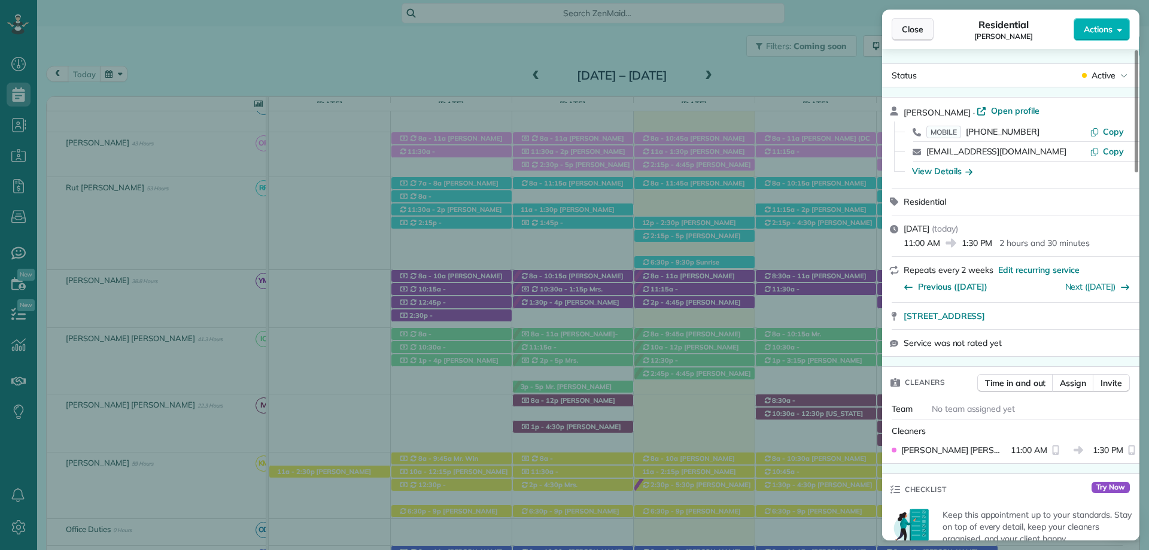
click at [908, 26] on span "Close" at bounding box center [913, 29] width 22 height 12
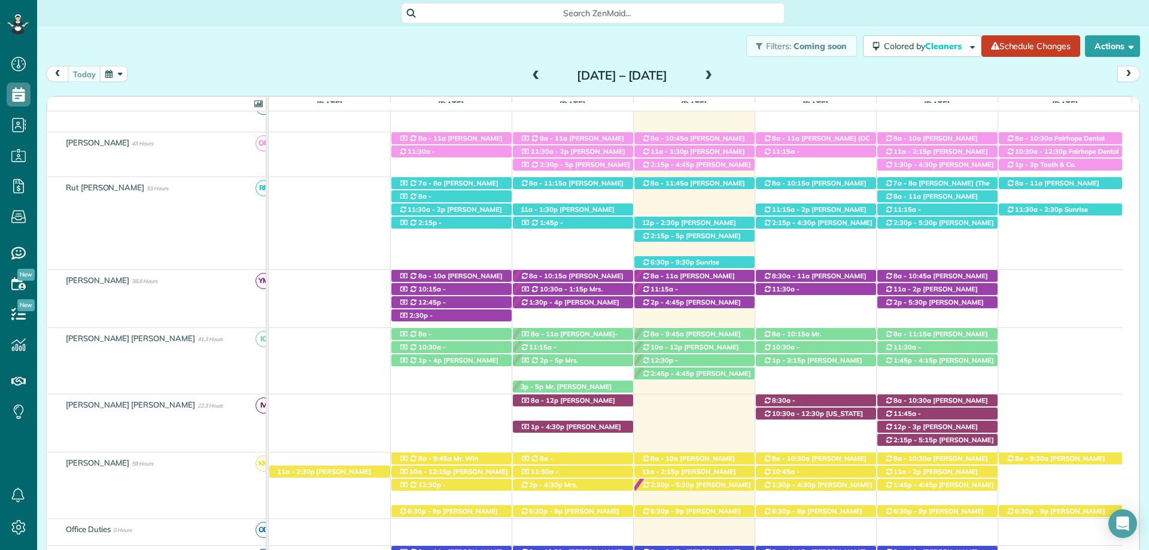
click at [706, 166] on span "[PERSON_NAME] ([PHONE_NUMBER])" at bounding box center [697, 168] width 110 height 17
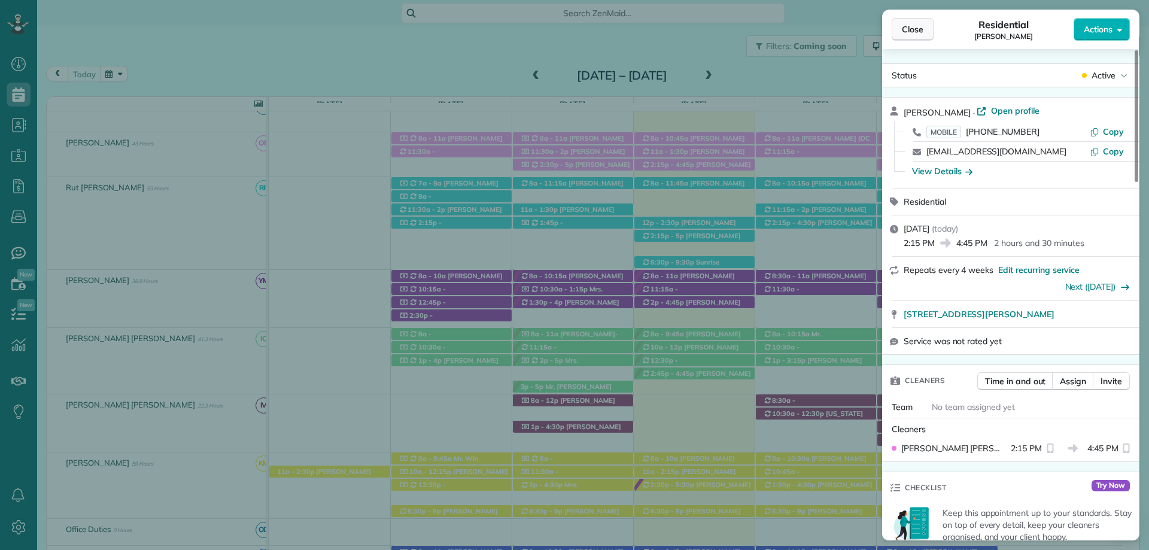
click at [912, 29] on span "Close" at bounding box center [913, 29] width 22 height 12
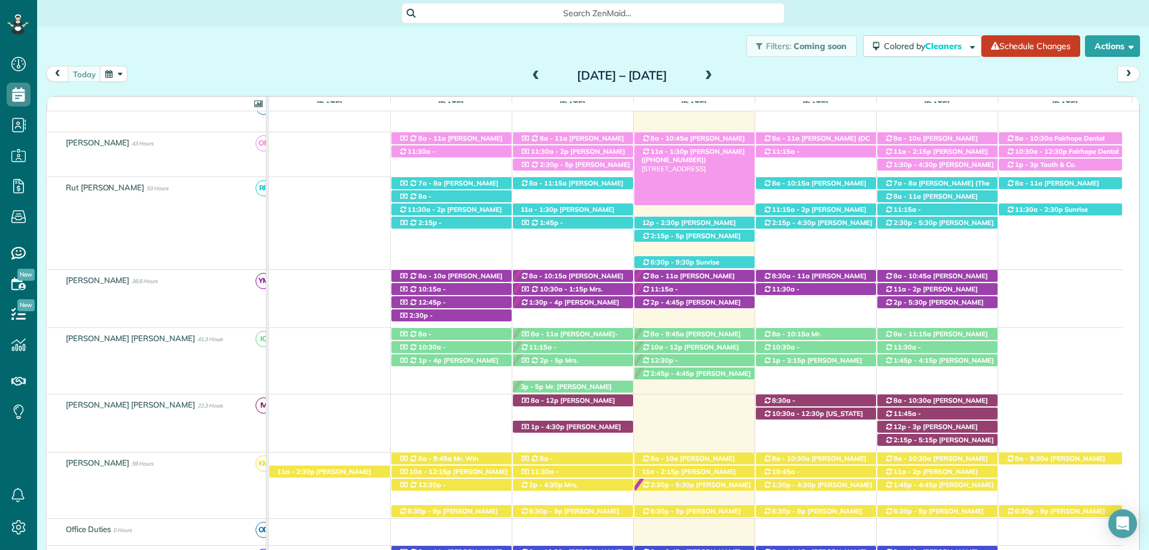
click at [708, 151] on span "[PERSON_NAME] ([PHONE_NUMBER])" at bounding box center [694, 155] width 104 height 17
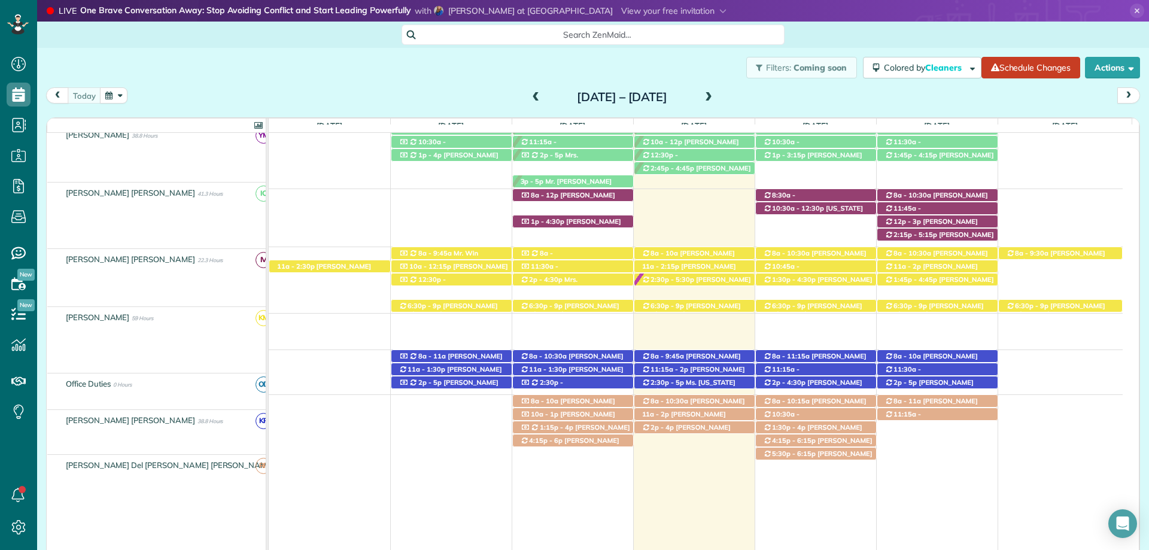
scroll to position [527, 0]
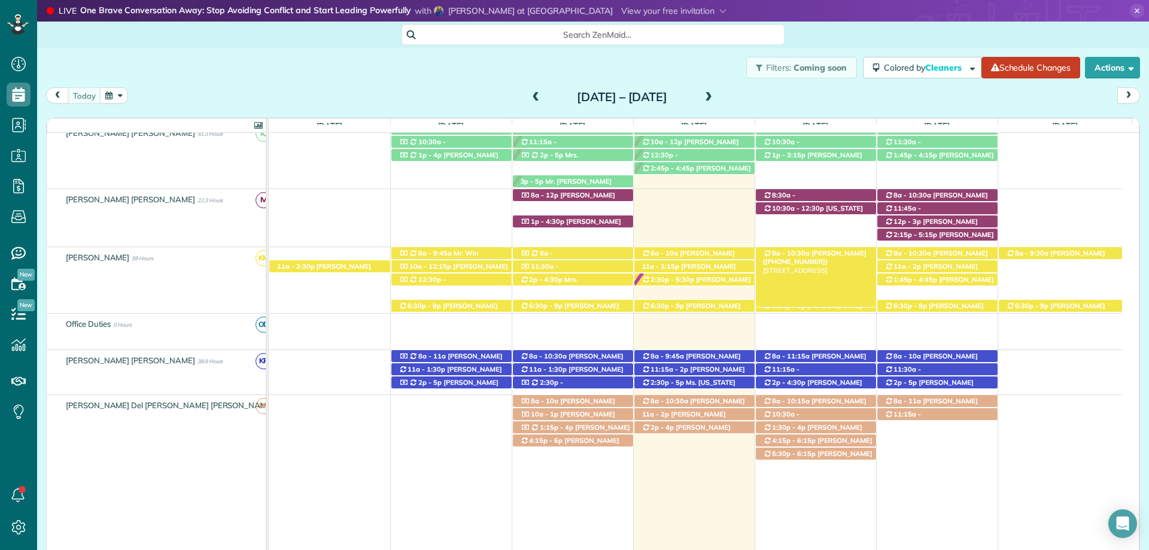
click at [829, 251] on span "[PERSON_NAME] ([PHONE_NUMBER])" at bounding box center [815, 257] width 104 height 17
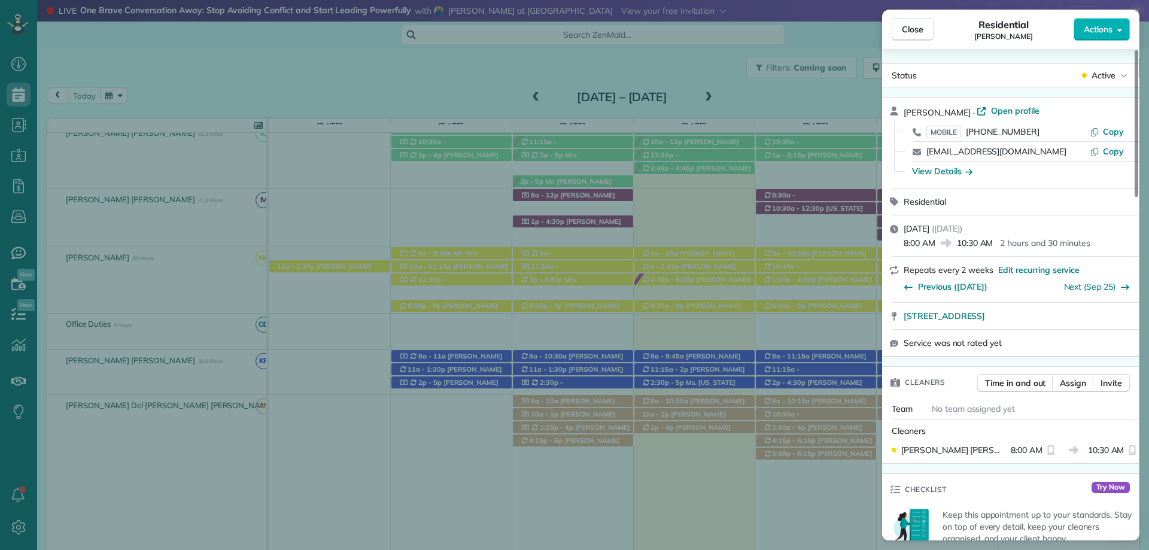
scroll to position [60, 0]
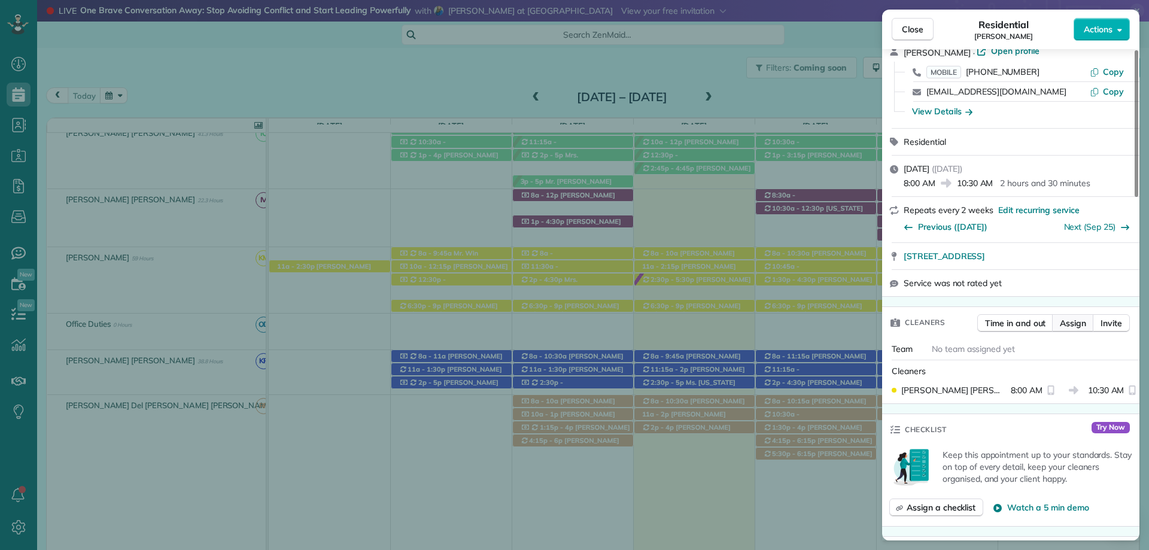
click at [1078, 315] on button "Assign" at bounding box center [1073, 323] width 42 height 18
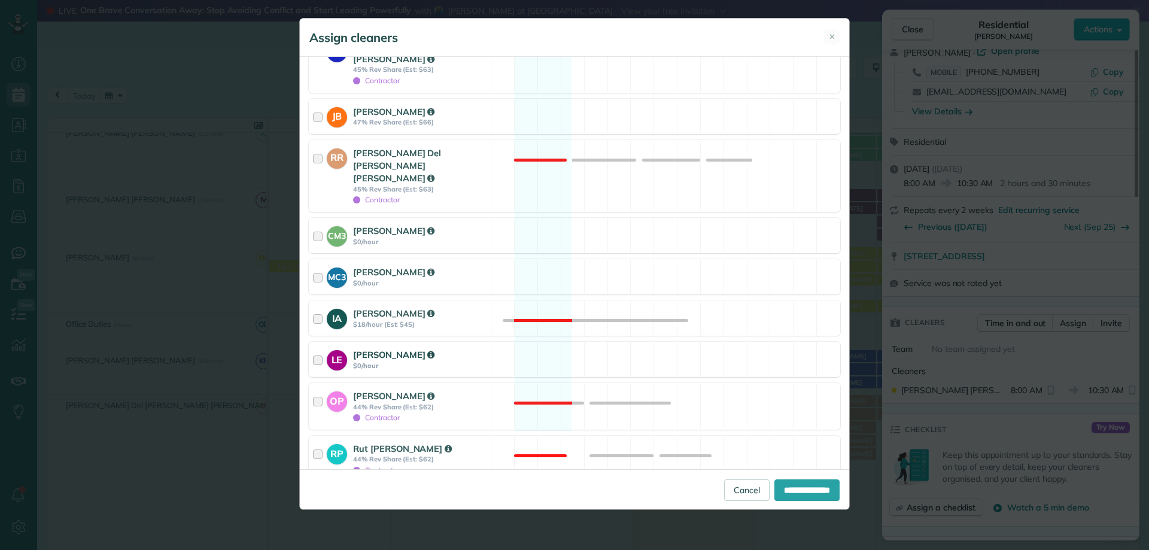
scroll to position [503, 0]
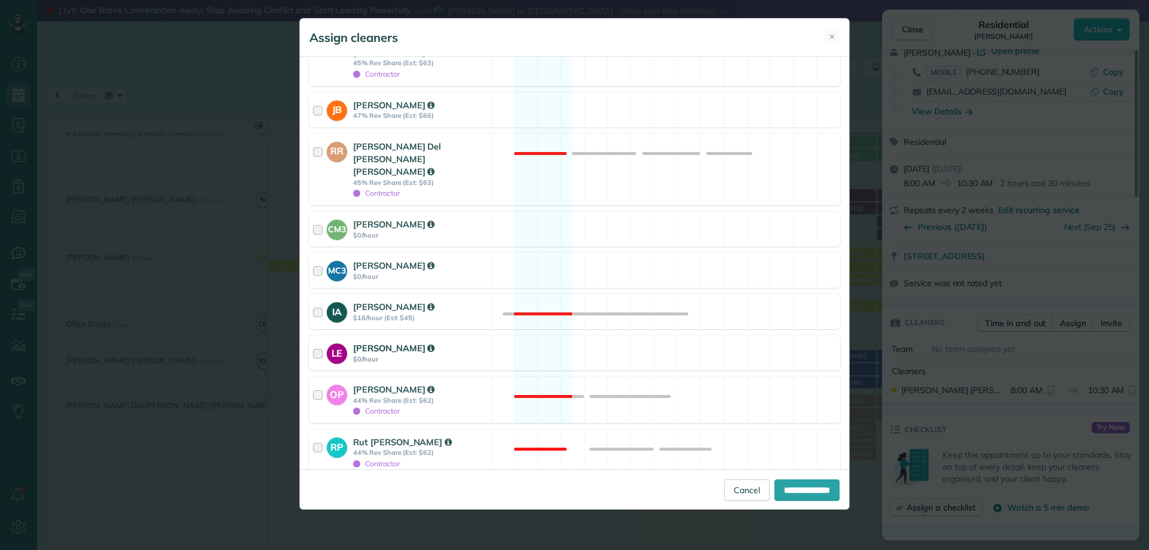
click at [328, 344] on strong "LE" at bounding box center [337, 352] width 20 height 17
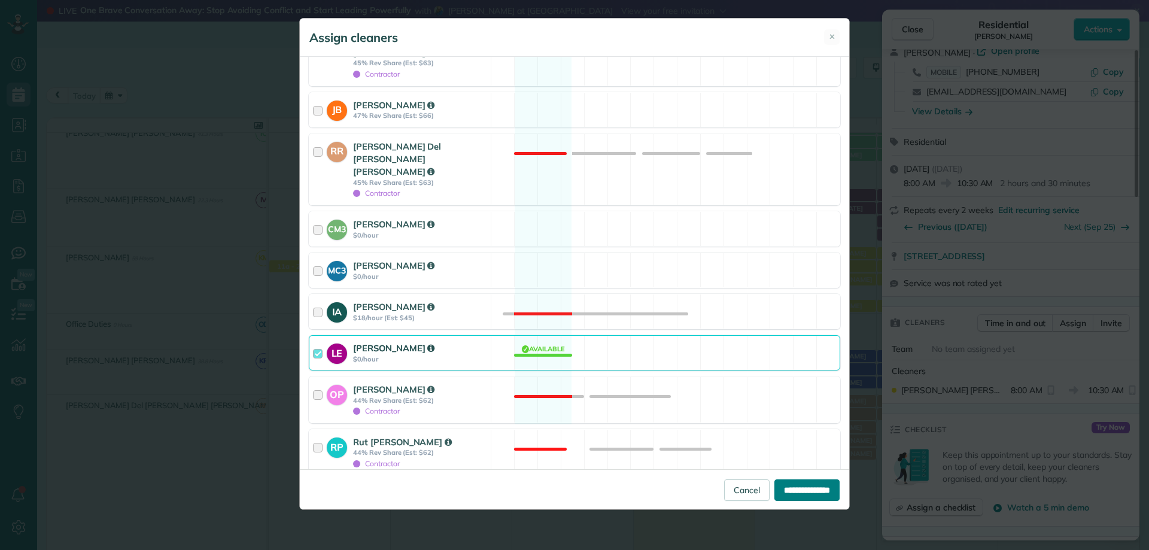
click at [792, 490] on input "**********" at bounding box center [807, 491] width 65 height 22
type input "**********"
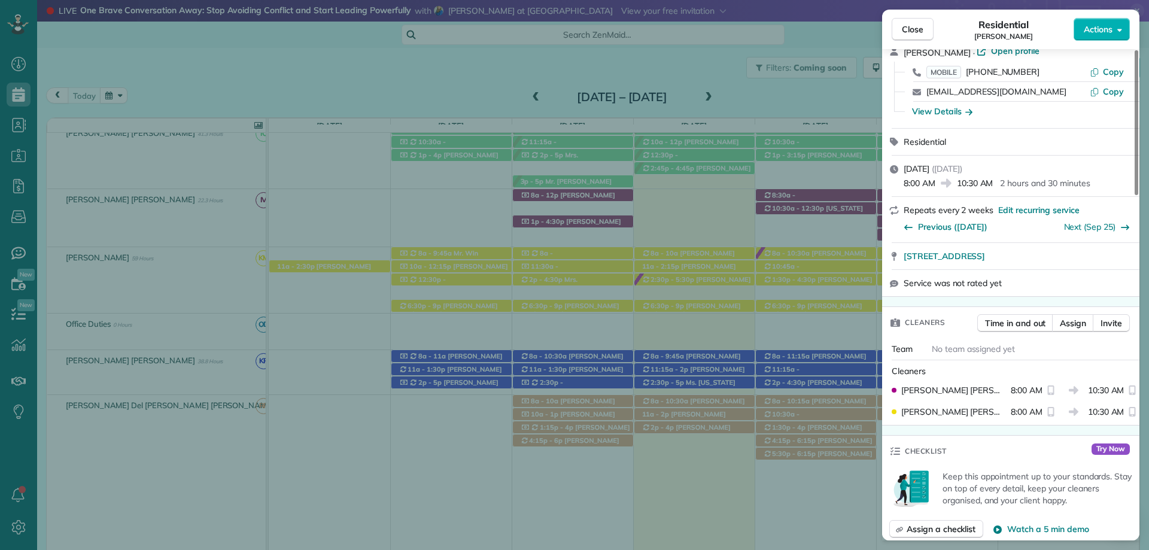
click at [920, 26] on span "Close" at bounding box center [913, 29] width 22 height 12
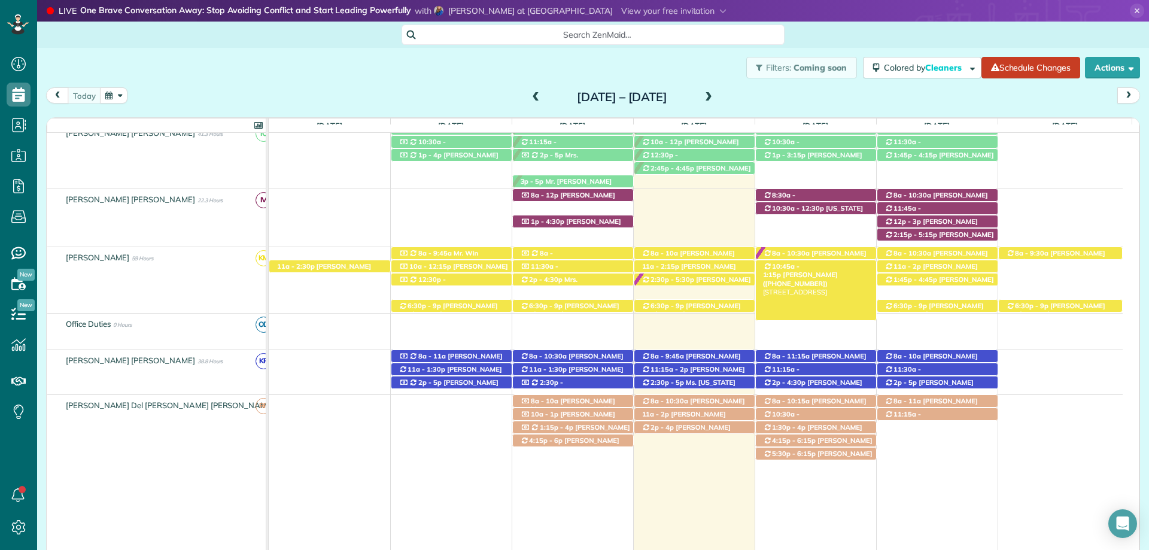
click at [838, 263] on div "10:45a - 1:15p [PERSON_NAME] ([PHONE_NUMBER]) [STREET_ADDRESS]" at bounding box center [816, 266] width 120 height 13
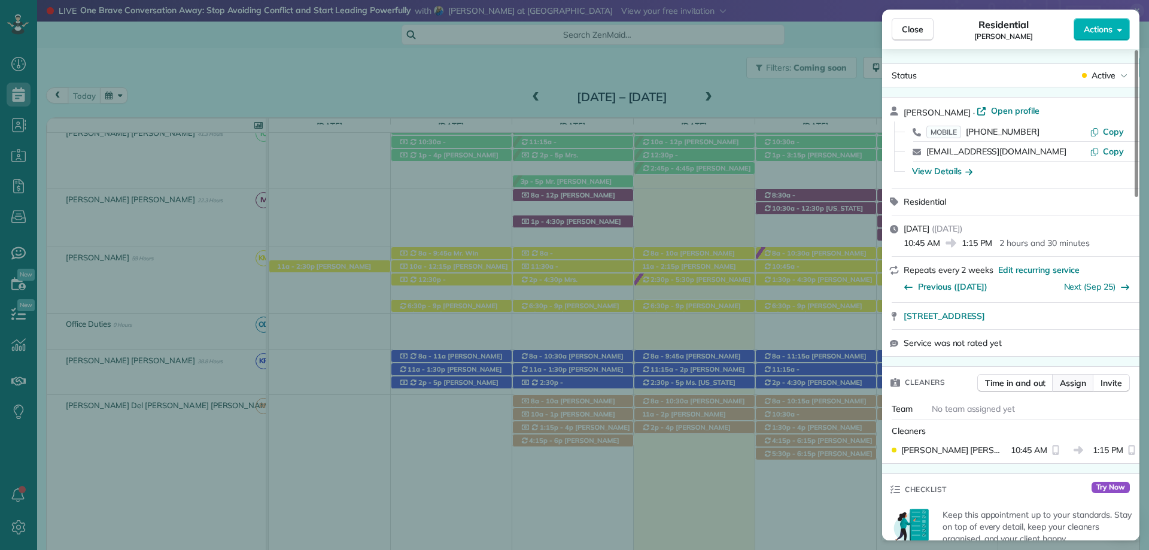
click at [1067, 381] on span "Assign" at bounding box center [1073, 383] width 26 height 12
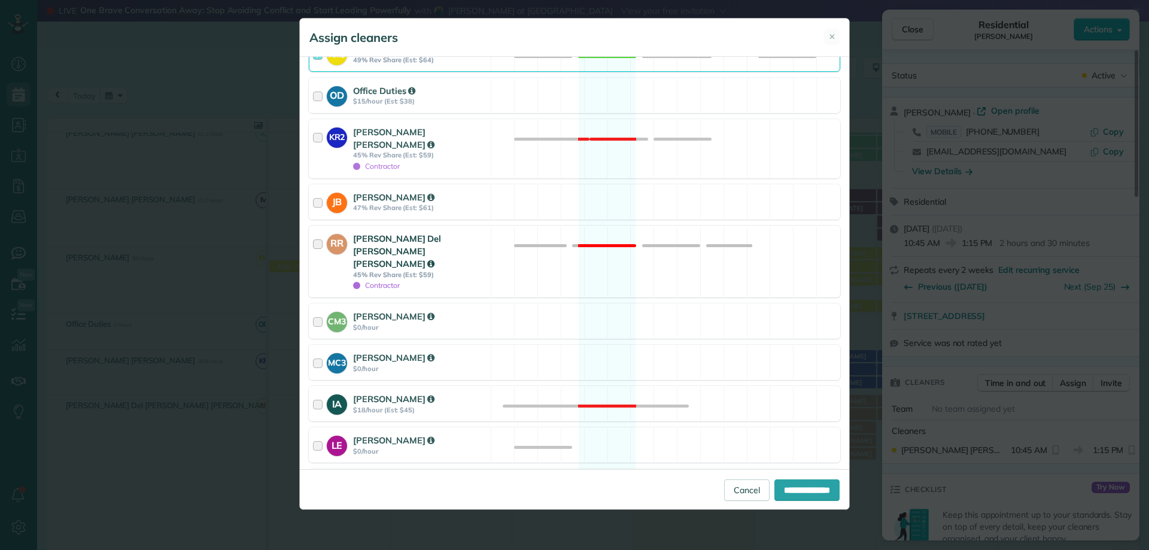
scroll to position [419, 0]
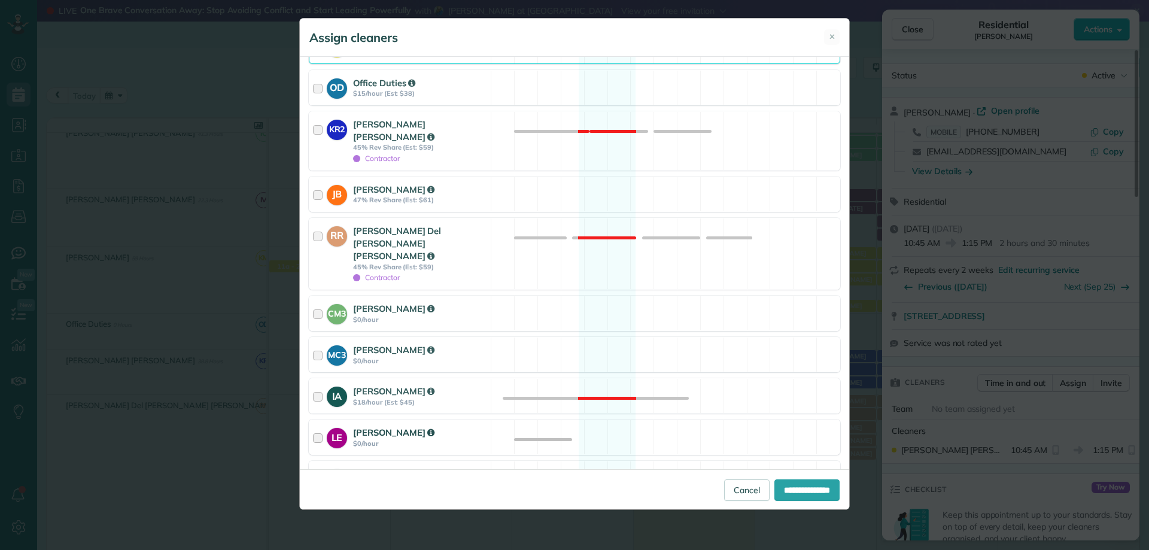
click at [329, 428] on strong "LE" at bounding box center [337, 436] width 20 height 17
click at [784, 483] on input "**********" at bounding box center [807, 491] width 65 height 22
type input "**********"
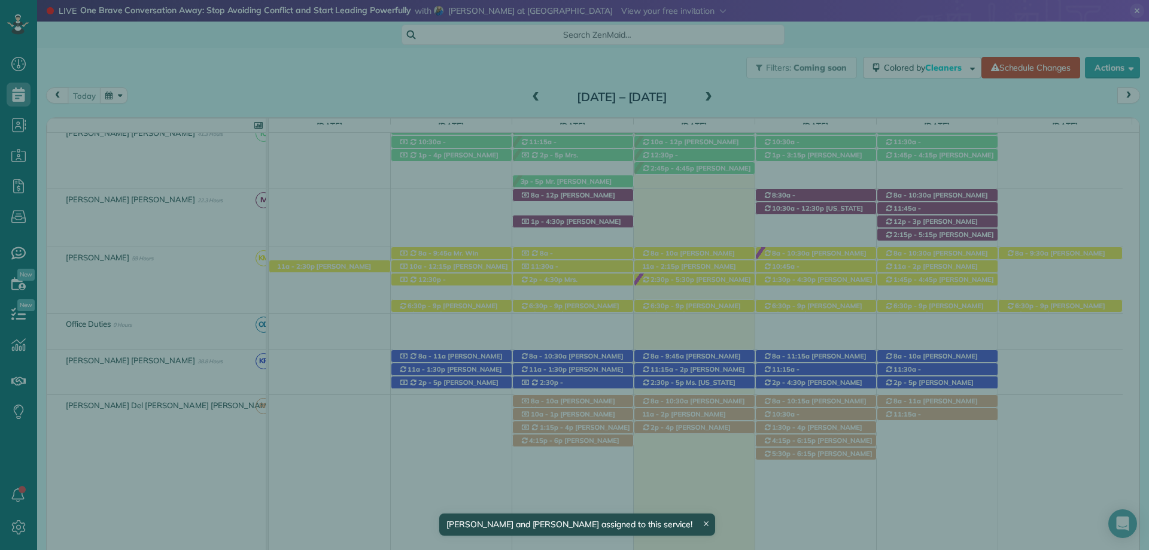
click at [920, 26] on span "Close" at bounding box center [913, 29] width 22 height 12
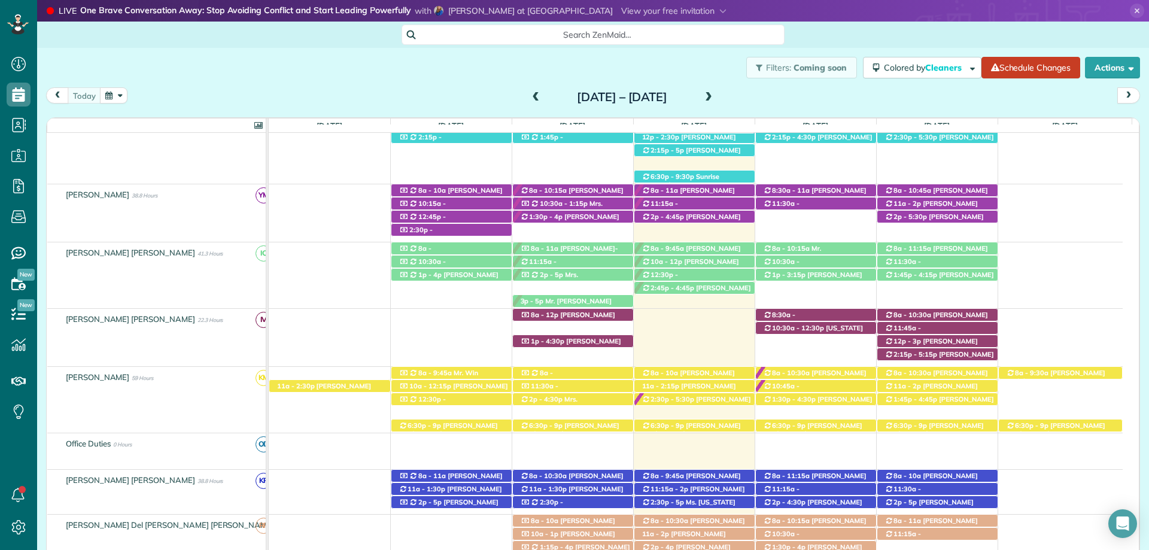
scroll to position [287, 0]
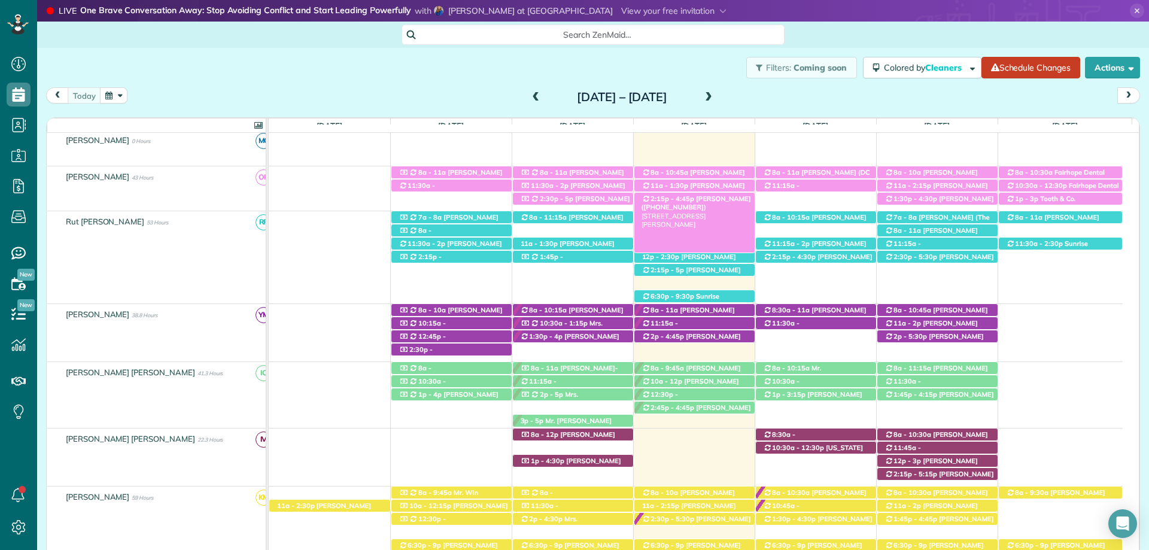
click at [700, 199] on span "[PERSON_NAME] ([PHONE_NUMBER])" at bounding box center [697, 203] width 110 height 17
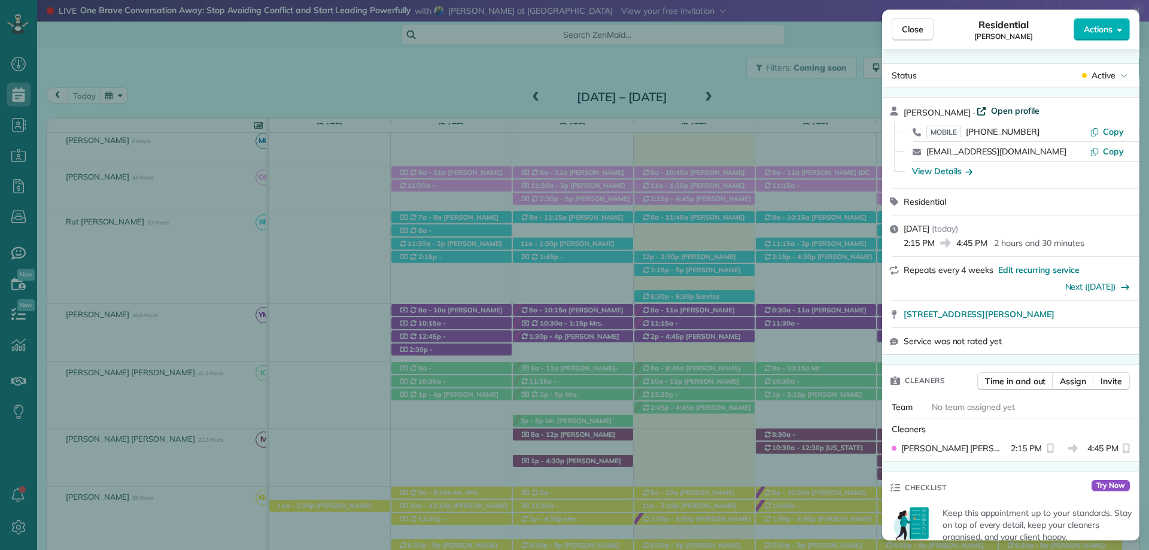
click at [1000, 108] on span "Open profile" at bounding box center [1015, 111] width 48 height 12
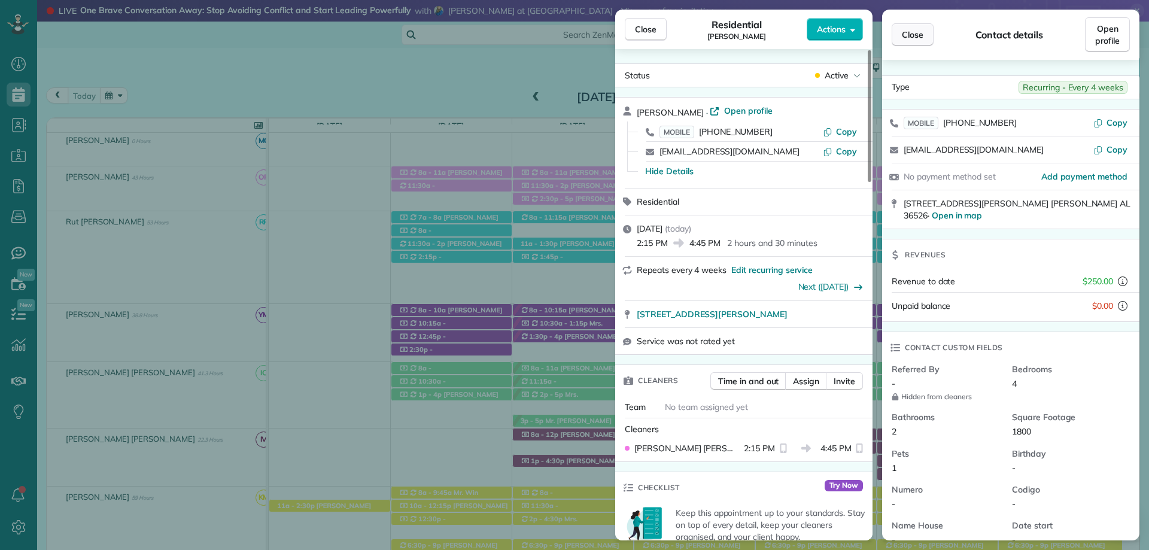
click at [908, 28] on button "Close" at bounding box center [913, 34] width 42 height 23
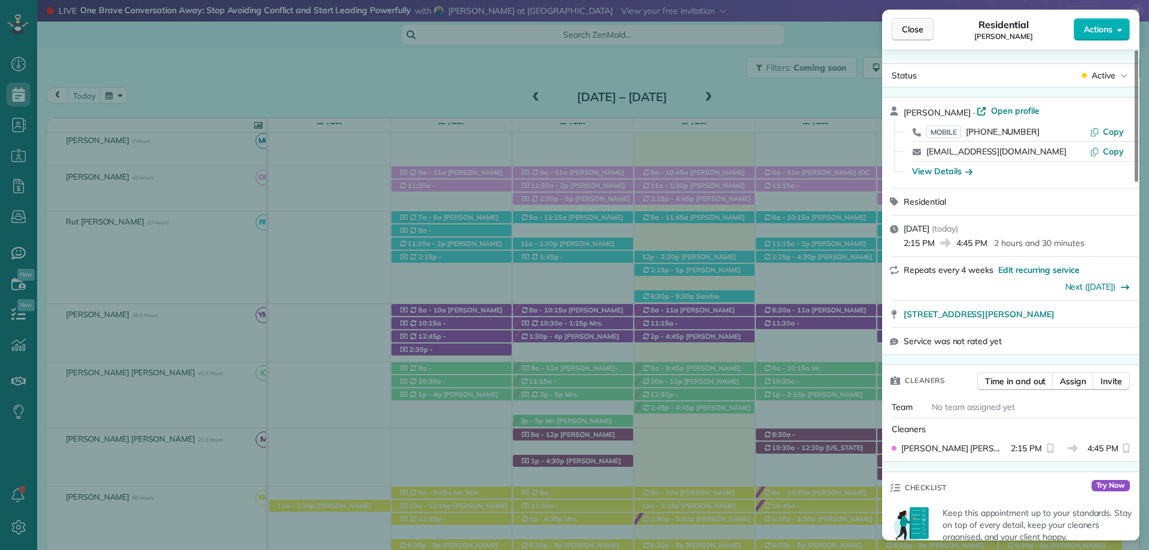
click at [917, 26] on span "Close" at bounding box center [913, 29] width 22 height 12
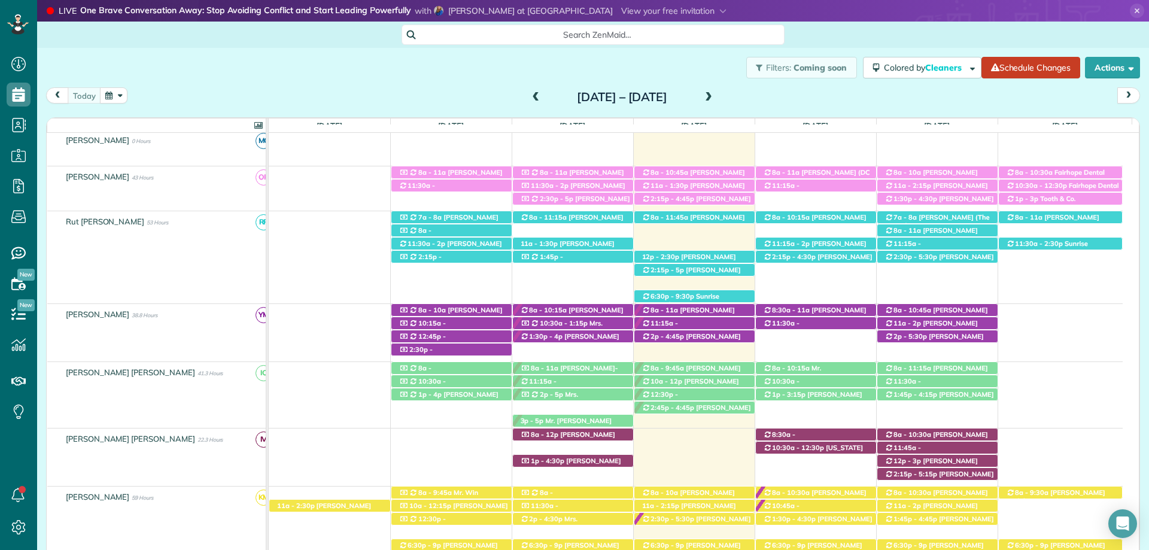
scroll to position [347, 0]
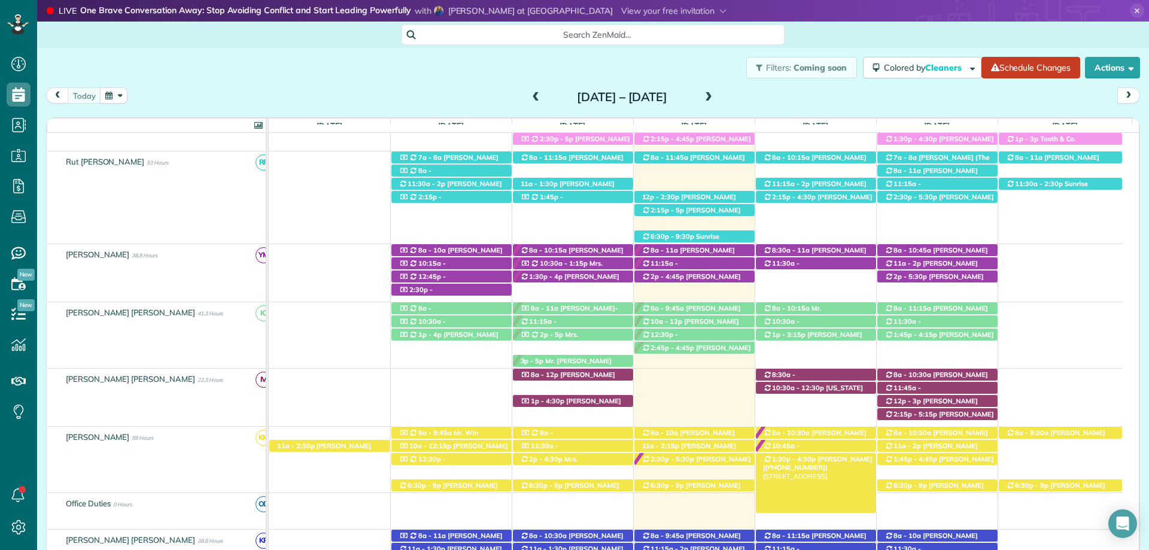
click at [805, 462] on span "1:30p - 4:30p" at bounding box center [794, 459] width 45 height 8
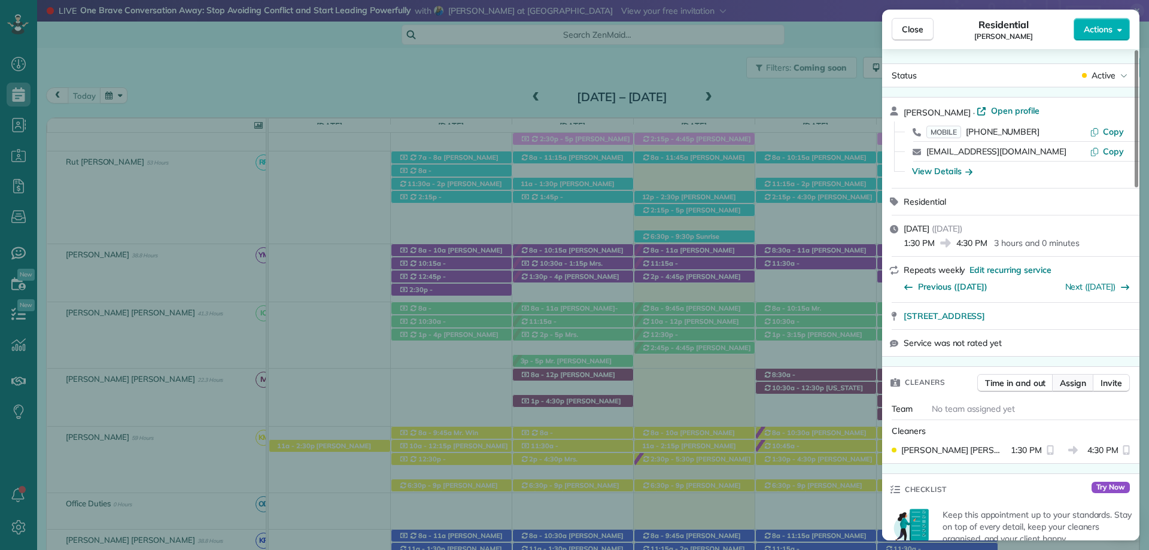
click at [1070, 381] on span "Assign" at bounding box center [1073, 383] width 26 height 12
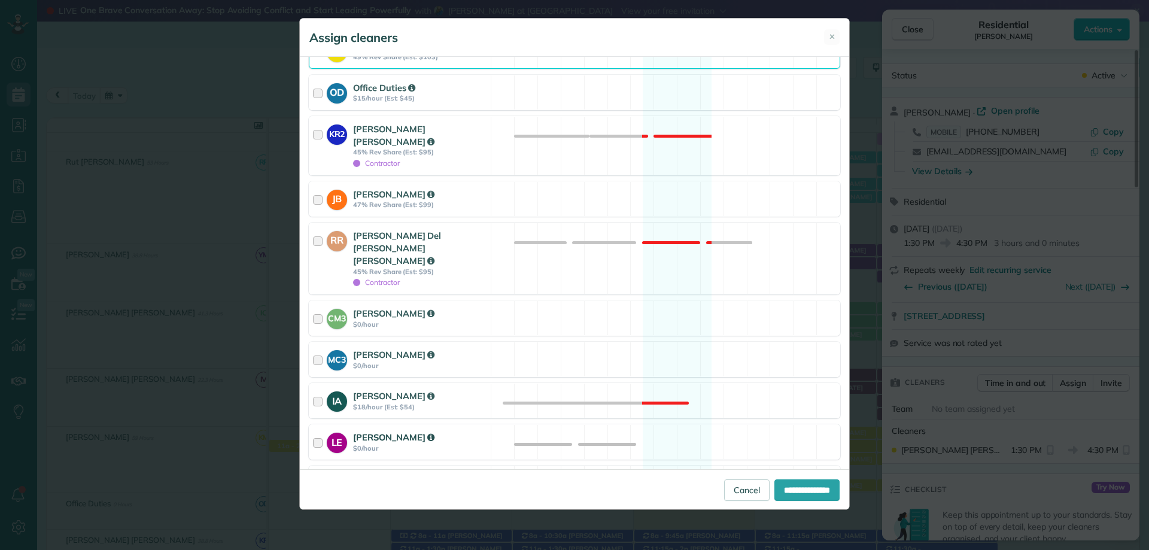
scroll to position [419, 0]
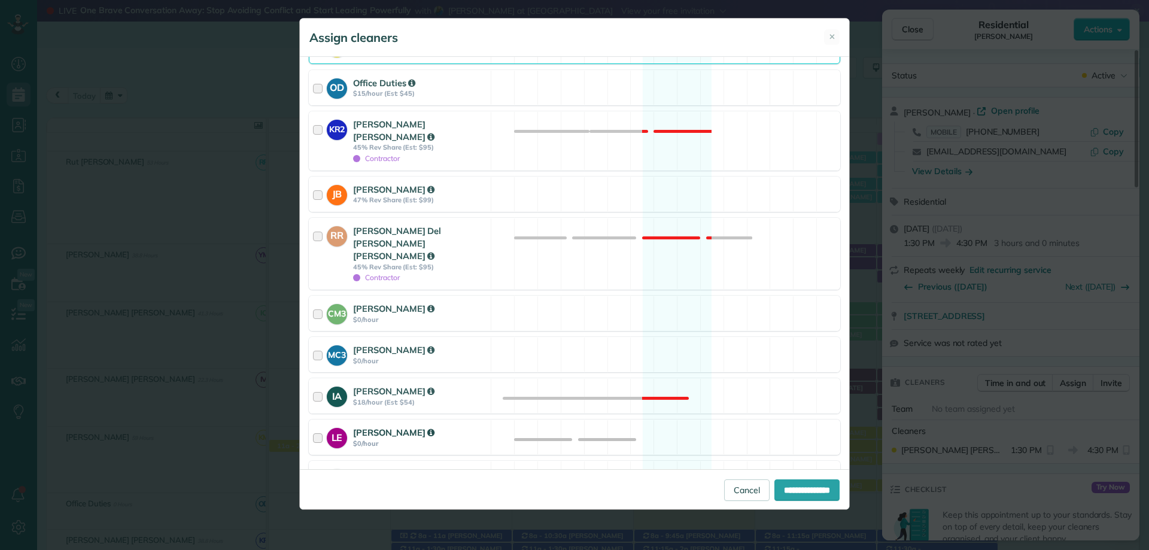
click at [346, 428] on strong "LE" at bounding box center [337, 436] width 20 height 17
click at [797, 488] on input "**********" at bounding box center [807, 491] width 65 height 22
type input "**********"
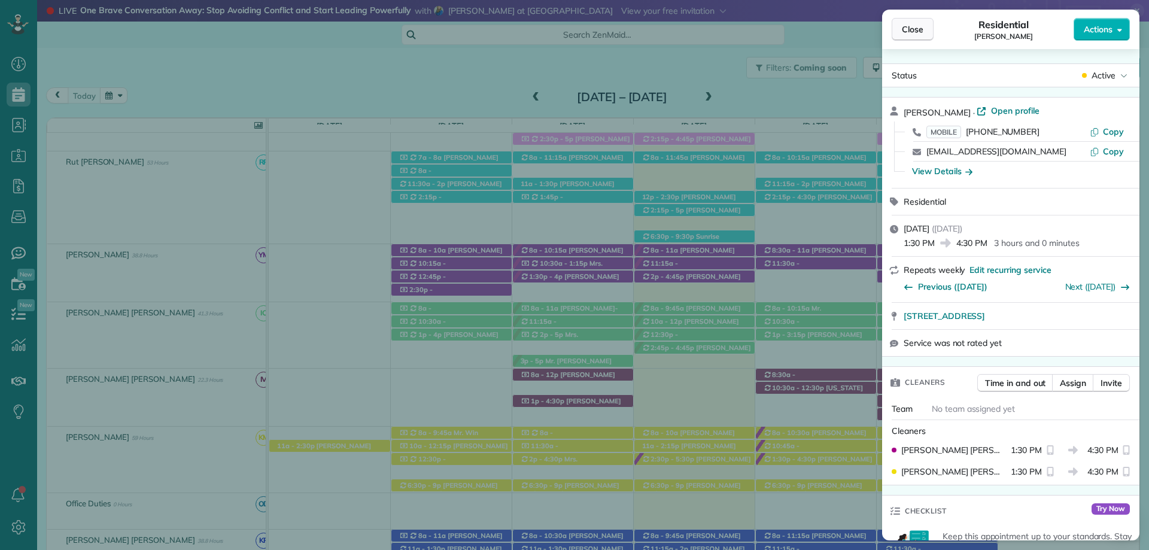
click at [921, 27] on span "Close" at bounding box center [913, 29] width 22 height 12
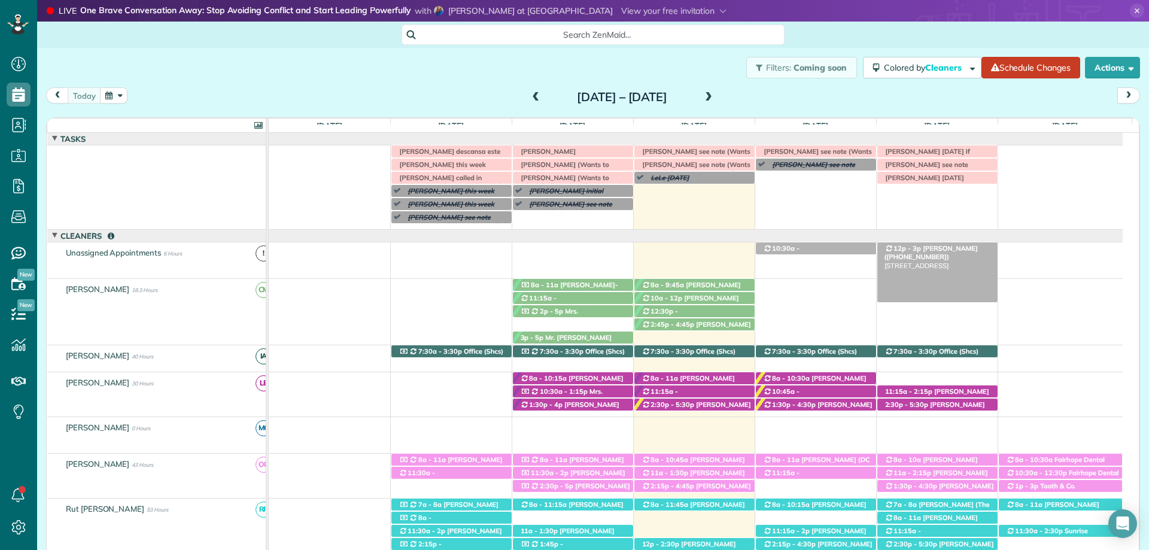
click at [927, 250] on span "[PERSON_NAME] ([PHONE_NUMBER])" at bounding box center [931, 252] width 93 height 17
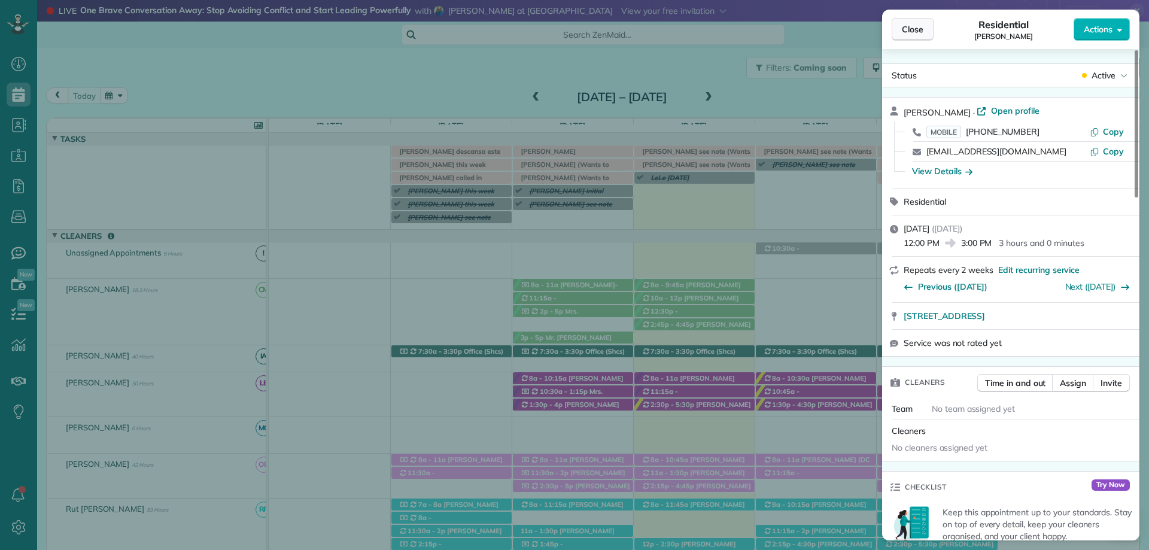
click at [914, 35] on button "Close" at bounding box center [913, 29] width 42 height 23
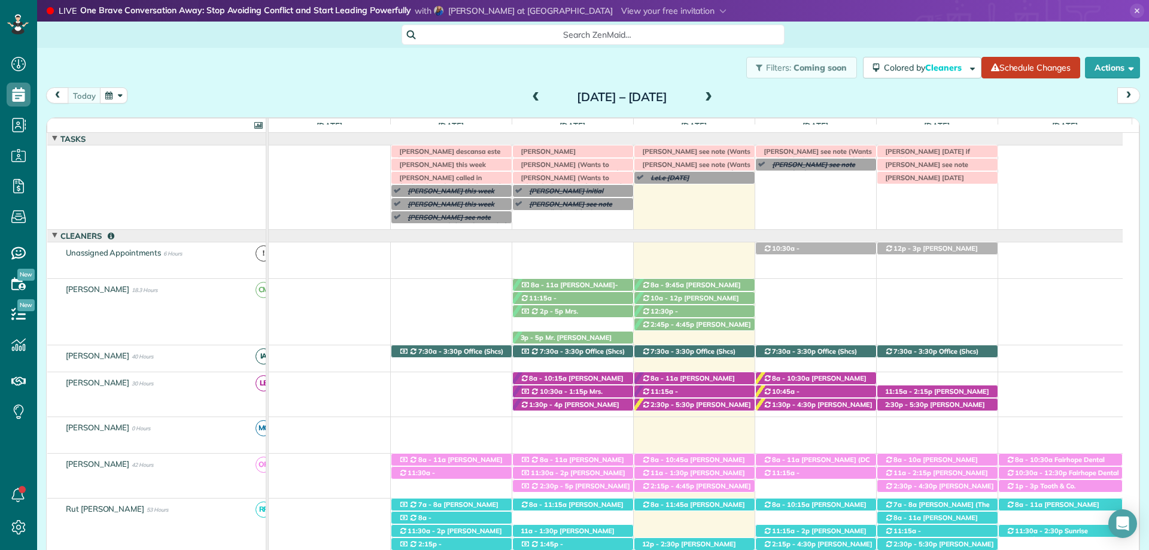
scroll to position [120, 0]
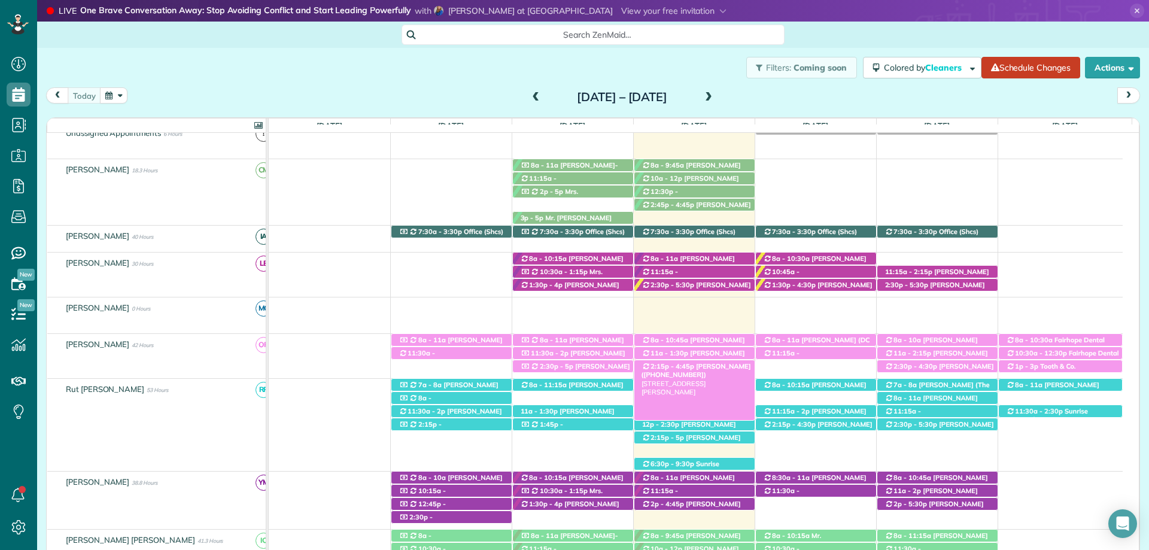
click at [683, 366] on span "2:15p - 4:45p" at bounding box center [672, 366] width 45 height 8
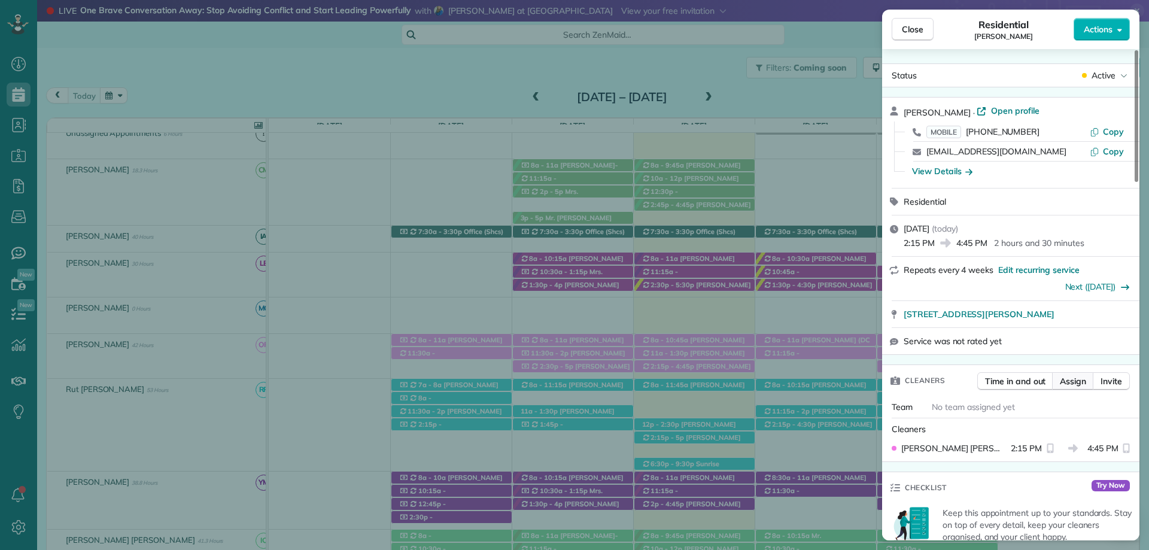
click at [1072, 382] on span "Assign" at bounding box center [1073, 381] width 26 height 12
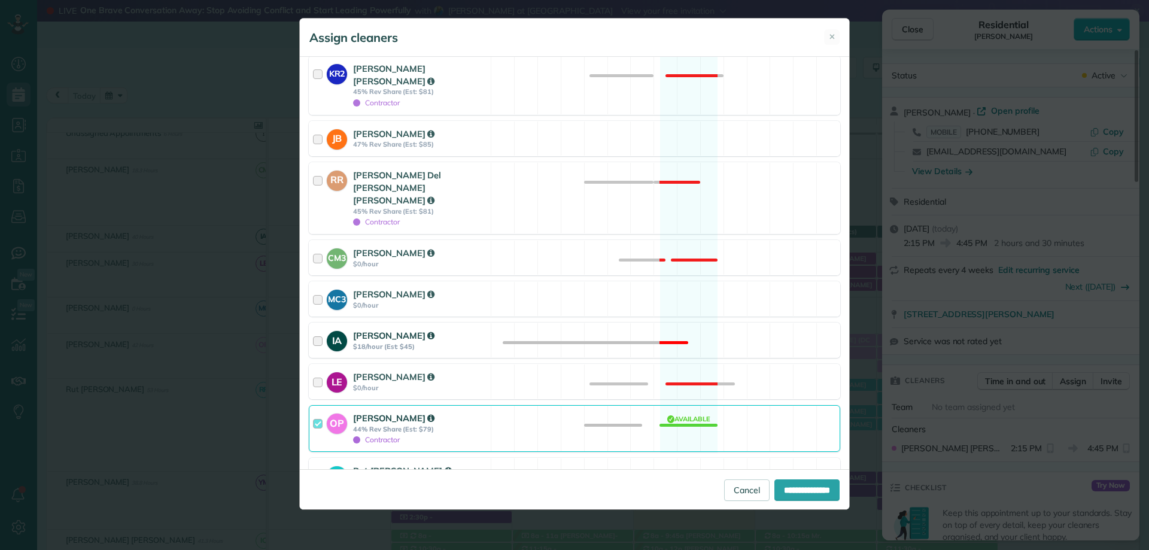
scroll to position [479, 0]
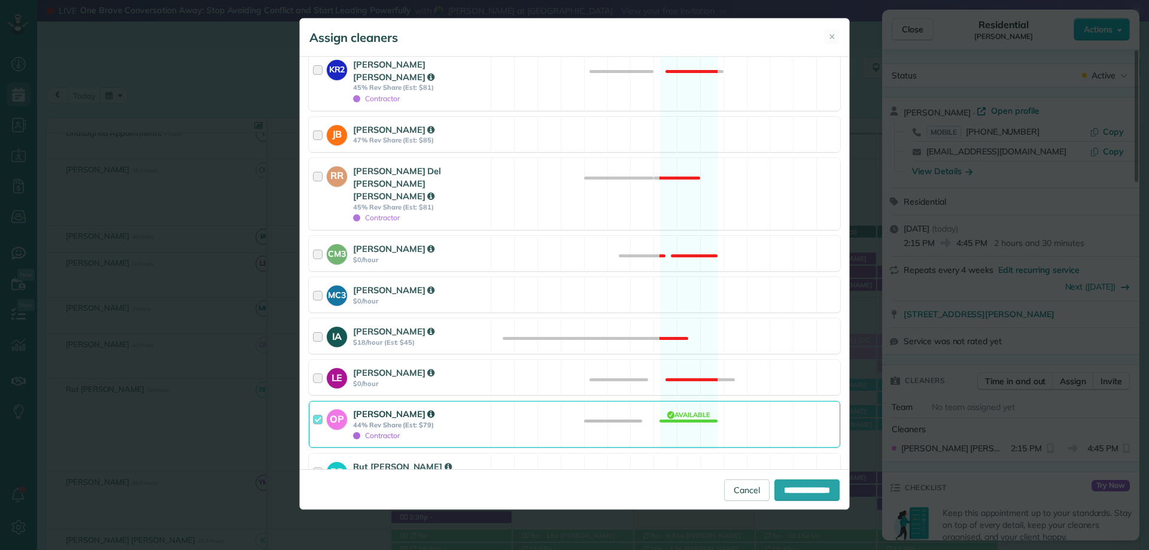
click at [321, 408] on div at bounding box center [320, 425] width 14 height 34
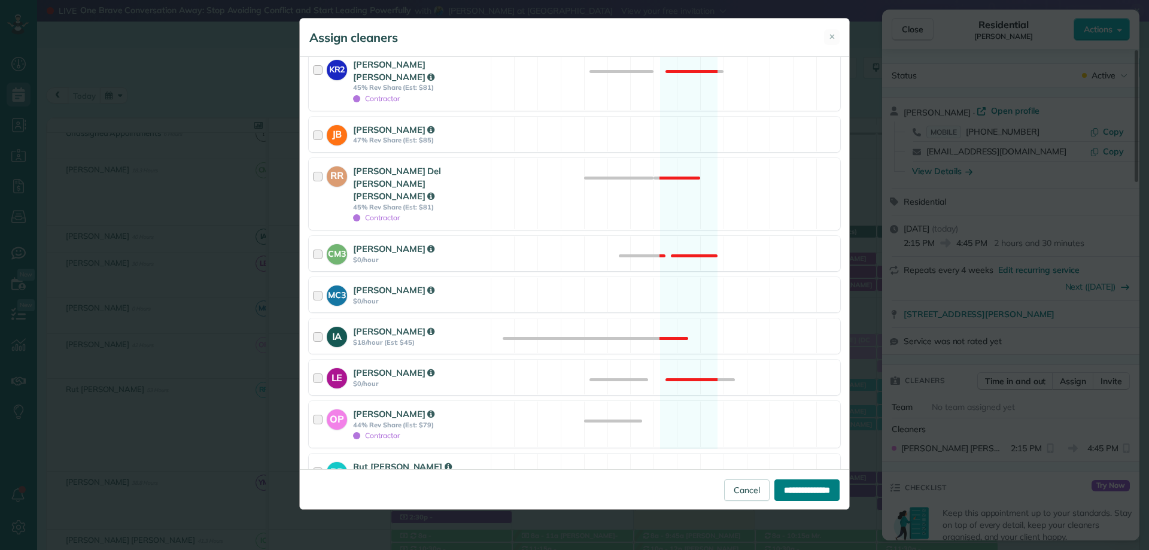
click at [797, 490] on input "**********" at bounding box center [807, 491] width 65 height 22
type input "**********"
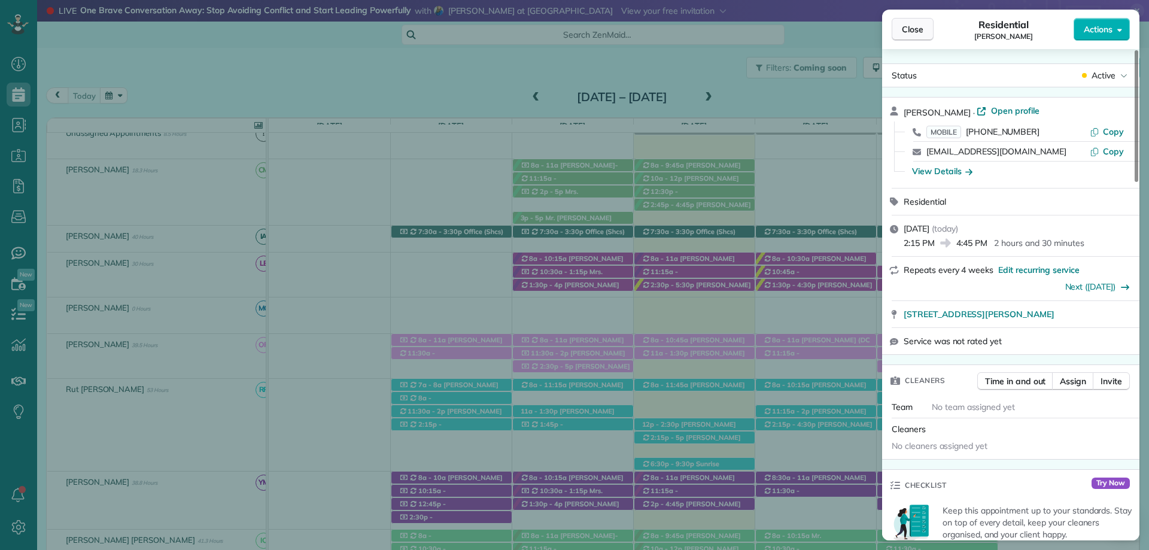
click at [899, 29] on button "Close" at bounding box center [913, 29] width 42 height 23
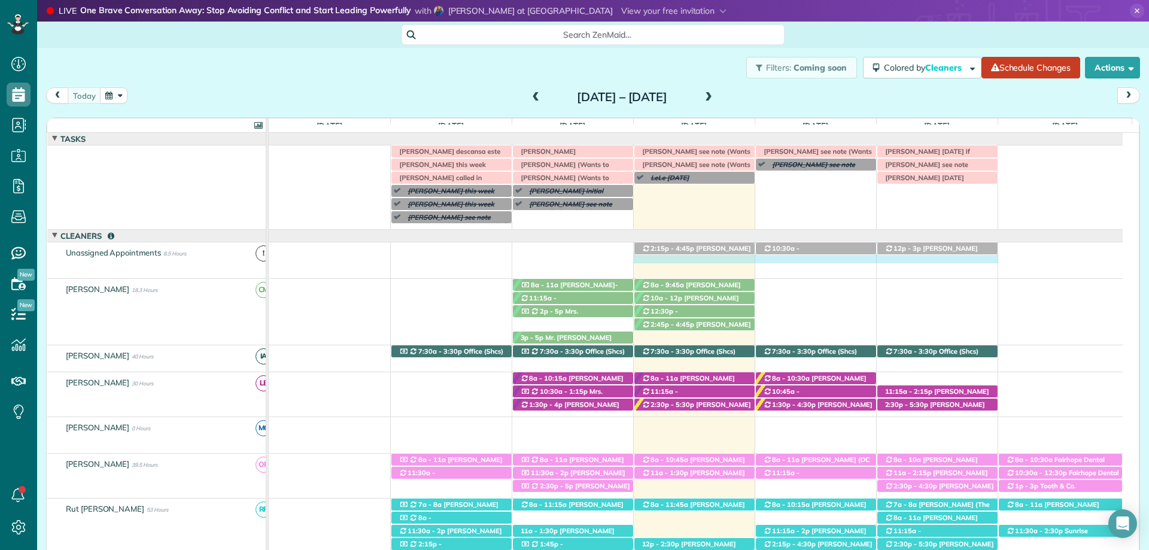
drag, startPoint x: 833, startPoint y: 275, endPoint x: 921, endPoint y: 271, distance: 88.1
click at [921, 271] on td "2:15p - 4:45p [PERSON_NAME] ([PHONE_NUMBER]) [STREET_ADDRESS][PERSON_NAME] 10:3…" at bounding box center [696, 260] width 854 height 37
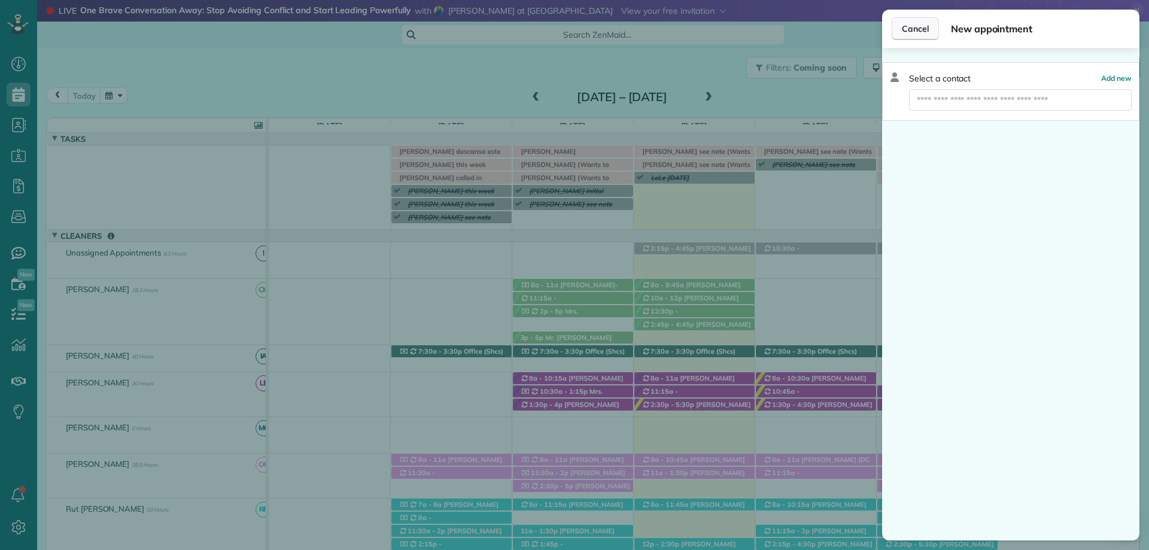
click at [914, 25] on span "Cancel" at bounding box center [915, 29] width 27 height 12
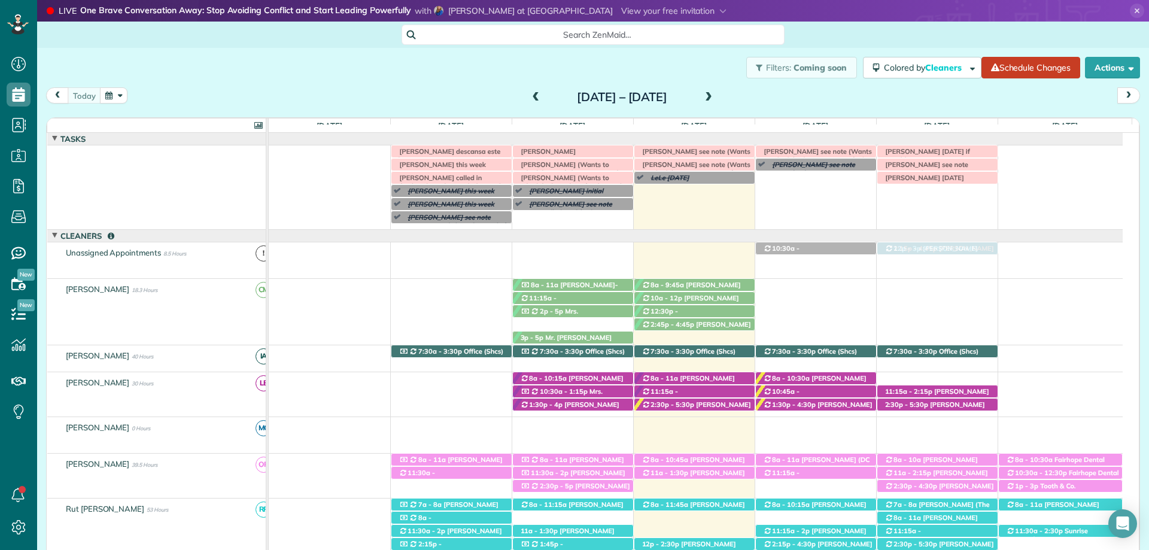
drag, startPoint x: 665, startPoint y: 248, endPoint x: 917, endPoint y: 266, distance: 253.3
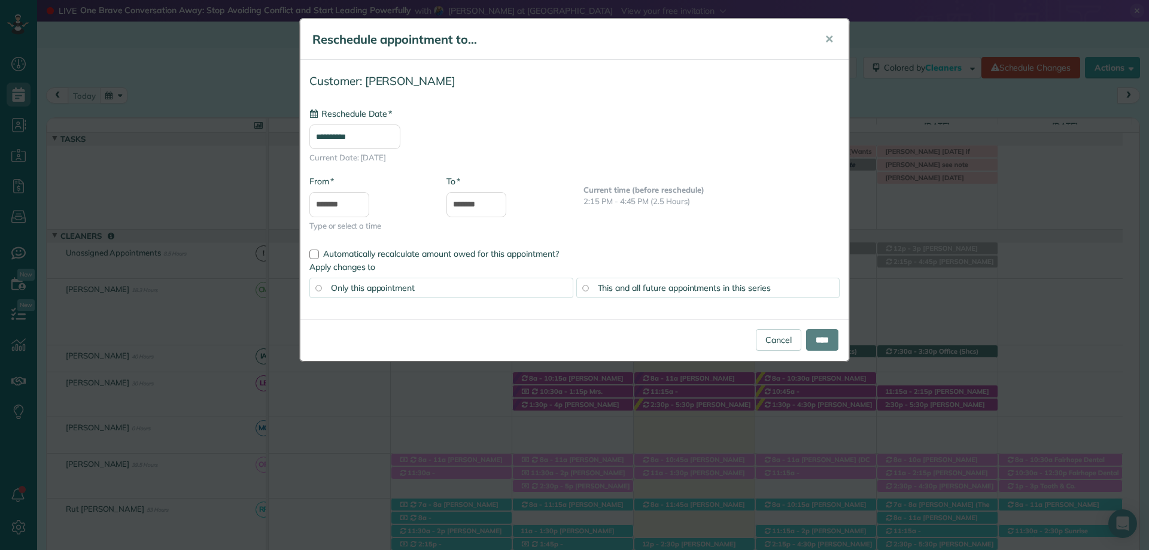
type input "**********"
click at [827, 338] on input "****" at bounding box center [822, 340] width 32 height 22
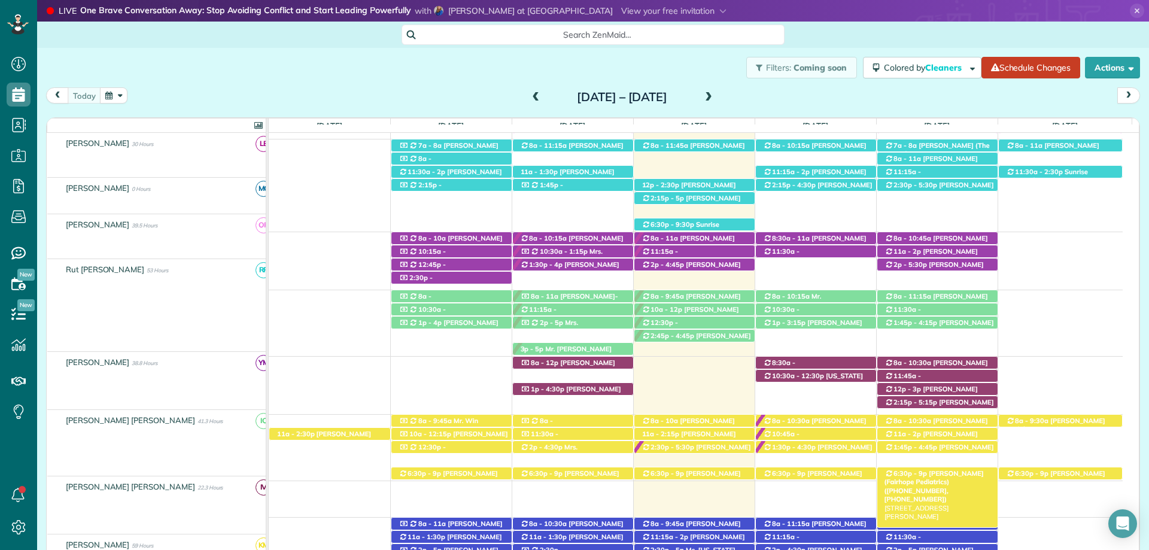
scroll to position [359, 0]
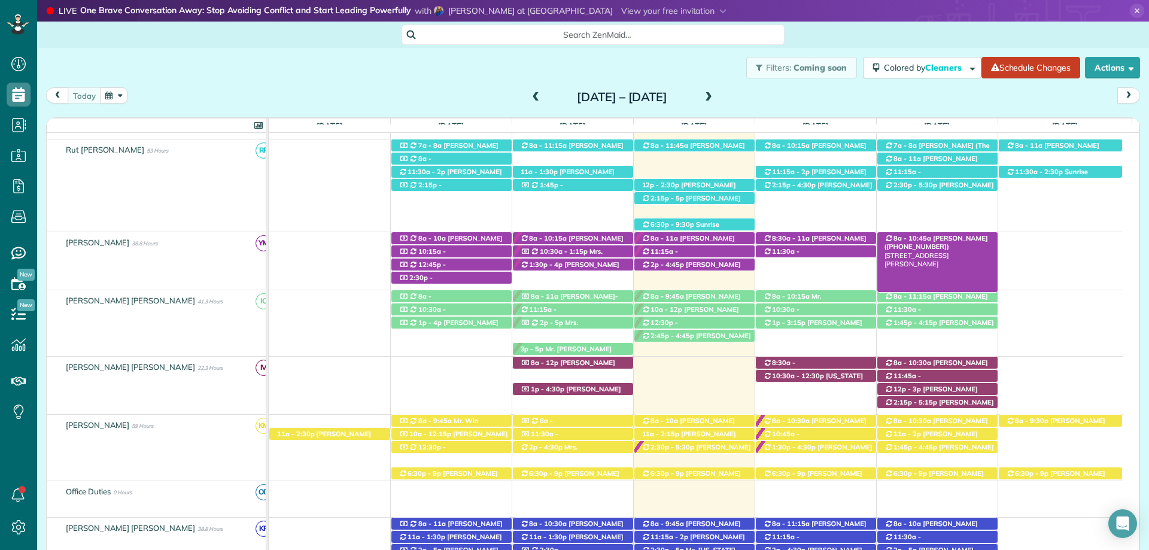
click at [946, 239] on span "[PERSON_NAME] ([PHONE_NUMBER])" at bounding box center [937, 242] width 104 height 17
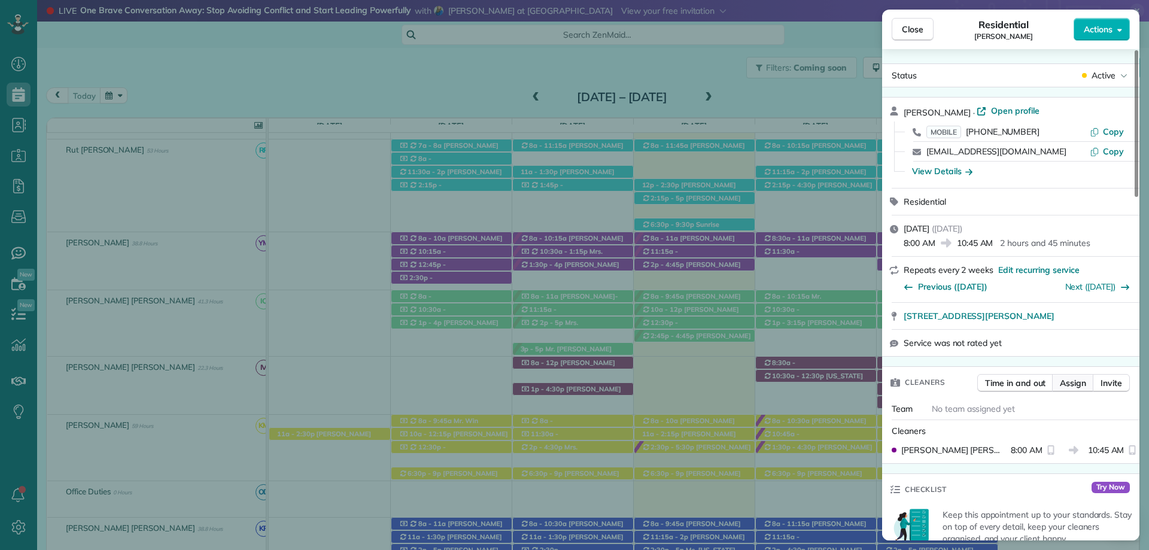
click at [1083, 385] on span "Assign" at bounding box center [1073, 383] width 26 height 12
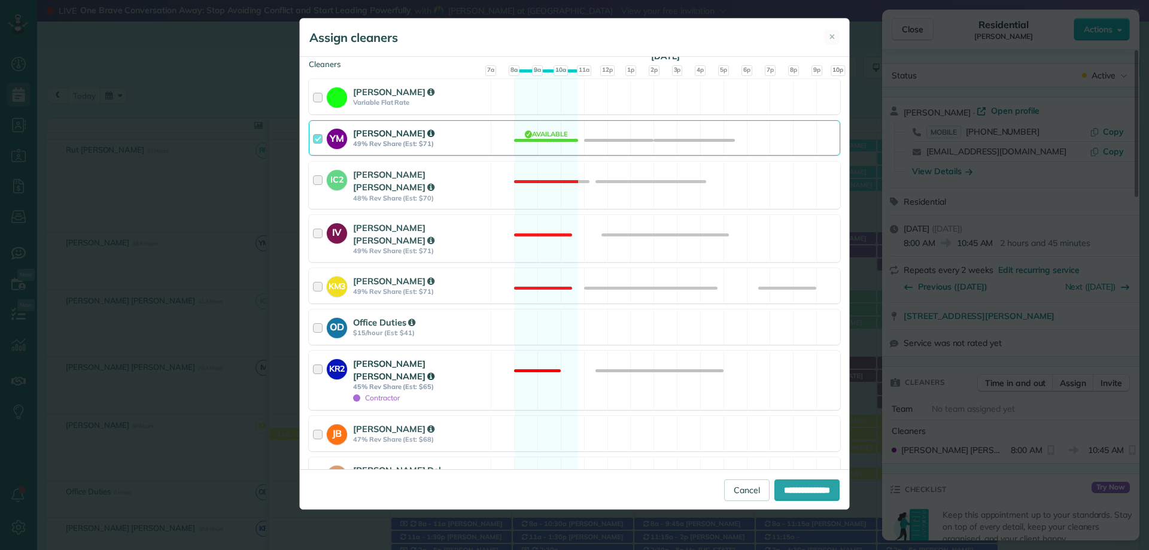
scroll to position [359, 0]
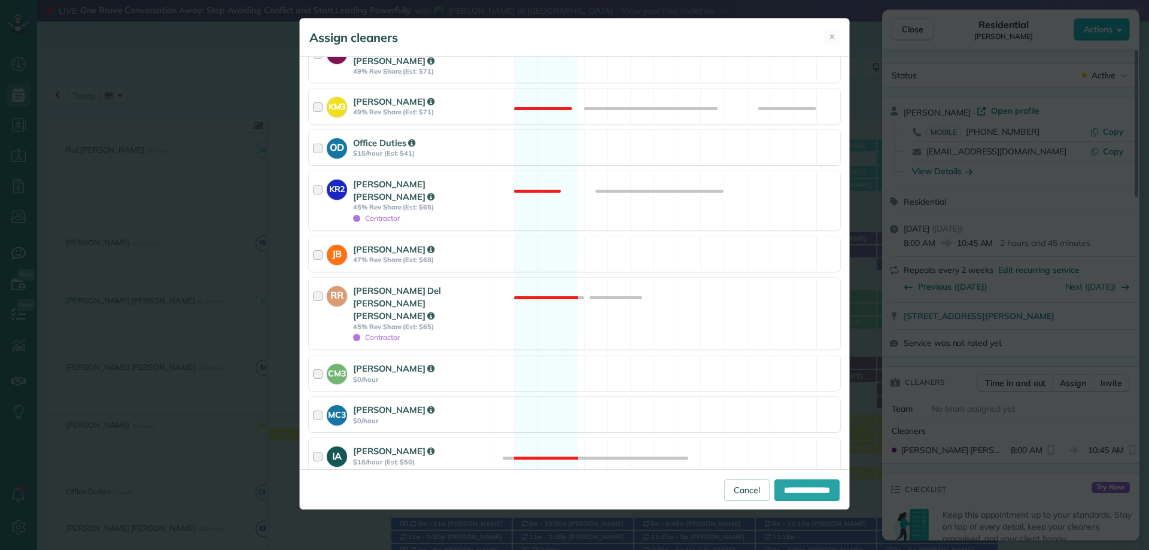
click at [365, 480] on div "LE [PERSON_NAME] $0/hour" at bounding box center [400, 497] width 181 height 34
click at [802, 486] on input "**********" at bounding box center [807, 491] width 65 height 22
type input "**********"
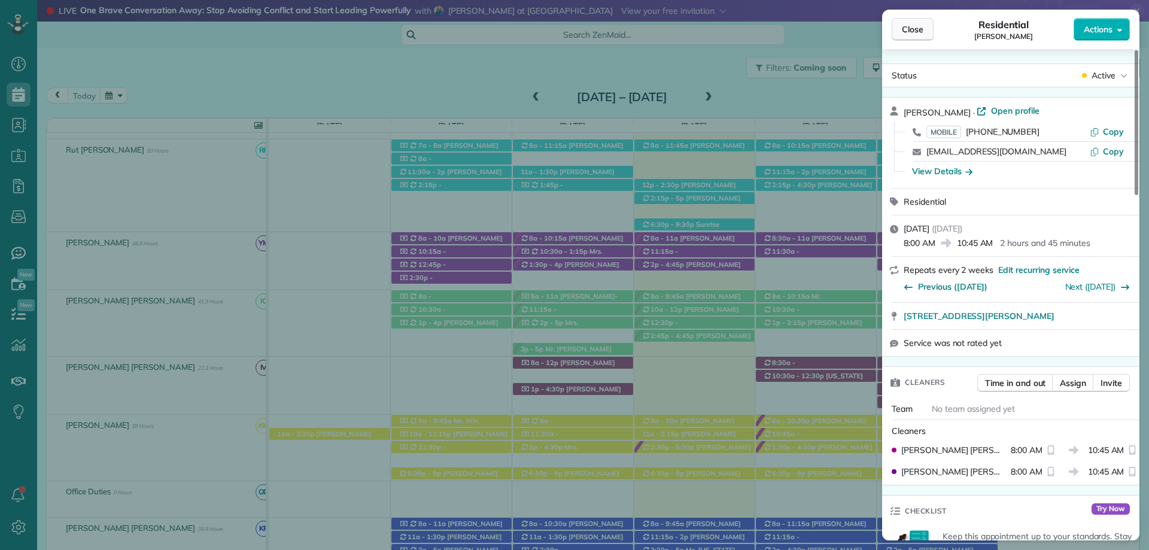
click at [911, 28] on span "Close" at bounding box center [913, 29] width 22 height 12
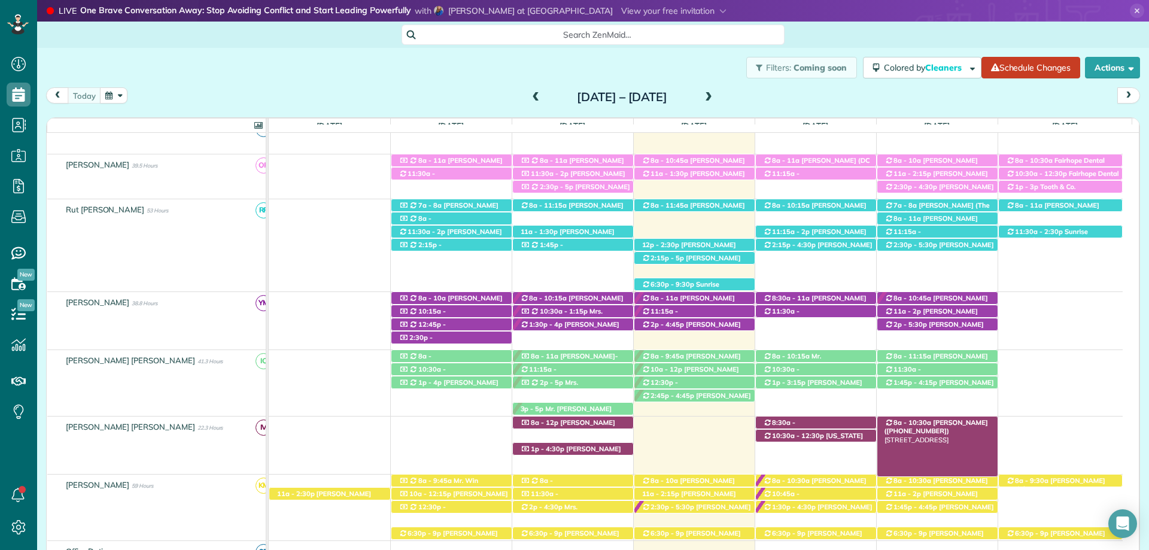
scroll to position [359, 0]
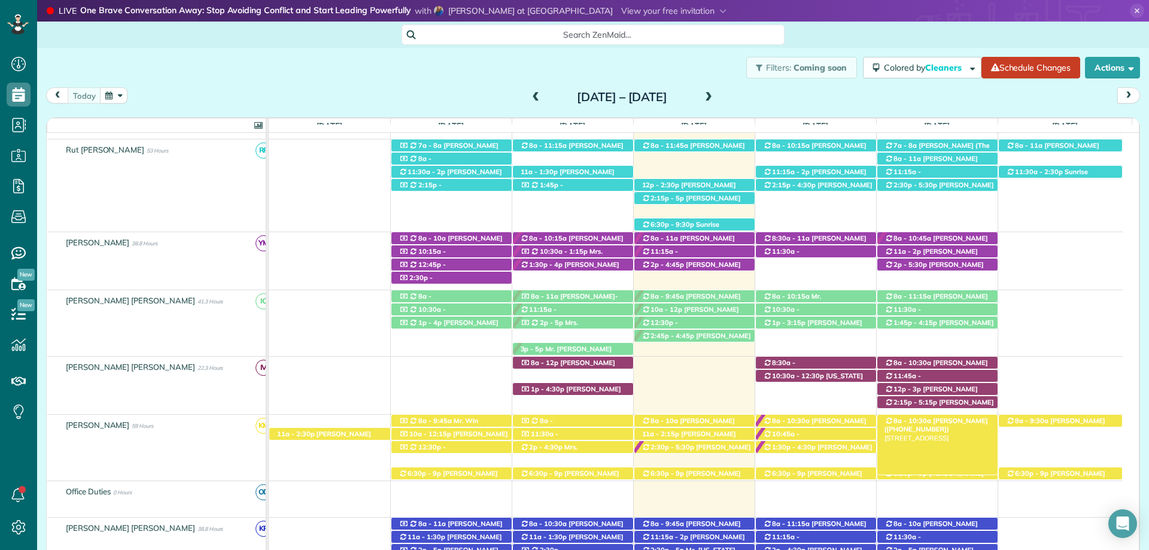
click at [968, 418] on span "[PERSON_NAME] ([PHONE_NUMBER])" at bounding box center [937, 425] width 104 height 17
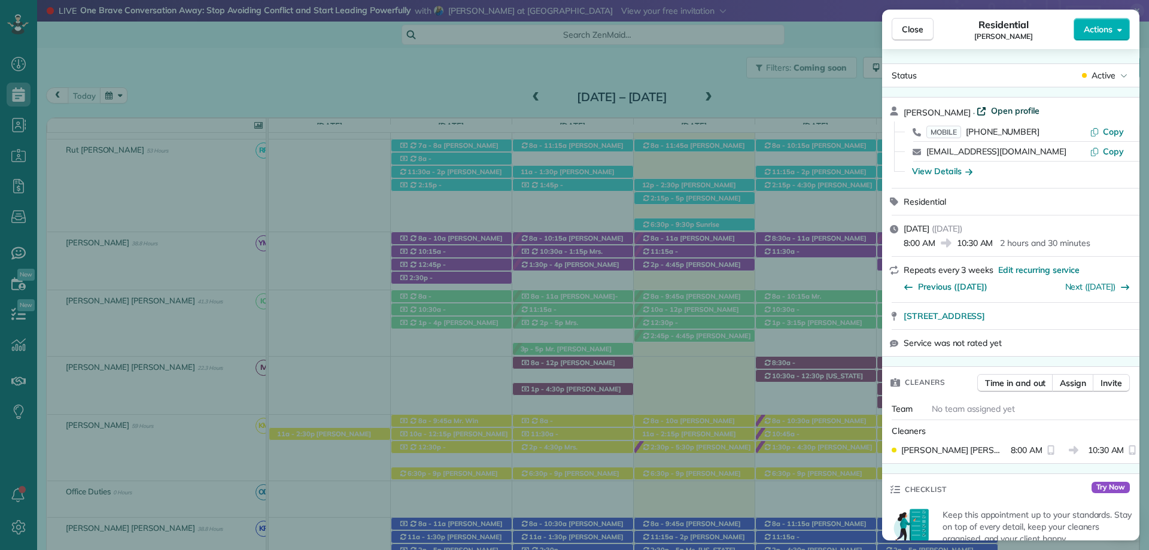
click at [992, 107] on span "Open profile" at bounding box center [1015, 111] width 48 height 12
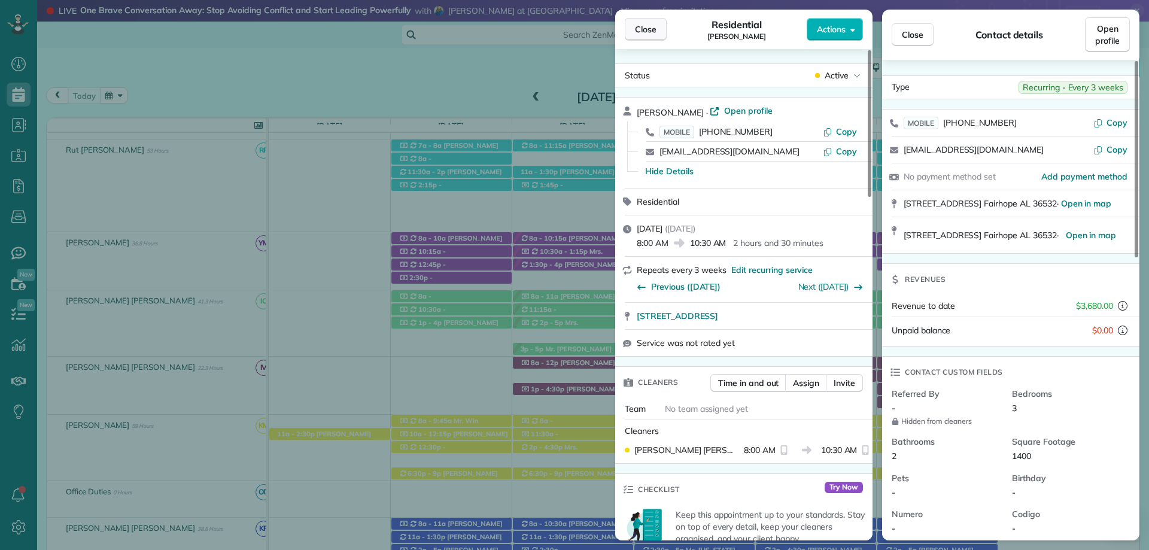
click at [644, 32] on span "Close" at bounding box center [646, 29] width 22 height 12
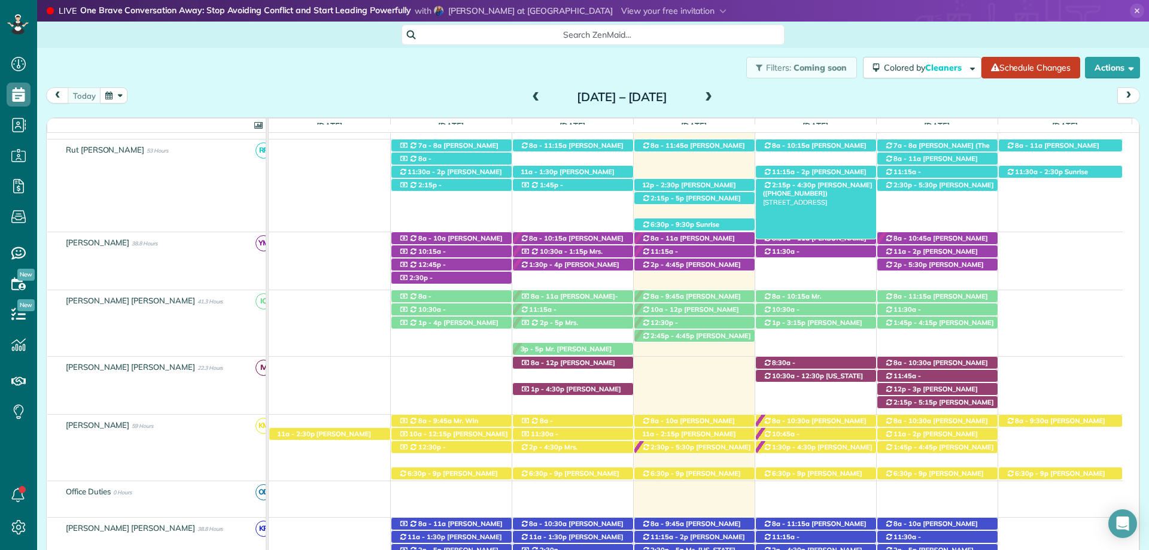
scroll to position [239, 0]
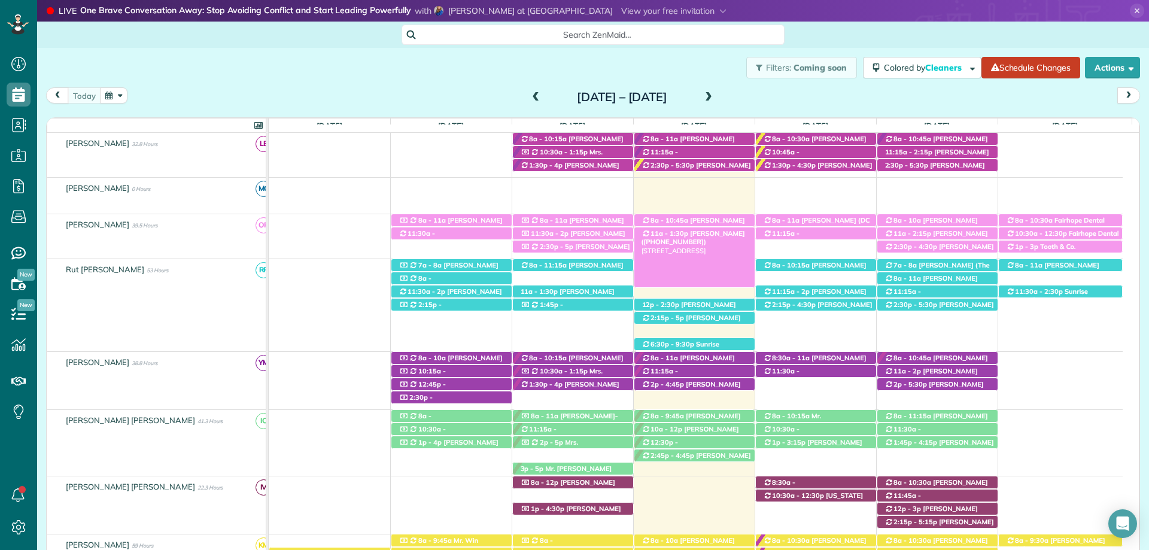
click at [700, 235] on span "[PERSON_NAME] ([PHONE_NUMBER])" at bounding box center [694, 237] width 104 height 17
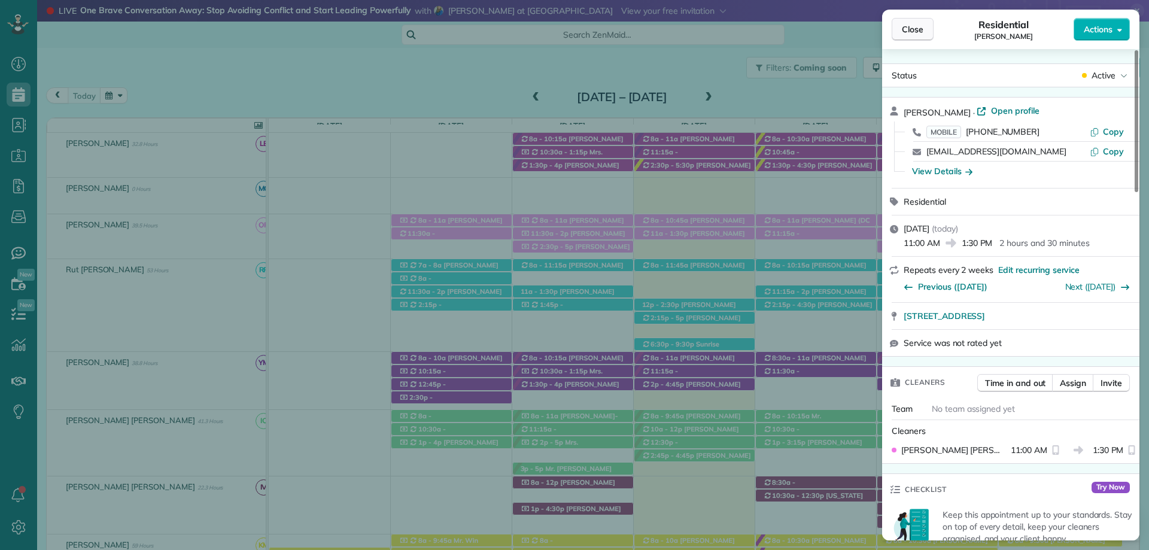
click at [917, 33] on span "Close" at bounding box center [913, 29] width 22 height 12
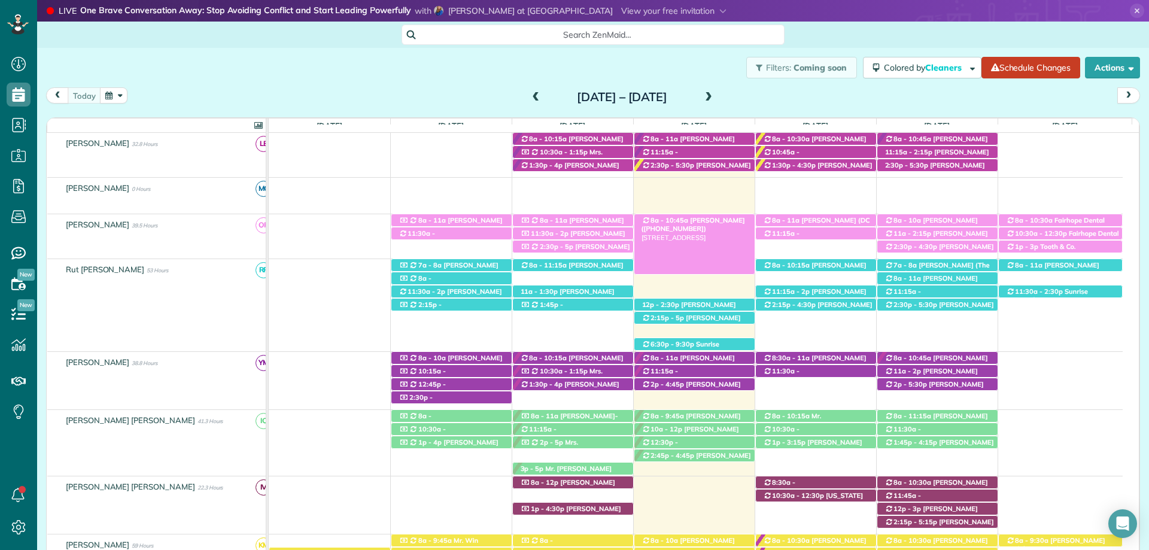
click at [715, 222] on span "[PERSON_NAME] ([PHONE_NUMBER])" at bounding box center [694, 224] width 104 height 17
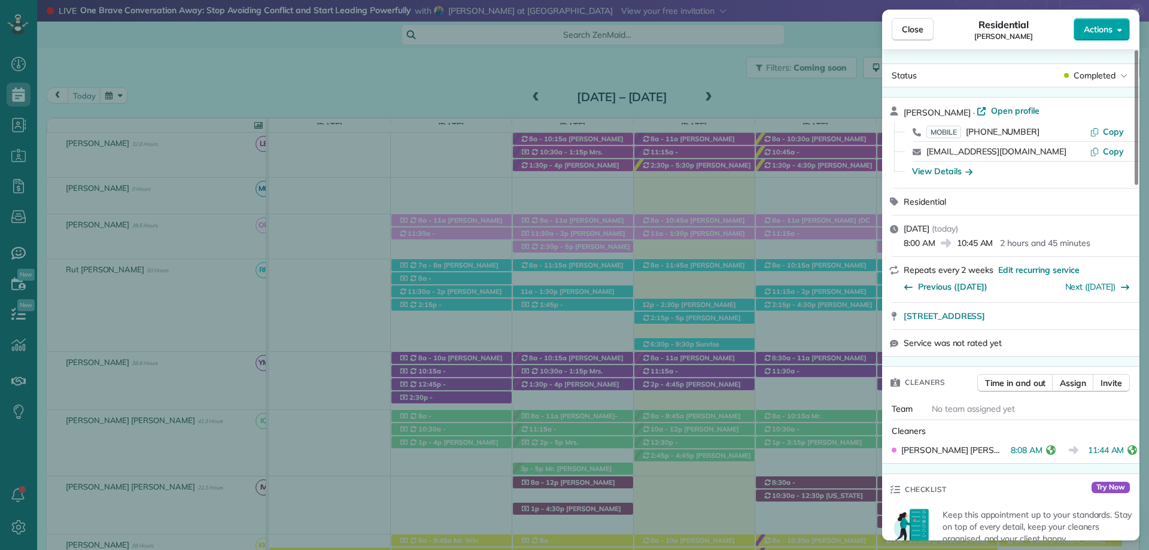
click at [1105, 31] on span "Actions" at bounding box center [1098, 29] width 29 height 12
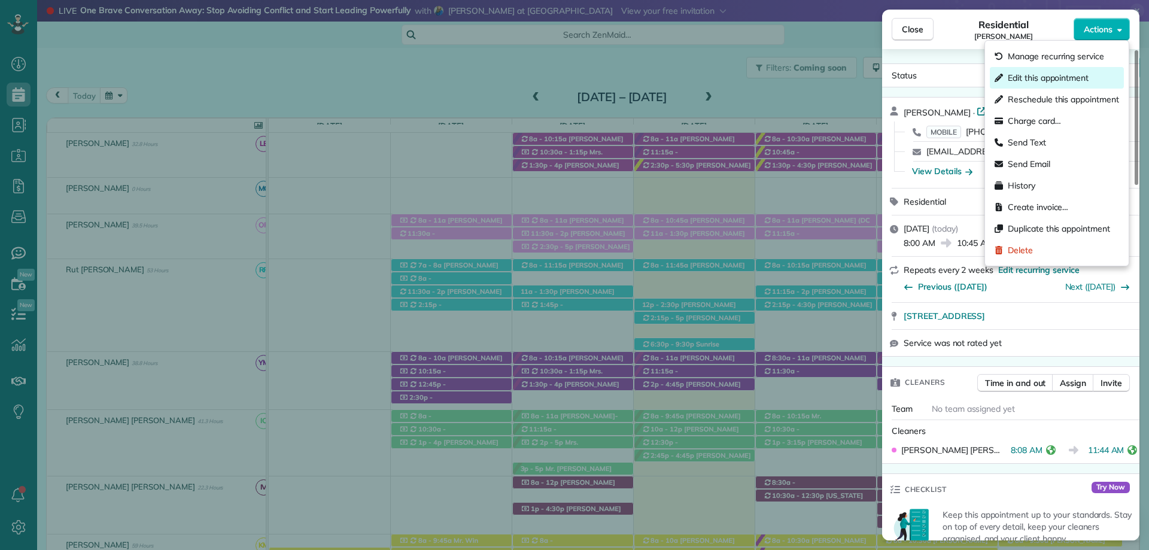
click at [1051, 78] on span "Edit this appointment" at bounding box center [1048, 78] width 81 height 12
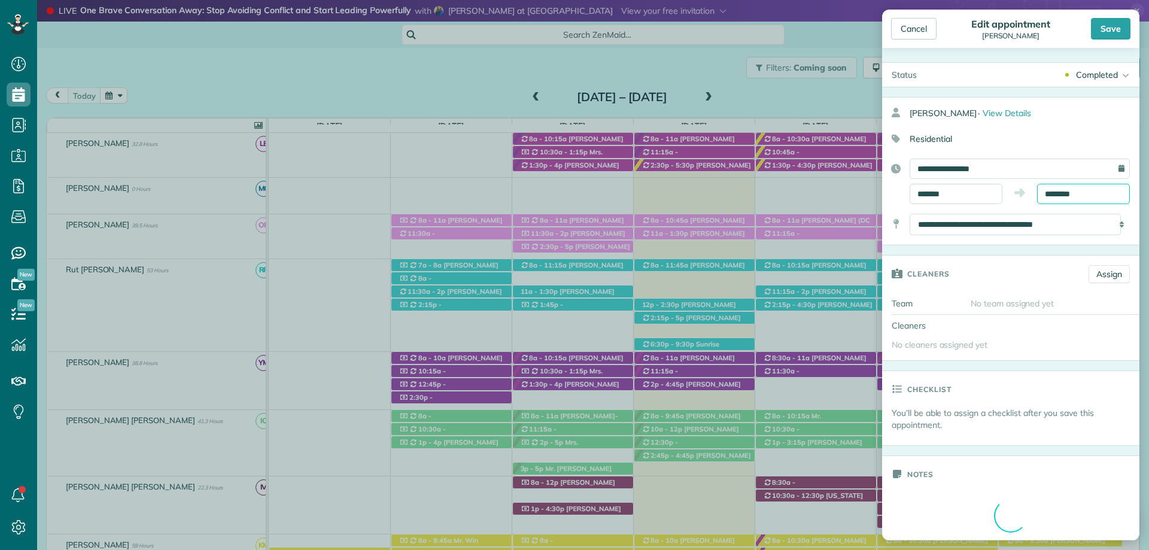
click at [1068, 195] on input "********" at bounding box center [1083, 194] width 93 height 20
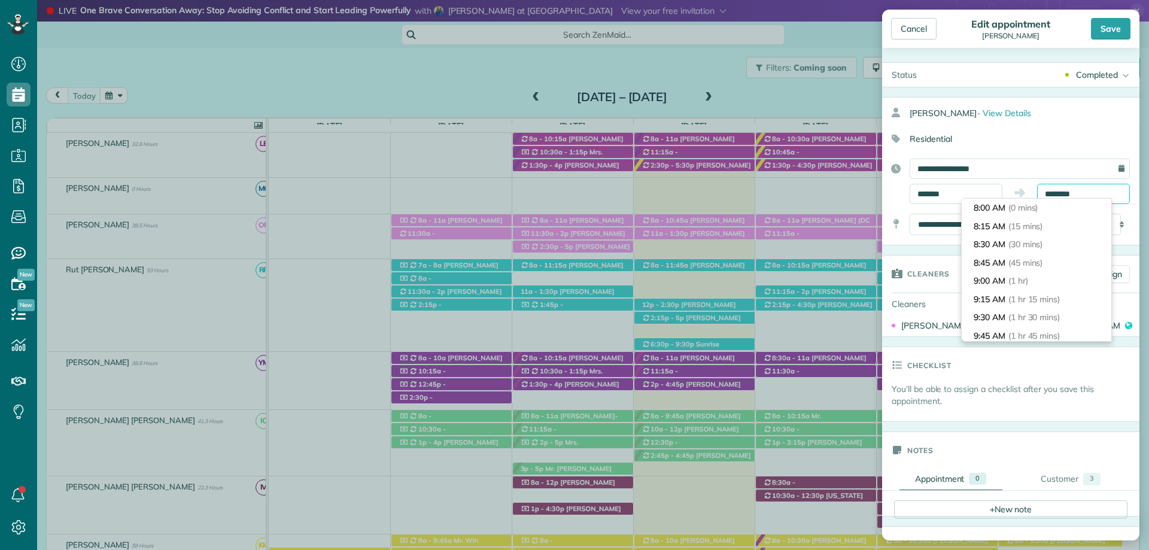
scroll to position [183, 0]
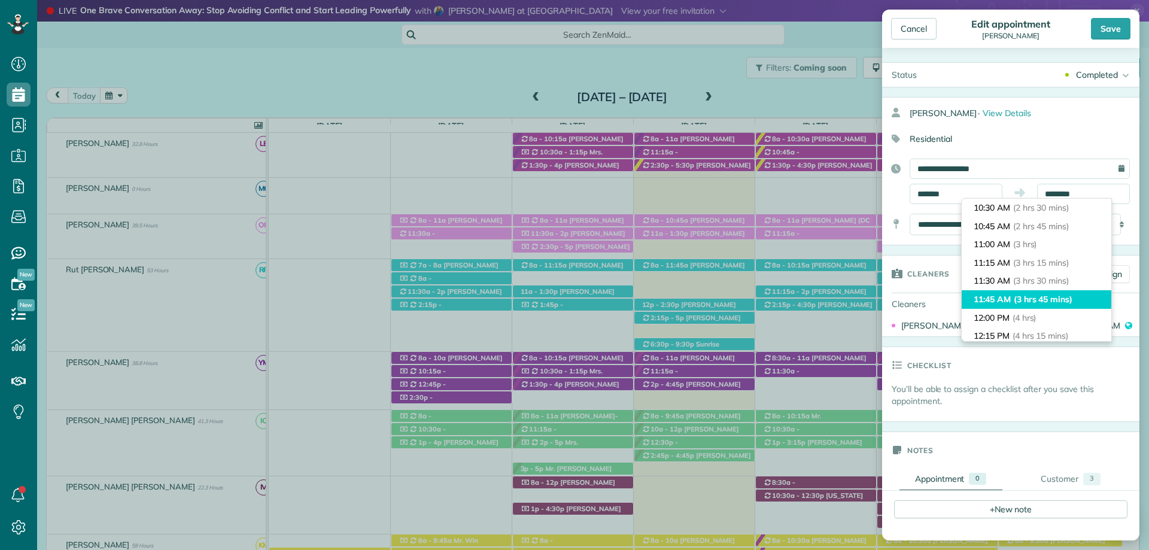
type input "********"
click at [1028, 294] on span "(3 hrs 45 mins)" at bounding box center [1043, 299] width 59 height 11
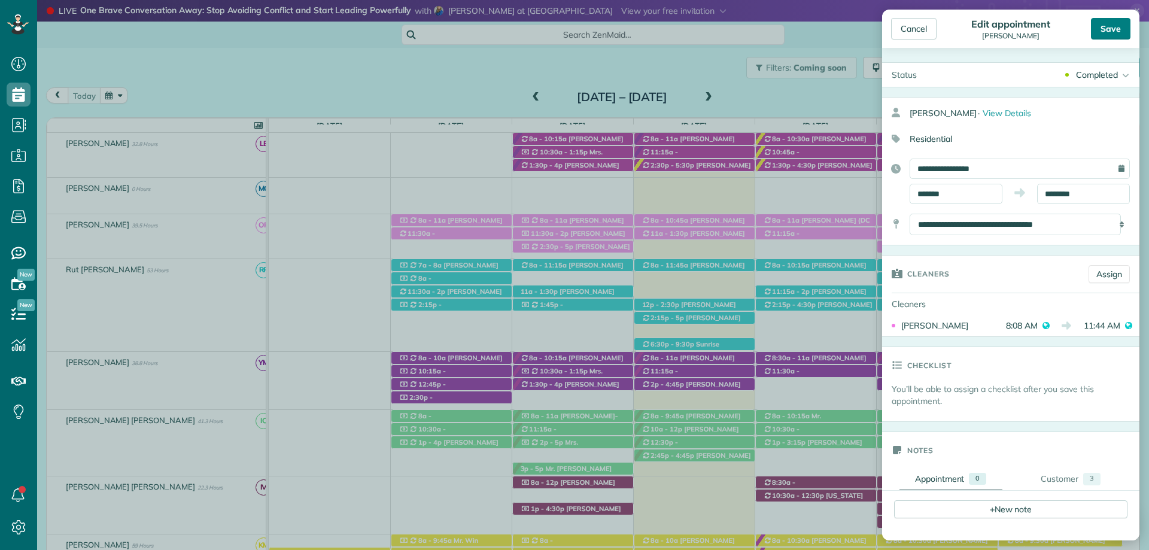
click at [1099, 25] on div "Save" at bounding box center [1111, 29] width 40 height 22
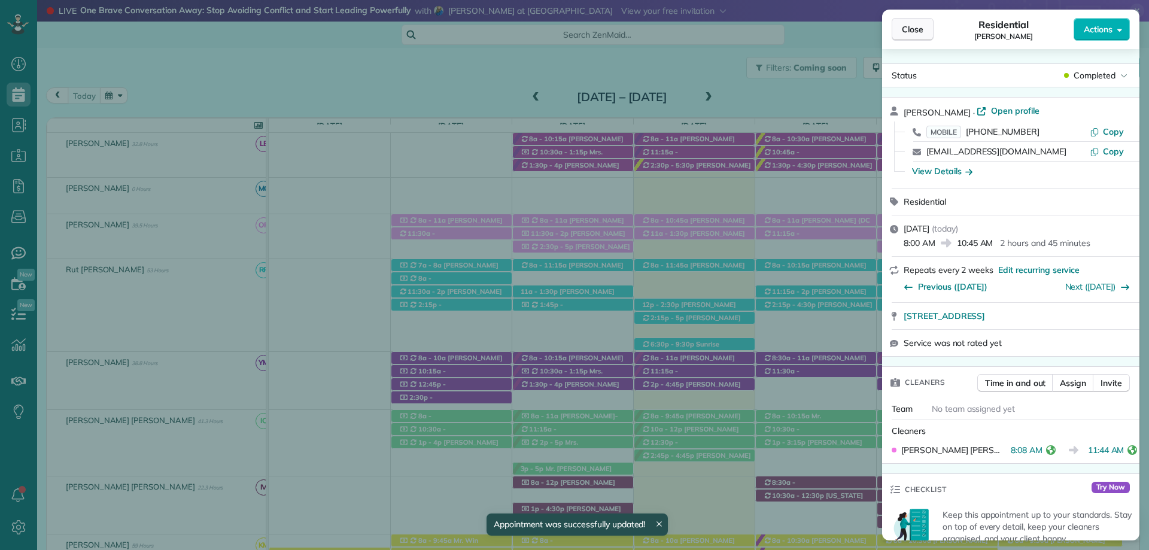
click at [915, 29] on span "Close" at bounding box center [913, 29] width 22 height 12
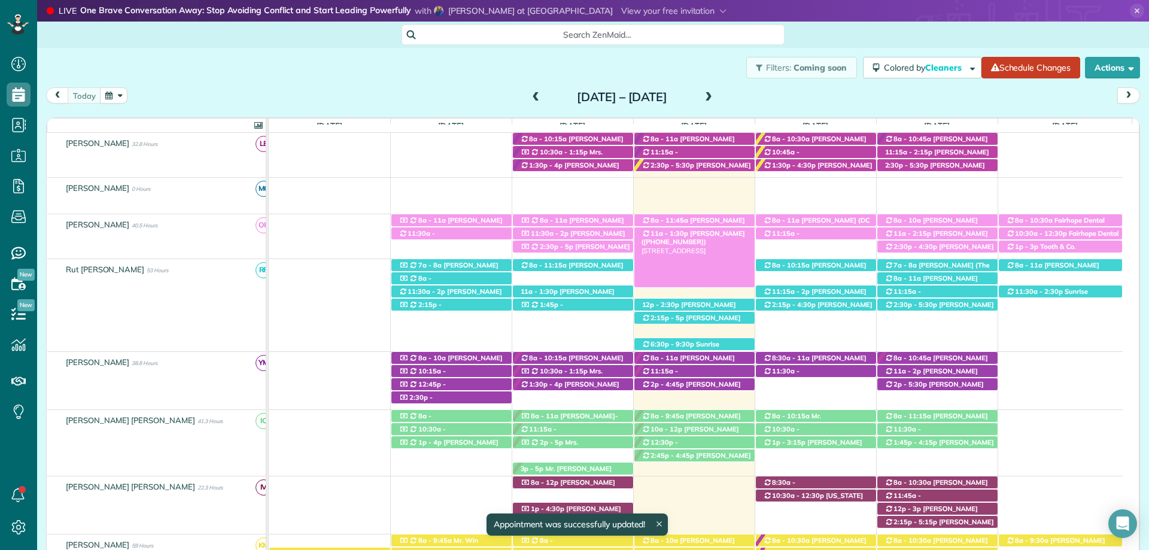
click at [706, 232] on span "[PERSON_NAME] ([PHONE_NUMBER])" at bounding box center [694, 237] width 104 height 17
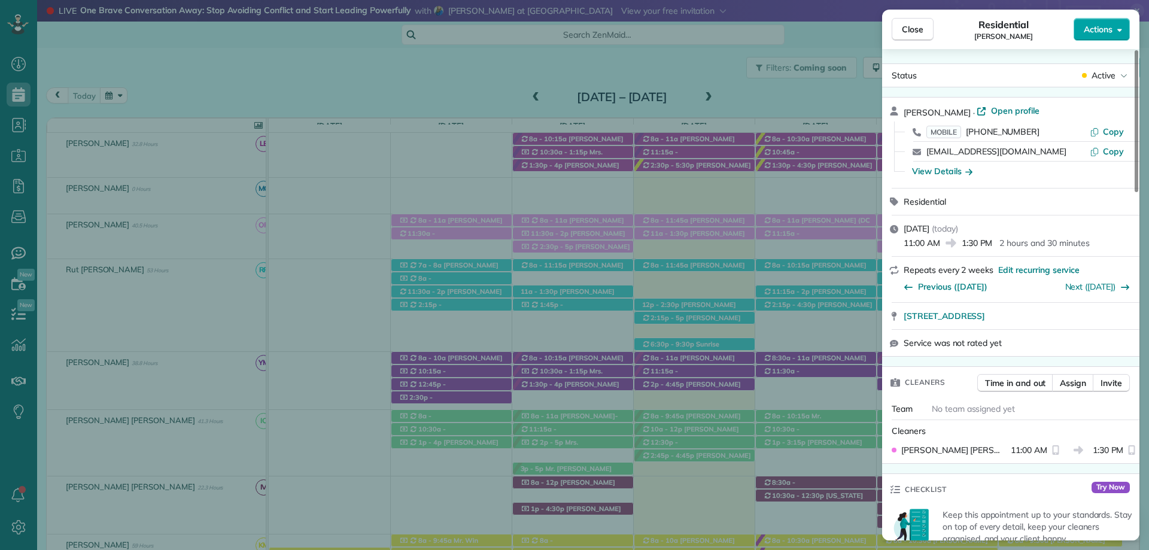
click at [1094, 34] on span "Actions" at bounding box center [1098, 29] width 29 height 12
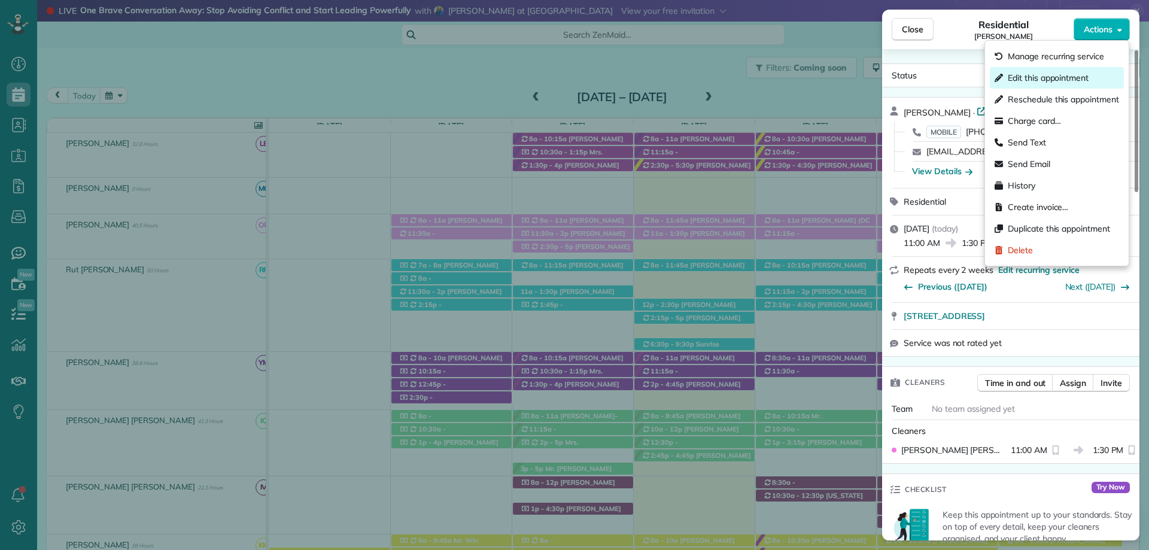
click at [1031, 77] on span "Edit this appointment" at bounding box center [1048, 78] width 81 height 12
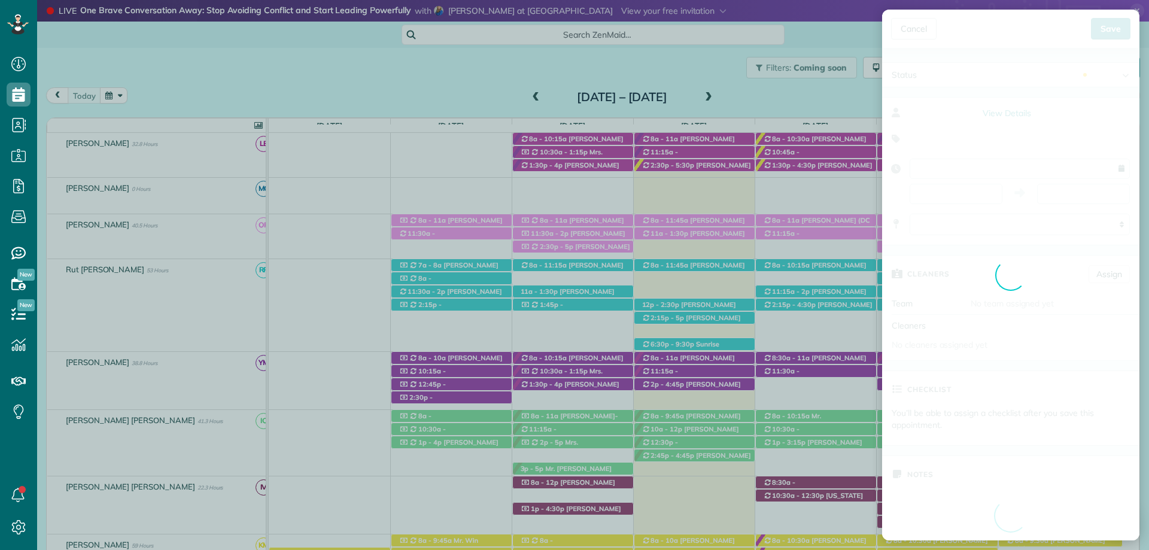
type input "**********"
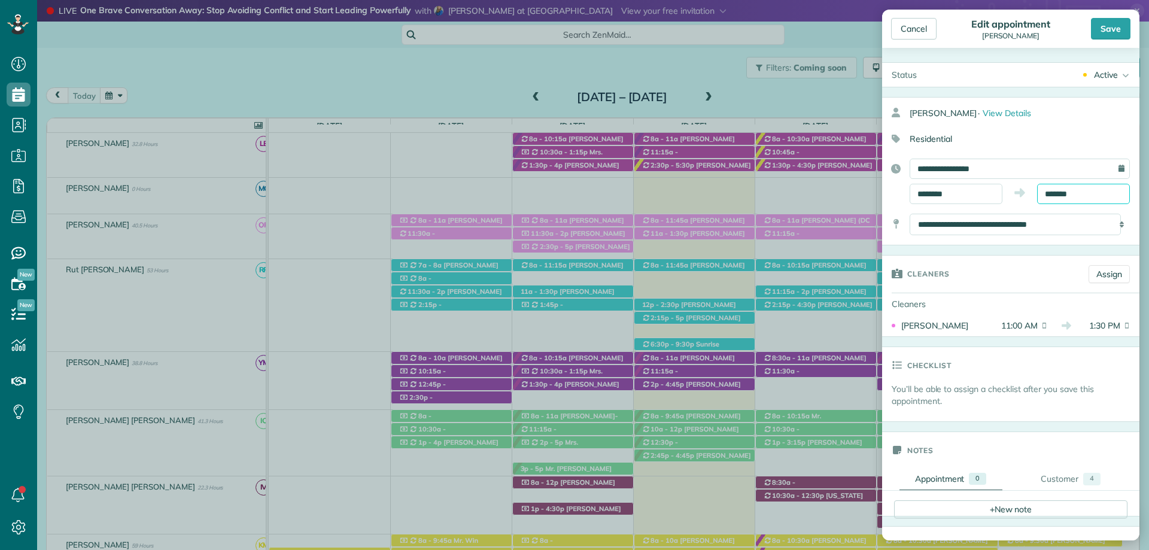
click at [1069, 196] on input "*******" at bounding box center [1083, 194] width 93 height 20
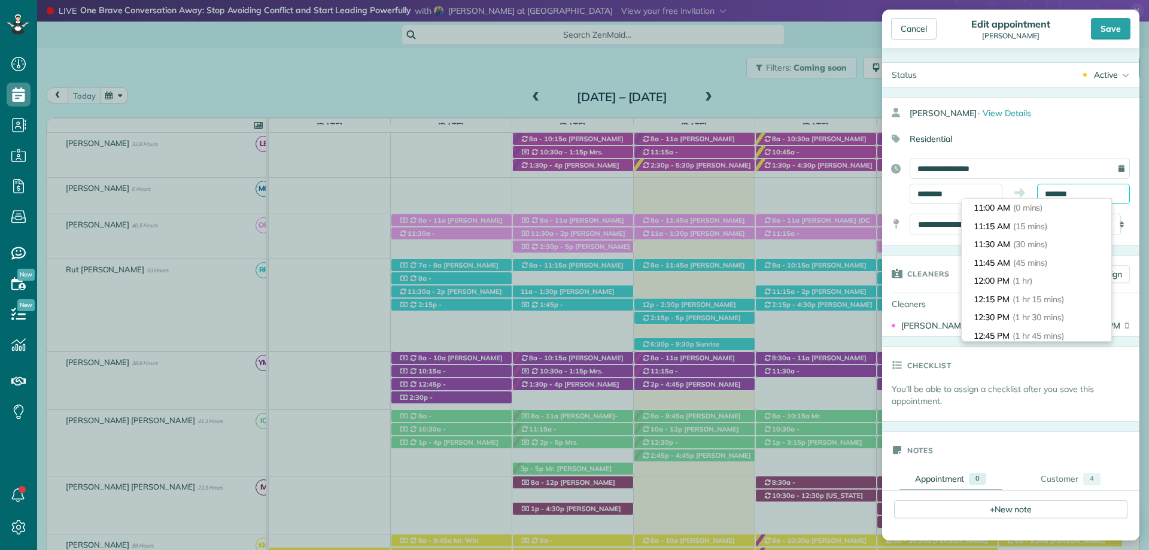
scroll to position [165, 0]
click at [946, 187] on input "********" at bounding box center [956, 194] width 93 height 20
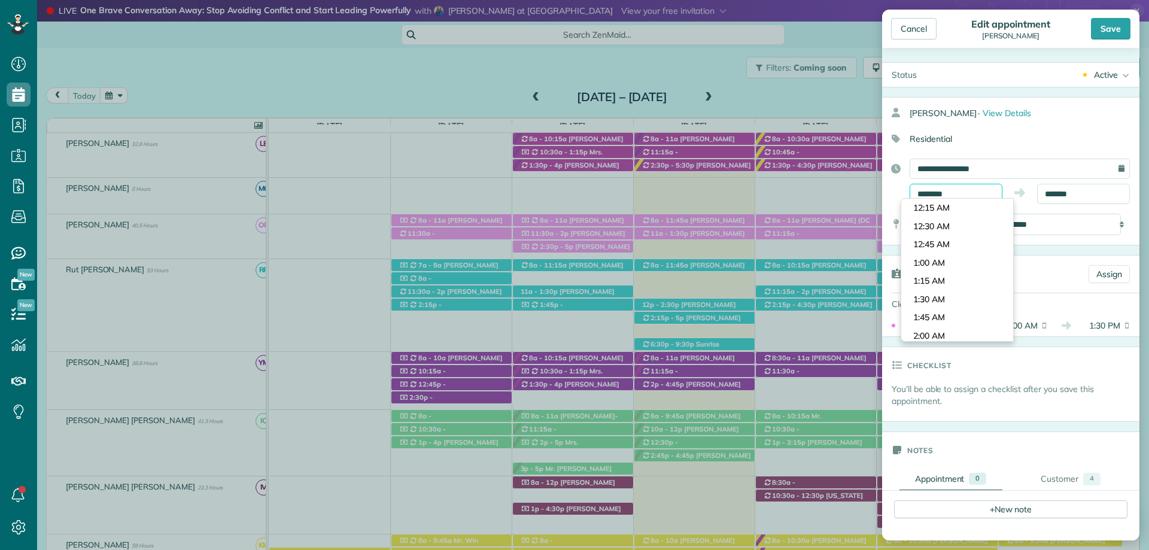
scroll to position [767, 0]
click at [951, 295] on body "Dashboard Scheduling Calendar View List View Dispatch View - Weekly scheduling …" at bounding box center [574, 275] width 1149 height 550
type input "********"
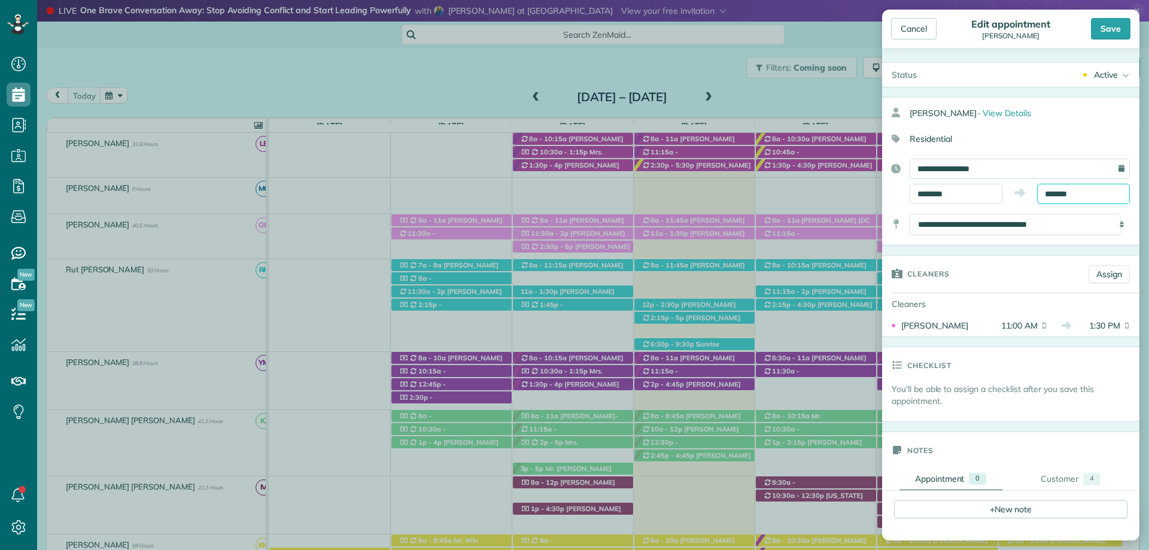
click at [1057, 191] on input "*******" at bounding box center [1083, 194] width 93 height 20
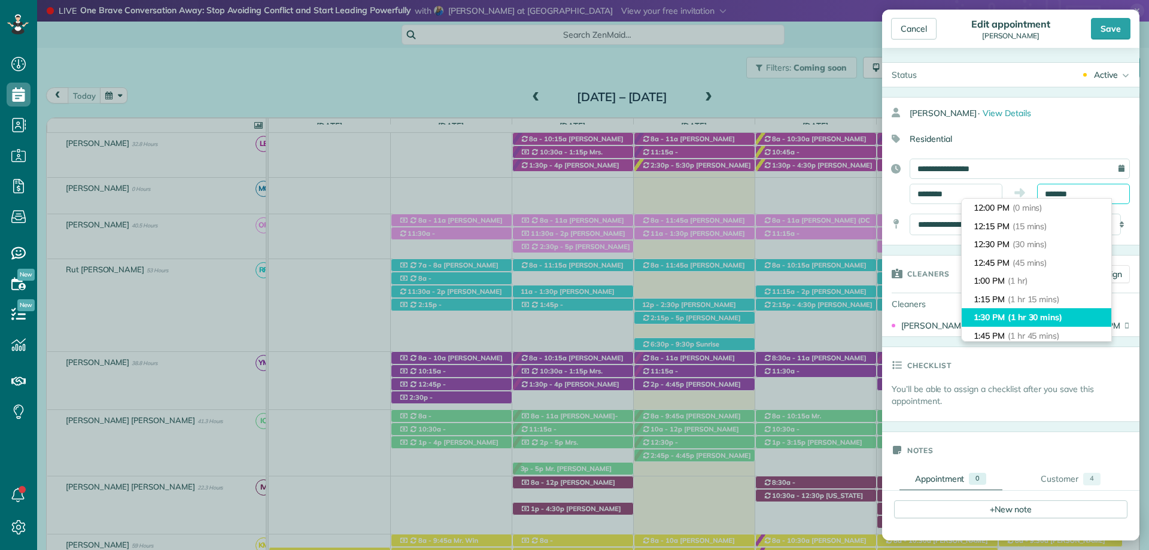
scroll to position [92, 0]
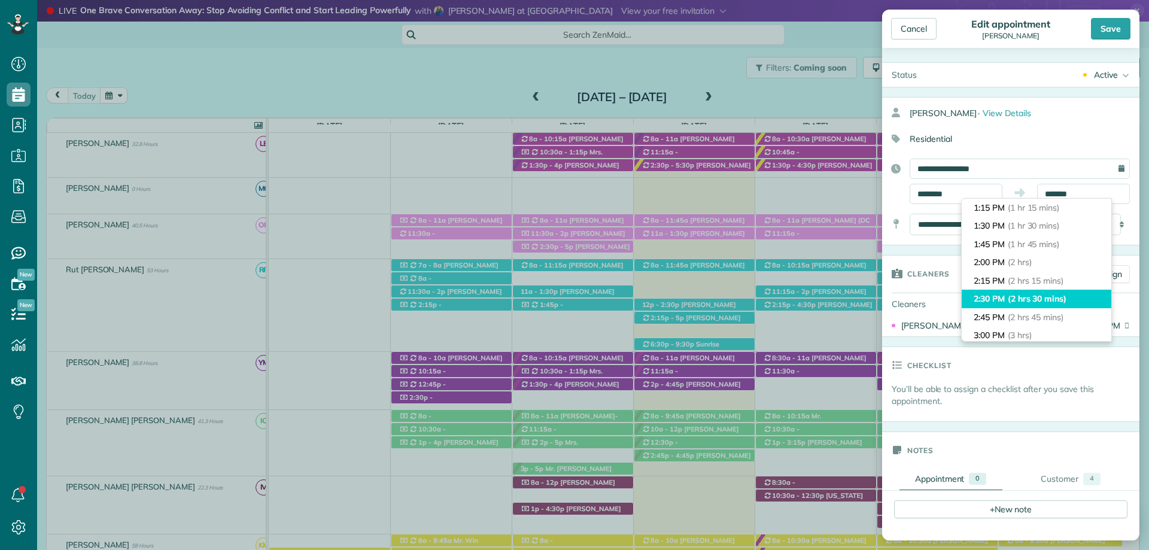
type input "*******"
click at [1056, 302] on span "(2 hrs 30 mins)" at bounding box center [1037, 298] width 59 height 11
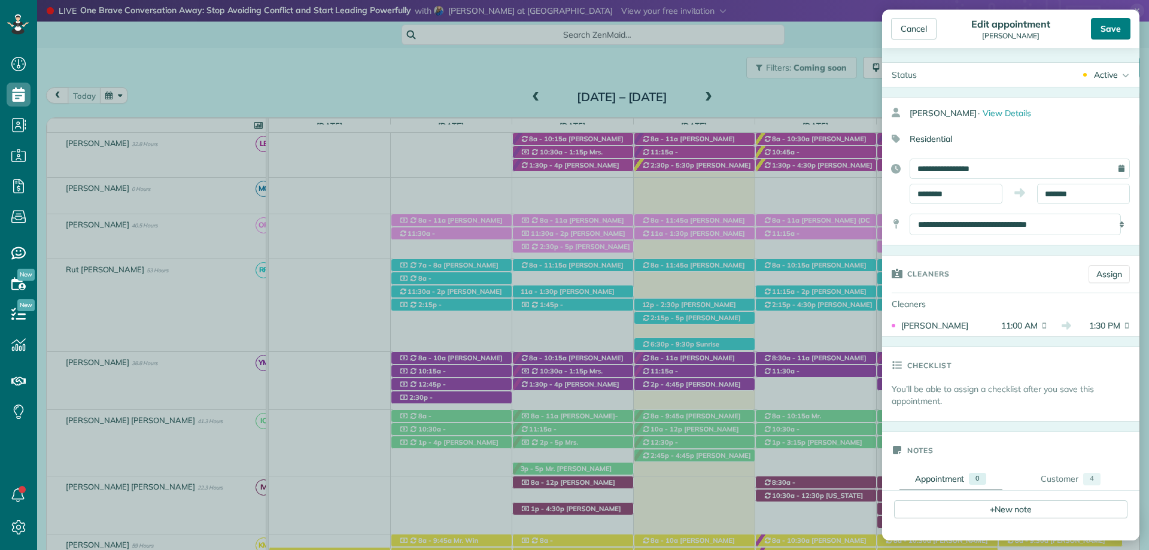
click at [1116, 31] on div "Save" at bounding box center [1111, 29] width 40 height 22
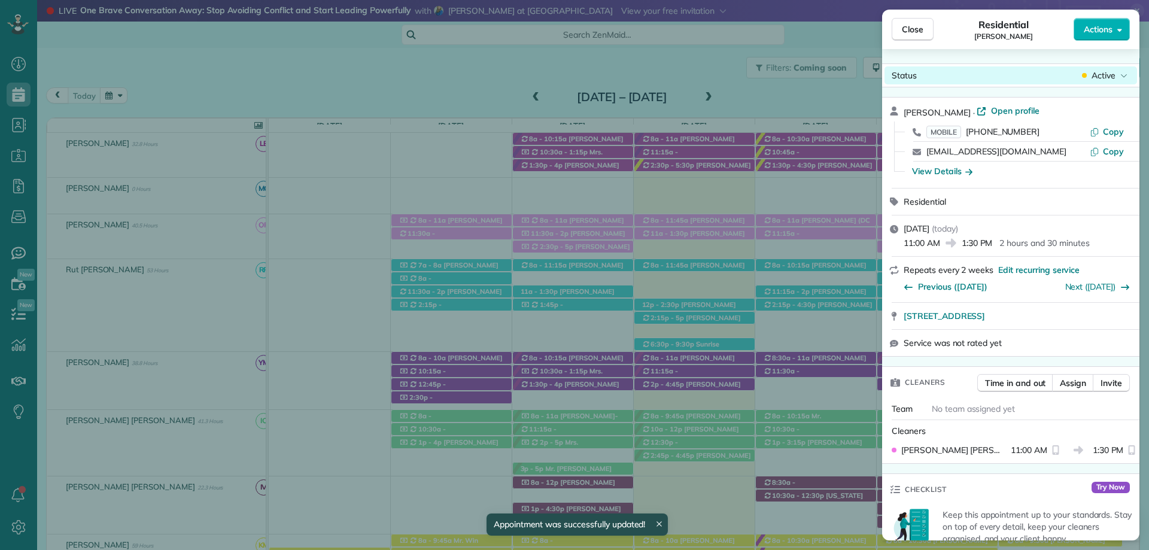
click at [908, 32] on span "Close" at bounding box center [913, 29] width 22 height 12
click at [908, 28] on span "Close" at bounding box center [913, 29] width 22 height 12
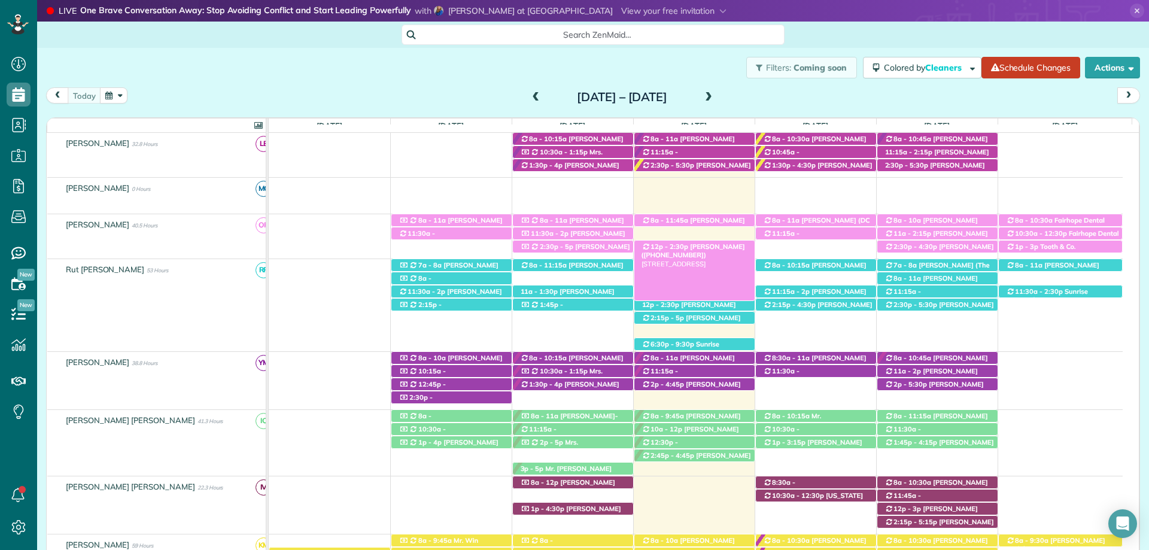
click at [1042, 24] on div "Search ZenMaid…" at bounding box center [593, 35] width 1112 height 26
click at [709, 247] on span "Mrs. Jennifer Pelham (+12512282211)" at bounding box center [694, 250] width 104 height 17
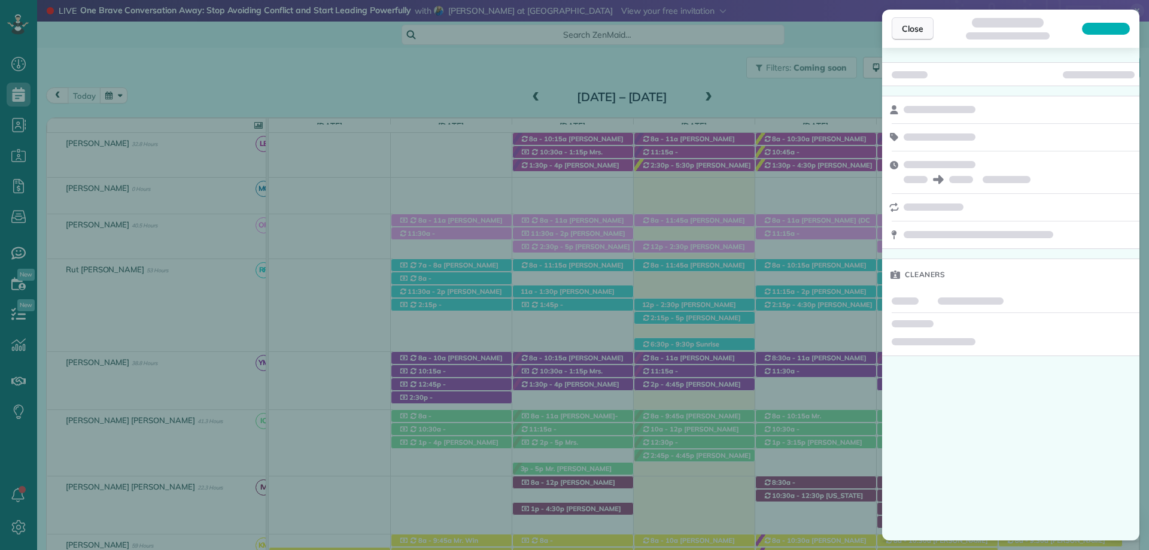
click at [902, 29] on button "Close" at bounding box center [913, 28] width 42 height 23
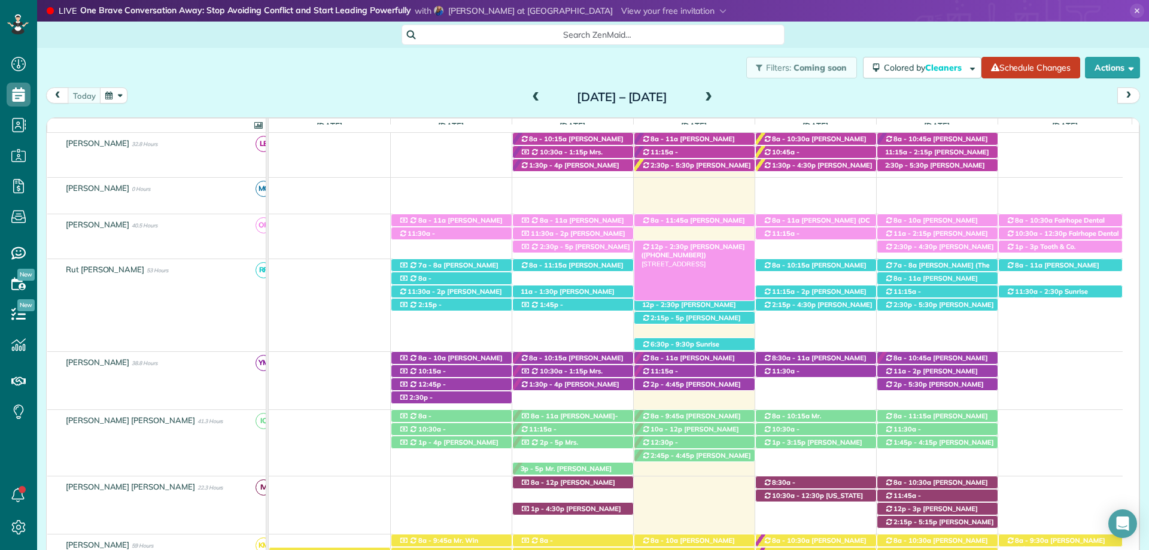
click at [708, 244] on span "Mrs. Jennifer Pelham (+12512282211)" at bounding box center [694, 250] width 104 height 17
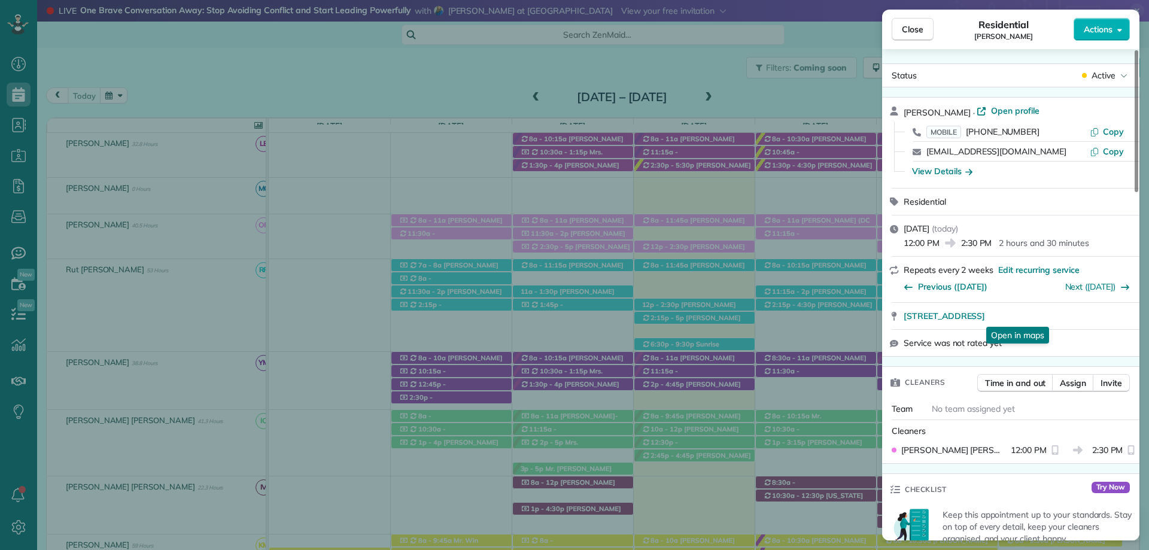
click at [1131, 257] on div "Status Active Jennifer Pelham · Open profile MOBILE (251) 228-2211 Copy jennpfh…" at bounding box center [1010, 294] width 257 height 491
click at [917, 30] on span "Close" at bounding box center [913, 29] width 22 height 12
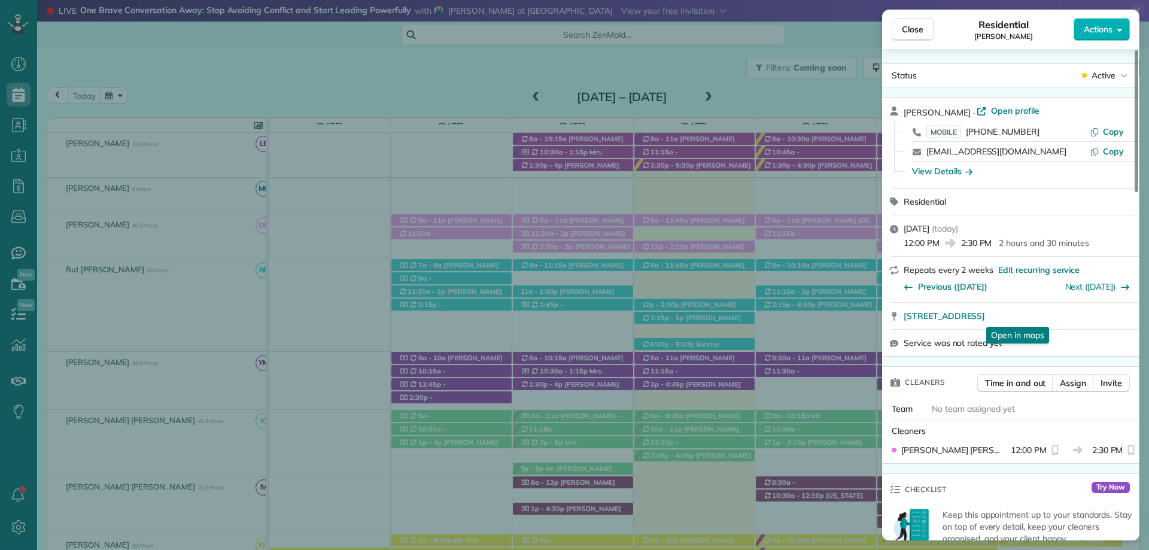
click at [917, 30] on span "Close" at bounding box center [913, 29] width 22 height 12
click at [916, 30] on span "Close" at bounding box center [913, 29] width 22 height 12
click at [916, 31] on span "Close" at bounding box center [913, 29] width 22 height 12
click at [865, 51] on div "Close Residential Jennifer Pelham Actions Status Active Jennifer Pelham · Open …" at bounding box center [574, 275] width 1149 height 550
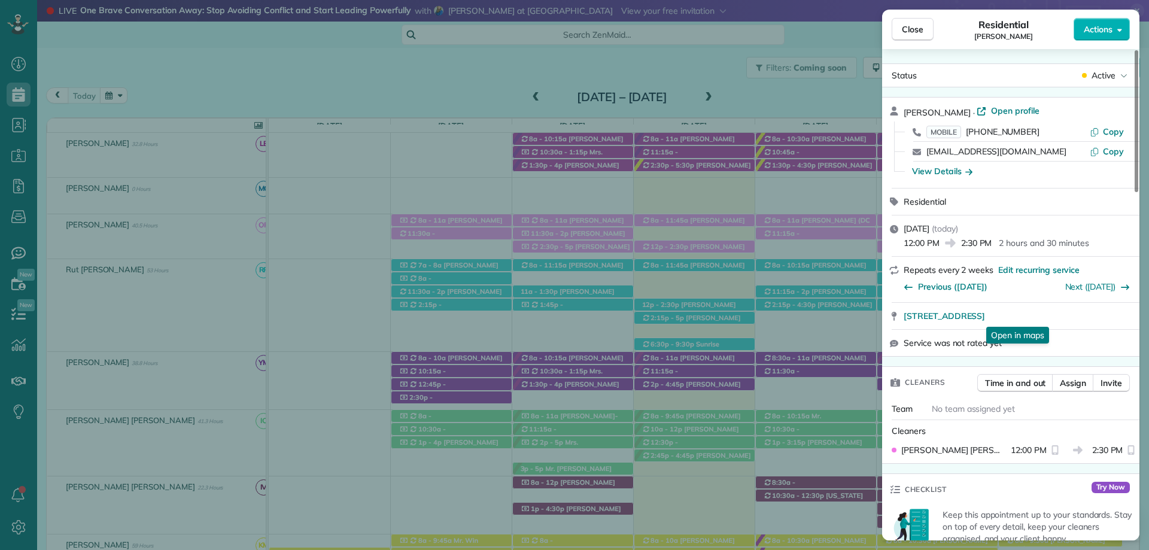
click at [813, 73] on div "Close Residential Jennifer Pelham Actions Status Active Jennifer Pelham · Open …" at bounding box center [574, 275] width 1149 height 550
click at [809, 96] on div "Close Residential Jennifer Pelham Actions Status Active Jennifer Pelham · Open …" at bounding box center [574, 275] width 1149 height 550
click at [796, 154] on div "Close Residential Jennifer Pelham Actions Status Active Jennifer Pelham · Open …" at bounding box center [574, 275] width 1149 height 550
click at [777, 244] on div "Close Residential Jennifer Pelham Actions Status Active Jennifer Pelham · Open …" at bounding box center [574, 275] width 1149 height 550
click at [916, 37] on button "Close" at bounding box center [913, 29] width 42 height 23
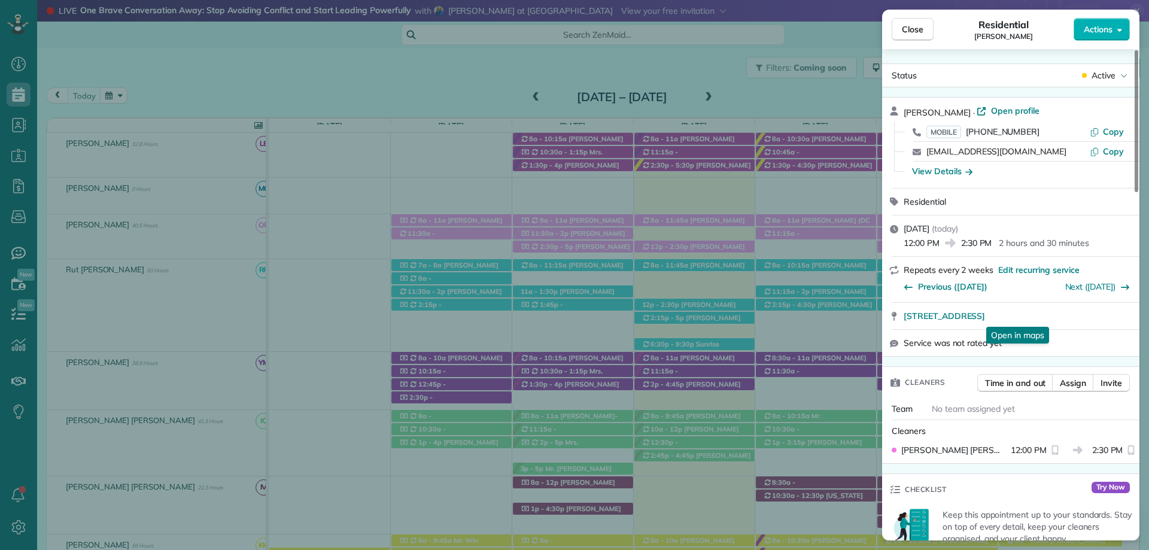
click at [916, 37] on button "Close" at bounding box center [913, 29] width 42 height 23
click at [916, 36] on button "Close" at bounding box center [913, 29] width 42 height 23
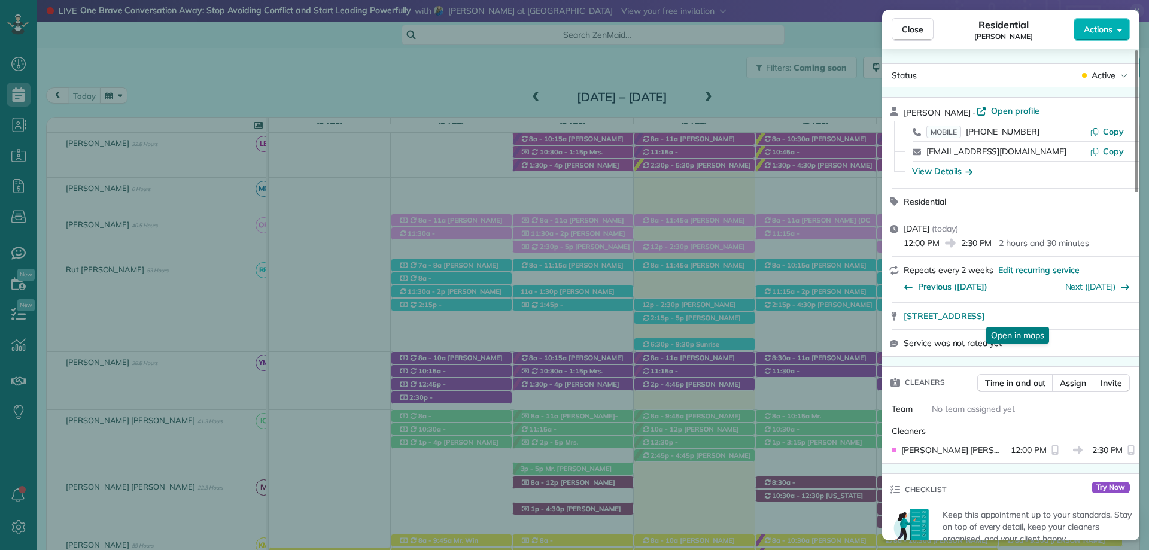
click at [916, 36] on button "Close" at bounding box center [913, 29] width 42 height 23
click at [917, 36] on button "Close" at bounding box center [913, 29] width 42 height 23
click at [905, 28] on span "Close" at bounding box center [913, 29] width 22 height 12
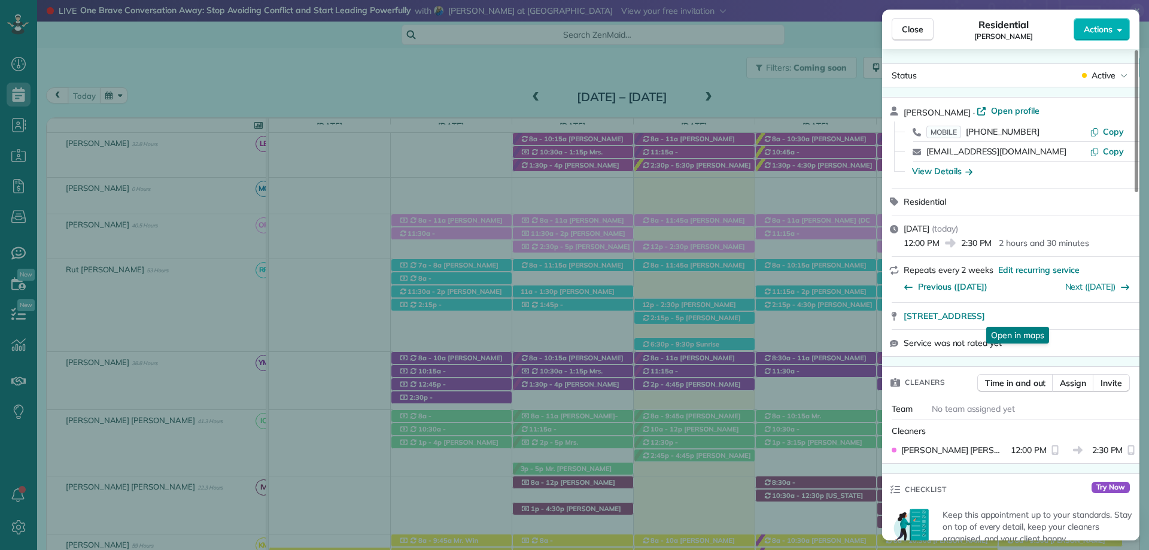
click at [906, 28] on span "Close" at bounding box center [913, 29] width 22 height 12
click at [912, 28] on span "Close" at bounding box center [913, 29] width 22 height 12
click at [929, 25] on button "Close" at bounding box center [913, 29] width 42 height 23
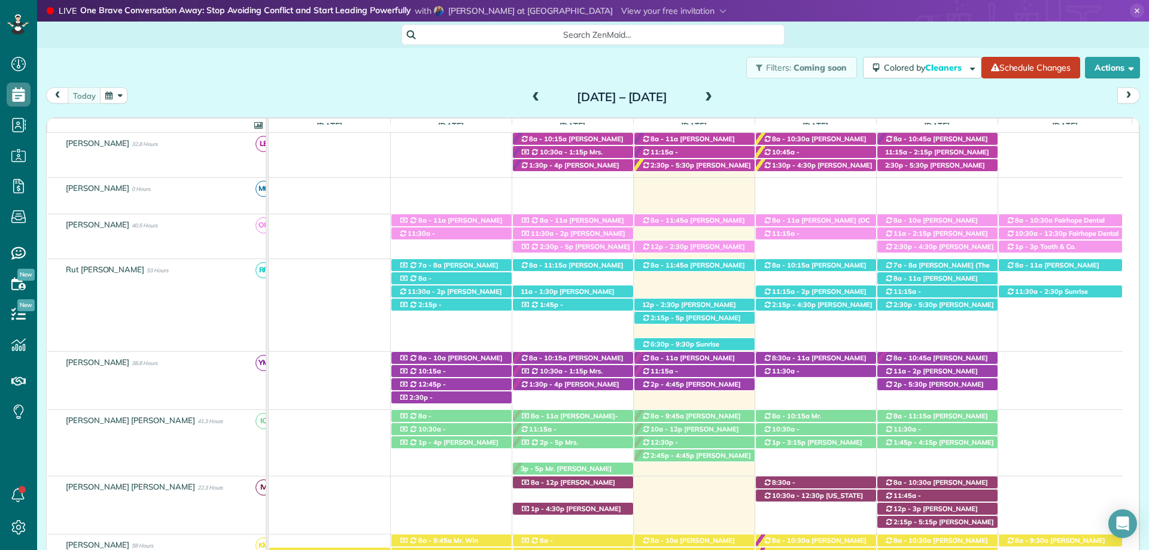
scroll to position [419, 0]
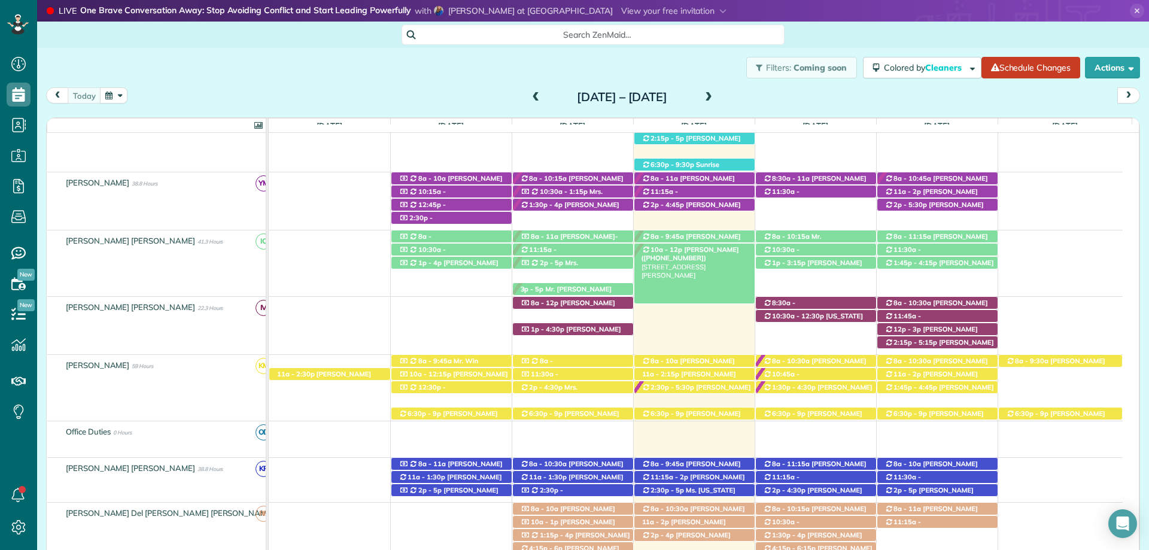
click at [691, 247] on span "[PERSON_NAME] ([PHONE_NUMBER])" at bounding box center [691, 253] width 98 height 17
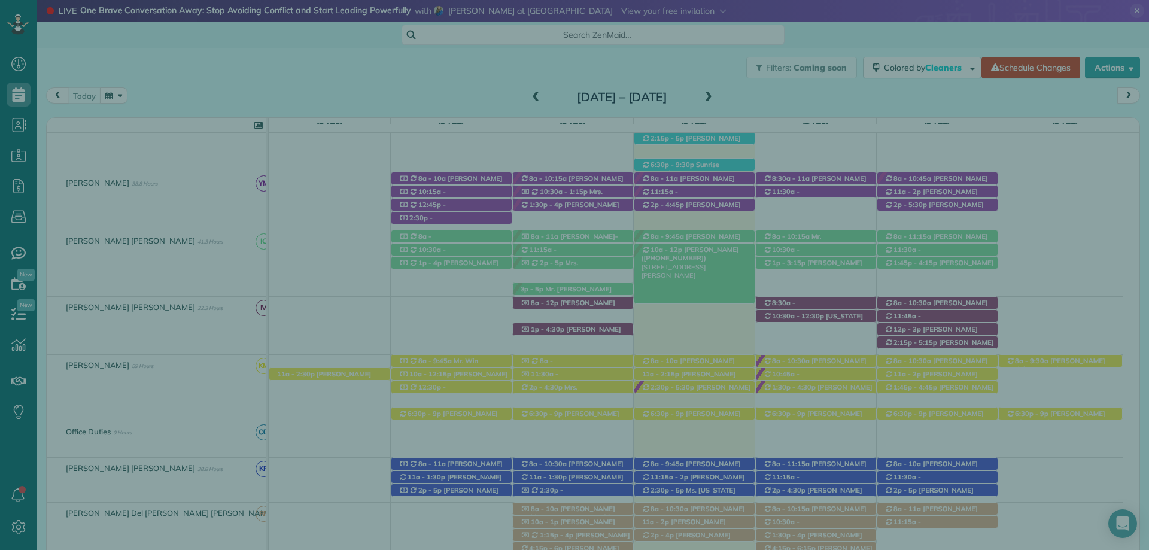
scroll to position [479, 0]
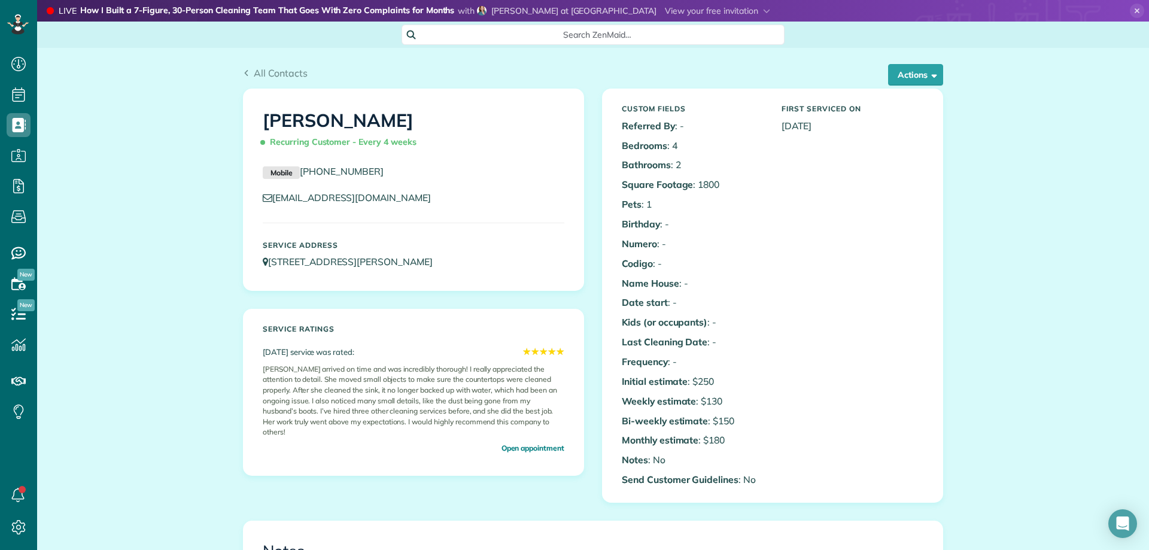
scroll to position [120, 0]
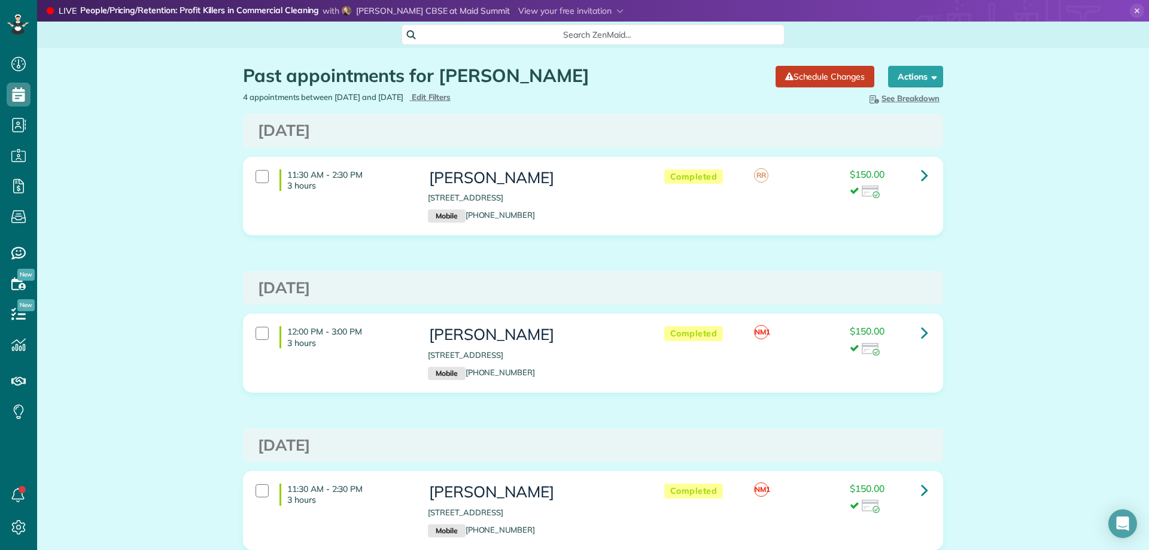
scroll to position [5, 5]
click at [916, 172] on link at bounding box center [925, 175] width 24 height 24
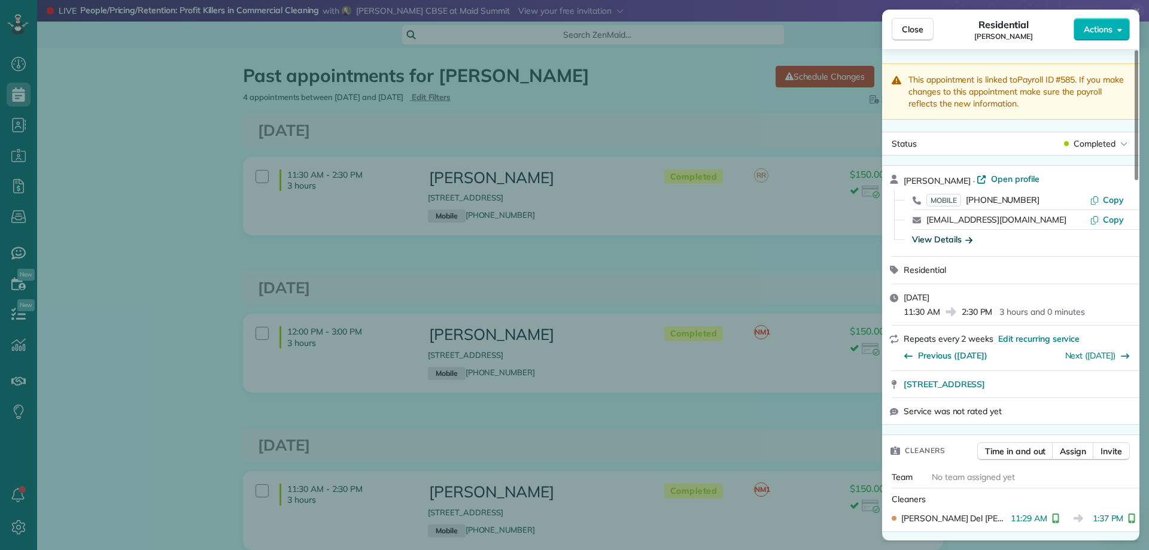
click at [951, 244] on div "View Details" at bounding box center [942, 239] width 60 height 12
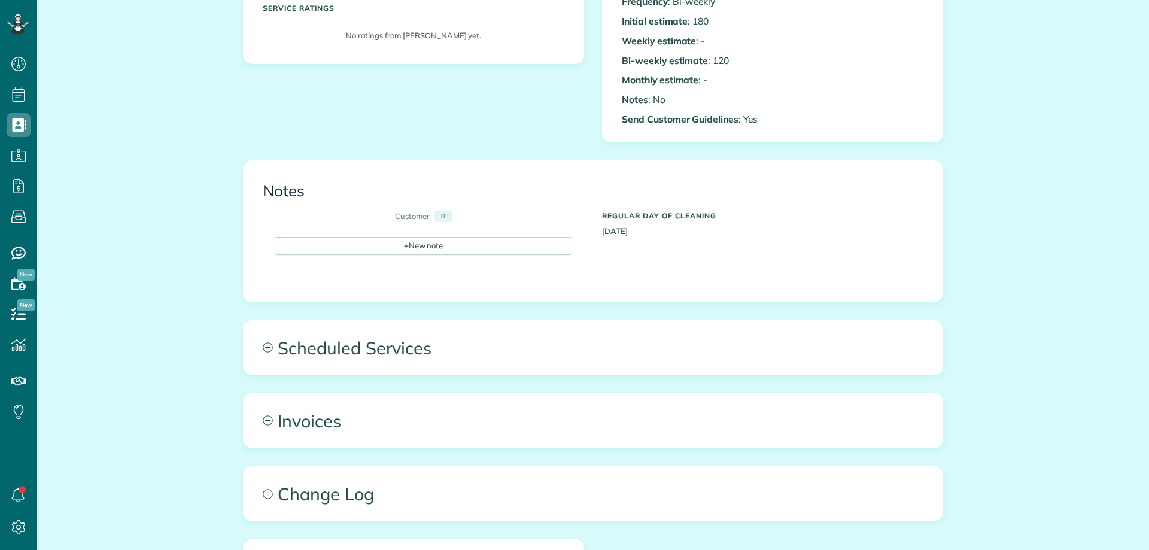
scroll to position [419, 0]
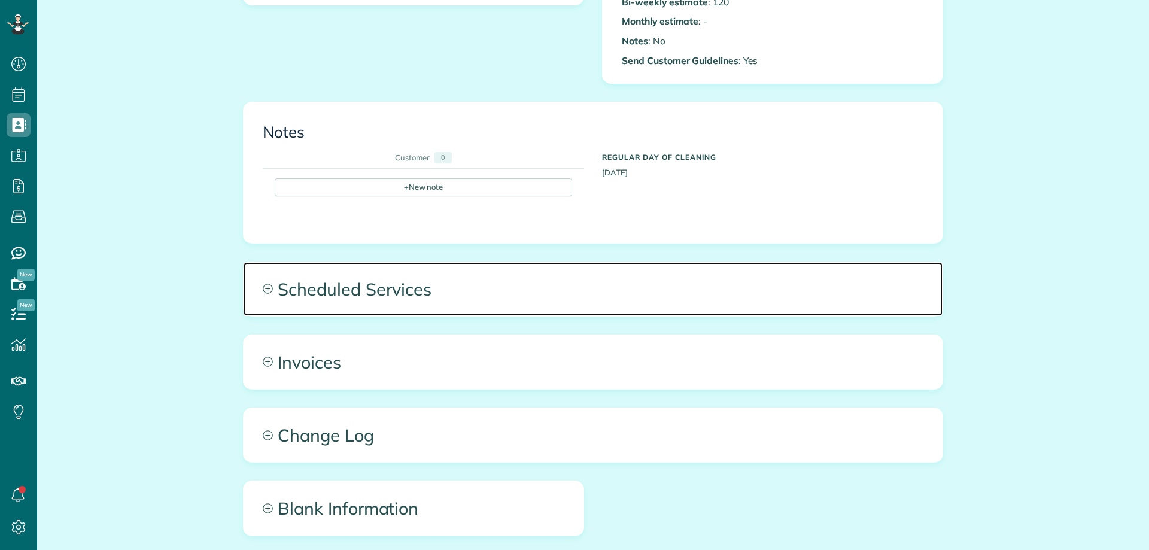
click at [375, 287] on span "Scheduled Services" at bounding box center [593, 289] width 699 height 54
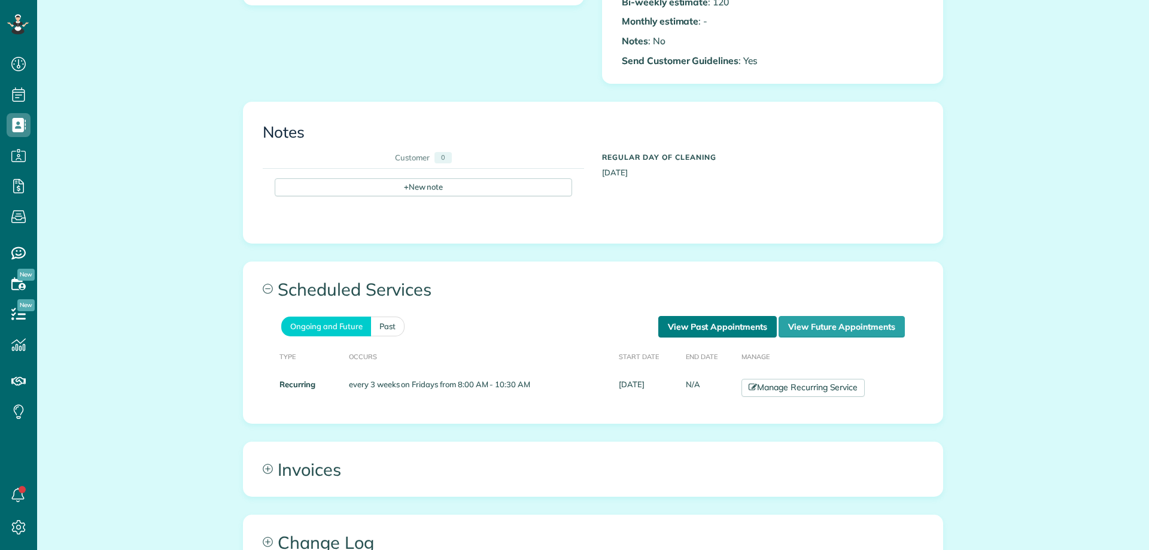
click at [695, 318] on link "View Past Appointments" at bounding box center [718, 327] width 119 height 22
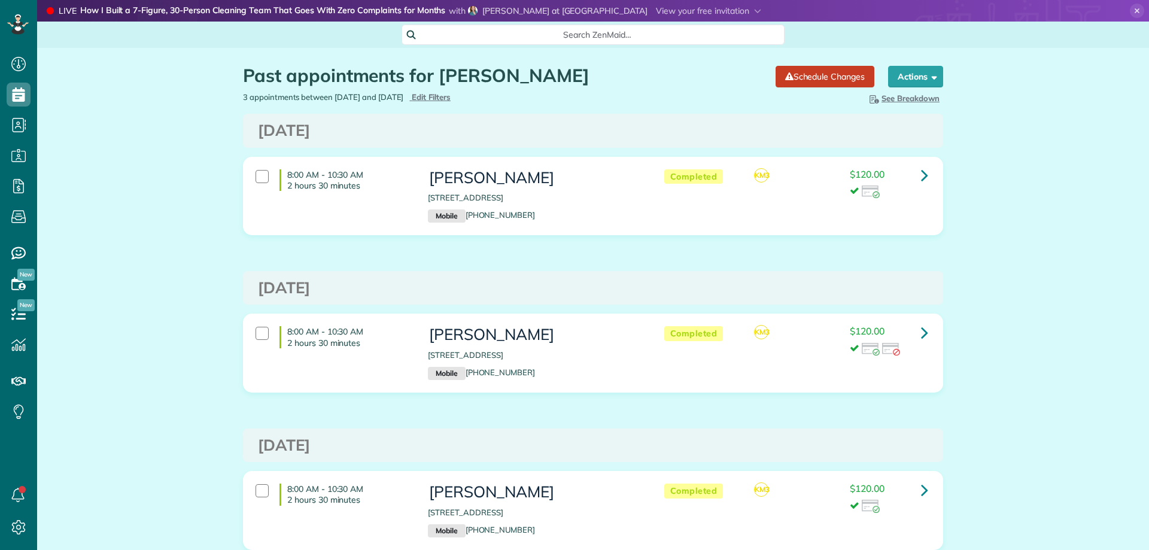
scroll to position [5, 5]
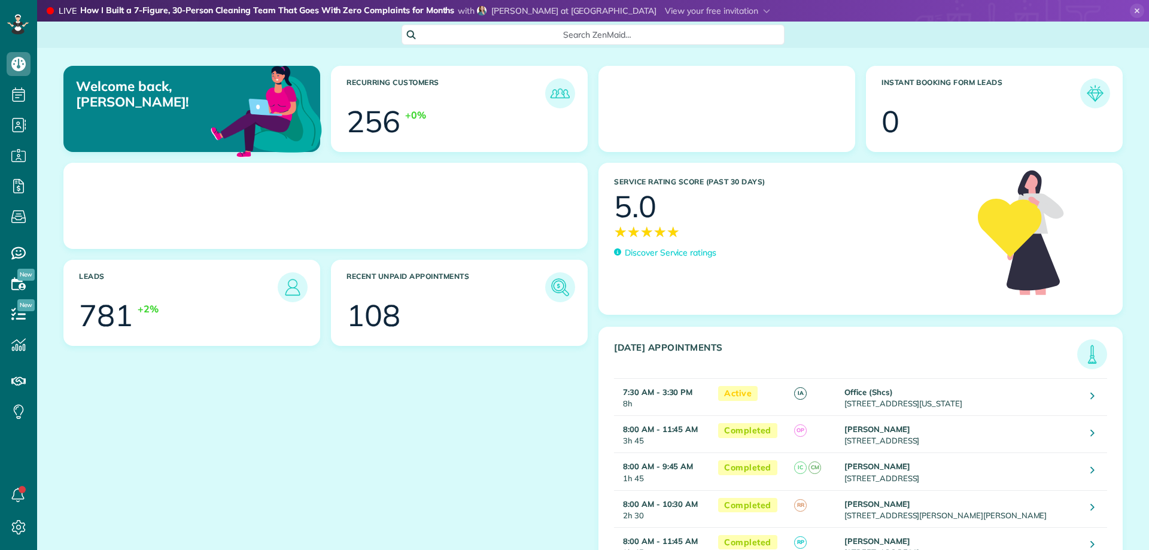
scroll to position [5, 5]
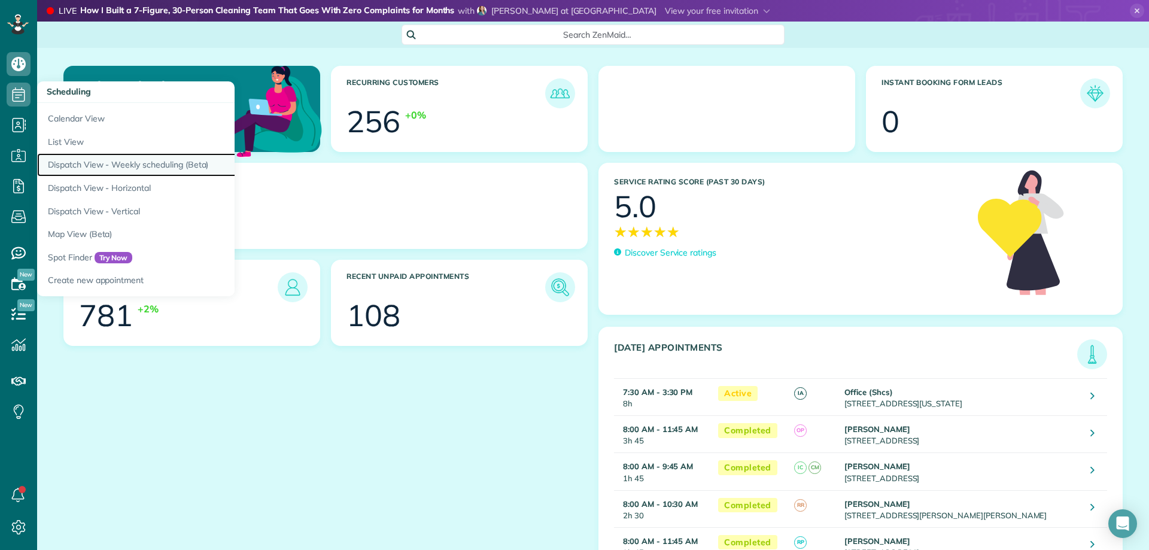
click at [96, 163] on link "Dispatch View - Weekly scheduling (Beta)" at bounding box center [186, 164] width 299 height 23
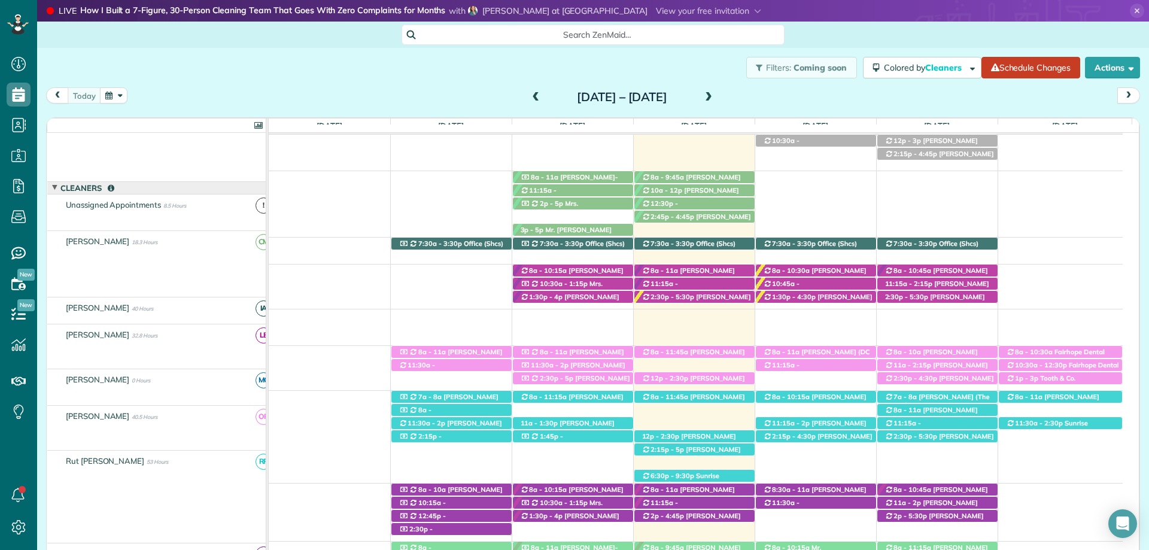
scroll to position [108, 0]
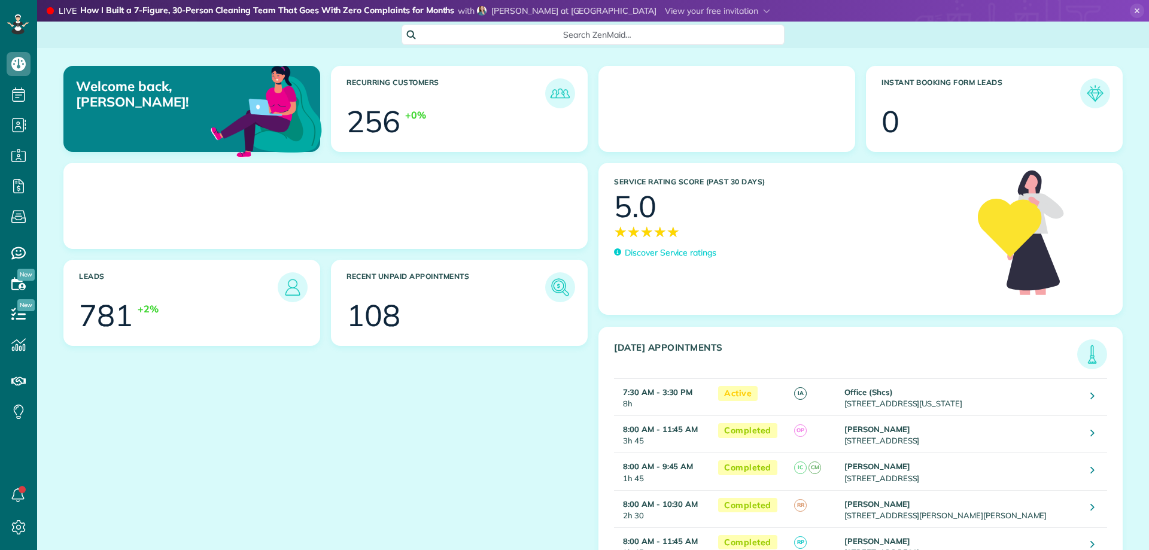
scroll to position [5, 5]
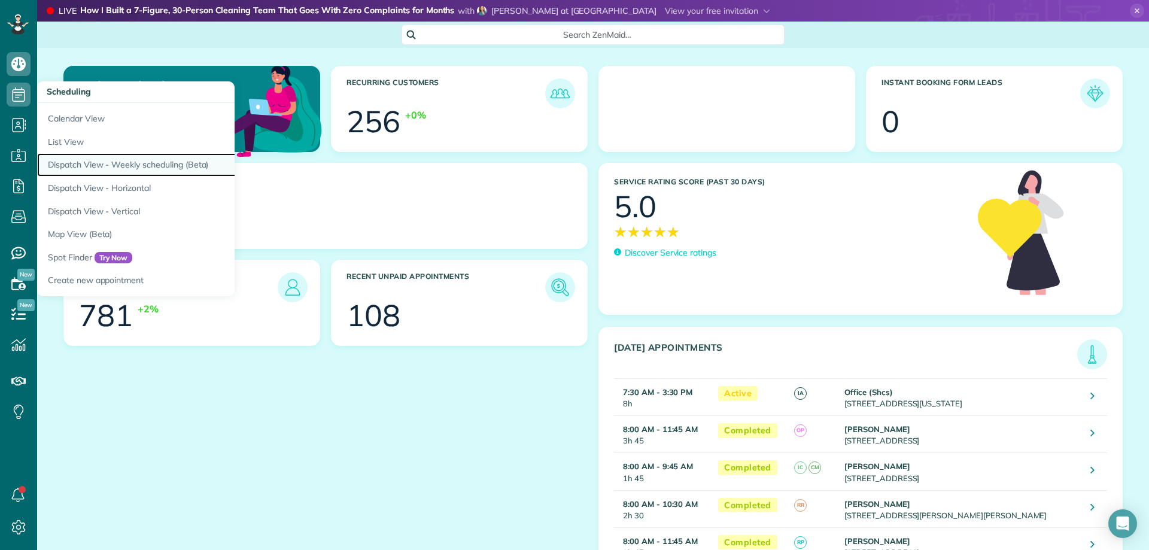
click at [123, 157] on link "Dispatch View - Weekly scheduling (Beta)" at bounding box center [186, 164] width 299 height 23
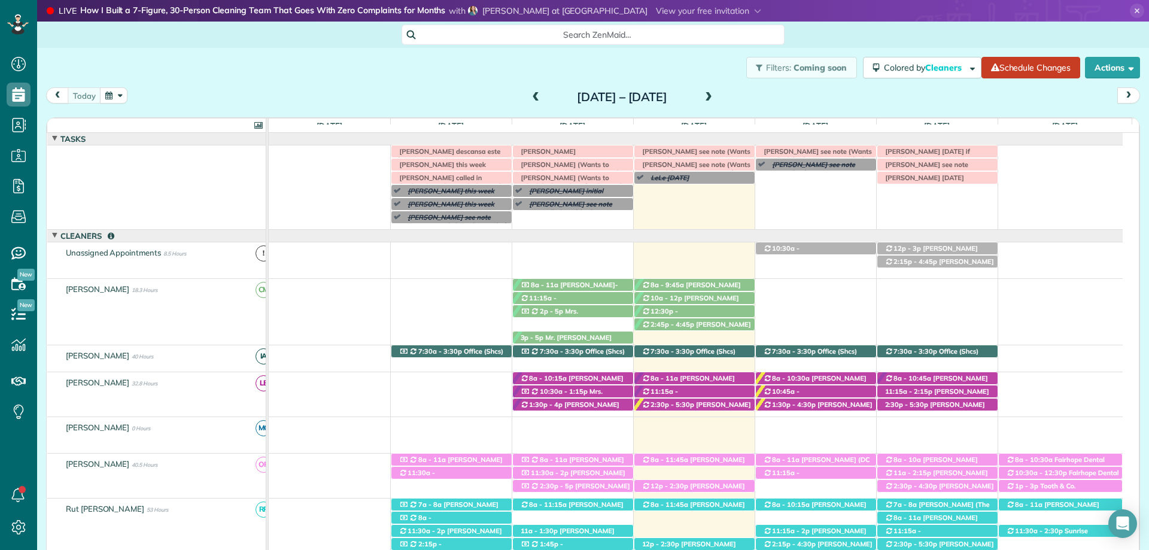
scroll to position [48, 0]
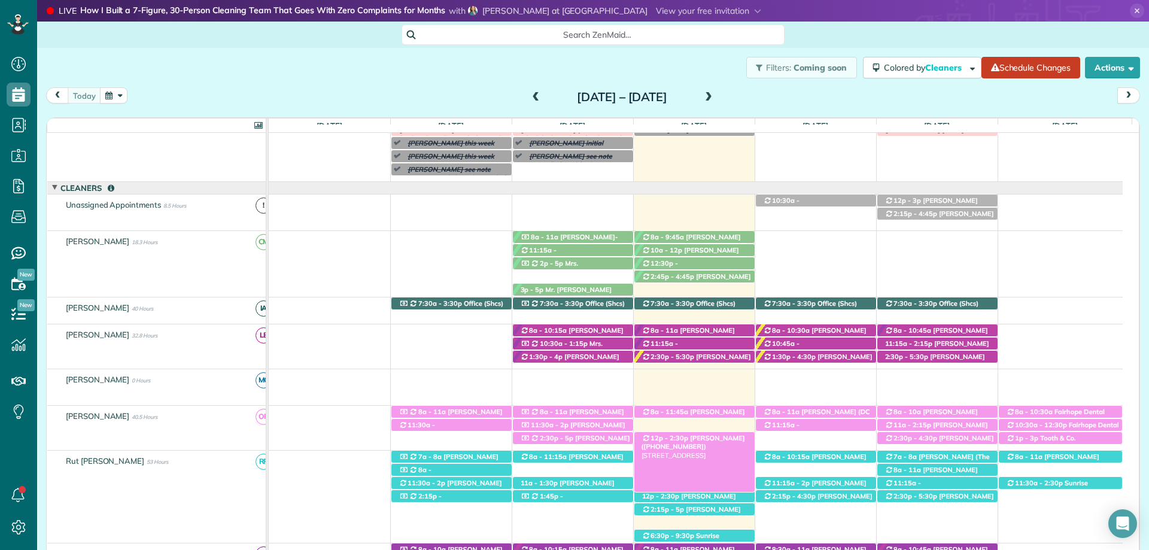
click at [699, 438] on span "[PERSON_NAME] ([PHONE_NUMBER])" at bounding box center [694, 442] width 104 height 17
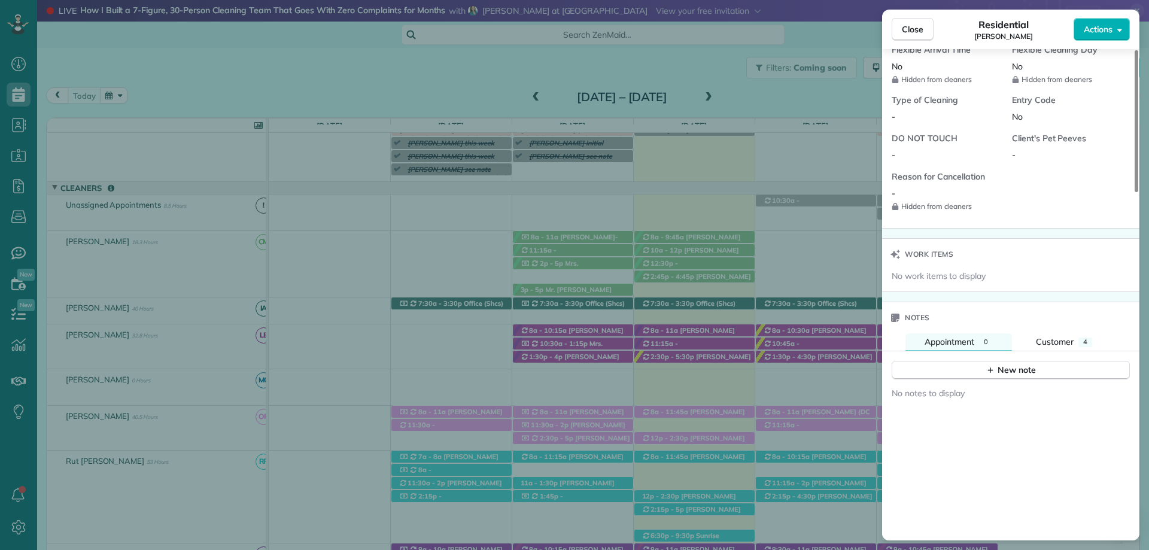
scroll to position [958, 0]
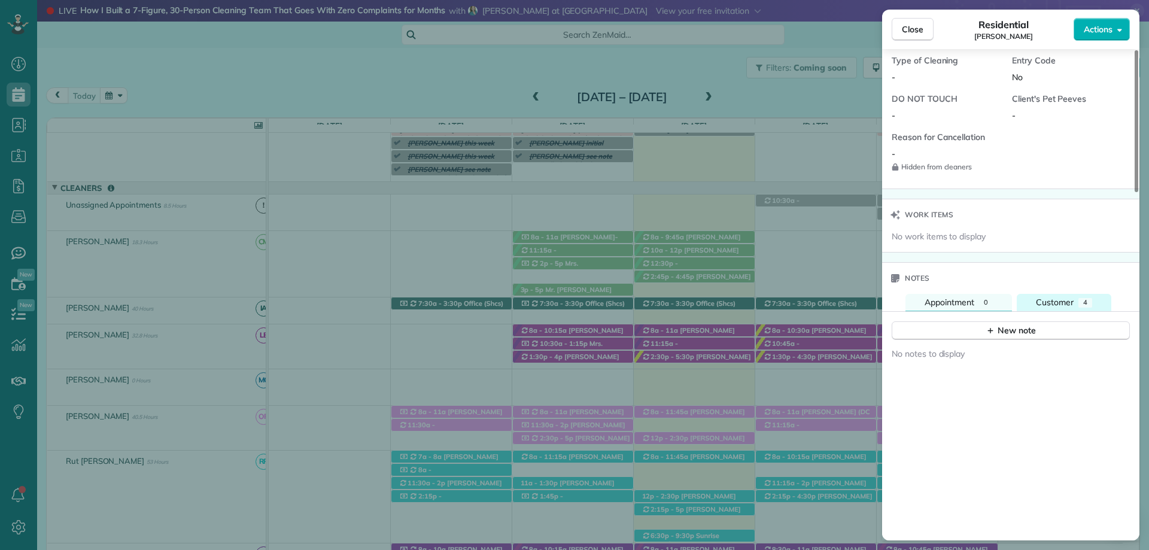
click at [1075, 299] on button "Customer 4" at bounding box center [1064, 302] width 95 height 17
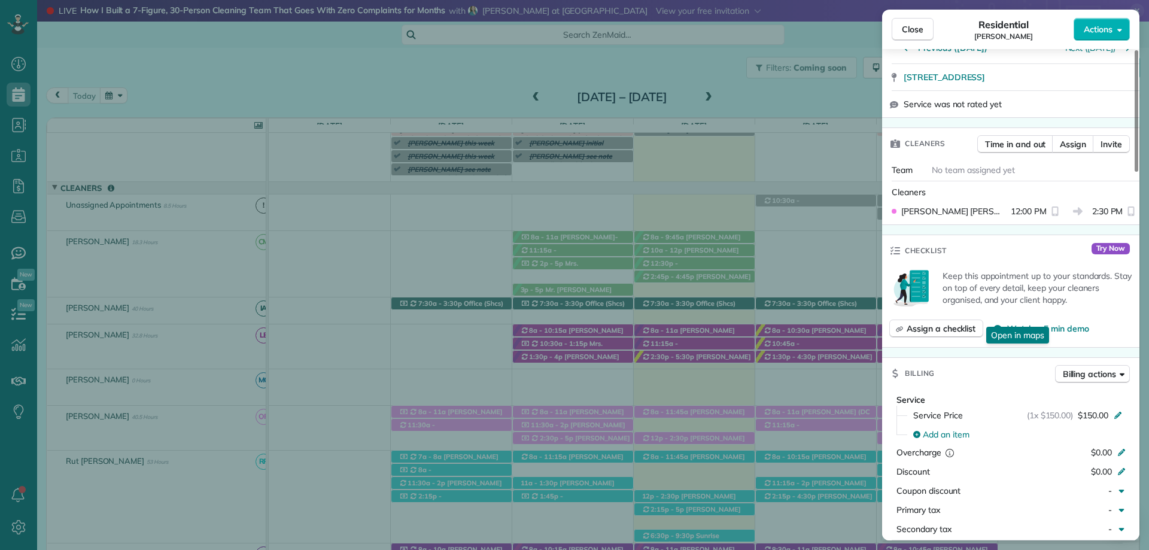
scroll to position [0, 0]
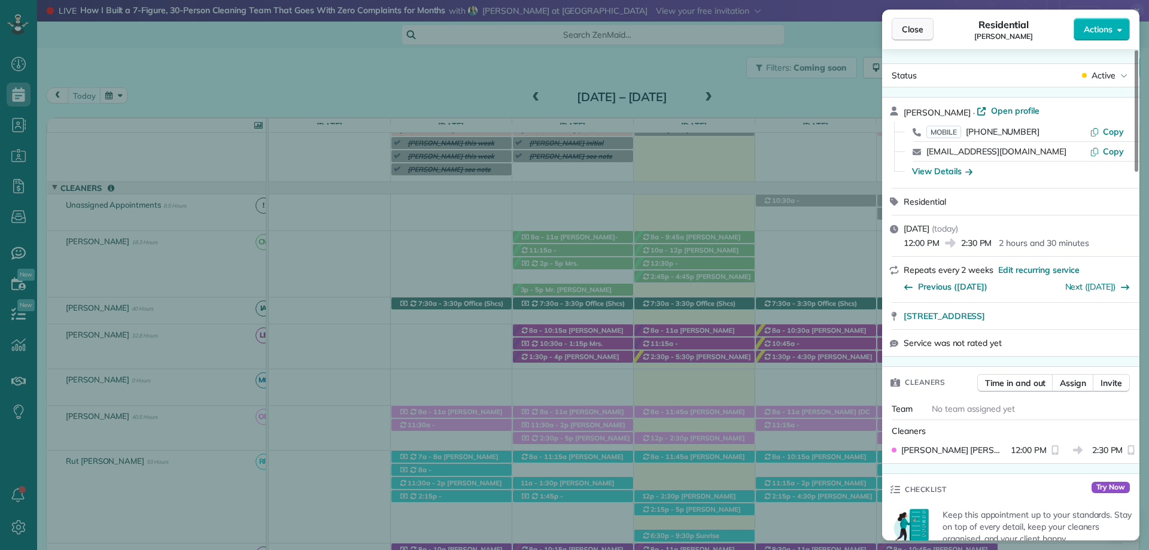
click at [909, 29] on span "Close" at bounding box center [913, 29] width 22 height 12
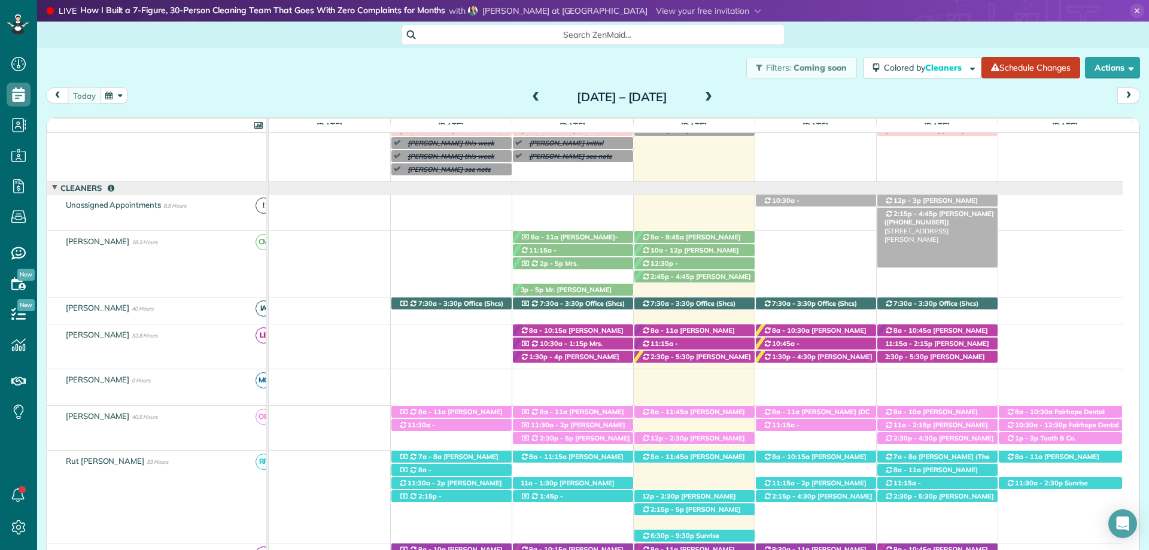
click at [961, 216] on span "[PERSON_NAME] ([PHONE_NUMBER])" at bounding box center [940, 218] width 110 height 17
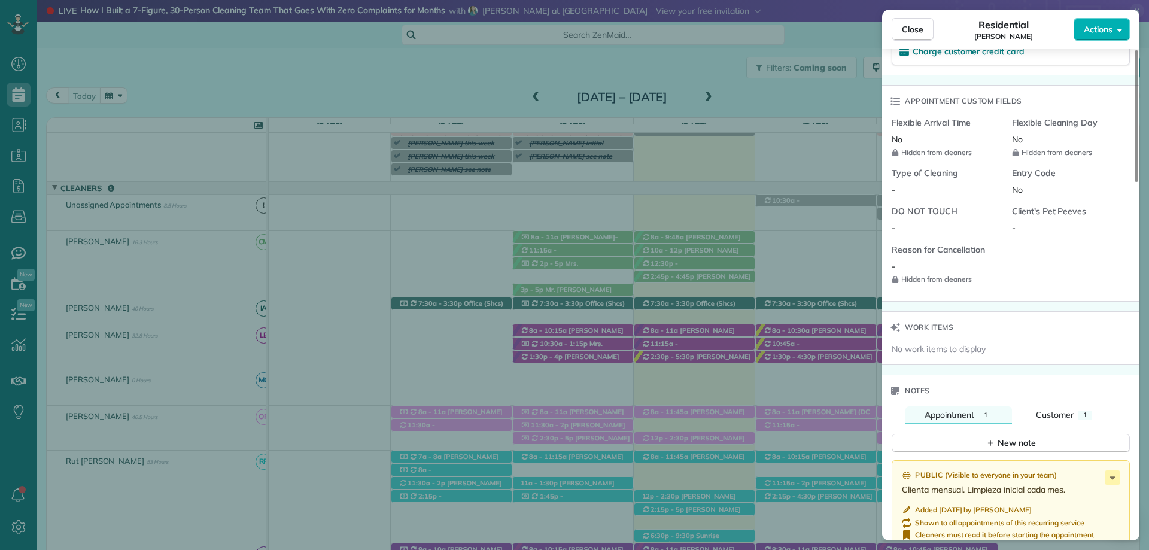
scroll to position [1081, 0]
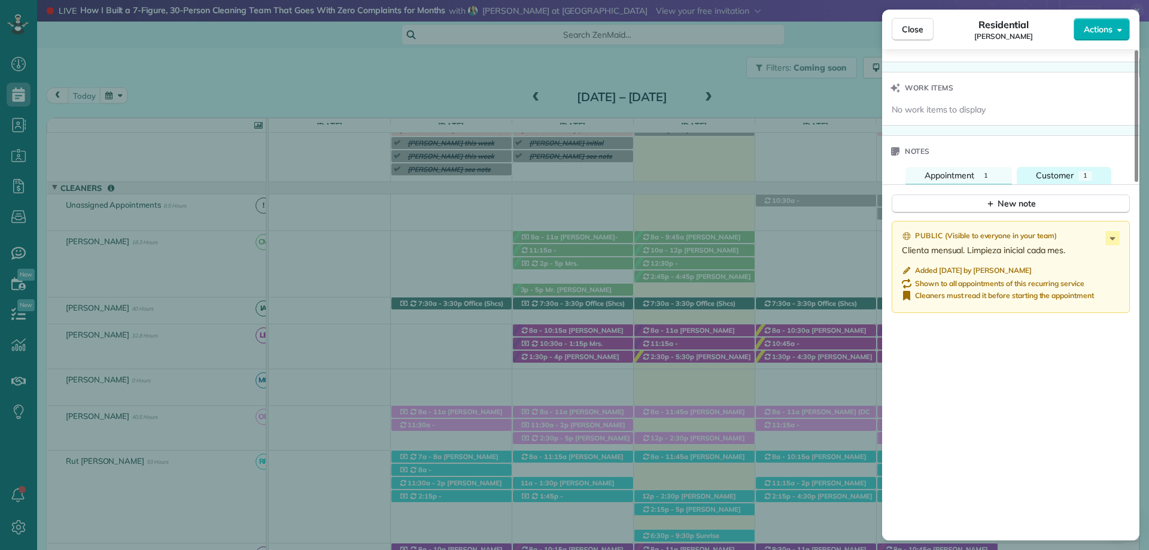
click at [1070, 174] on span "Customer" at bounding box center [1055, 175] width 38 height 11
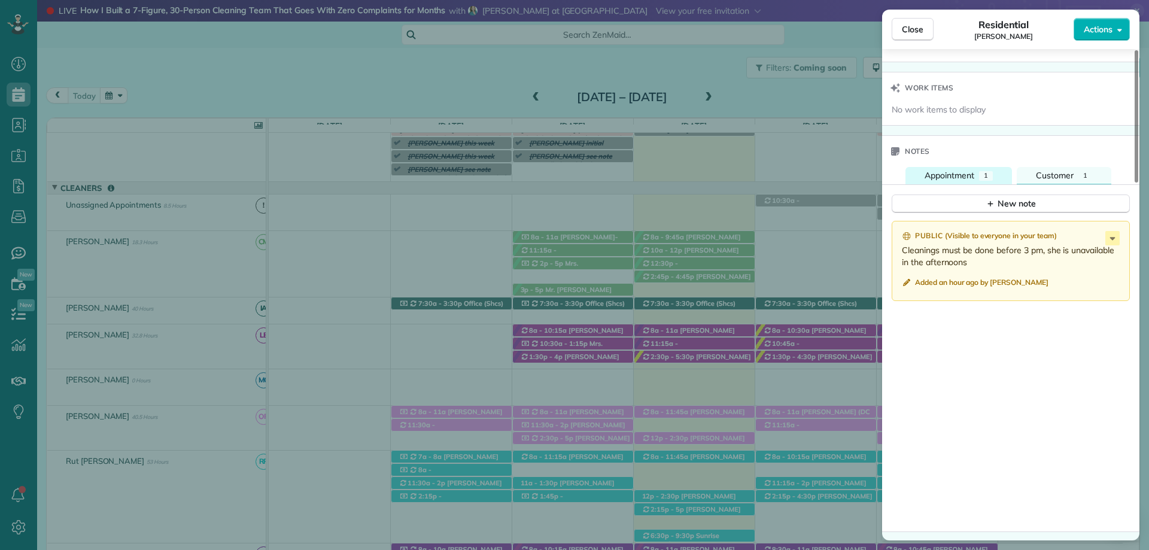
click at [952, 176] on span "Appointment" at bounding box center [950, 175] width 50 height 11
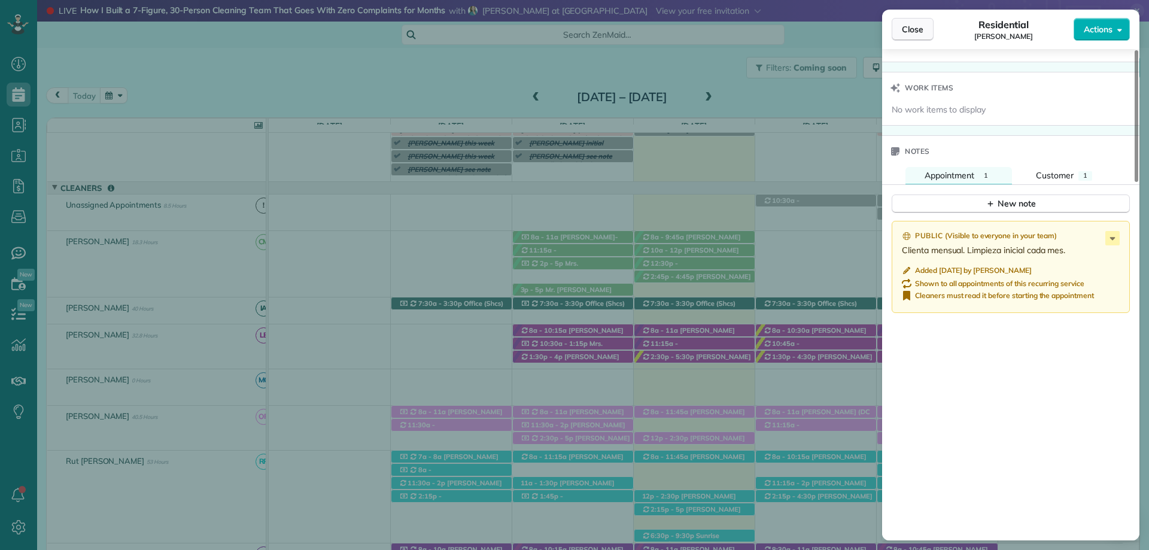
click at [913, 20] on button "Close" at bounding box center [913, 29] width 42 height 23
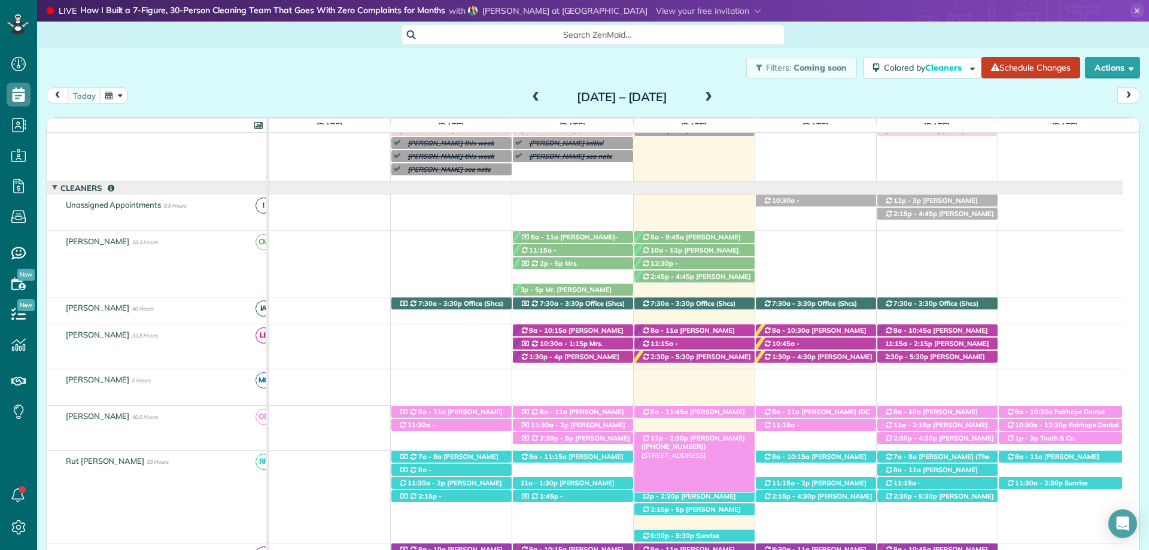
click at [720, 439] on span "[PERSON_NAME] ([PHONE_NUMBER])" at bounding box center [694, 442] width 104 height 17
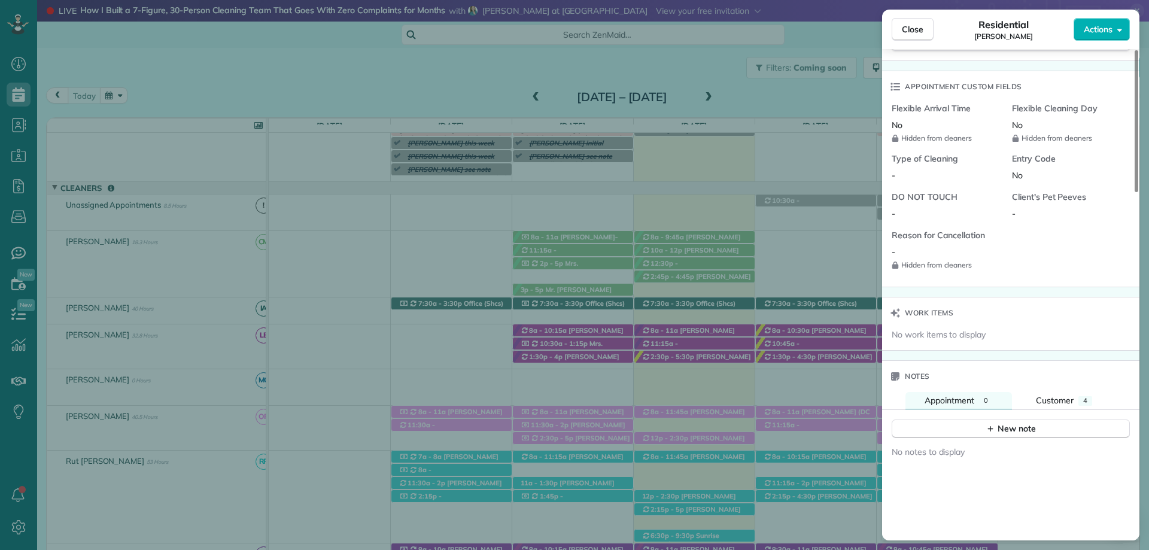
scroll to position [898, 0]
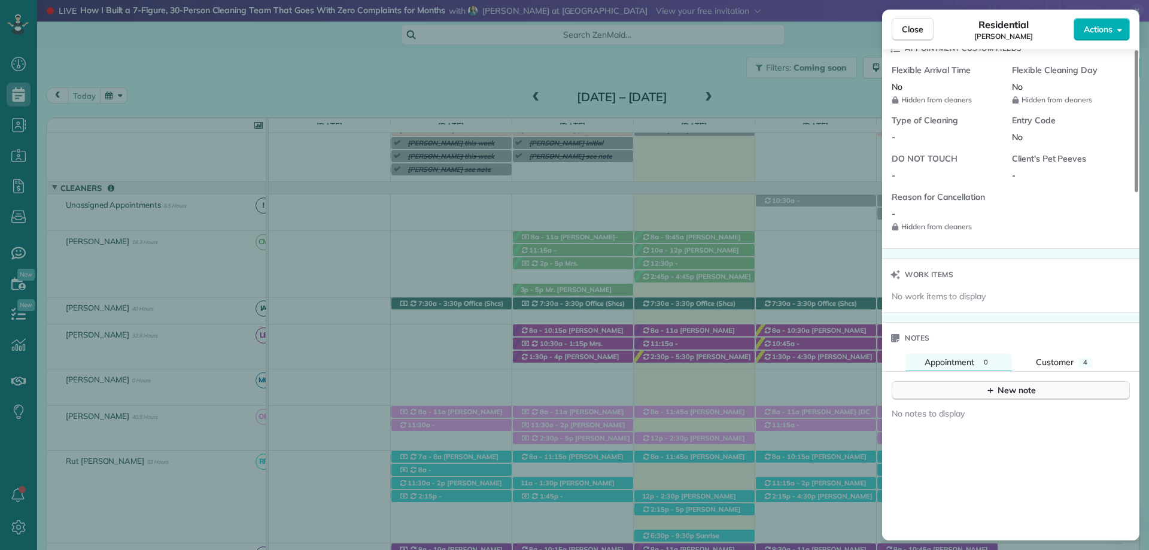
click at [987, 387] on icon "button" at bounding box center [991, 391] width 10 height 10
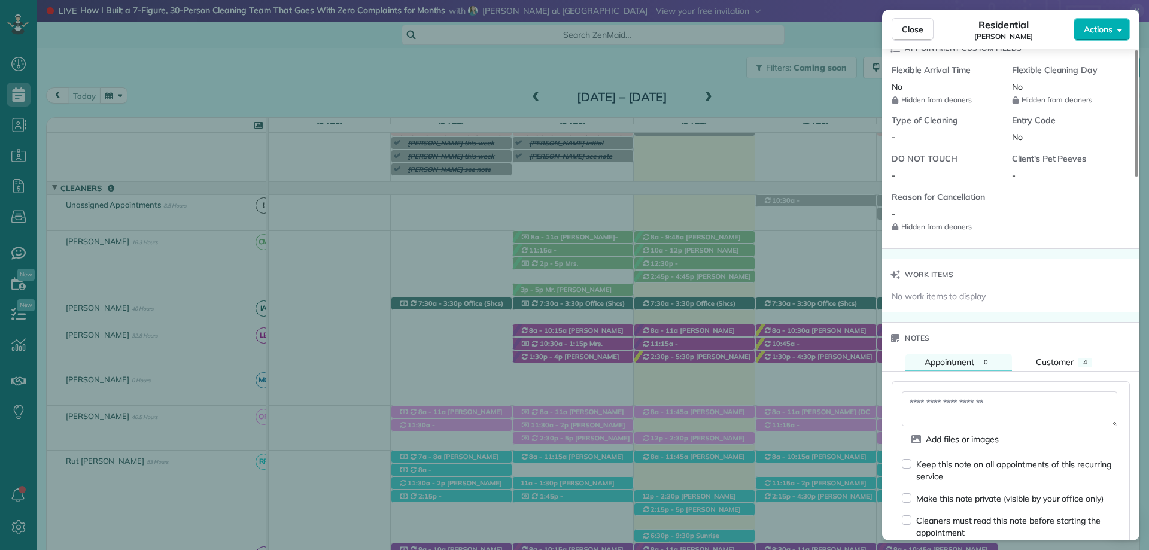
click at [917, 520] on div "Cleaners must read this note before starting the appointment" at bounding box center [1019, 527] width 204 height 24
click at [958, 402] on textarea at bounding box center [1010, 409] width 216 height 35
click at [1042, 359] on span "Customer" at bounding box center [1055, 362] width 38 height 11
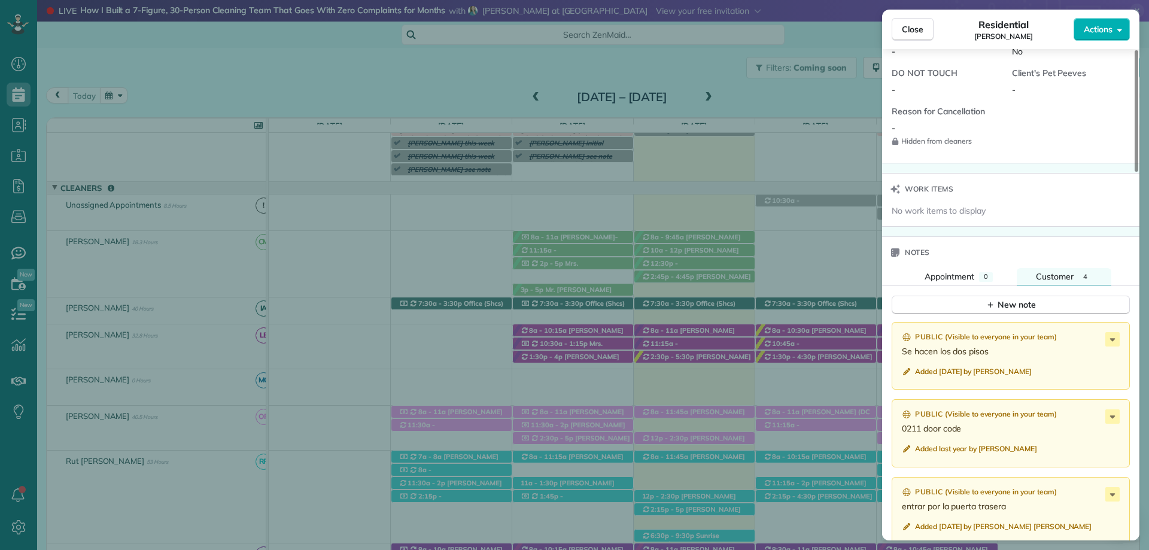
scroll to position [958, 0]
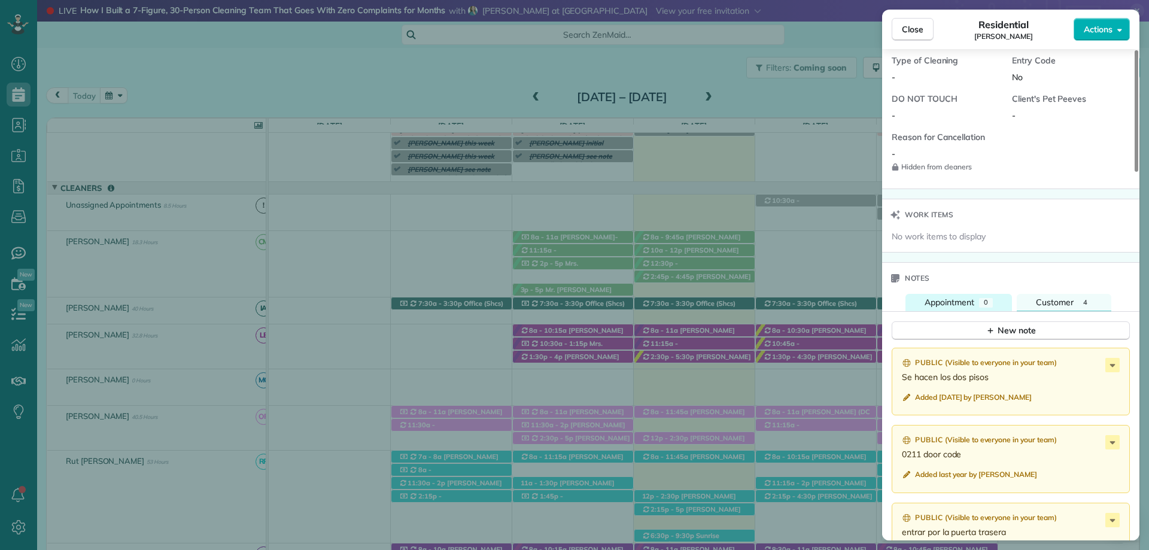
click at [954, 296] on button "Appointment 0" at bounding box center [959, 302] width 107 height 17
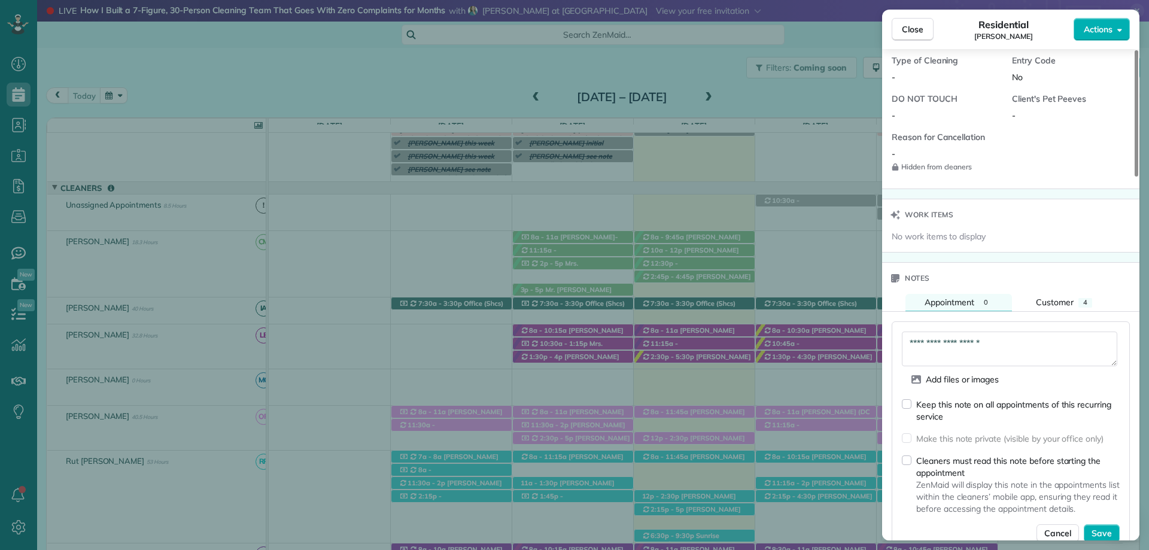
click at [999, 339] on textarea "**********" at bounding box center [1010, 349] width 216 height 35
type textarea "**********"
click at [1110, 527] on button "Save" at bounding box center [1102, 533] width 36 height 18
